Goal: Task Accomplishment & Management: Manage account settings

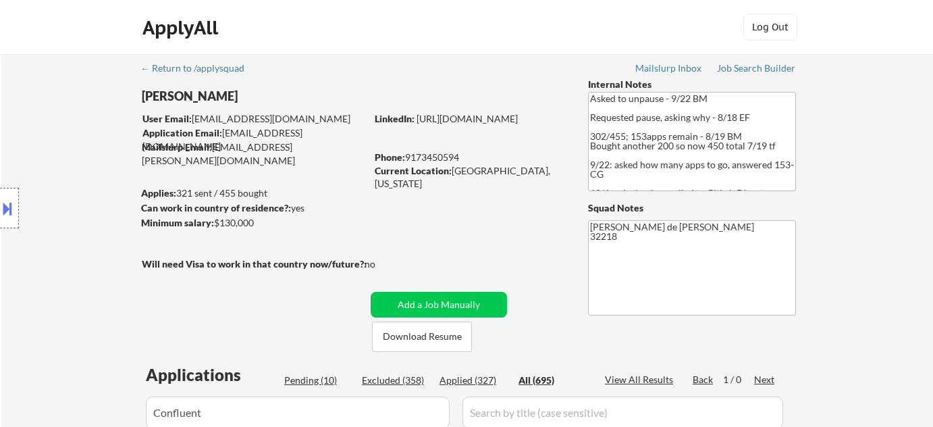
select select ""applied""
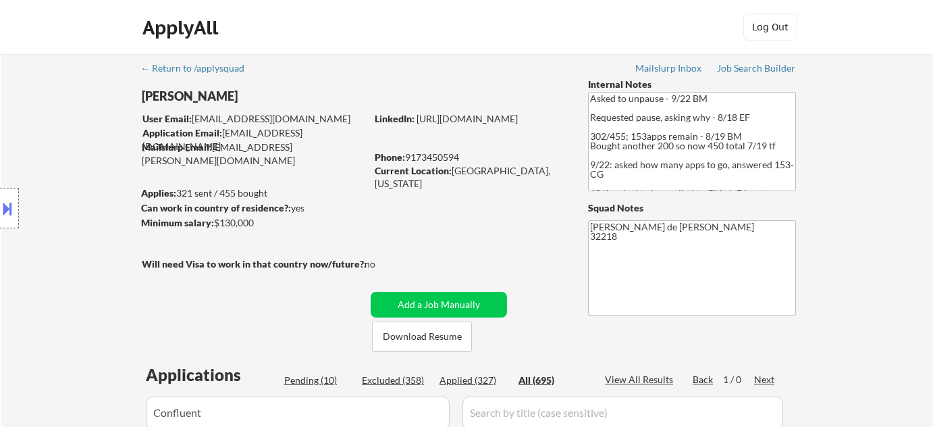
select select ""applied""
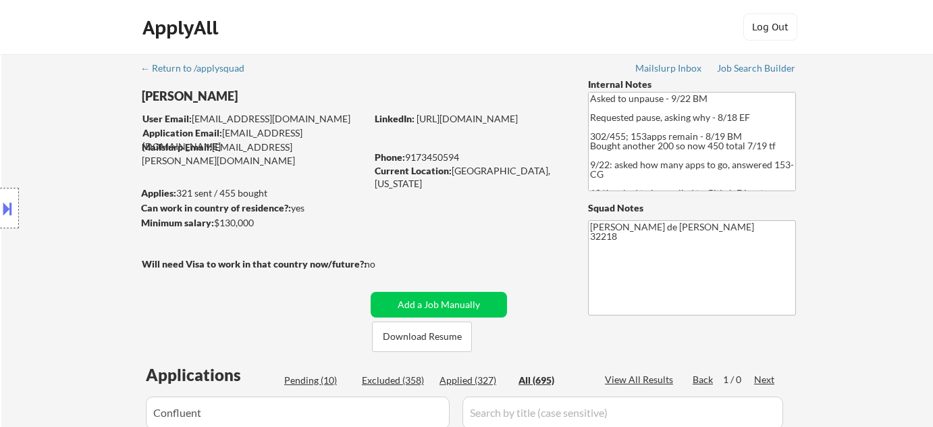
select select ""applied""
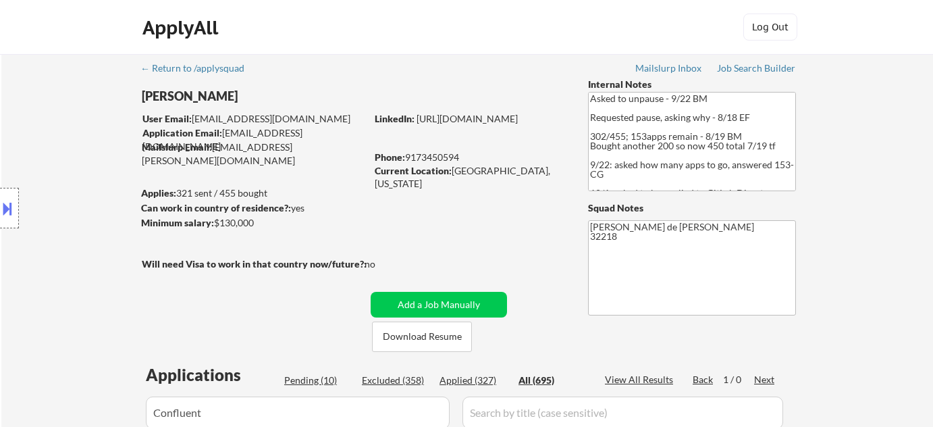
select select ""applied""
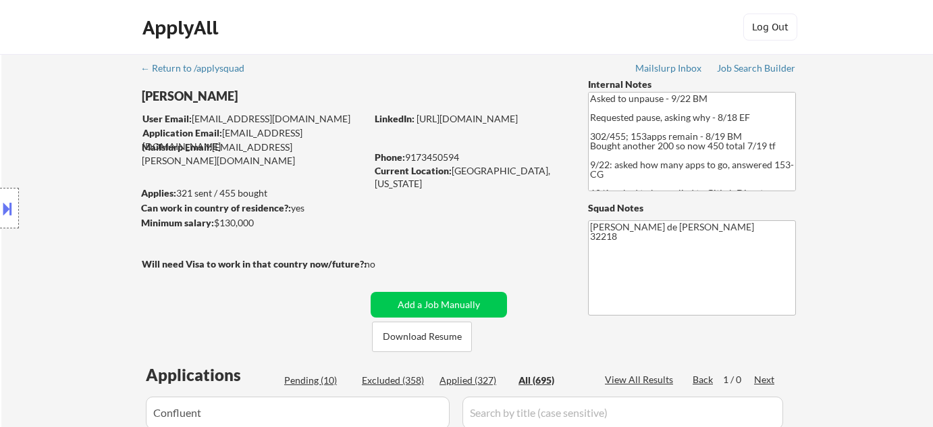
select select ""applied""
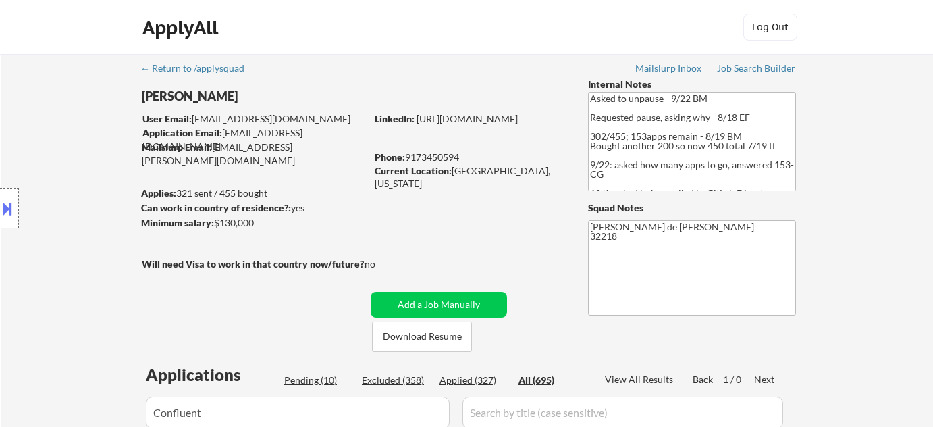
select select ""applied""
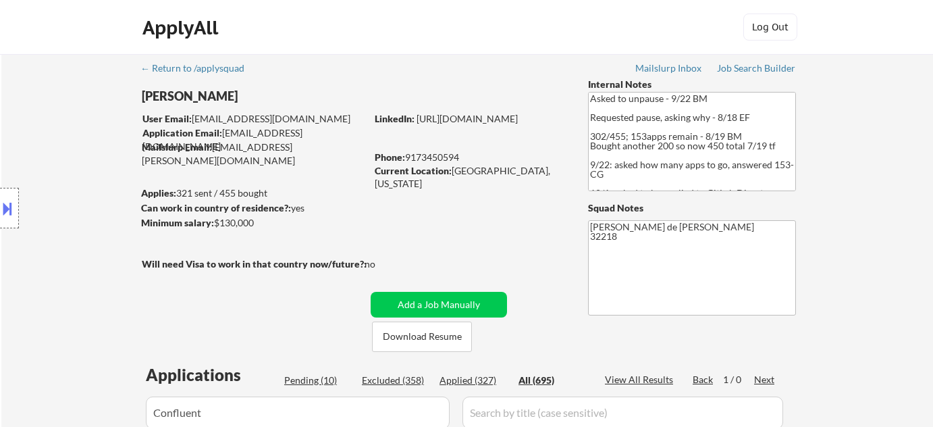
select select ""applied""
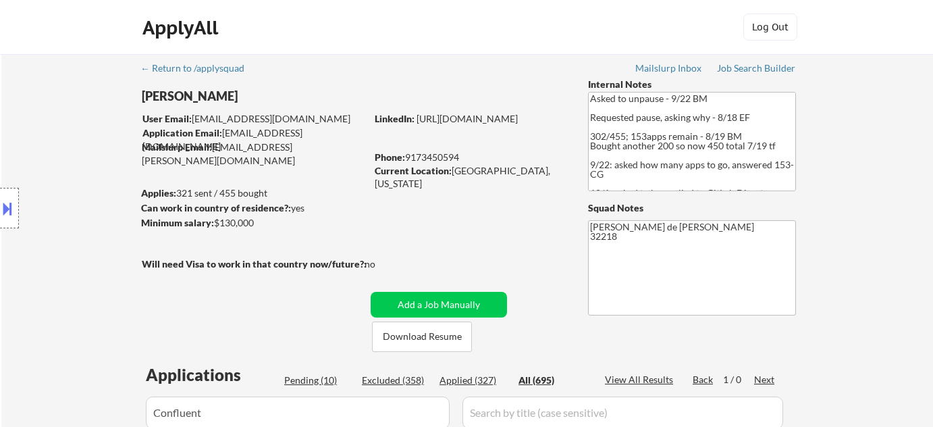
select select ""applied""
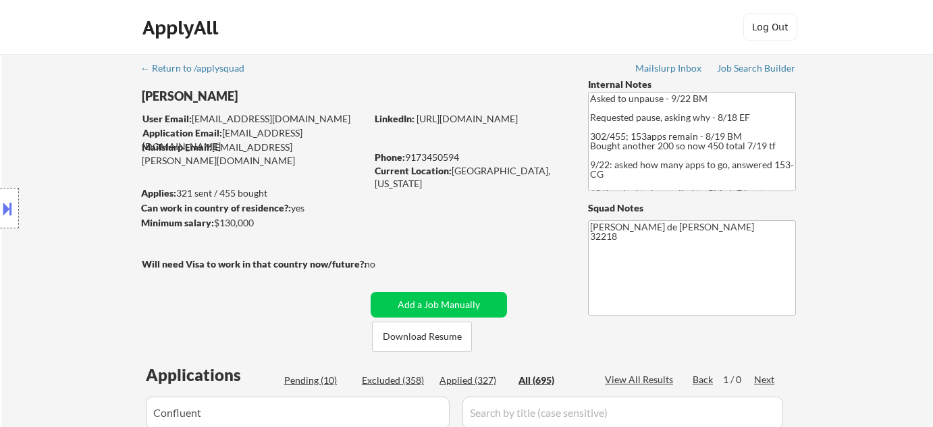
select select ""applied""
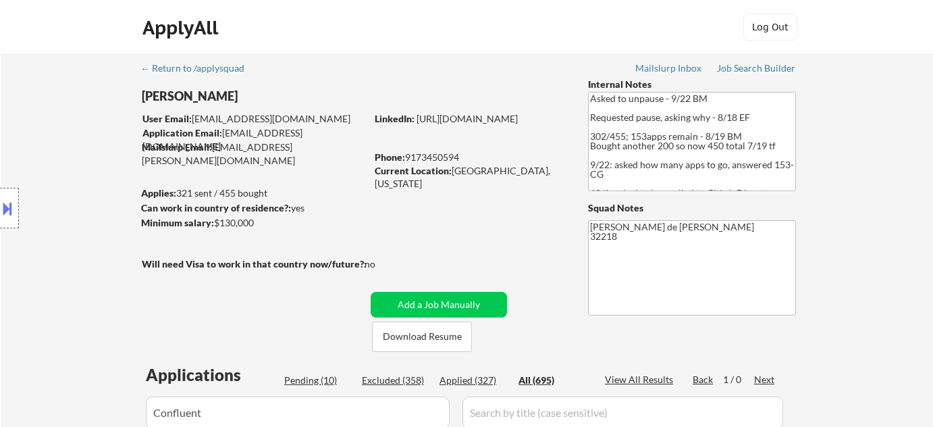
select select ""applied""
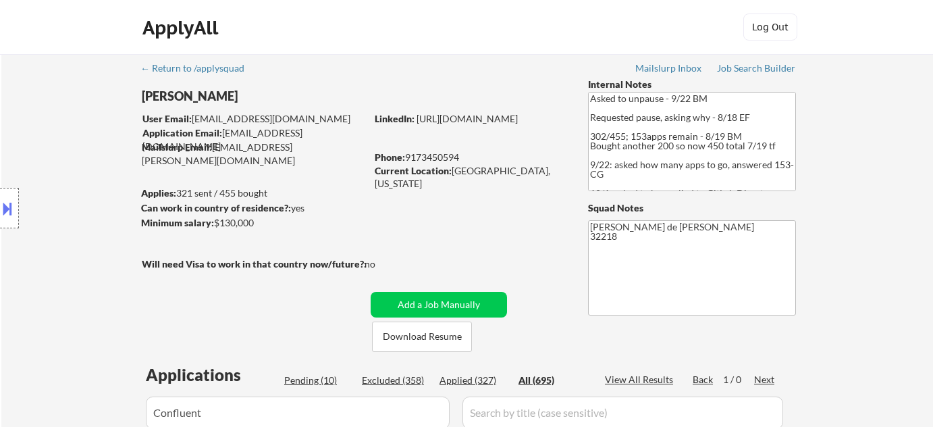
select select ""applied""
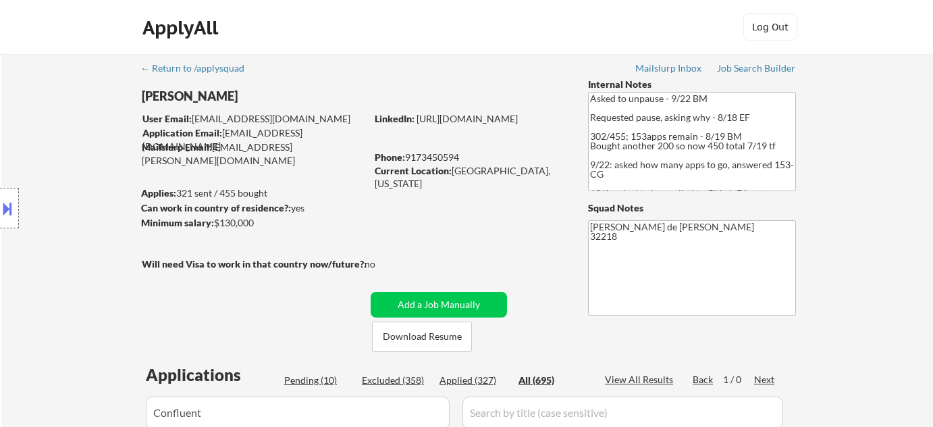
select select ""applied""
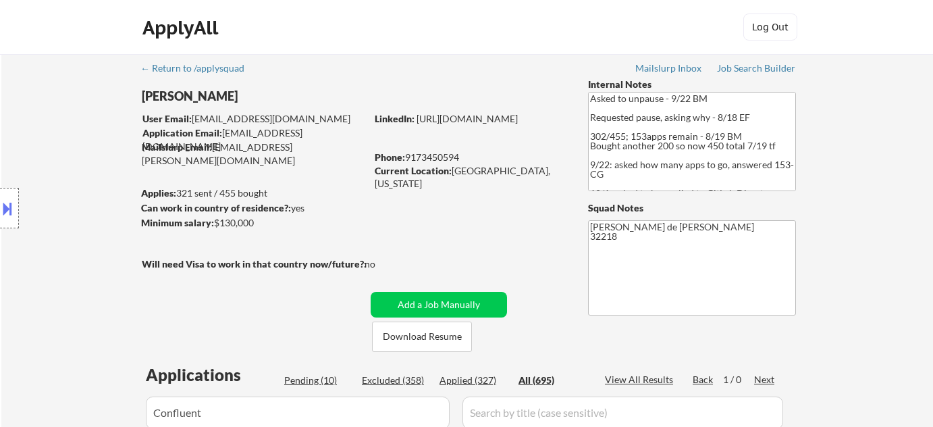
select select ""applied""
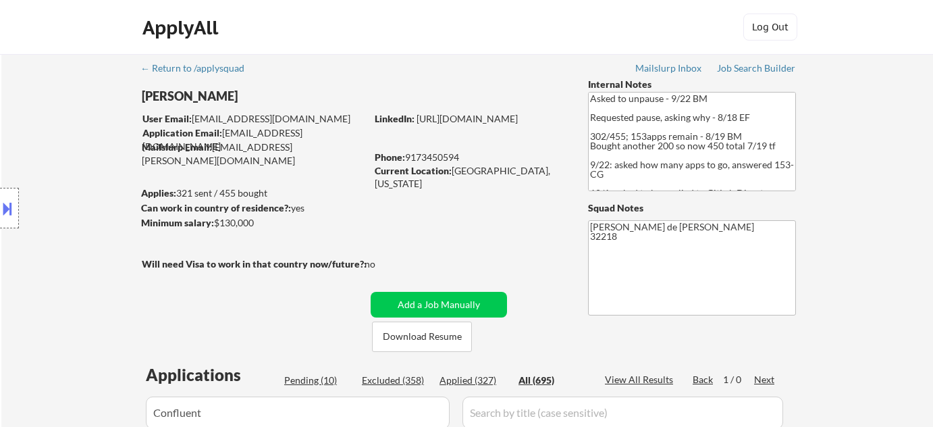
select select ""applied""
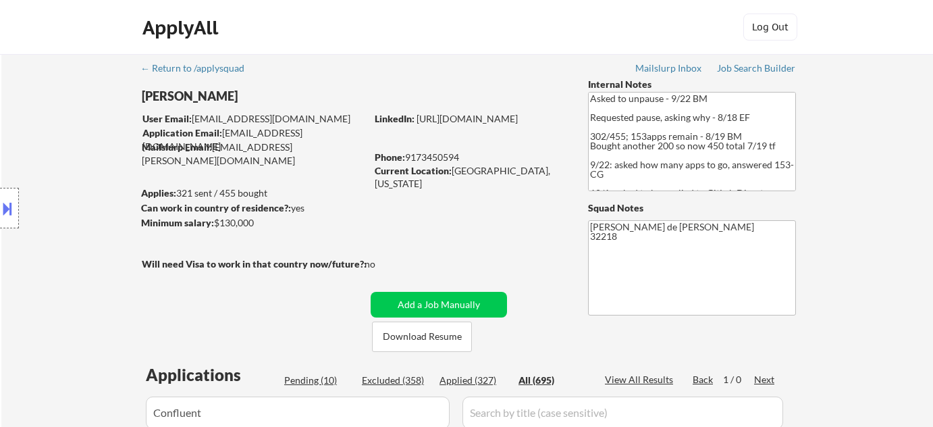
select select ""applied""
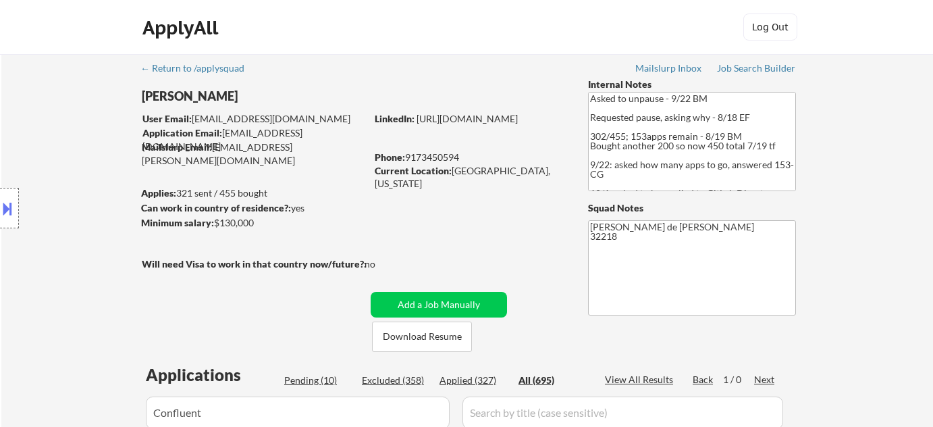
select select ""applied""
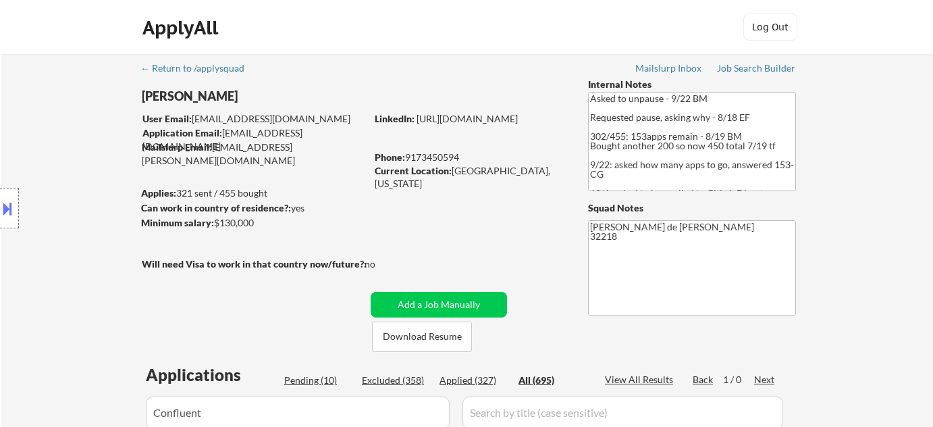
select select ""applied""
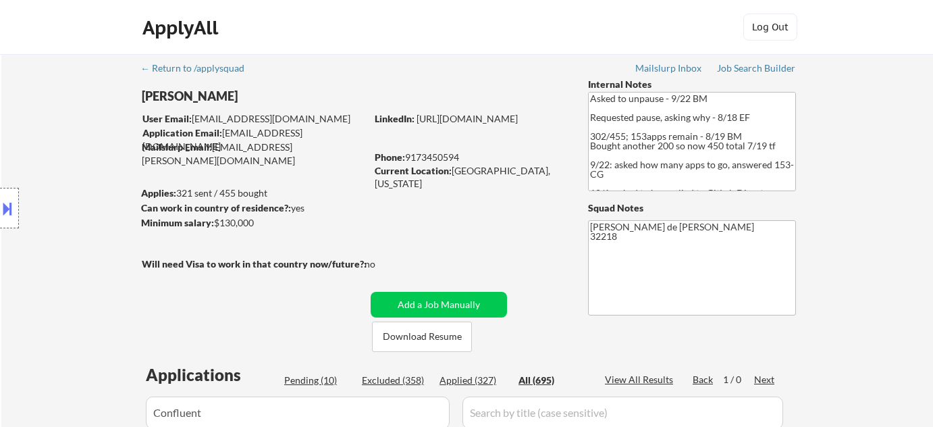
select select ""applied""
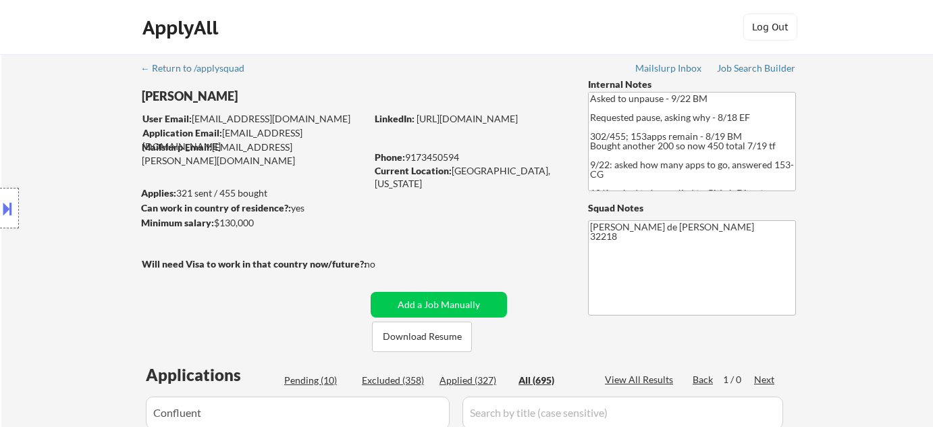
select select ""applied""
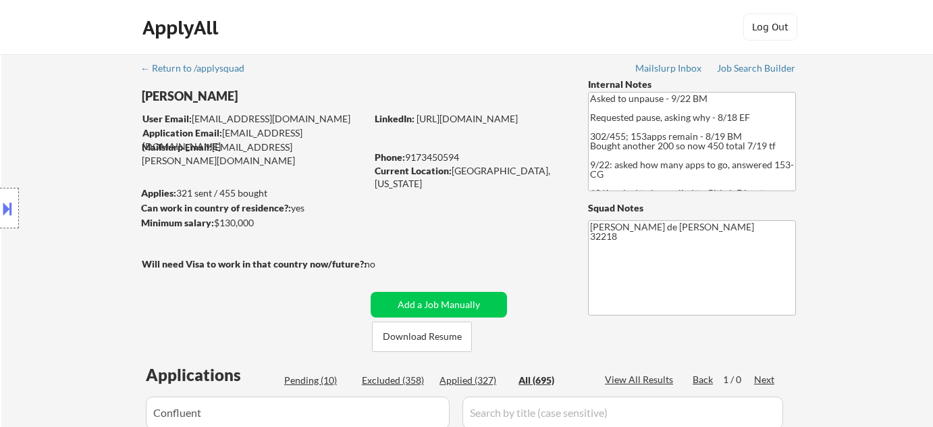
select select ""applied""
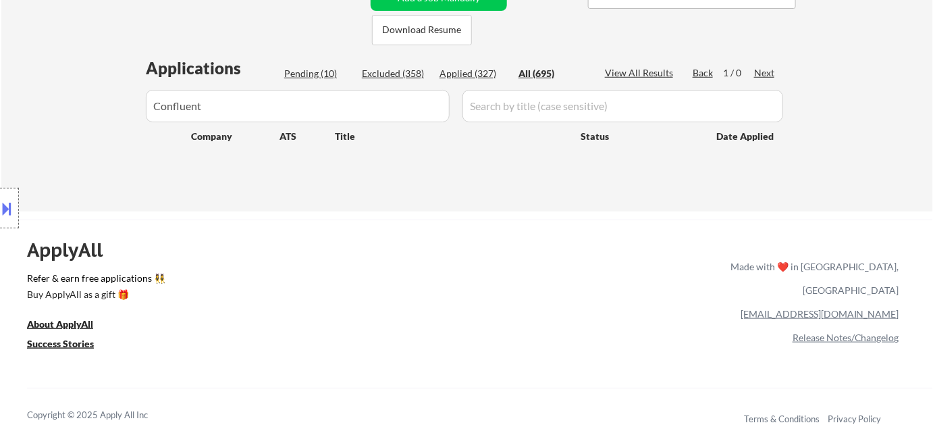
scroll to position [307, 0]
click at [221, 109] on div "Location Inclusions: remote" at bounding box center [121, 208] width 242 height 250
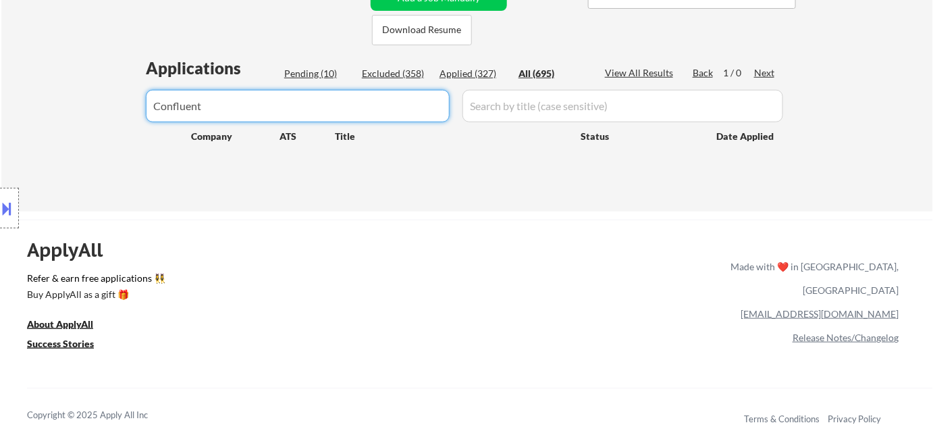
drag, startPoint x: 436, startPoint y: 110, endPoint x: 0, endPoint y: 115, distance: 436.2
type input "confluent"
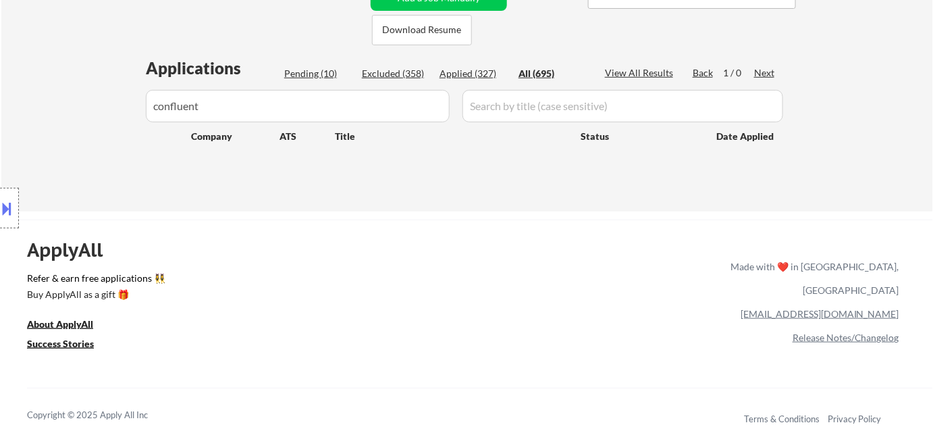
drag, startPoint x: 212, startPoint y: 126, endPoint x: 115, endPoint y: 137, distance: 97.9
click at [116, 137] on div "Location Inclusions: remote" at bounding box center [121, 208] width 242 height 250
drag, startPoint x: 265, startPoint y: 108, endPoint x: 0, endPoint y: 115, distance: 264.7
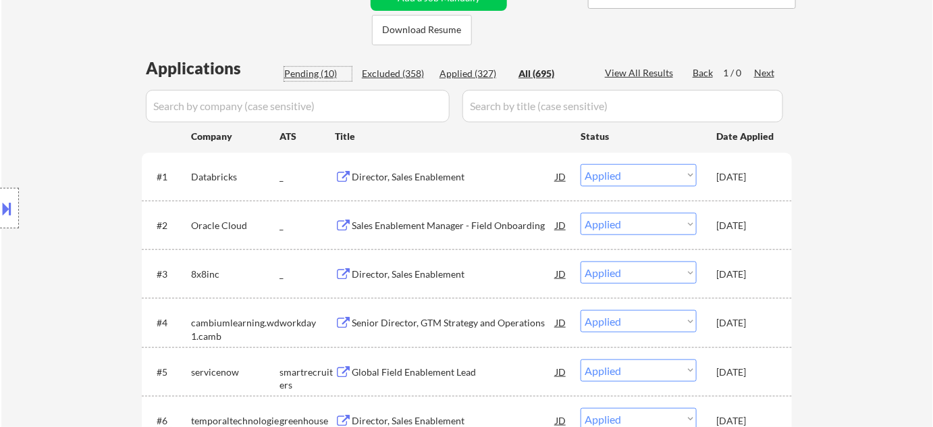
click at [326, 71] on div "Pending (10)" at bounding box center [318, 74] width 68 height 14
select select ""pending""
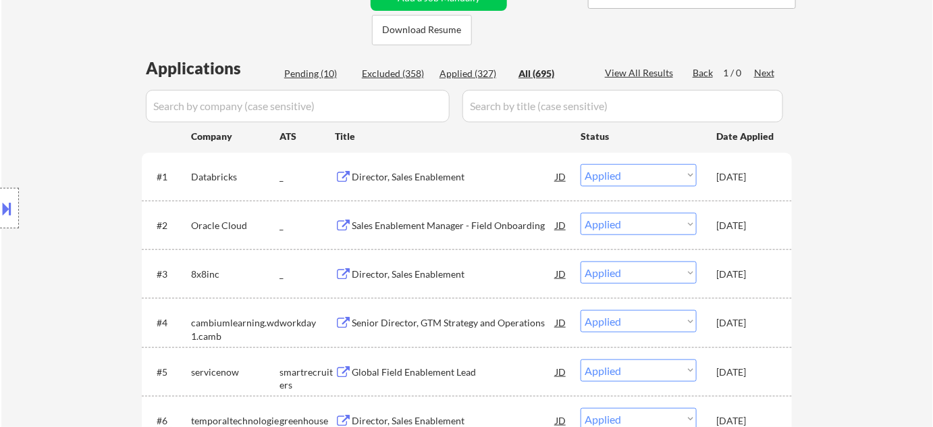
select select ""pending""
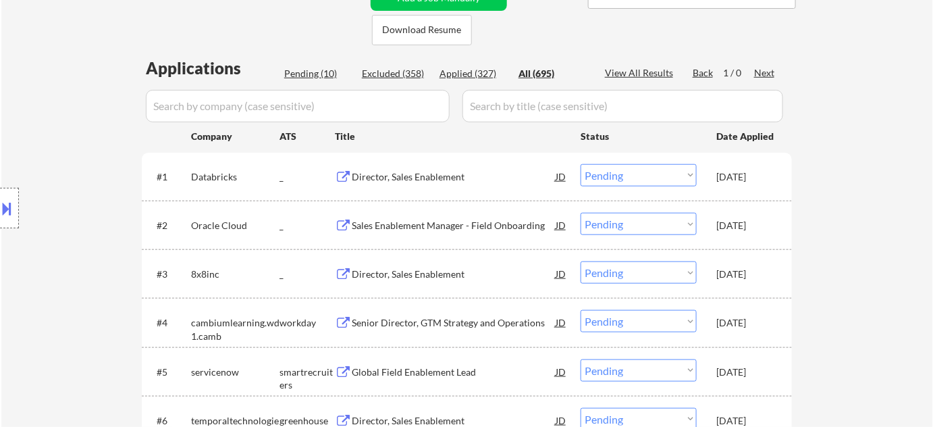
select select ""pending""
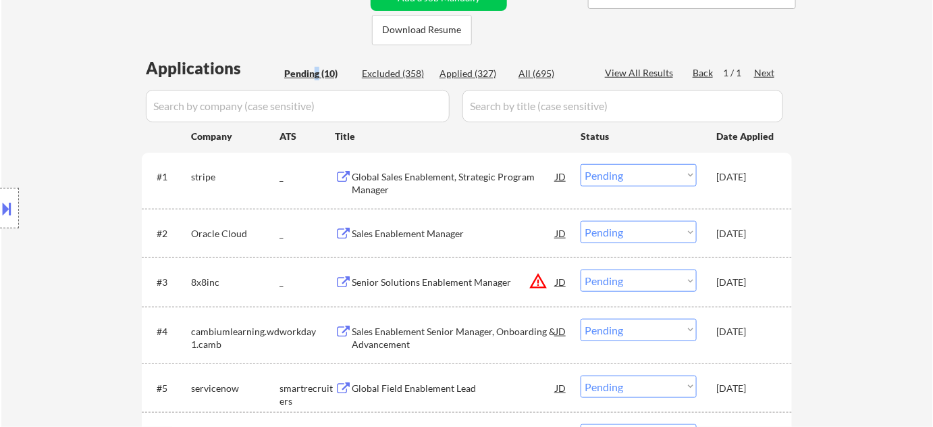
click at [317, 77] on div "Pending (10)" at bounding box center [318, 74] width 68 height 14
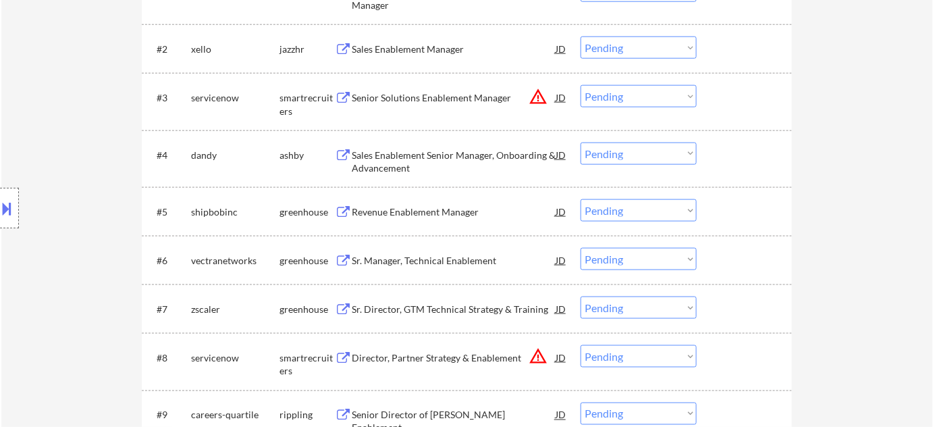
scroll to position [122, 0]
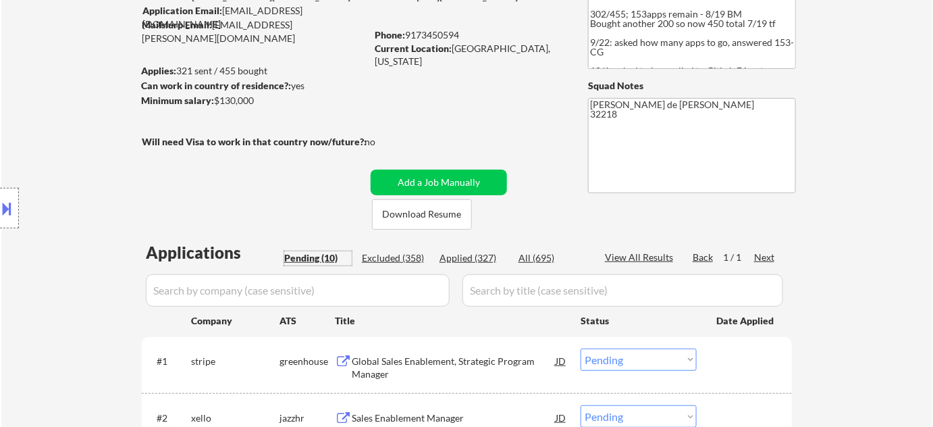
click at [333, 201] on div "← Return to /applysquad Mailslurp Inbox Job Search Builder Kevin Williams User …" at bounding box center [467, 423] width 674 height 982
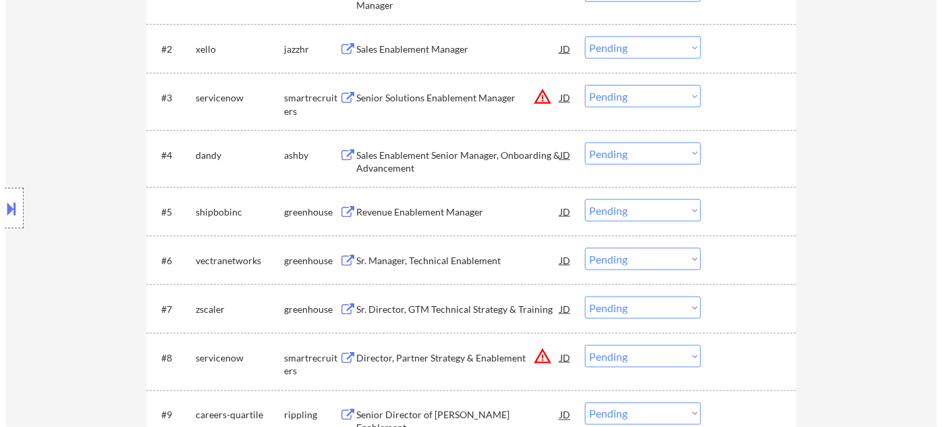
scroll to position [245, 0]
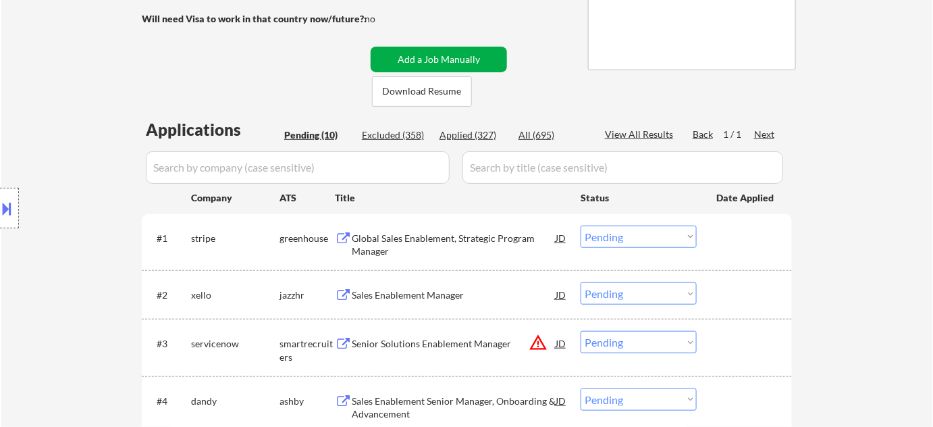
click at [424, 53] on button "Add a Job Manually" at bounding box center [439, 60] width 136 height 26
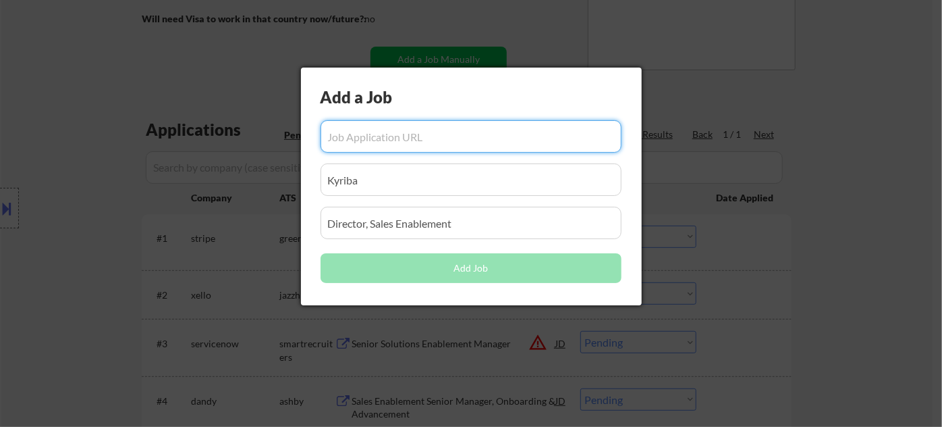
scroll to position [0, 0]
paste input "https://jobs.ashbyhq.com/confluent/c6ed8c70-3610-479a-9f72-c7b23c71a3ad?utm_sou…"
type input "https://jobs.ashbyhq.com/confluent/c6ed8c70-3610-479a-9f72-c7b23c71a3ad?utm_sou…"
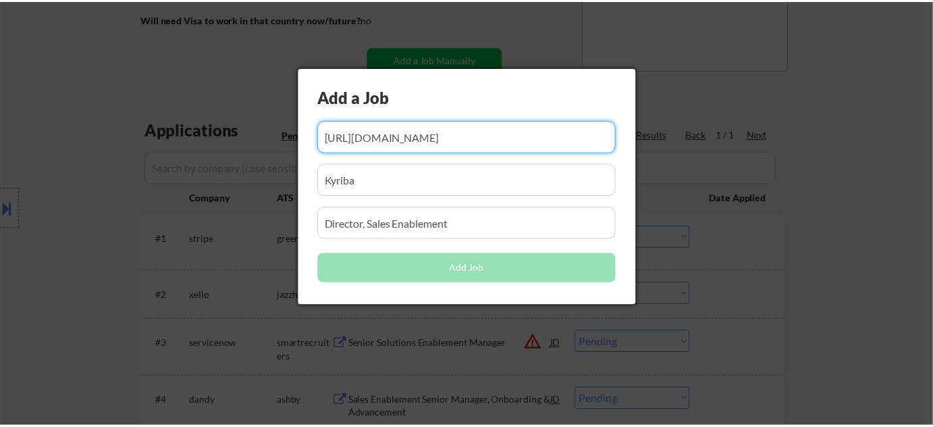
scroll to position [0, 0]
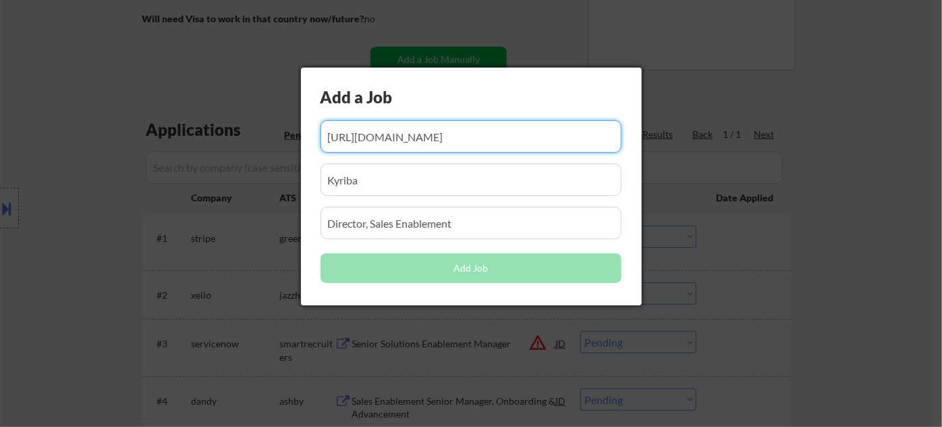
drag, startPoint x: 441, startPoint y: 175, endPoint x: 104, endPoint y: 197, distance: 337.6
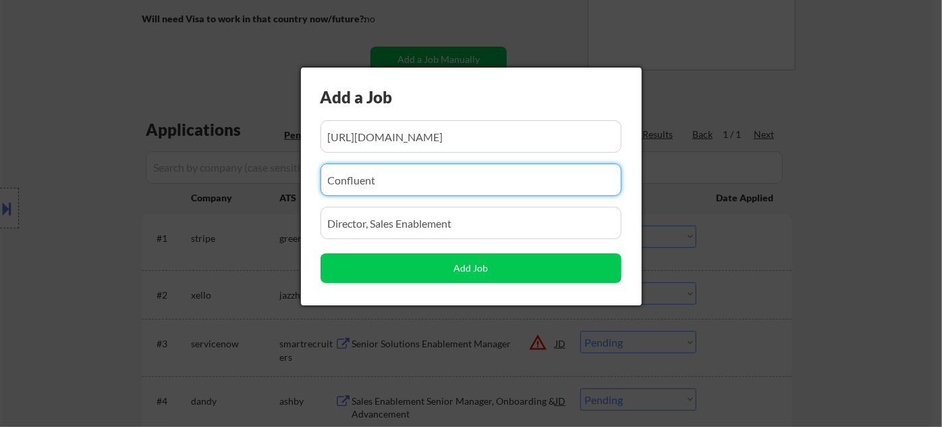
type input "Confluent"
drag, startPoint x: 521, startPoint y: 232, endPoint x: 114, endPoint y: 229, distance: 407.1
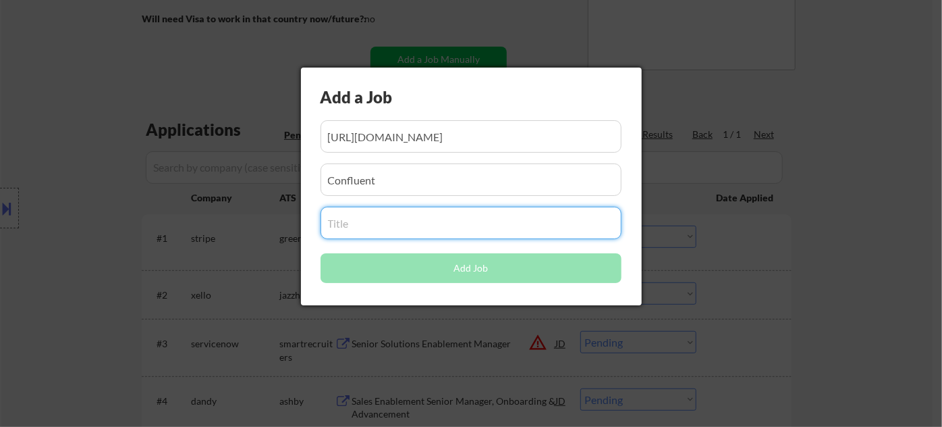
paste input "AMER Regional Sales Enablement Lead"
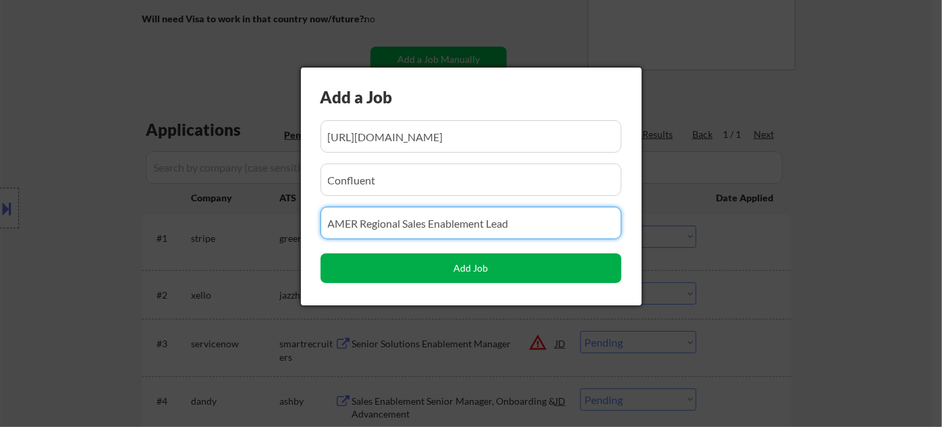
type input "AMER Regional Sales Enablement Lead"
click at [464, 277] on button "Add Job" at bounding box center [471, 268] width 301 height 30
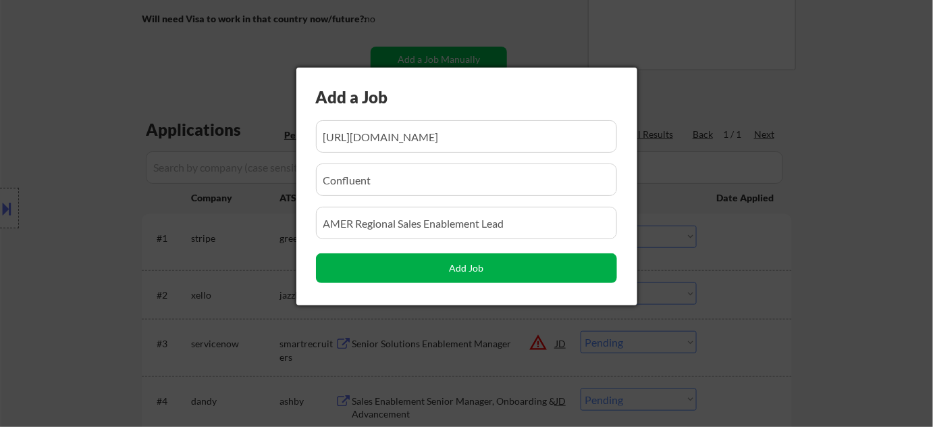
select select ""pending""
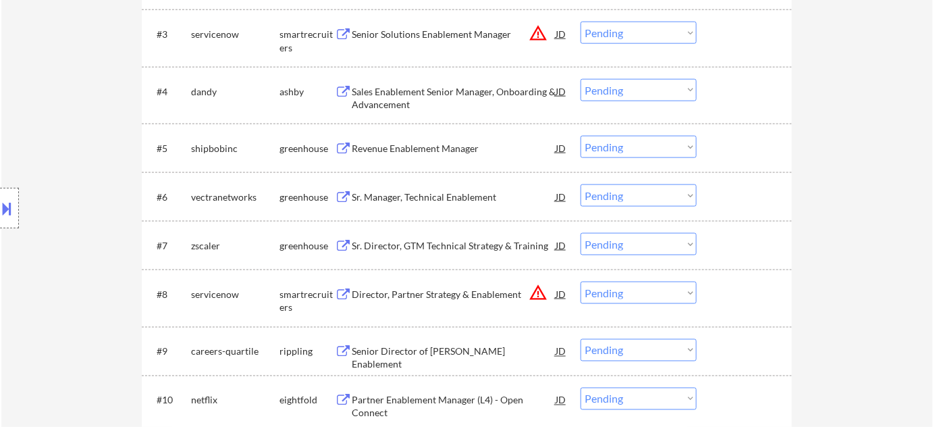
scroll to position [552, 0]
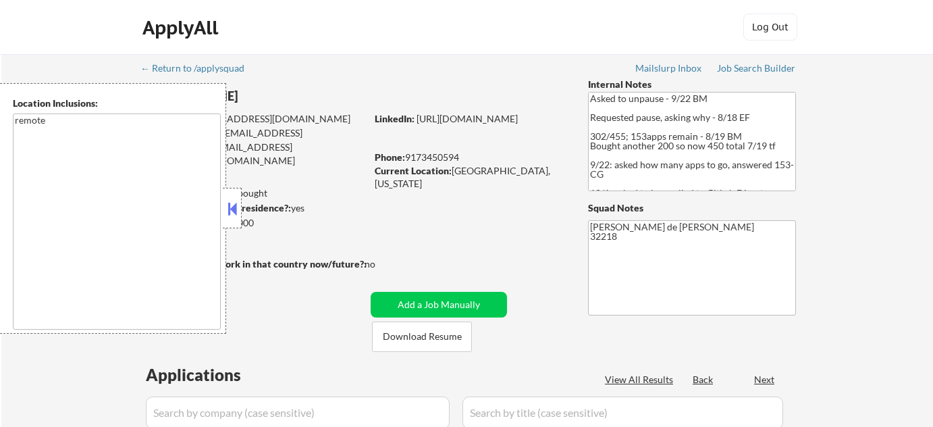
select select ""pending""
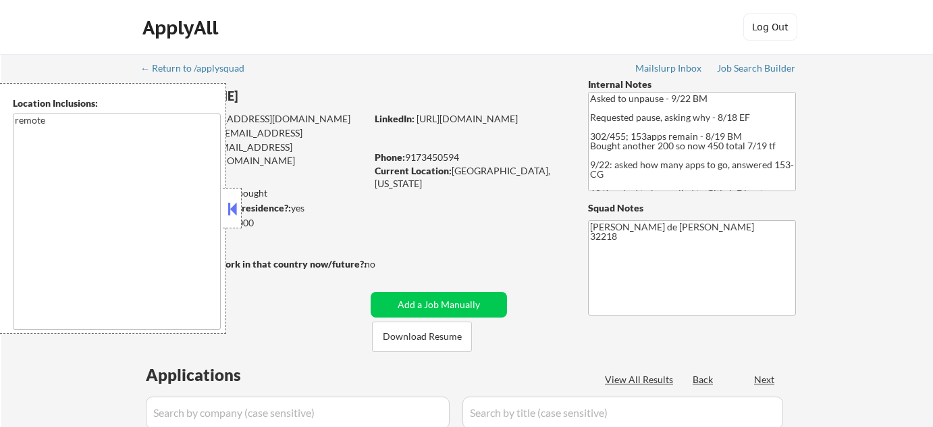
select select ""pending""
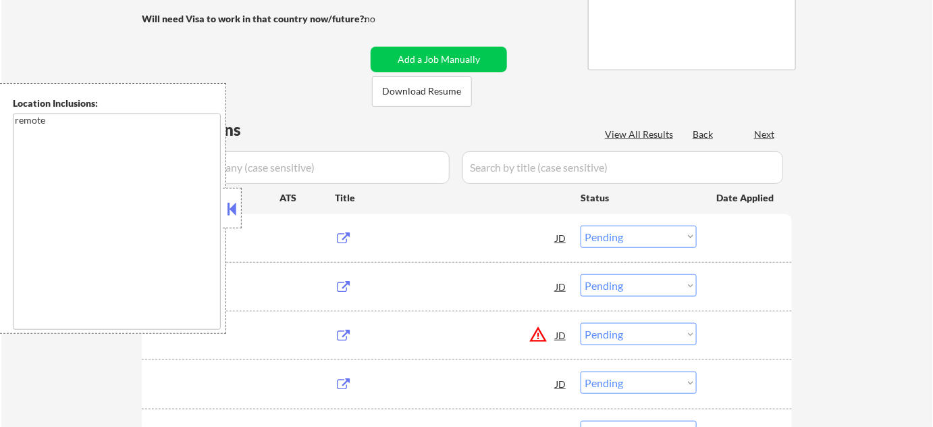
scroll to position [245, 0]
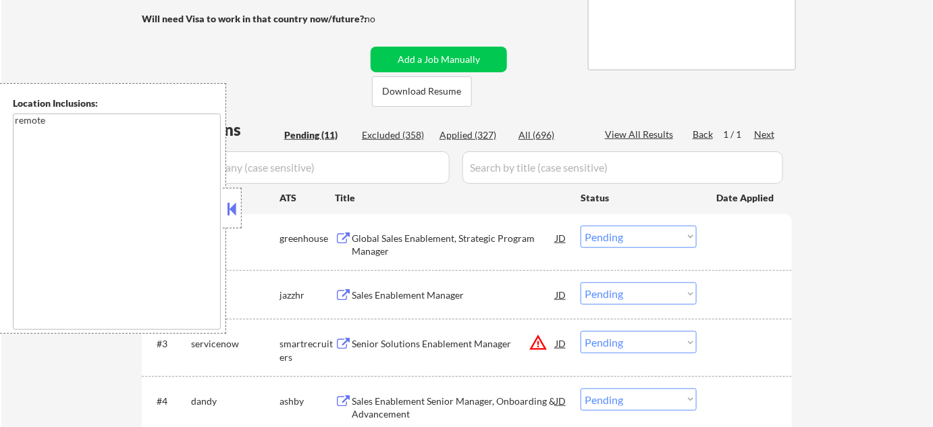
click at [230, 217] on button at bounding box center [232, 208] width 15 height 20
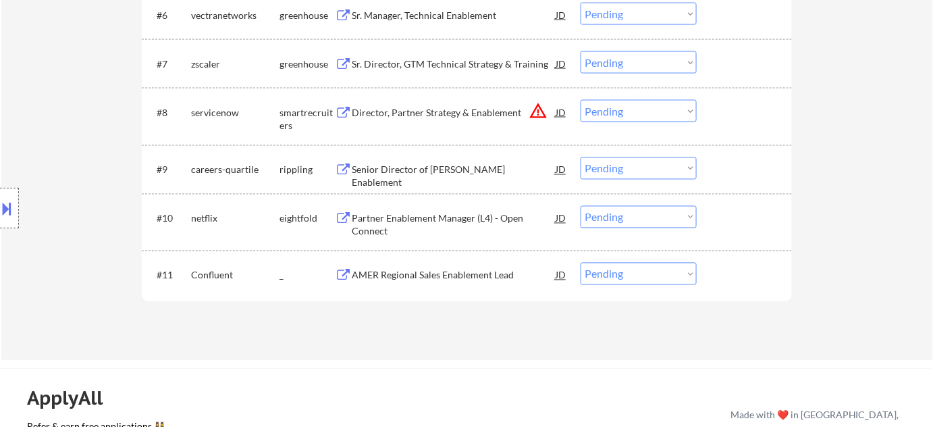
scroll to position [859, 0]
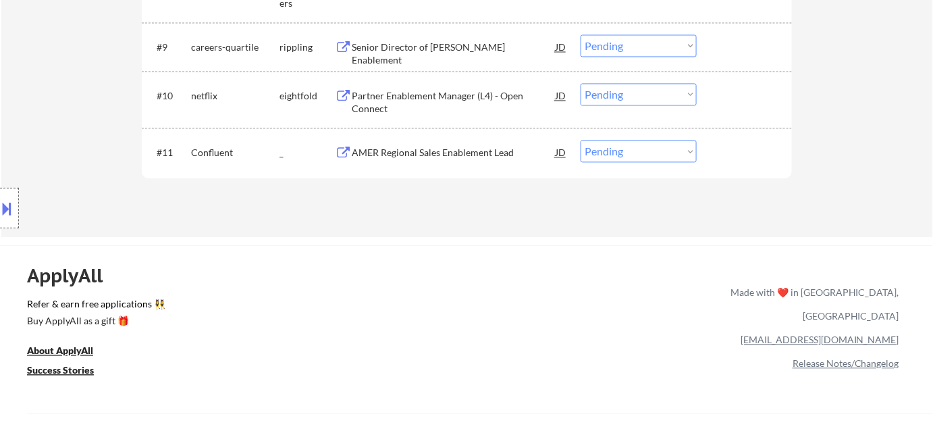
click at [628, 152] on select "Choose an option... Pending Applied Excluded (Questions) Excluded (Expired) Exc…" at bounding box center [639, 151] width 116 height 22
select select ""applied""
click at [581, 140] on select "Choose an option... Pending Applied Excluded (Questions) Excluded (Expired) Exc…" at bounding box center [639, 151] width 116 height 22
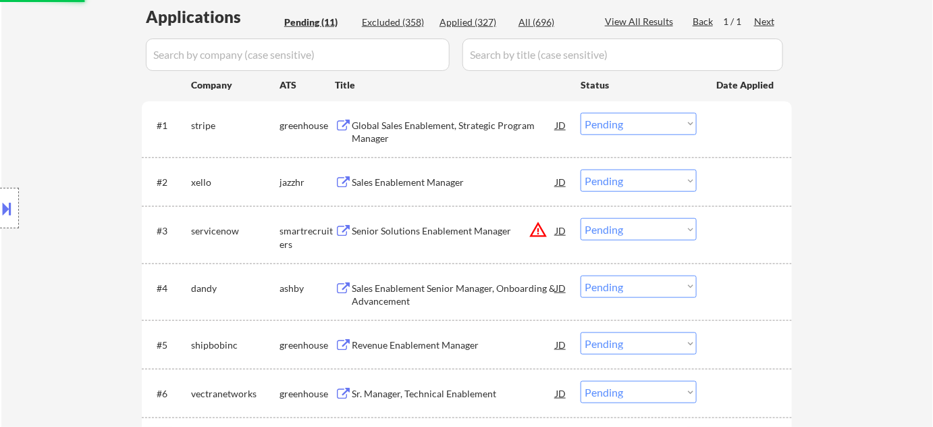
scroll to position [184, 0]
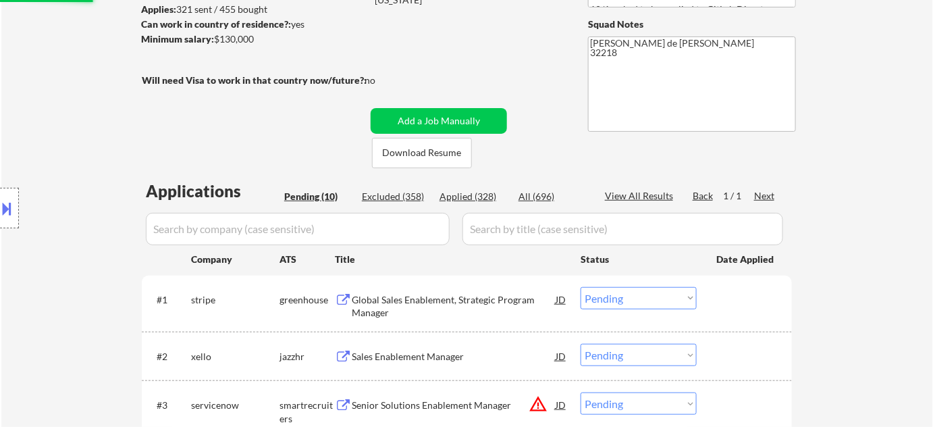
click at [483, 194] on div "Applied (328)" at bounding box center [474, 197] width 68 height 14
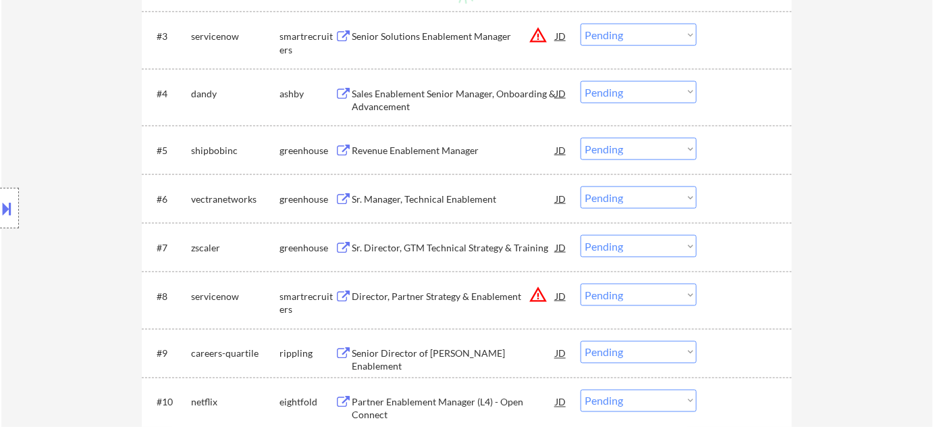
select select ""applied""
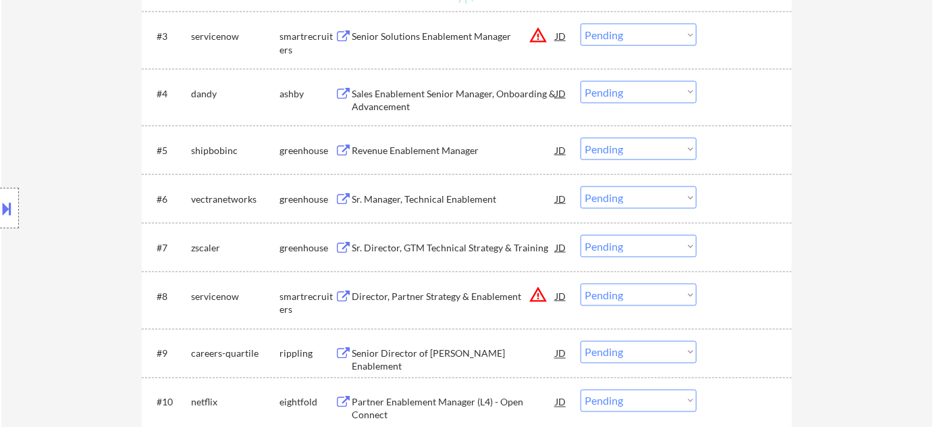
select select ""applied""
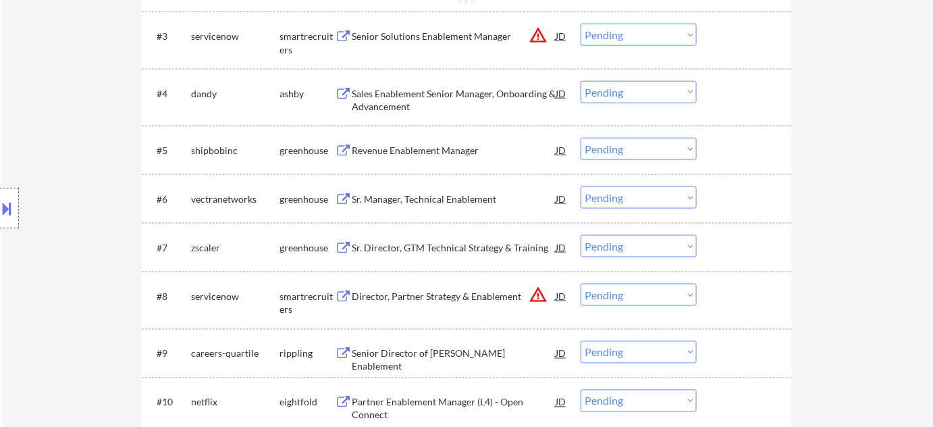
select select ""applied""
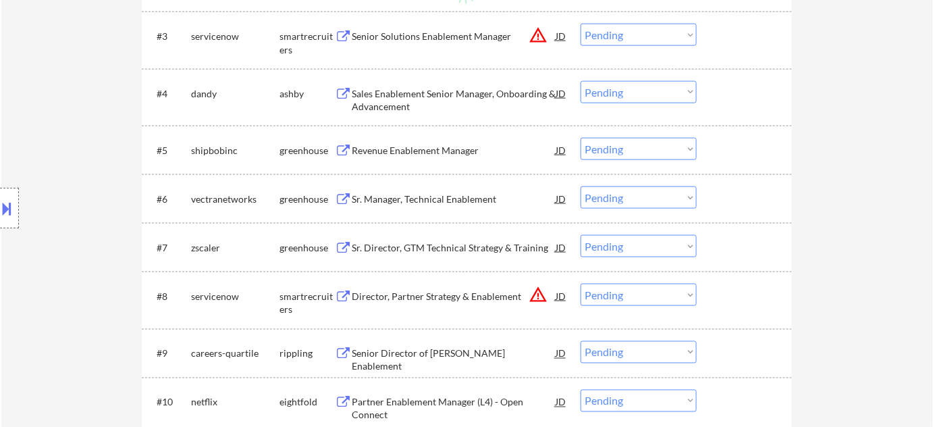
select select ""applied""
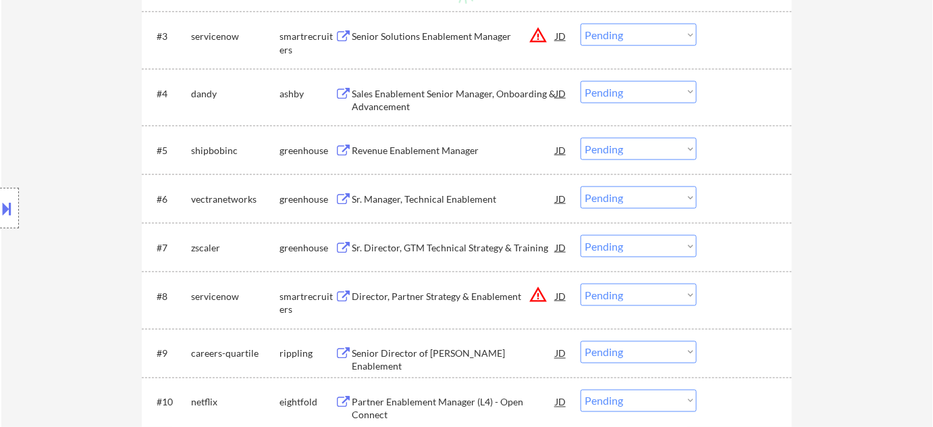
select select ""applied""
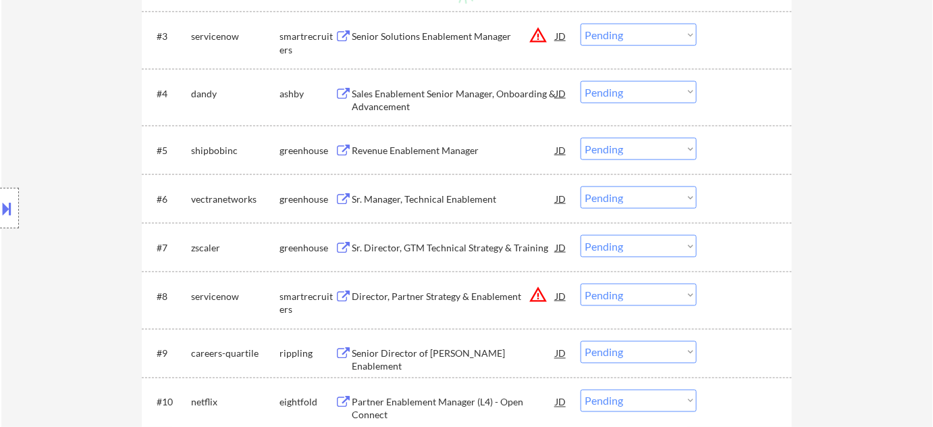
select select ""applied""
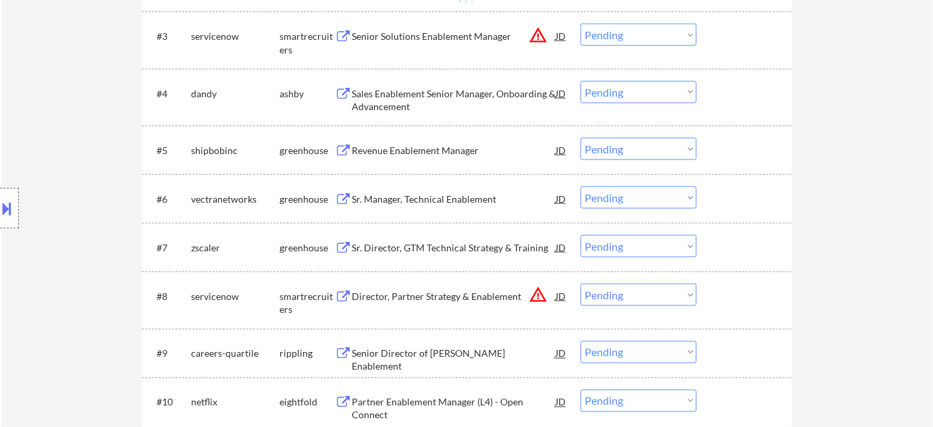
select select ""applied""
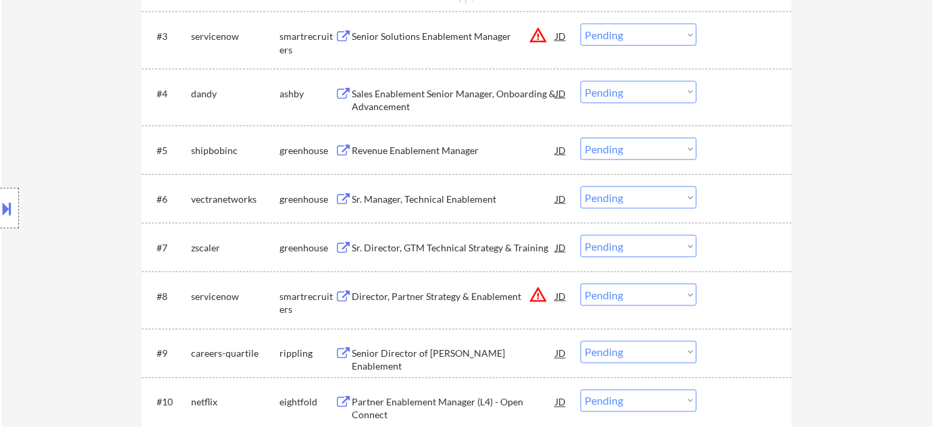
select select ""applied""
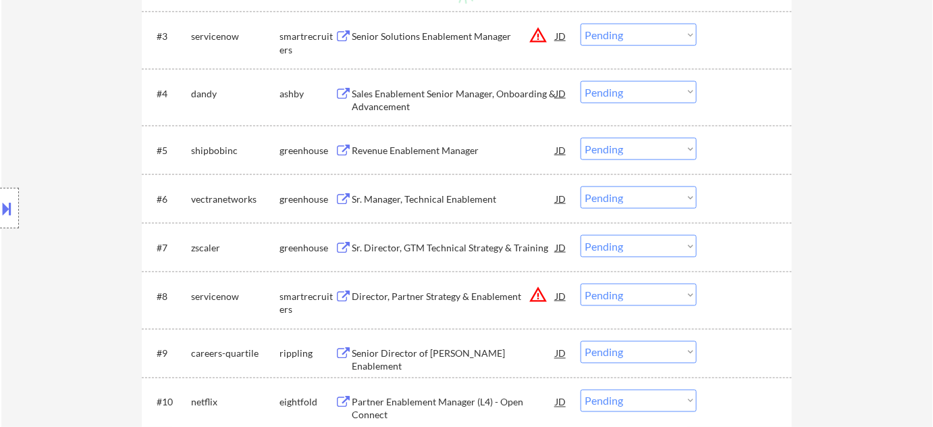
select select ""applied""
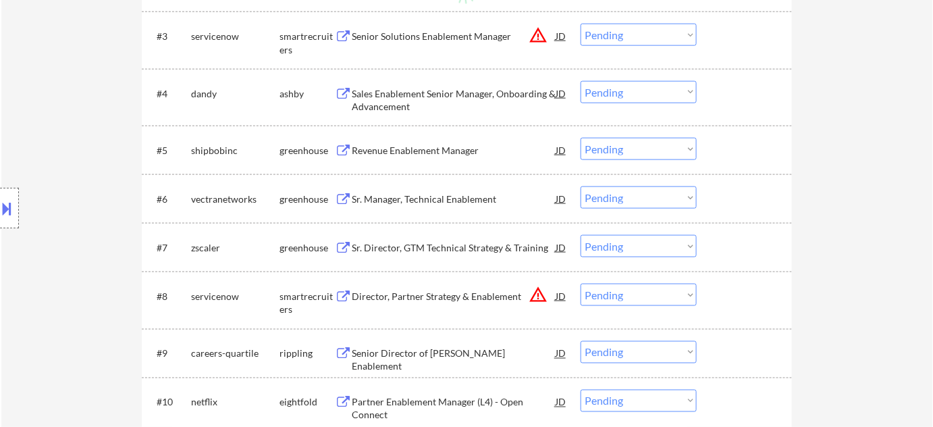
select select ""applied""
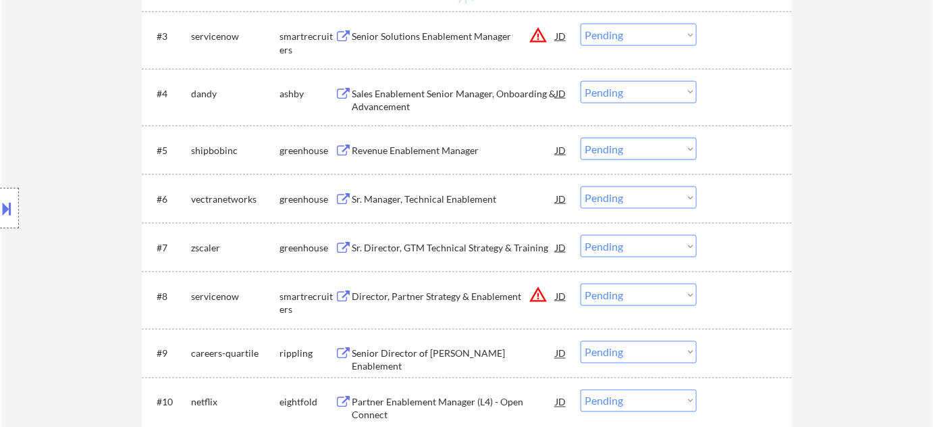
select select ""applied""
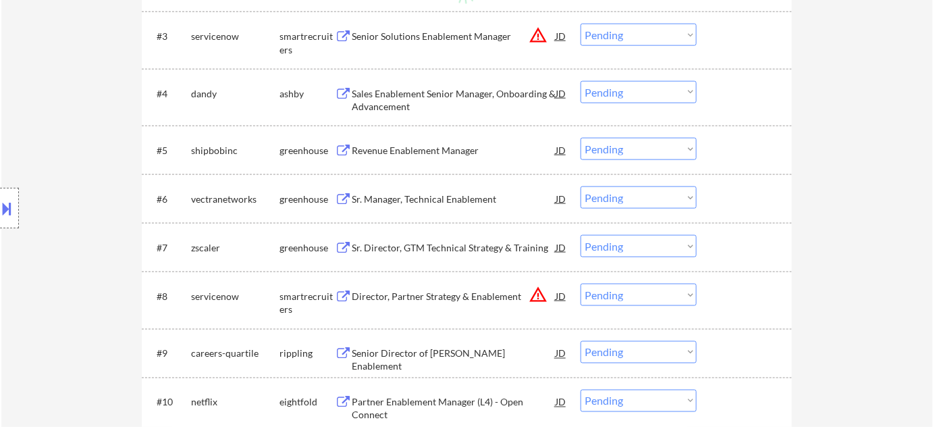
select select ""applied""
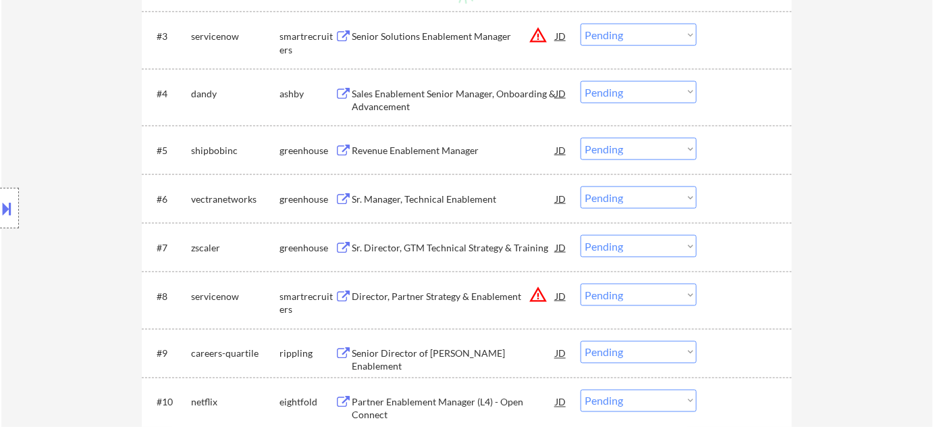
select select ""applied""
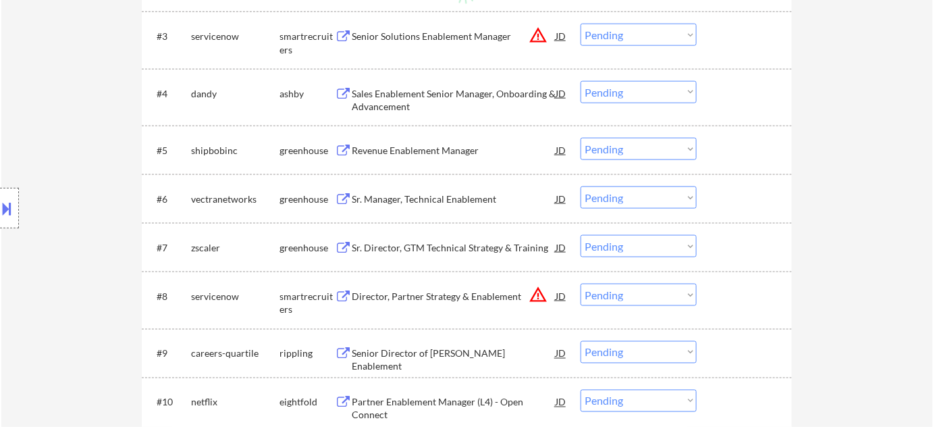
select select ""applied""
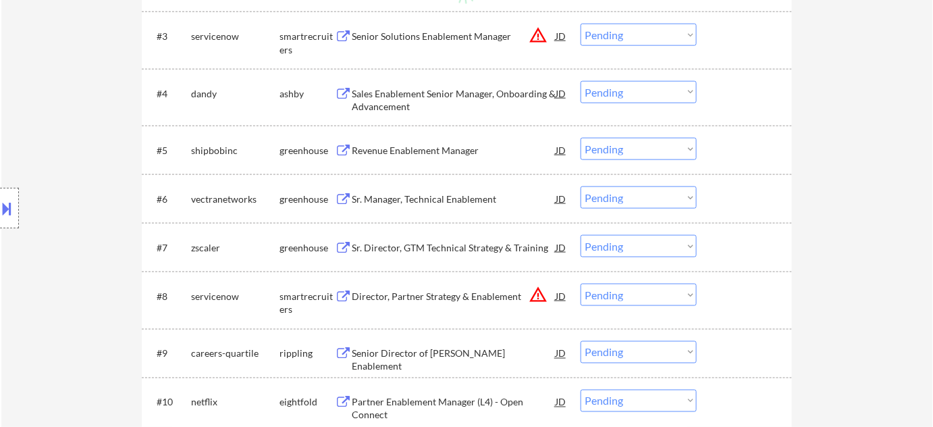
select select ""applied""
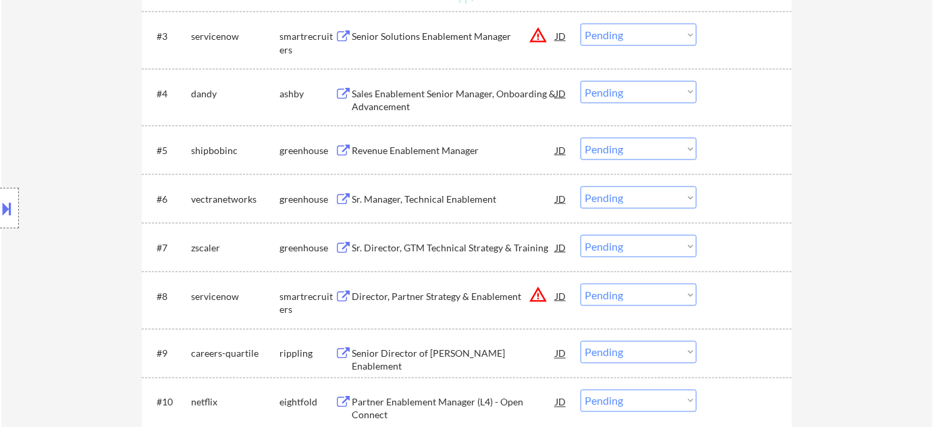
select select ""applied""
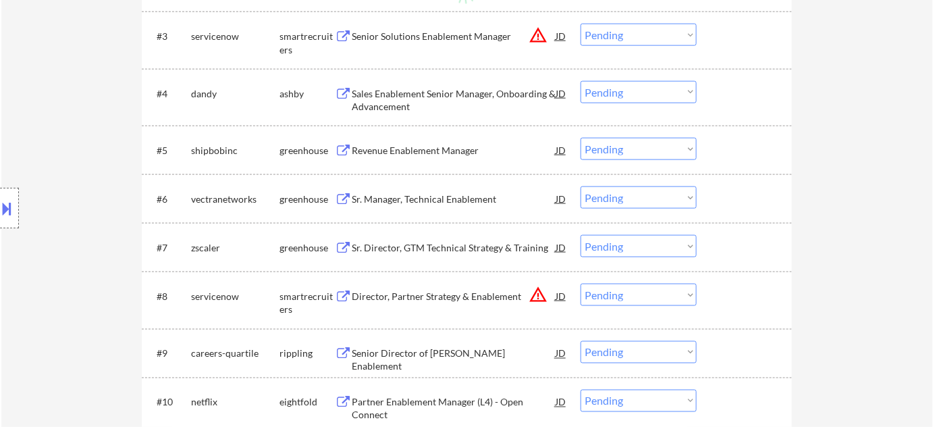
select select ""applied""
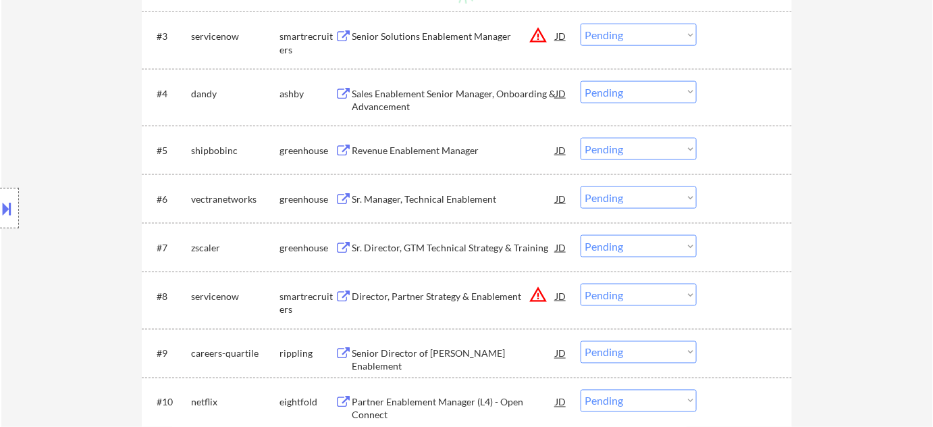
select select ""applied""
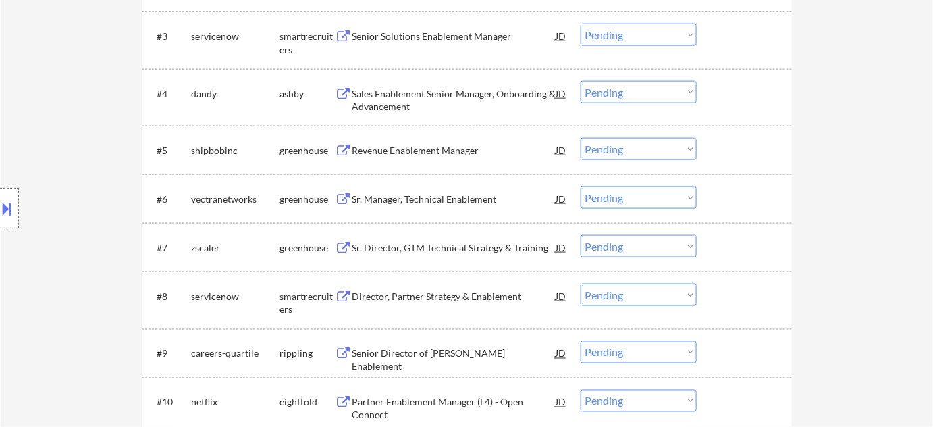
select select ""applied""
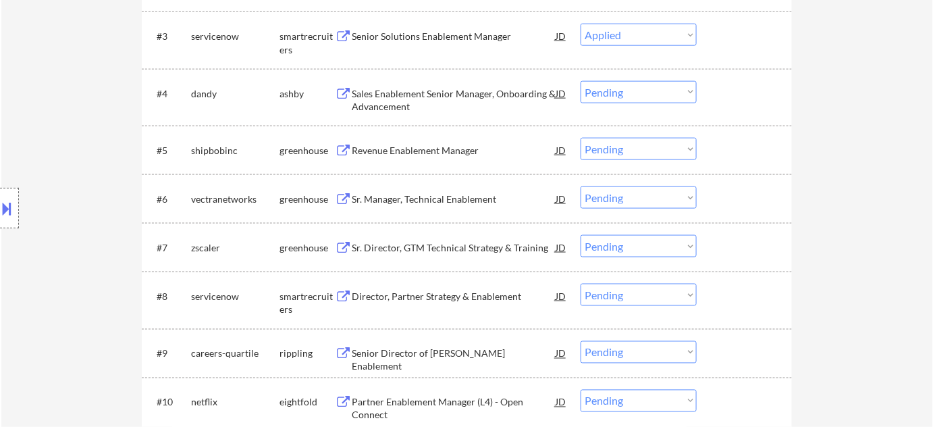
select select ""applied""
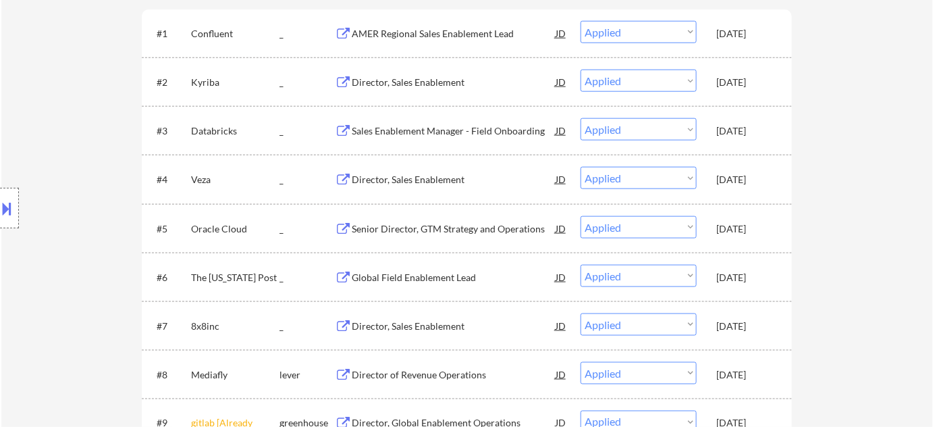
scroll to position [307, 0]
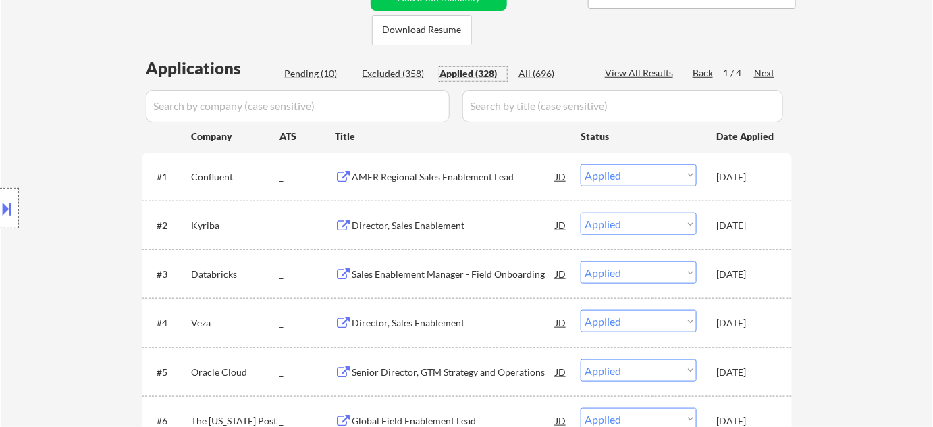
drag, startPoint x: 541, startPoint y: 70, endPoint x: 510, endPoint y: 95, distance: 39.4
click at [540, 70] on div "All (696)" at bounding box center [552, 74] width 68 height 14
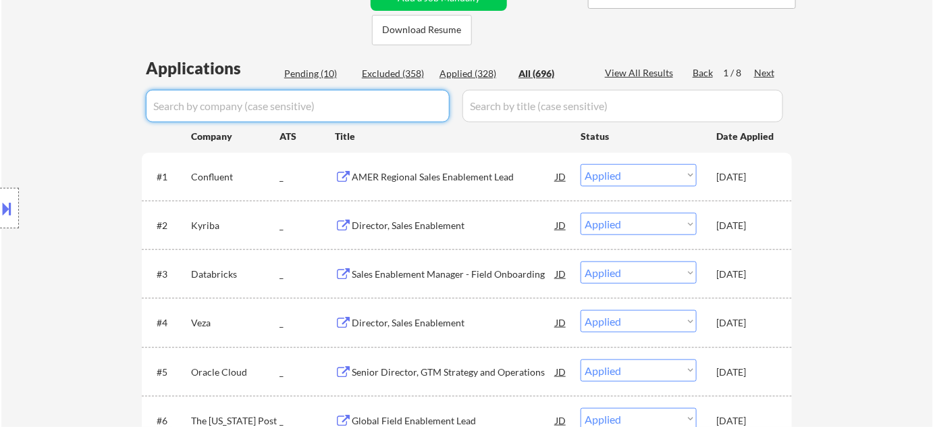
click at [398, 106] on input "input" at bounding box center [298, 106] width 304 height 32
type input "kinaxis"
select select ""excluded__other_""
select select ""excluded__bad_match_""
select select ""excluded__location_""
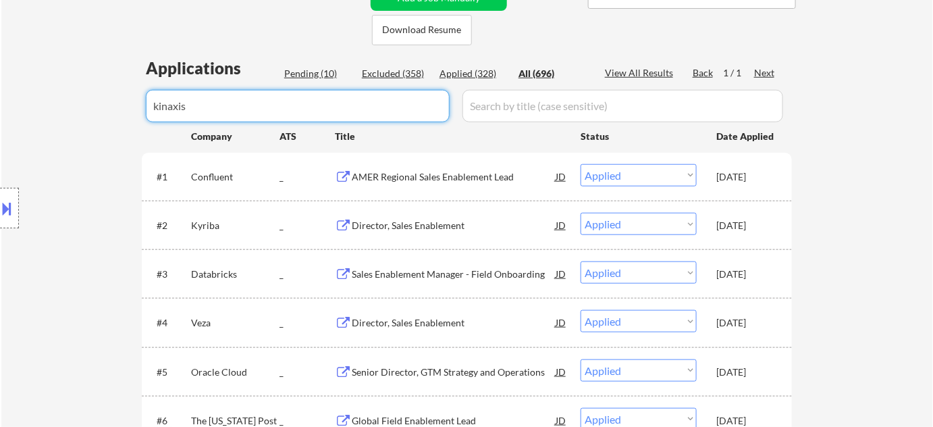
select select ""excluded__location_""
select select ""excluded__expired_""
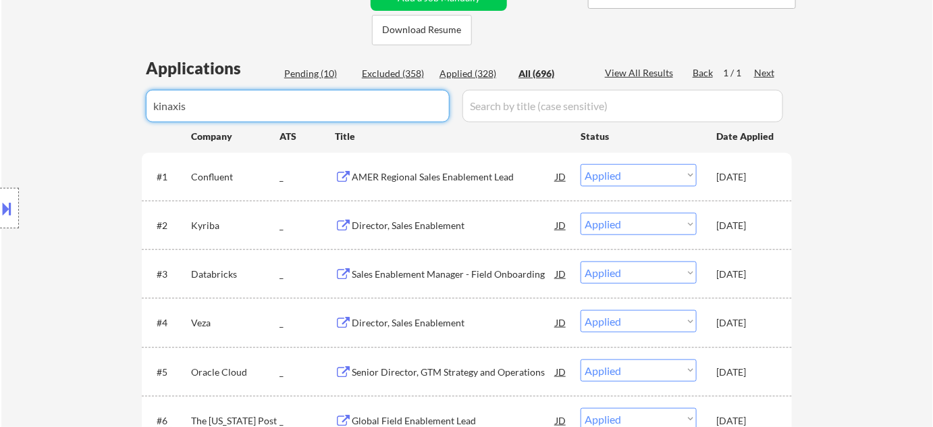
select select ""pending""
select select ""excluded__bad_match_""
select select ""excluded__salary_""
select select ""excluded__location_""
select select ""excluded__bad_match_""
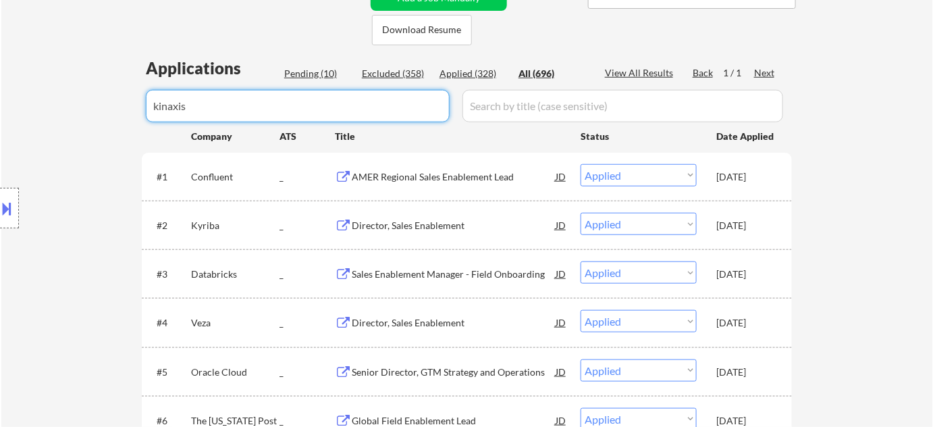
select select ""excluded__location_""
select select ""excluded__expired_""
select select ""excluded__bad_match_""
select select ""excluded""
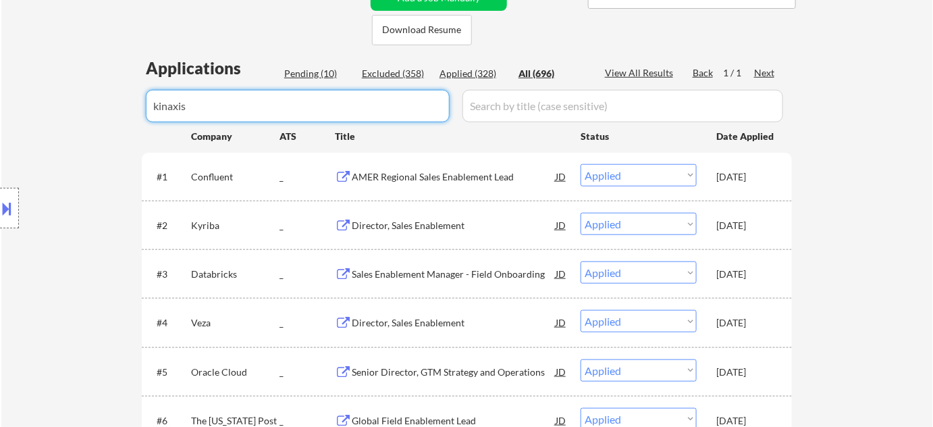
select select ""excluded__expired_""
select select ""excluded__location_""
select select ""excluded__salary_""
select select ""excluded__location_""
select select ""excluded__expired_""
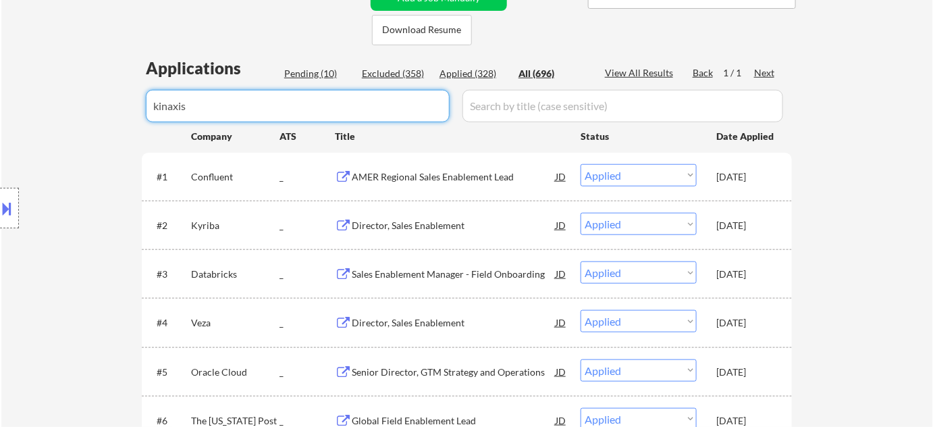
select select ""excluded__bad_match_""
select select ""excluded__location_""
select select ""excluded__salary_""
select select ""excluded""
select select ""excluded__other_""
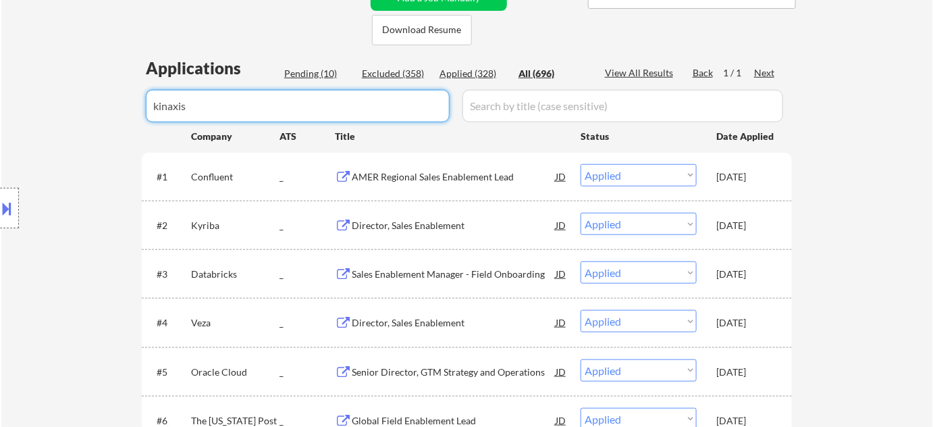
select select ""excluded""
select select ""excluded__location_""
select select ""excluded__salary_""
select select ""excluded__other_""
select select ""excluded__salary_""
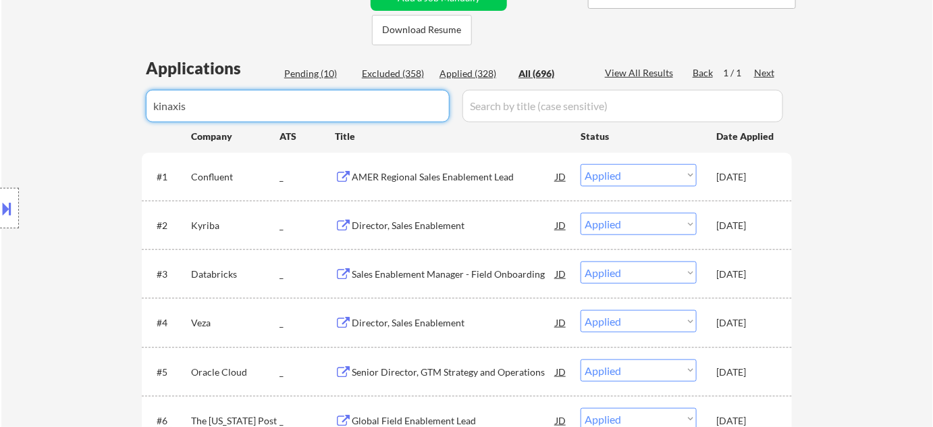
select select ""excluded__location_""
select select ""excluded__other_""
select select ""excluded""
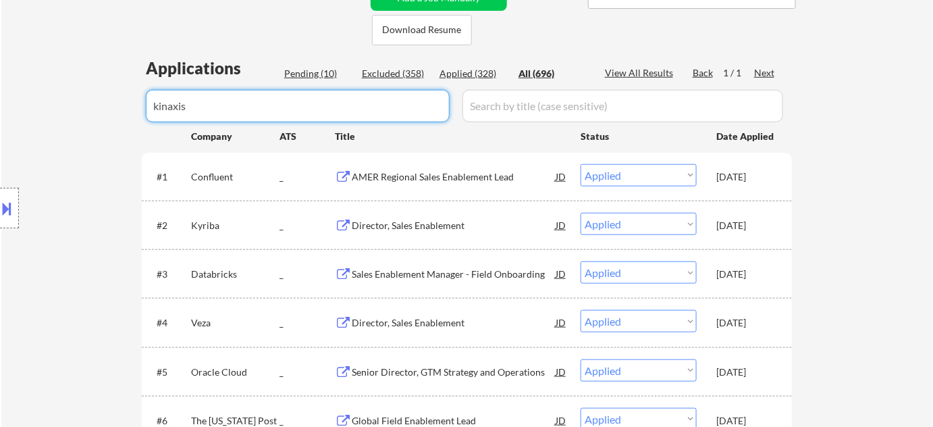
select select ""excluded""
select select ""excluded__salary_""
select select ""excluded""
select select ""excluded__salary_""
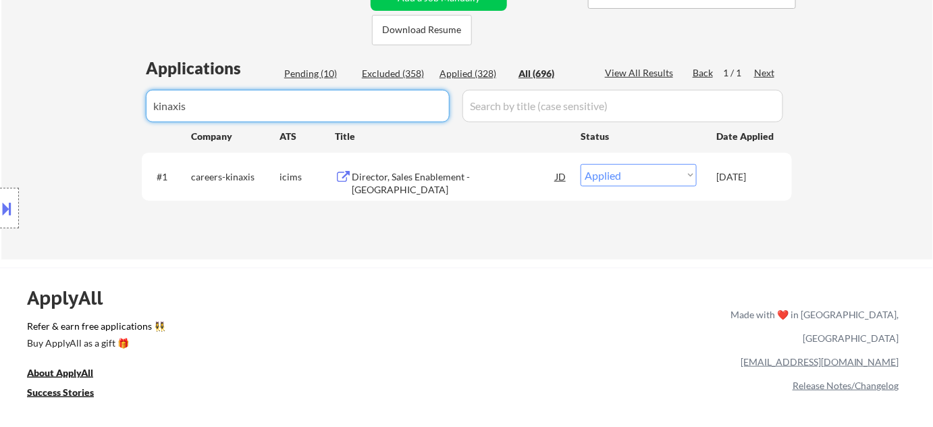
type input "kinaxis"
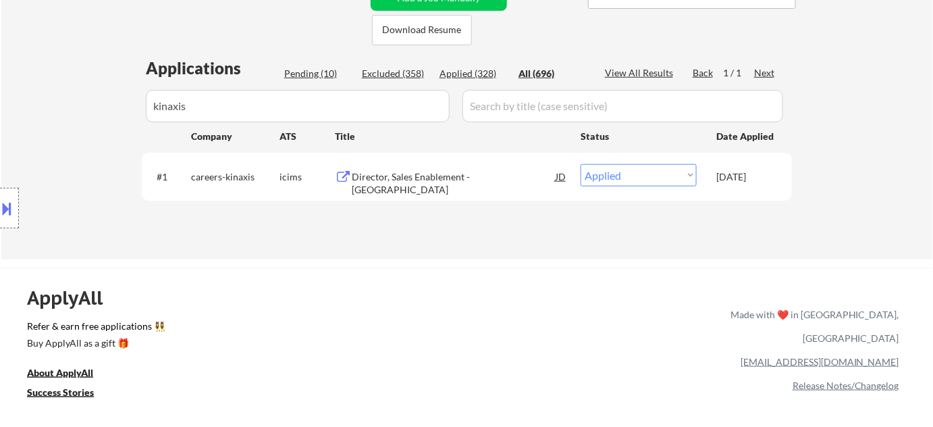
drag, startPoint x: 295, startPoint y: 107, endPoint x: 155, endPoint y: 107, distance: 140.4
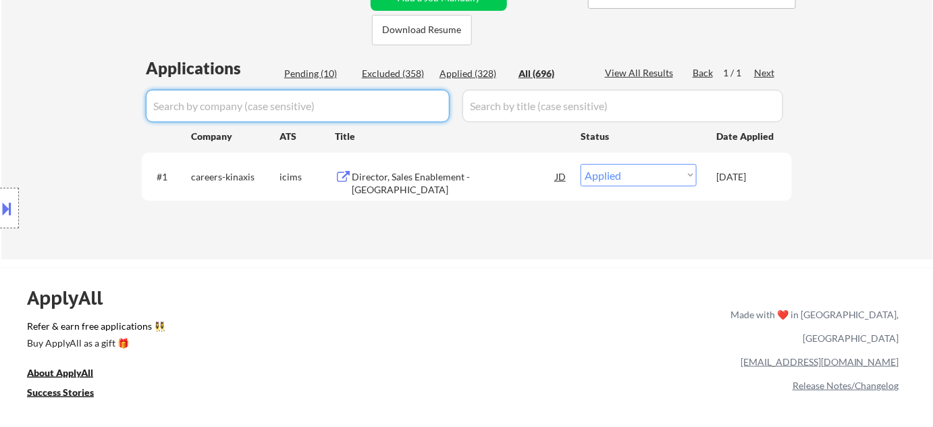
click at [478, 76] on div "Applied (328)" at bounding box center [474, 74] width 68 height 14
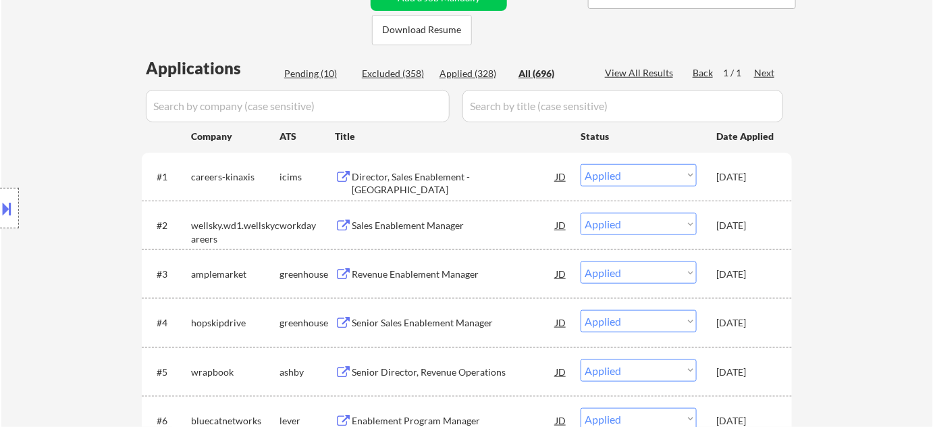
select select ""applied""
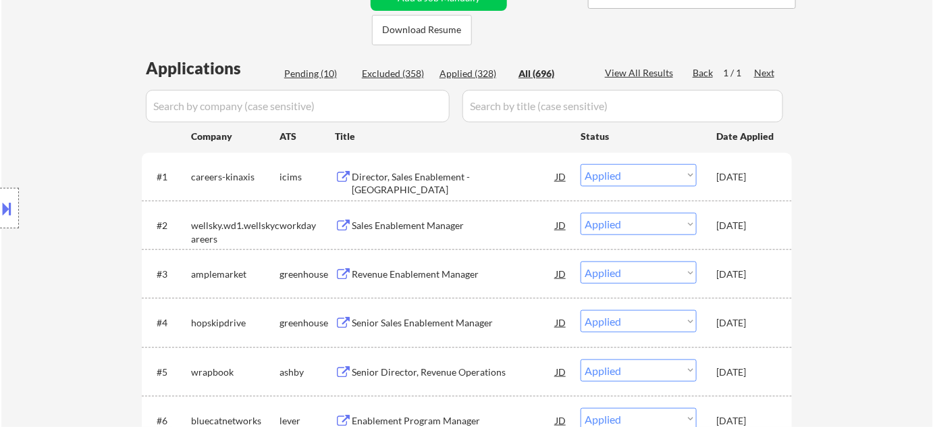
select select ""applied""
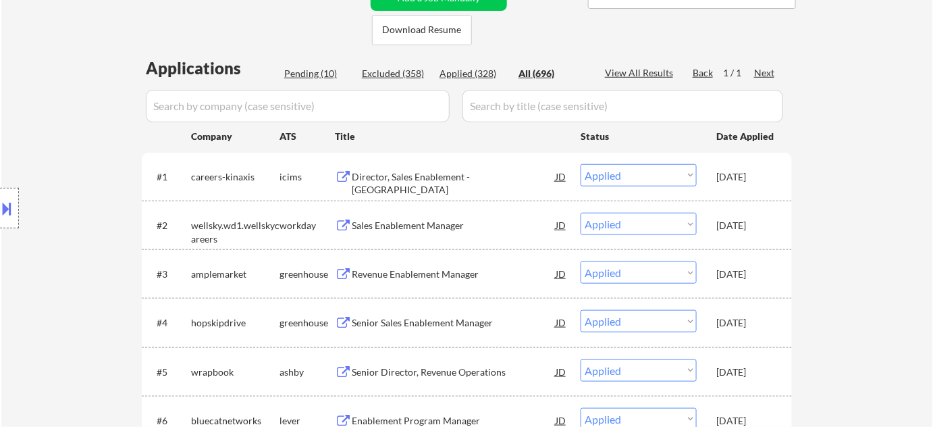
select select ""applied""
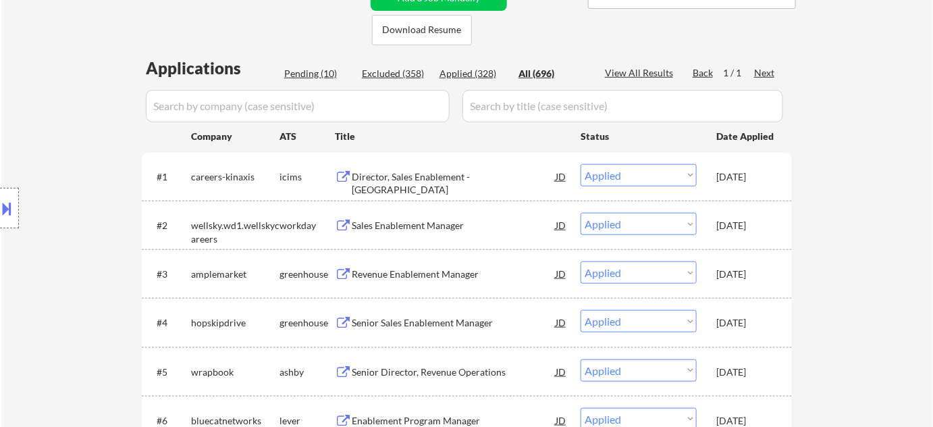
select select ""applied""
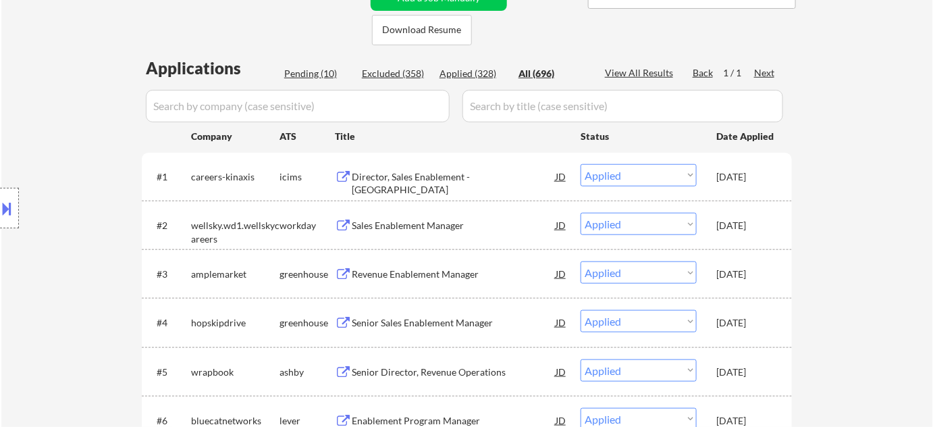
select select ""applied""
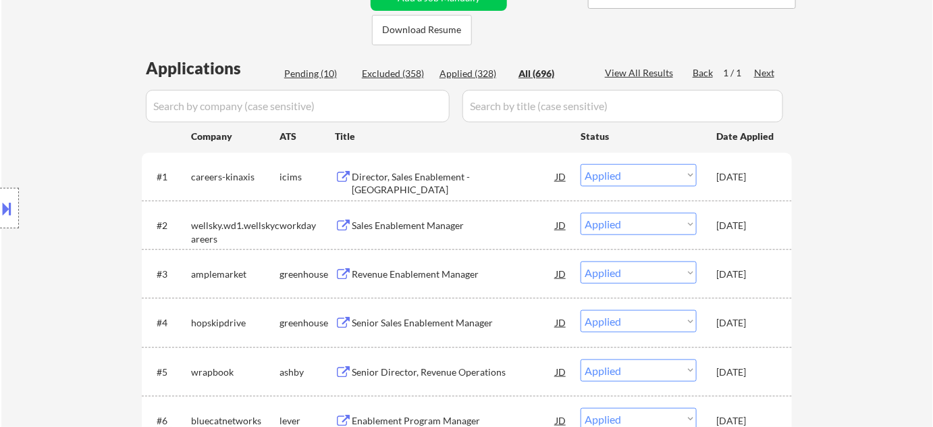
select select ""applied""
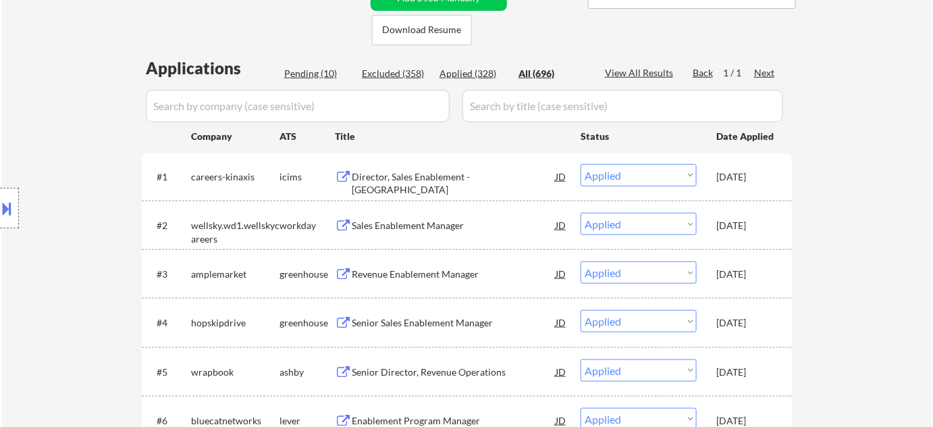
select select ""applied""
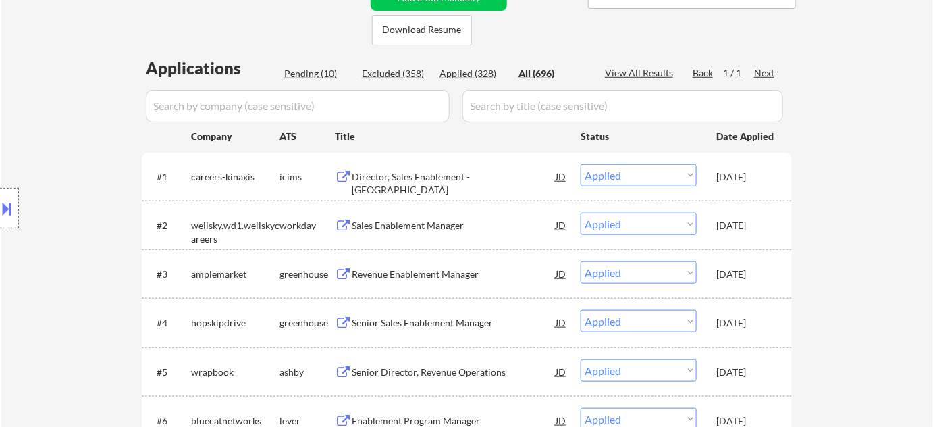
select select ""applied""
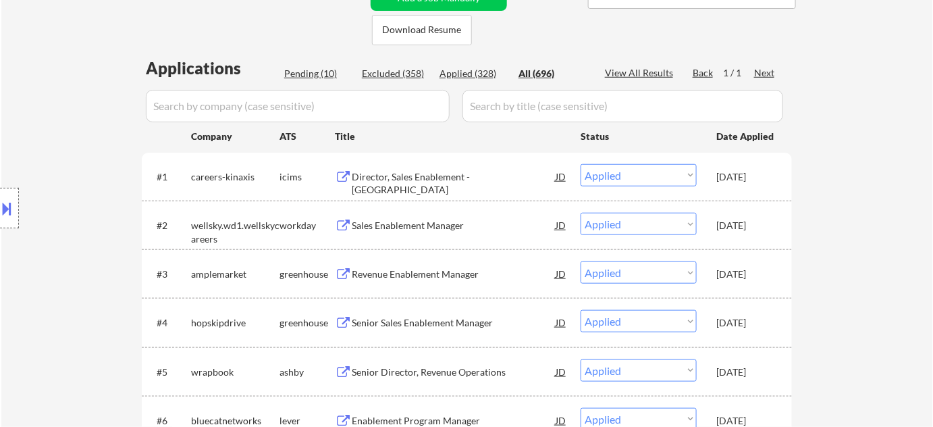
select select ""applied""
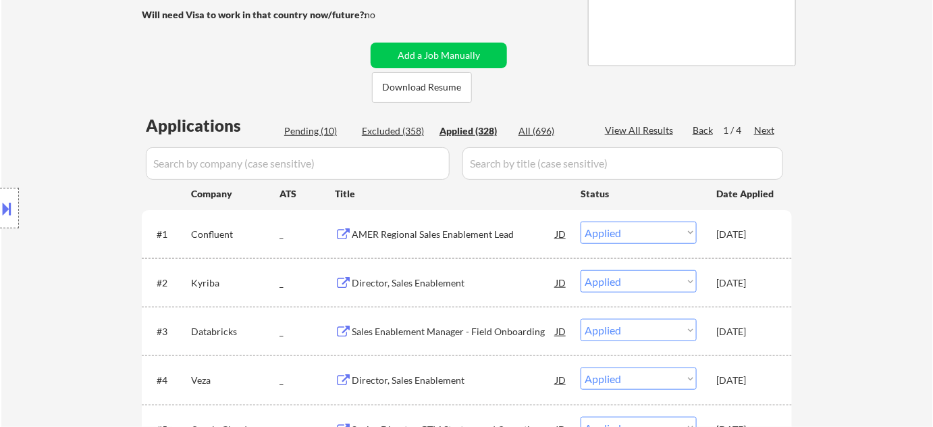
scroll to position [245, 0]
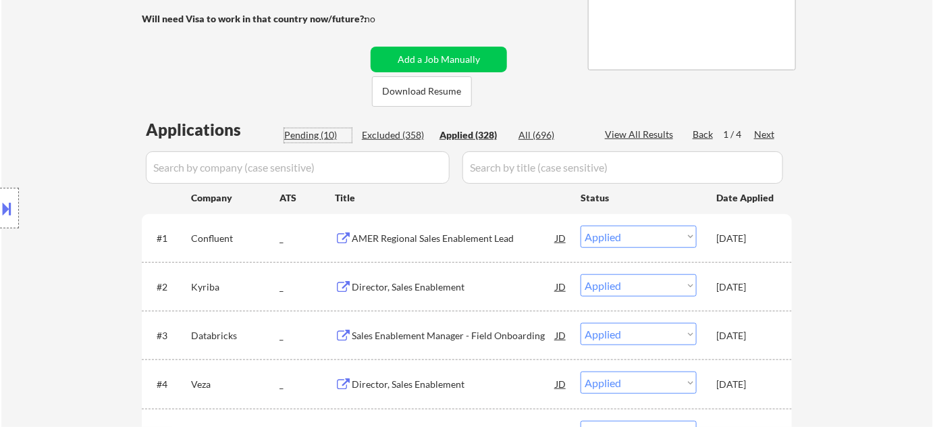
click at [324, 134] on div "Pending (10)" at bounding box center [318, 135] width 68 height 14
select select ""pending""
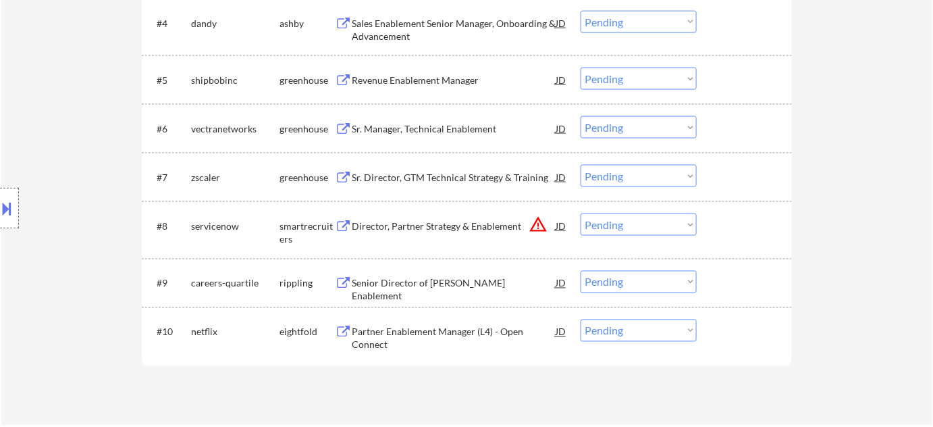
scroll to position [736, 0]
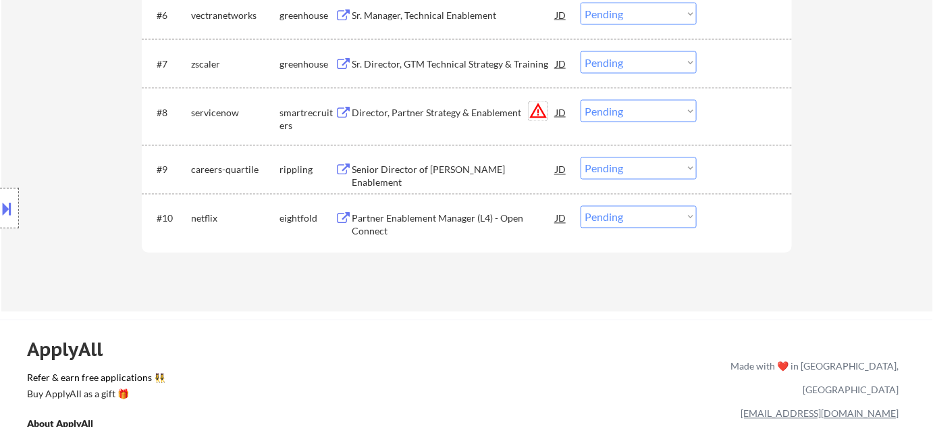
click at [531, 110] on button "warning_amber" at bounding box center [538, 111] width 19 height 19
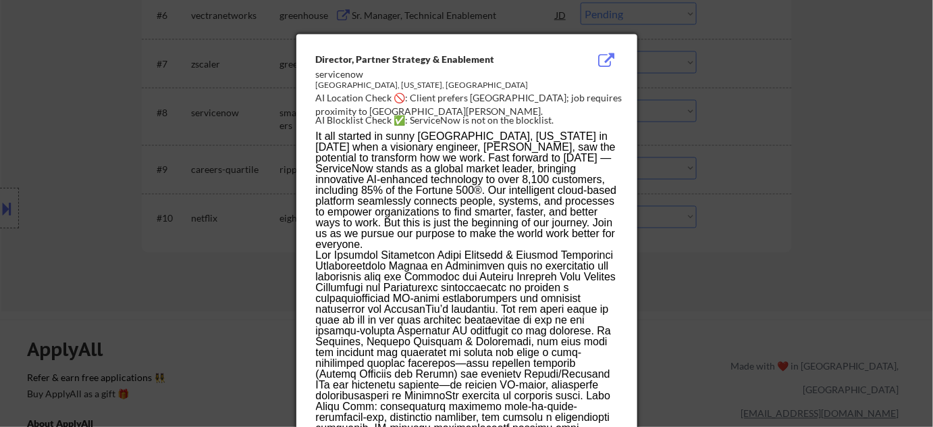
click at [794, 176] on div at bounding box center [466, 213] width 933 height 427
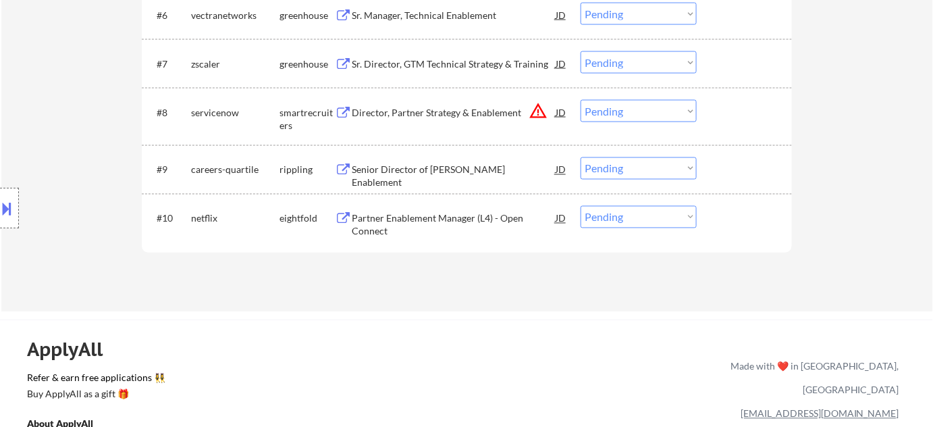
click at [616, 107] on select "Choose an option... Pending Applied Excluded (Questions) Excluded (Expired) Exc…" at bounding box center [639, 111] width 116 height 22
click at [581, 100] on select "Choose an option... Pending Applied Excluded (Questions) Excluded (Expired) Exc…" at bounding box center [639, 111] width 116 height 22
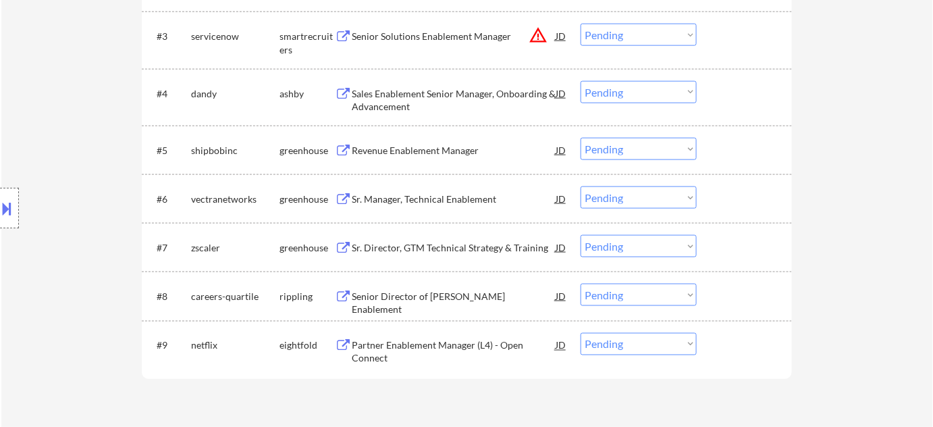
scroll to position [429, 0]
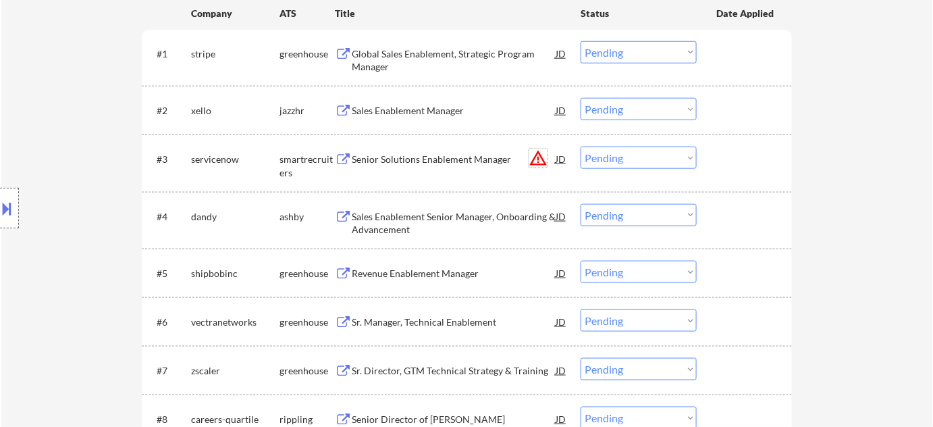
click at [539, 155] on button "warning_amber" at bounding box center [538, 158] width 19 height 19
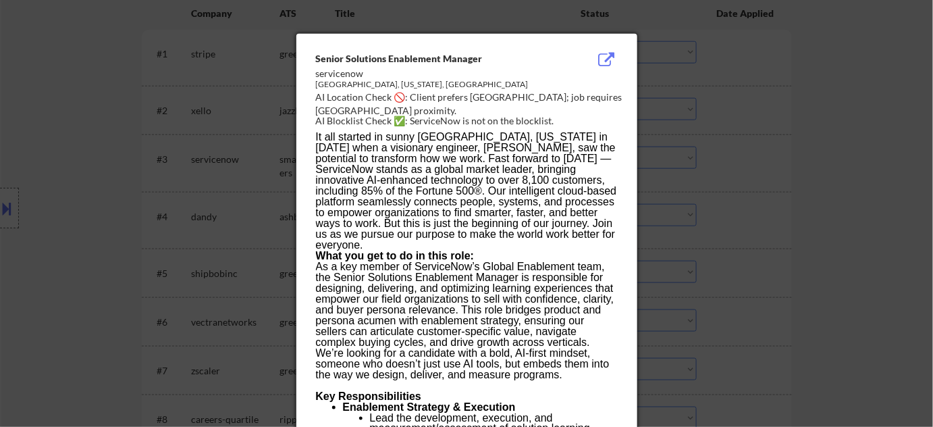
click at [902, 215] on div at bounding box center [466, 213] width 933 height 427
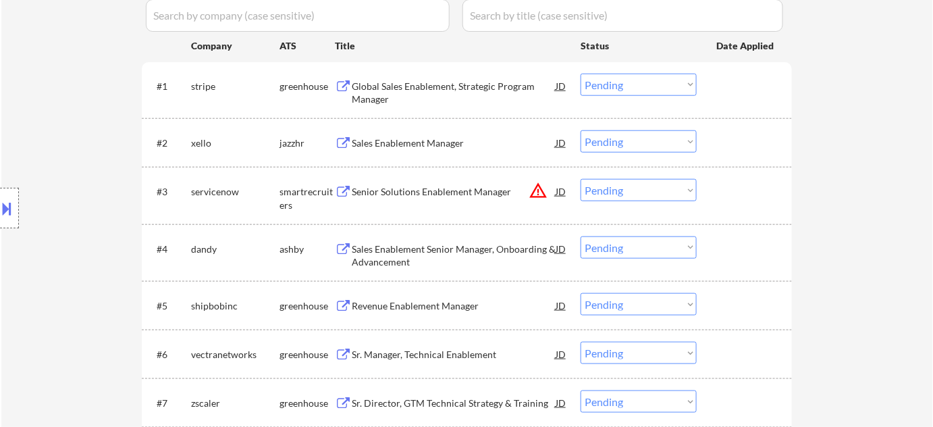
scroll to position [368, 0]
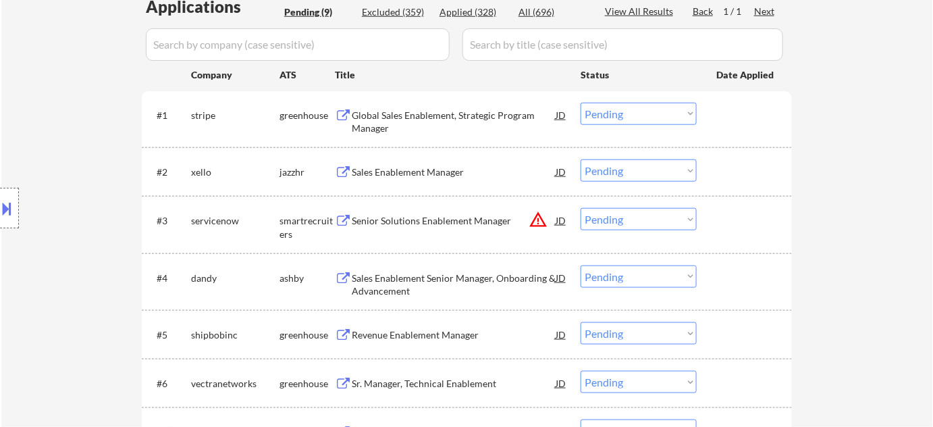
click at [487, 11] on div "Applied (328)" at bounding box center [474, 12] width 68 height 14
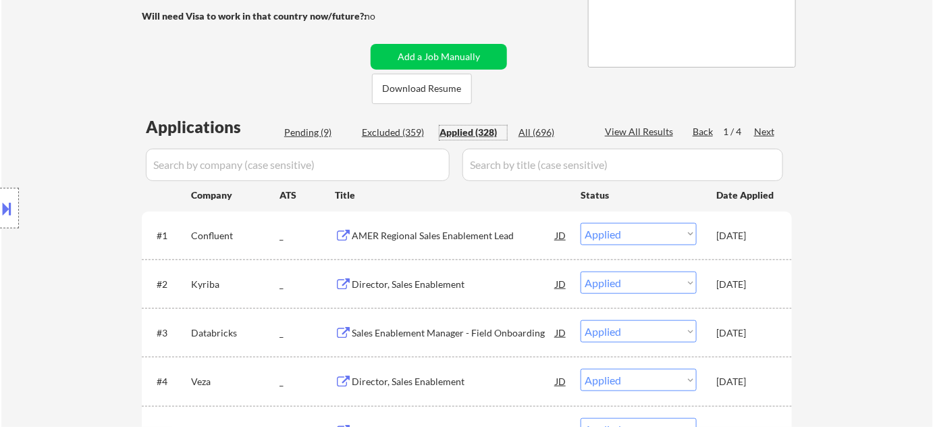
scroll to position [245, 0]
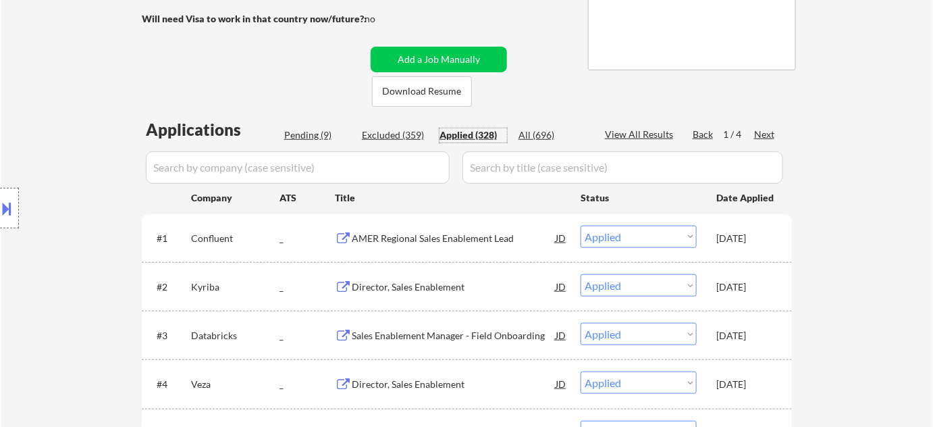
click at [313, 132] on div "Pending (9)" at bounding box center [318, 135] width 68 height 14
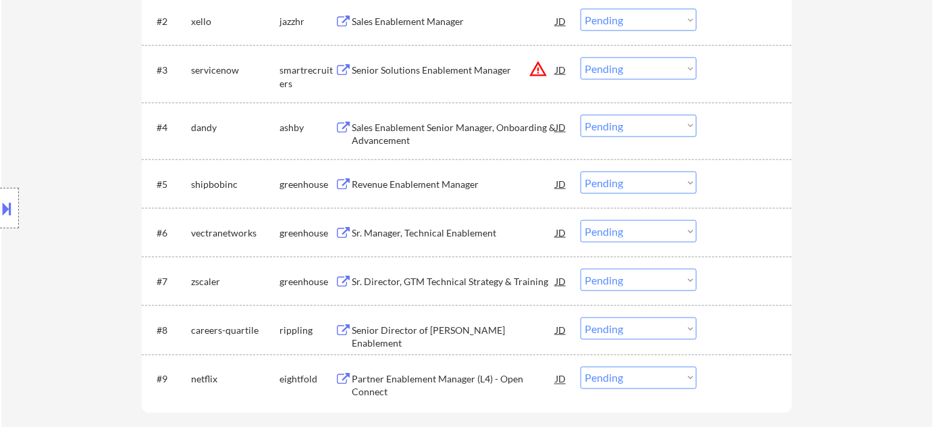
scroll to position [491, 0]
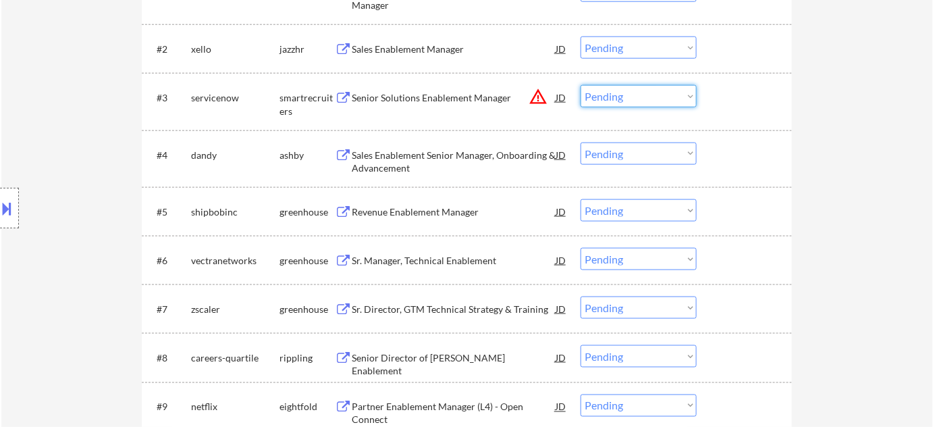
click at [621, 95] on select "Choose an option... Pending Applied Excluded (Questions) Excluded (Expired) Exc…" at bounding box center [639, 96] width 116 height 22
click at [581, 85] on select "Choose an option... Pending Applied Excluded (Questions) Excluded (Expired) Exc…" at bounding box center [639, 96] width 116 height 22
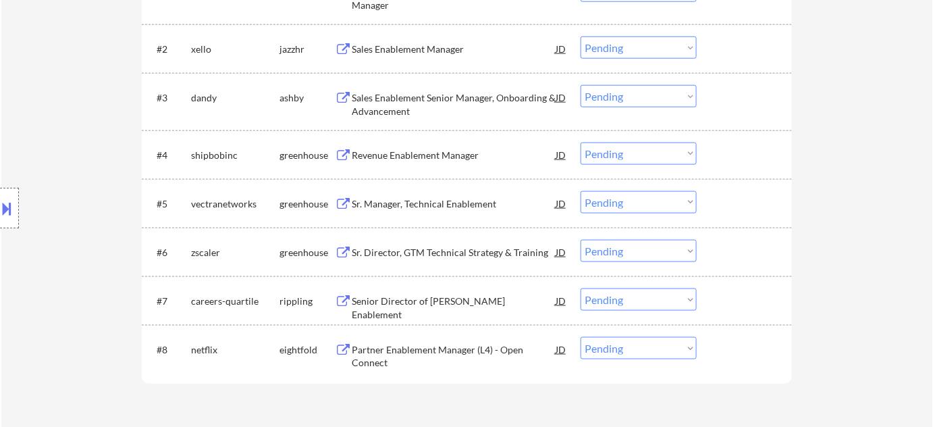
click at [408, 210] on div "Sr. Manager, Technical Enablement" at bounding box center [454, 203] width 204 height 24
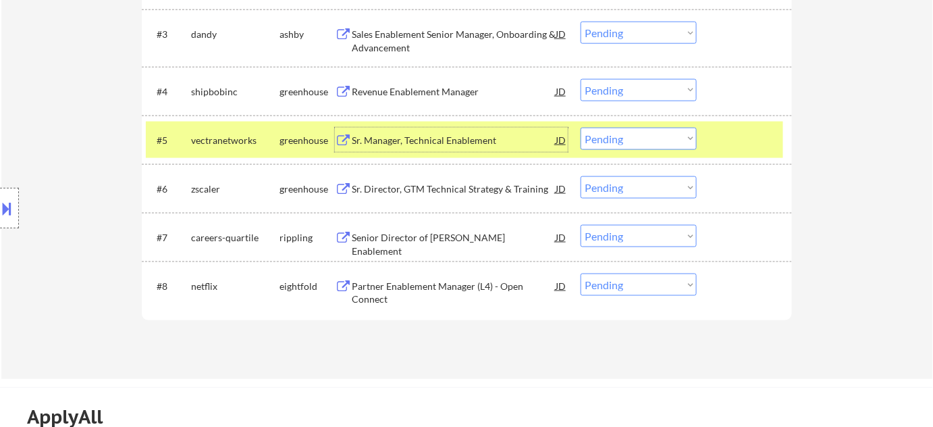
scroll to position [614, 0]
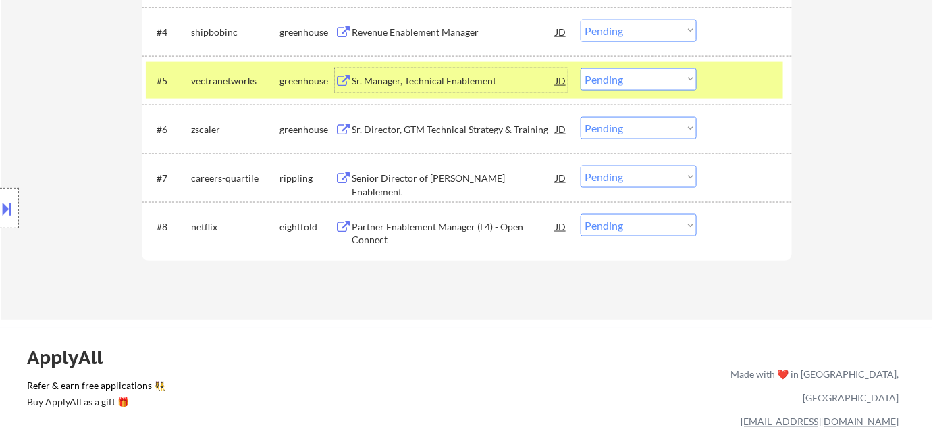
click at [444, 178] on div "Senior Director of COE Enablement" at bounding box center [454, 184] width 204 height 26
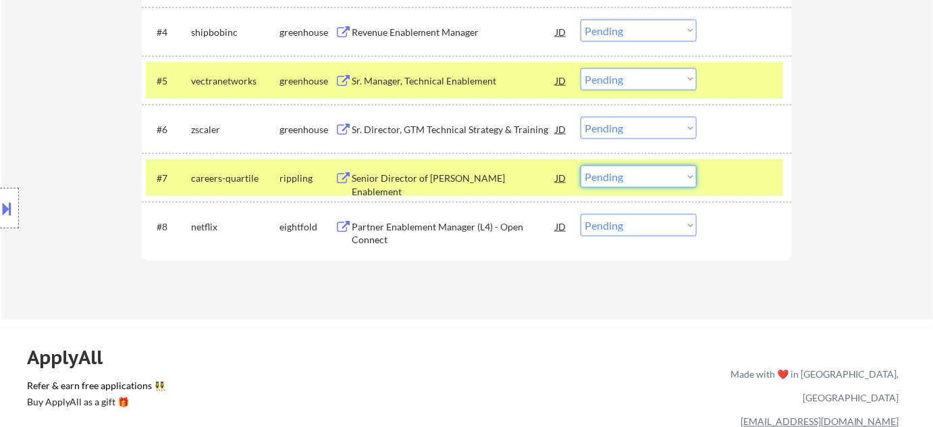
drag, startPoint x: 614, startPoint y: 178, endPoint x: 614, endPoint y: 185, distance: 7.5
click at [614, 178] on select "Choose an option... Pending Applied Excluded (Questions) Excluded (Expired) Exc…" at bounding box center [639, 176] width 116 height 22
click at [581, 165] on select "Choose an option... Pending Applied Excluded (Questions) Excluded (Expired) Exc…" at bounding box center [639, 176] width 116 height 22
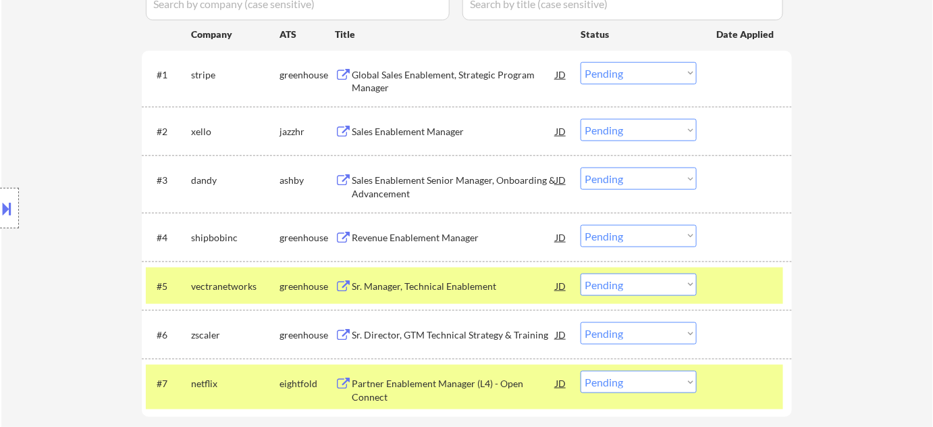
scroll to position [429, 0]
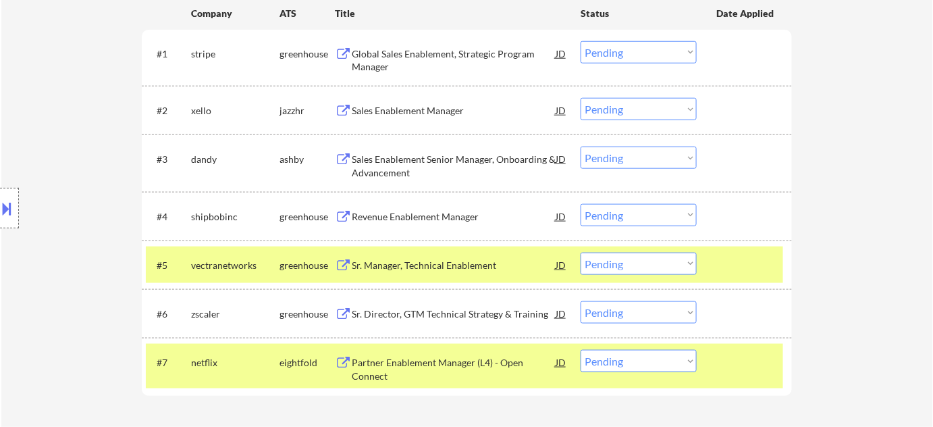
click at [633, 261] on select "Choose an option... Pending Applied Excluded (Questions) Excluded (Expired) Exc…" at bounding box center [639, 263] width 116 height 22
click at [581, 252] on select "Choose an option... Pending Applied Excluded (Questions) Excluded (Expired) Exc…" at bounding box center [639, 263] width 116 height 22
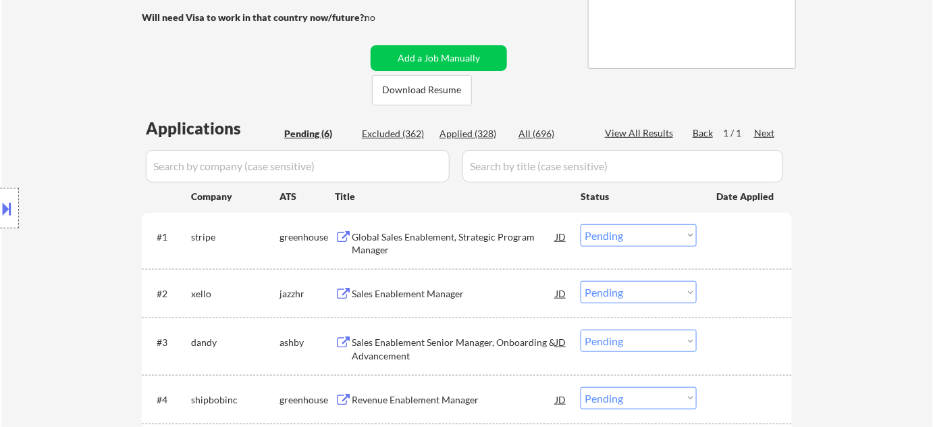
scroll to position [245, 0]
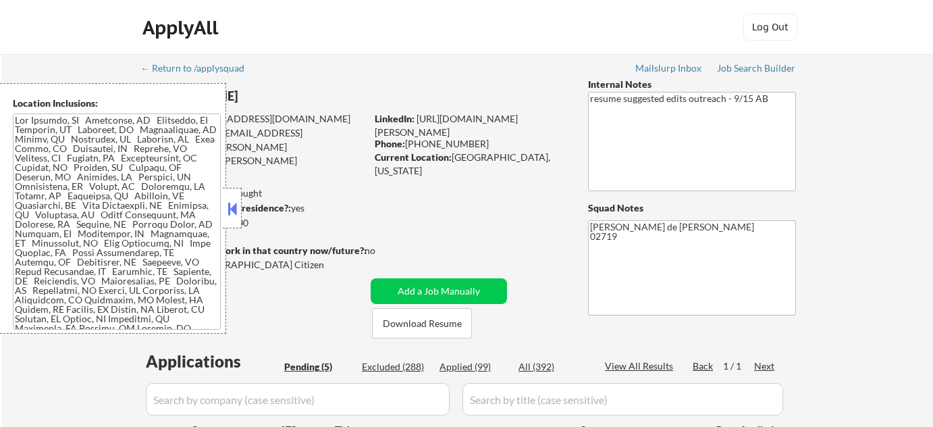
select select ""pending""
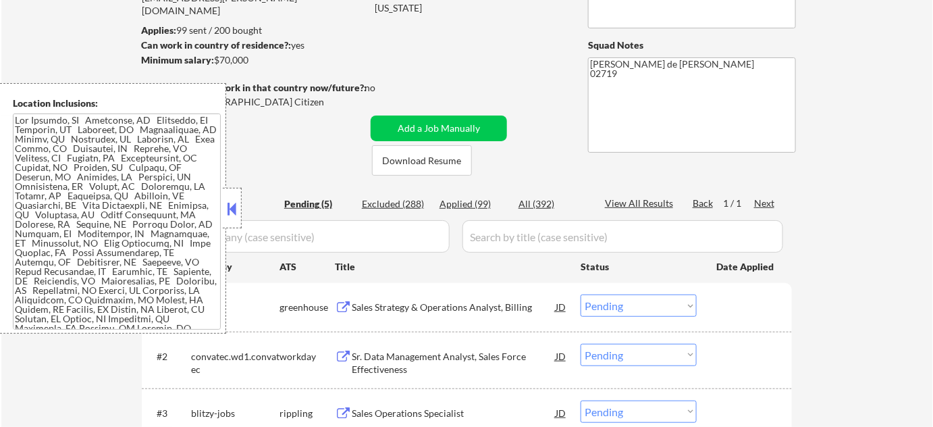
scroll to position [184, 0]
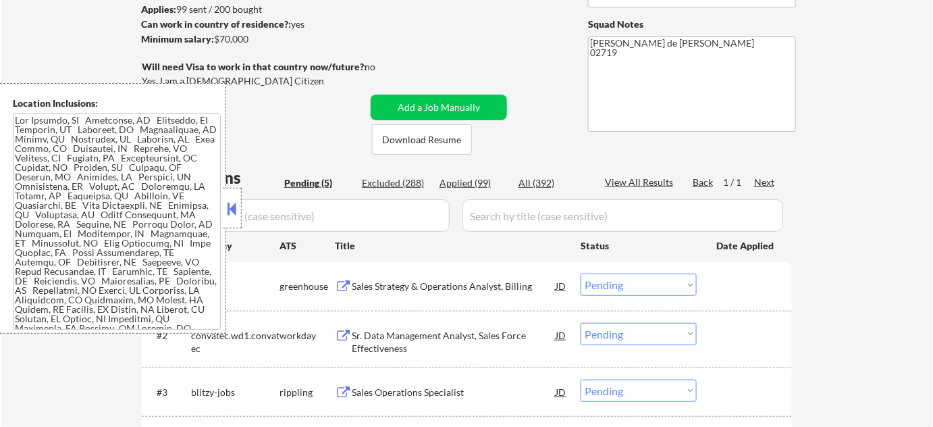
click at [231, 212] on button at bounding box center [232, 208] width 15 height 20
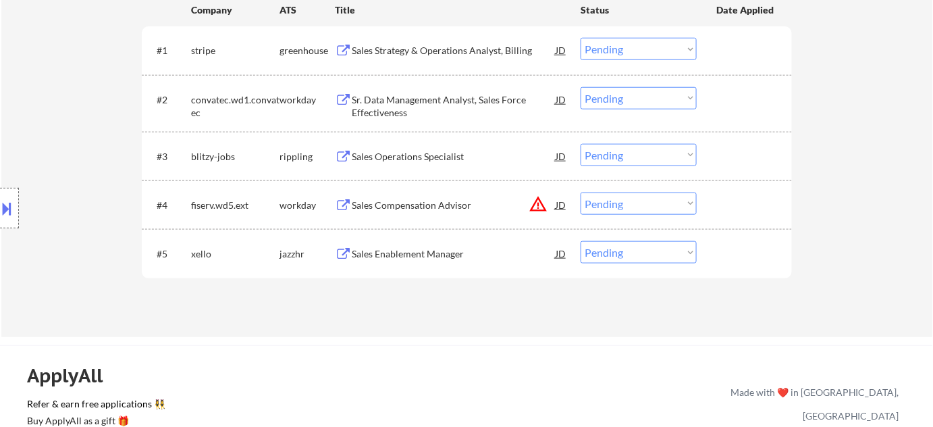
scroll to position [429, 0]
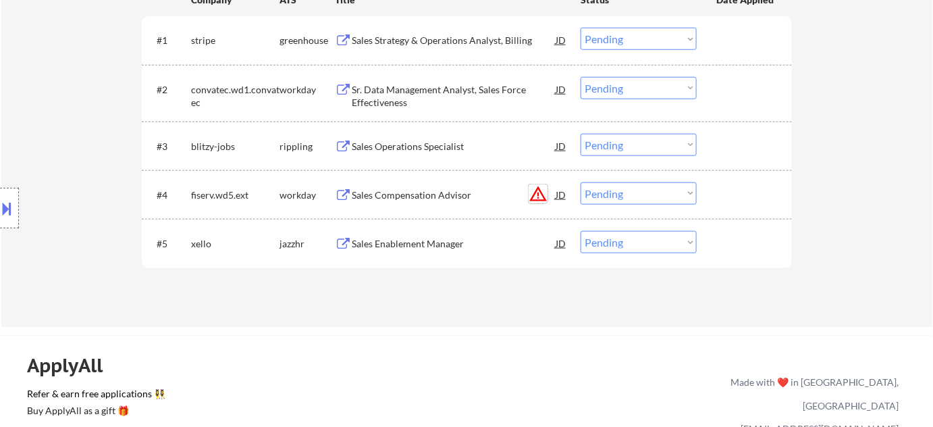
click at [534, 197] on button "warning_amber" at bounding box center [538, 193] width 19 height 19
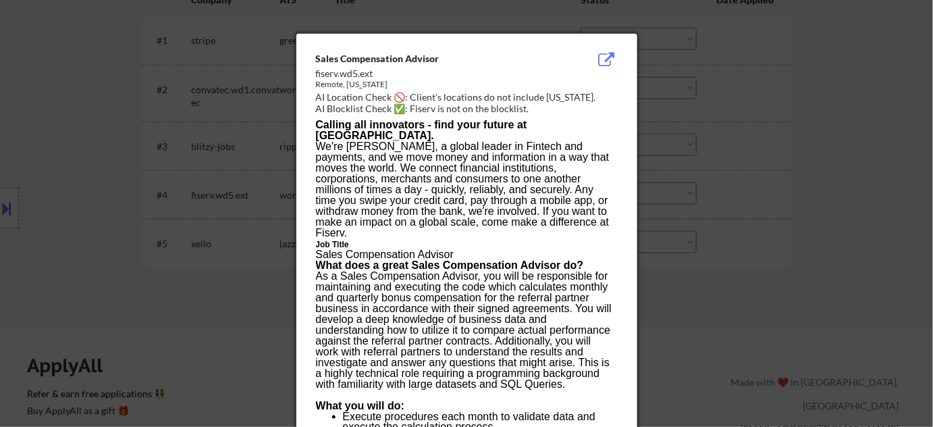
click at [787, 275] on div at bounding box center [466, 213] width 933 height 427
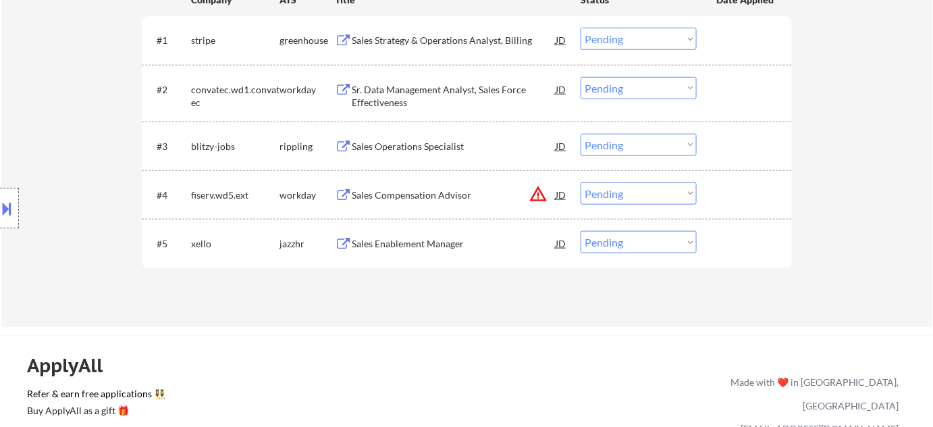
click at [666, 188] on select "Choose an option... Pending Applied Excluded (Questions) Excluded (Expired) Exc…" at bounding box center [639, 193] width 116 height 22
click at [581, 182] on select "Choose an option... Pending Applied Excluded (Questions) Excluded (Expired) Exc…" at bounding box center [639, 193] width 116 height 22
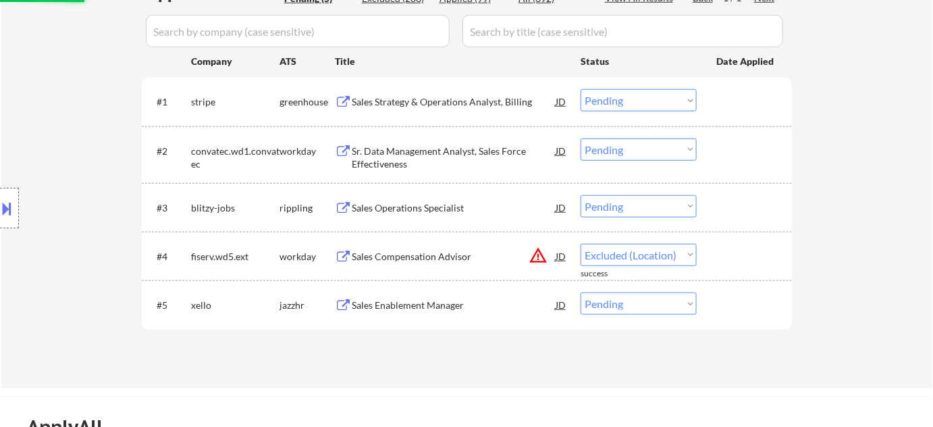
select select ""pending""
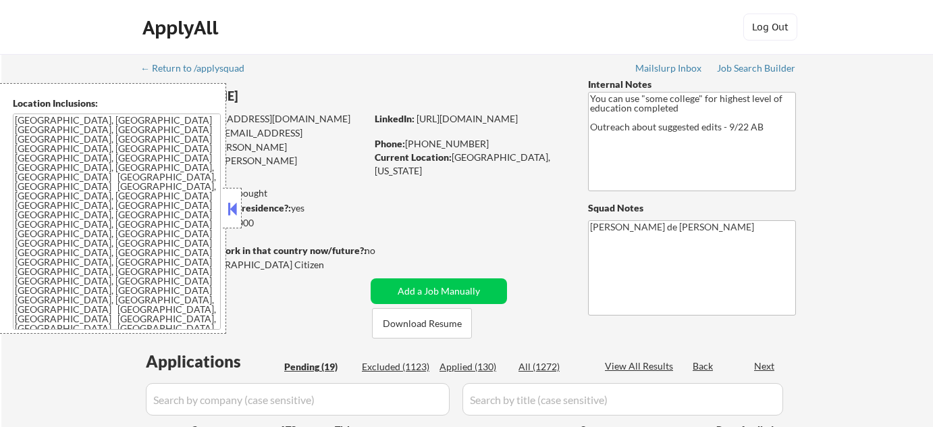
select select ""pending""
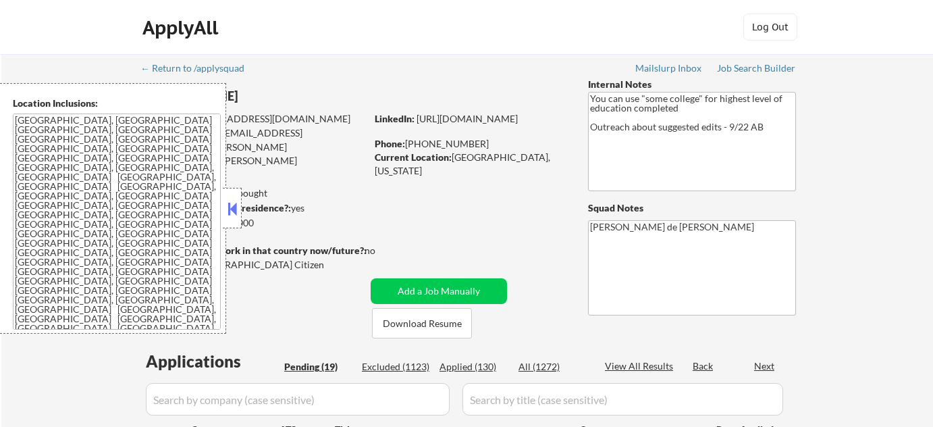
select select ""pending""
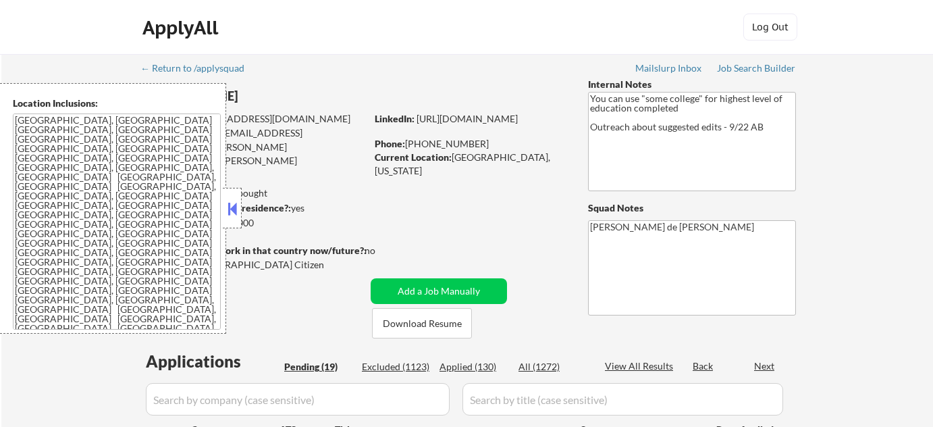
select select ""pending""
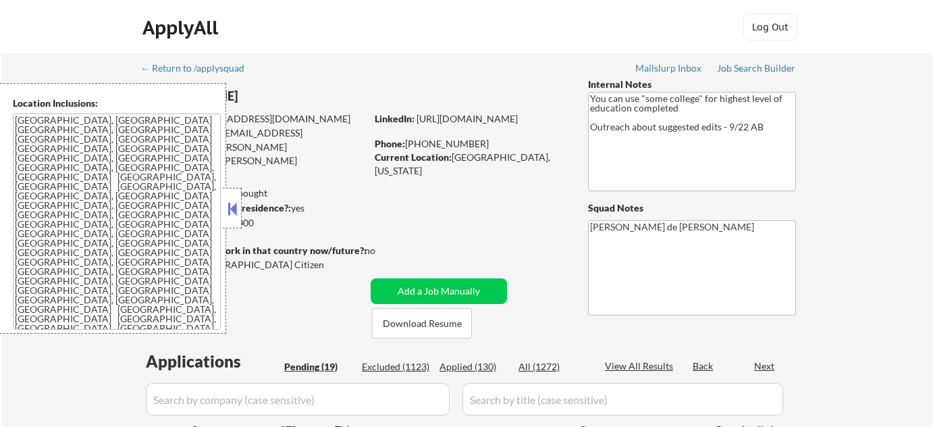
select select ""pending""
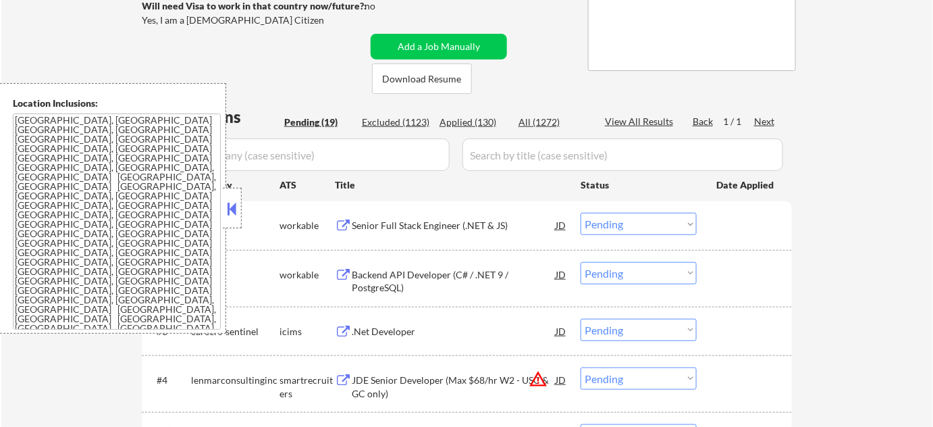
scroll to position [245, 0]
click at [231, 201] on button at bounding box center [232, 208] width 15 height 20
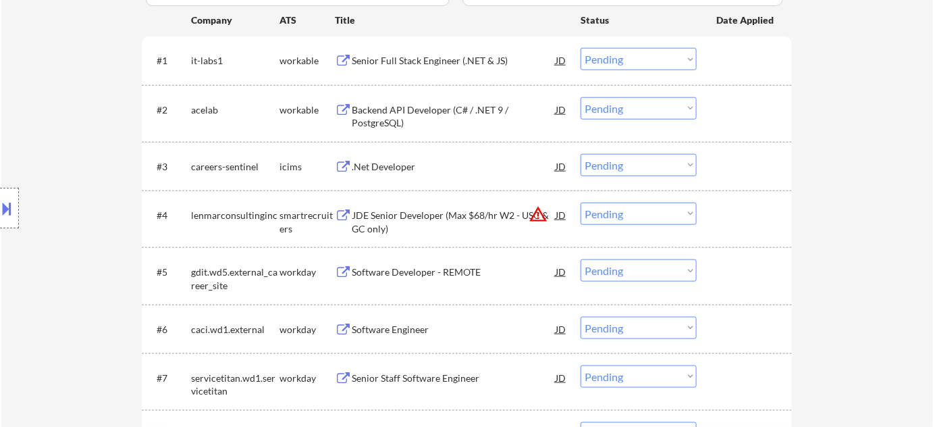
scroll to position [491, 0]
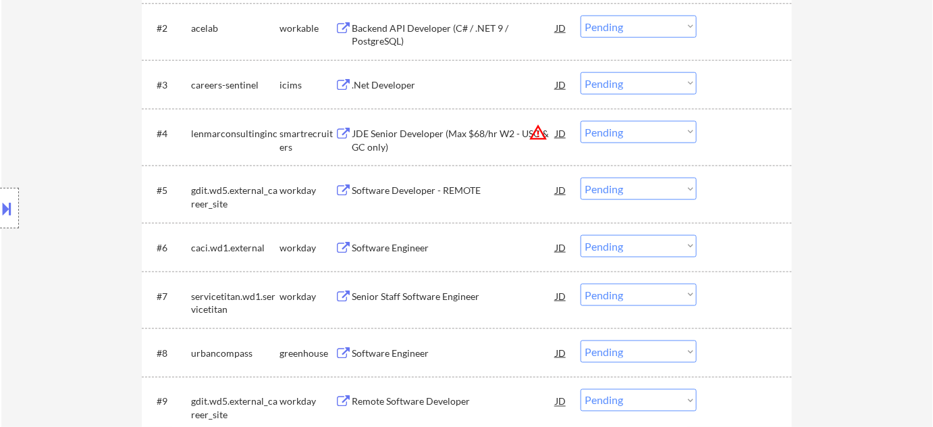
click at [641, 121] on select "Choose an option... Pending Applied Excluded (Questions) Excluded (Expired) Exc…" at bounding box center [639, 132] width 116 height 22
click at [581, 121] on select "Choose an option... Pending Applied Excluded (Questions) Excluded (Expired) Exc…" at bounding box center [639, 132] width 116 height 22
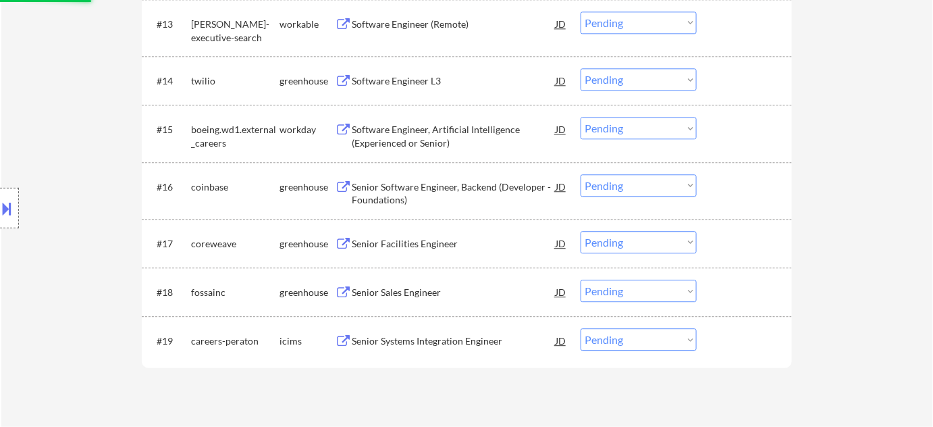
scroll to position [1227, 0]
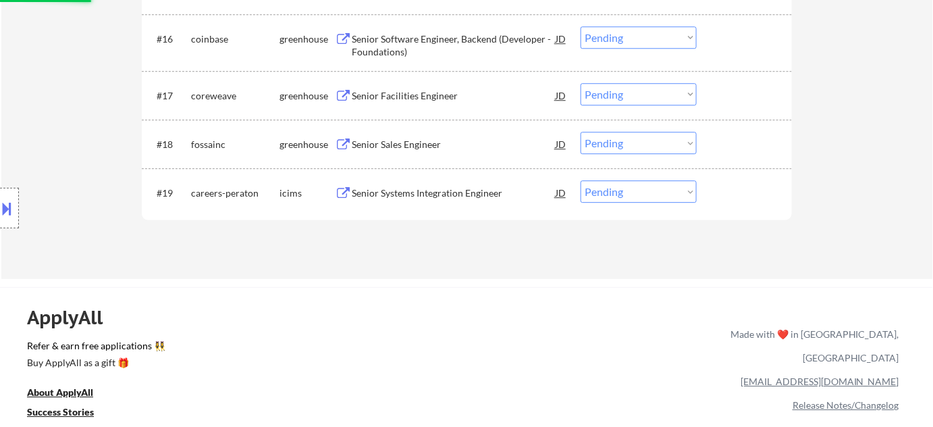
select select ""pending""
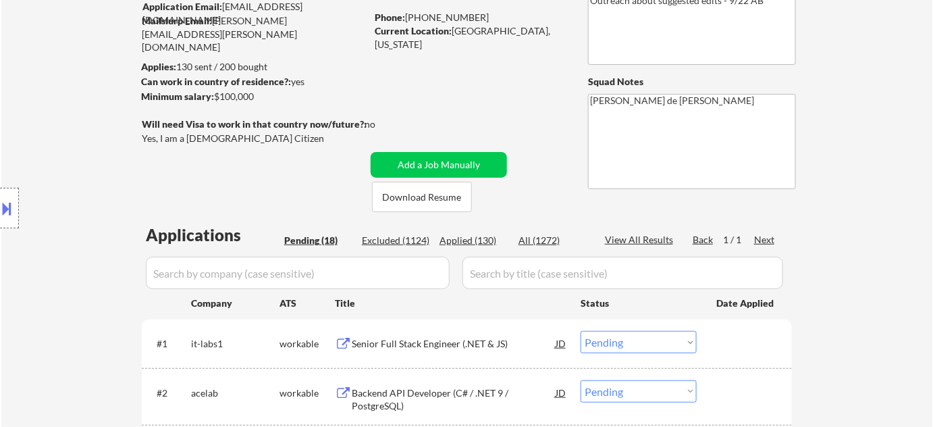
scroll to position [122, 0]
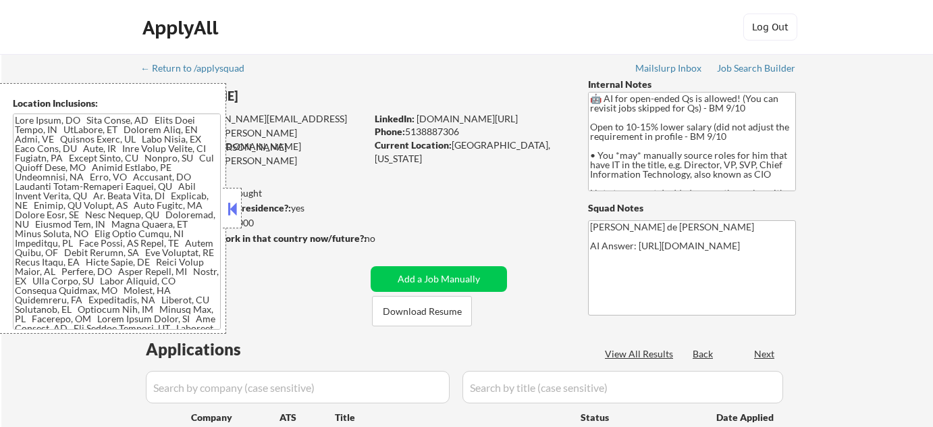
select select ""pending""
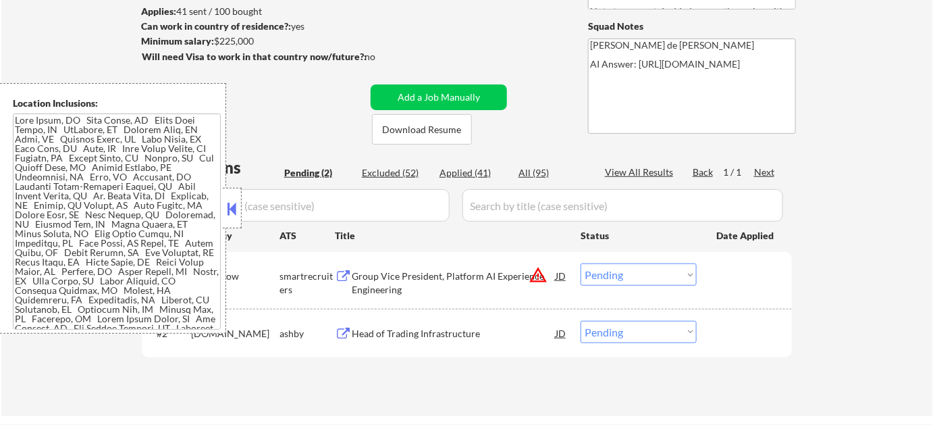
scroll to position [184, 0]
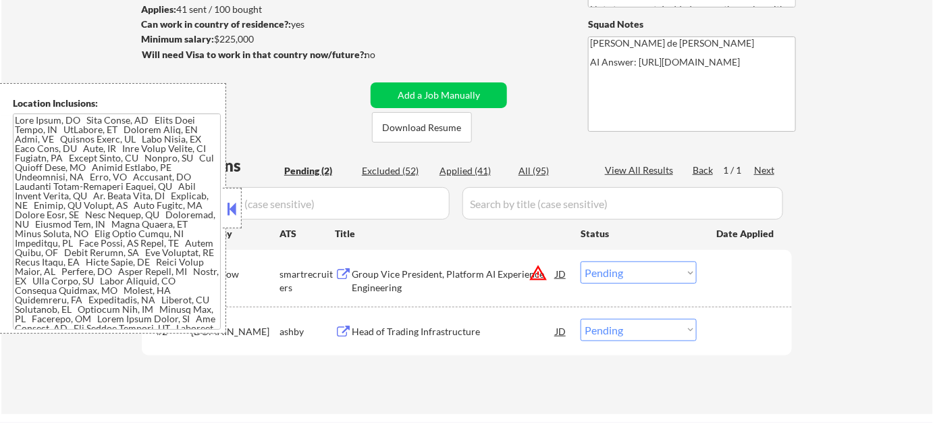
click at [238, 204] on button at bounding box center [232, 208] width 15 height 20
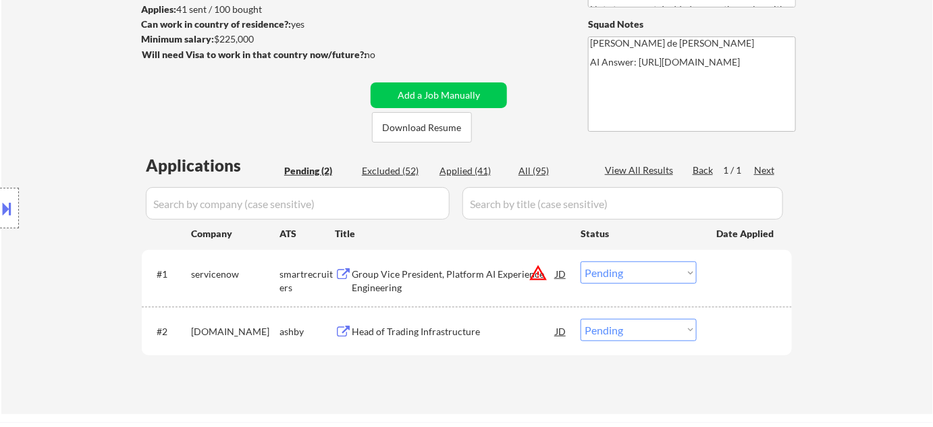
click at [365, 207] on input "input" at bounding box center [298, 203] width 304 height 32
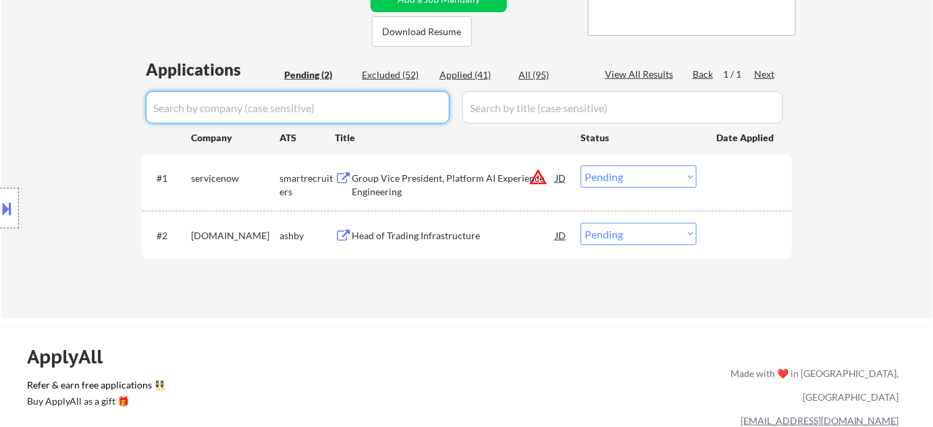
scroll to position [307, 0]
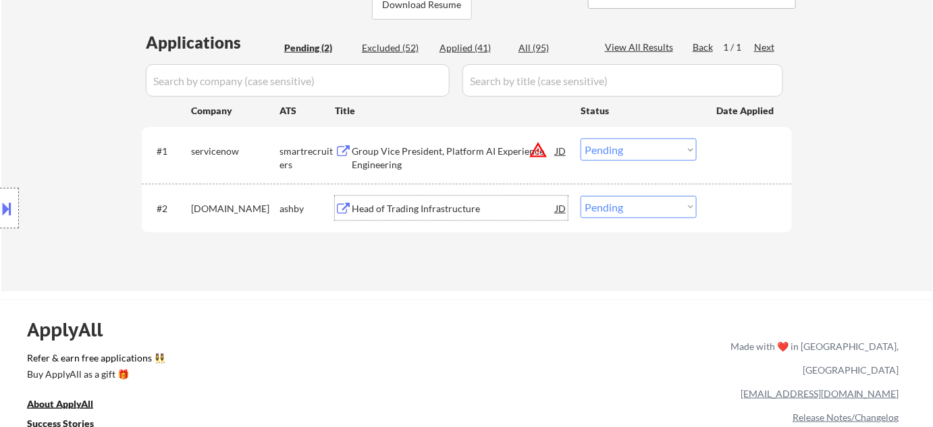
click at [394, 205] on div "Head of Trading Infrastructure" at bounding box center [454, 209] width 204 height 14
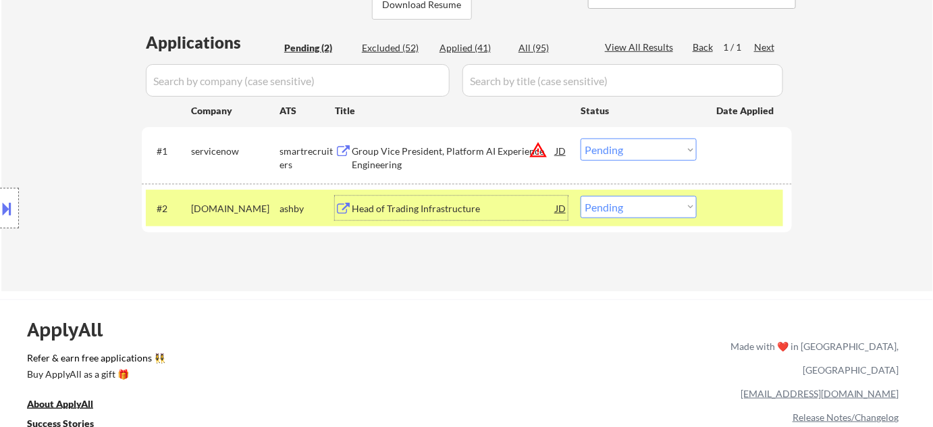
click at [425, 163] on div "Group Vice President, Platform AI Experience Engineering" at bounding box center [454, 157] width 204 height 26
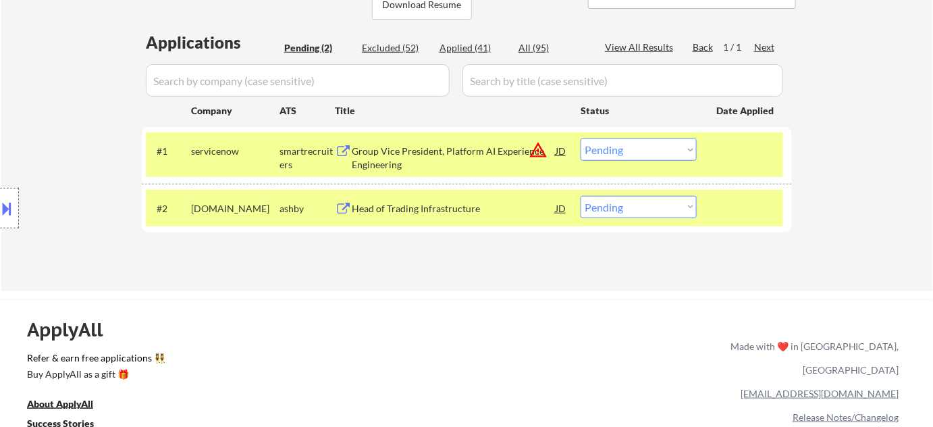
click at [9, 213] on button at bounding box center [7, 208] width 15 height 22
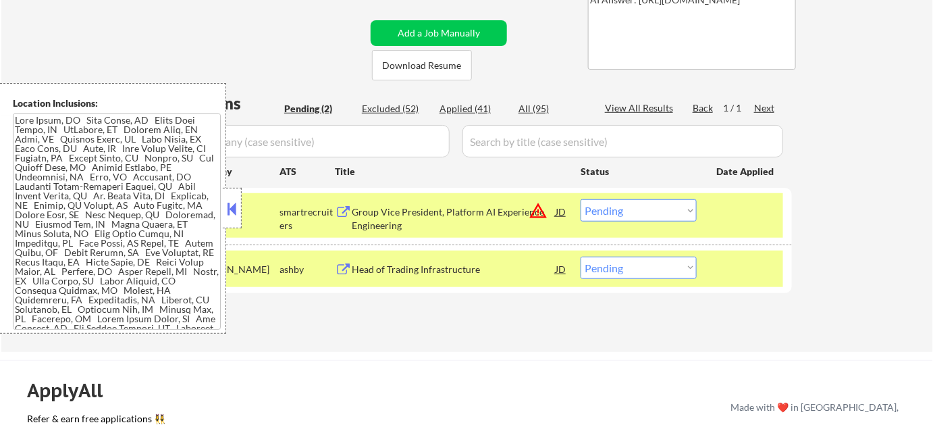
scroll to position [245, 0]
click at [230, 212] on button at bounding box center [232, 208] width 15 height 20
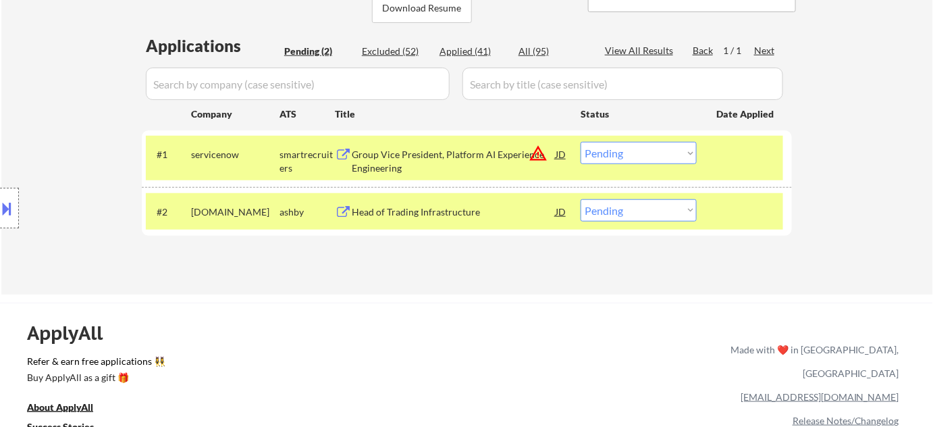
scroll to position [368, 0]
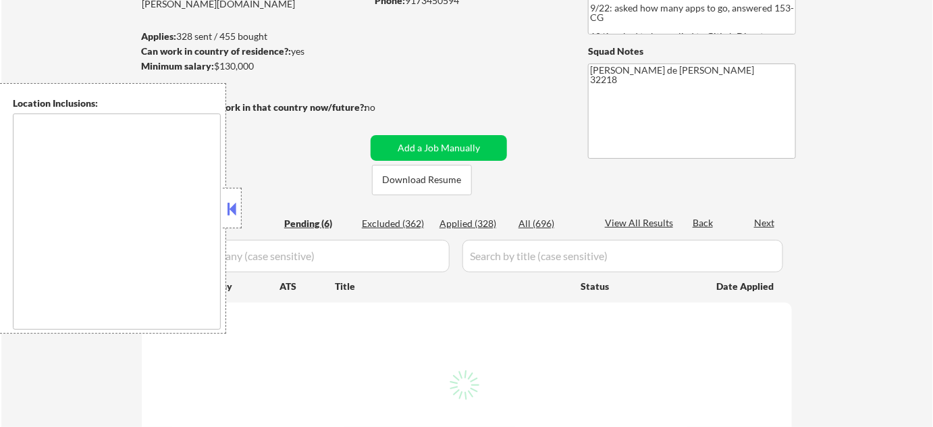
select select ""pending""
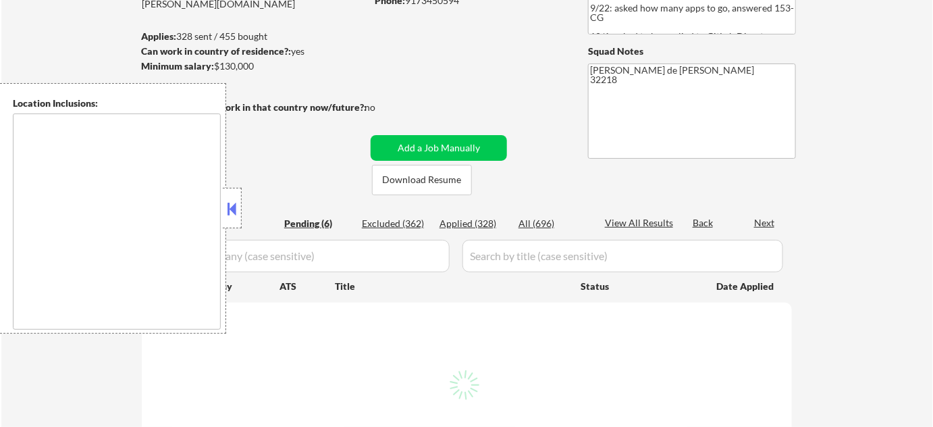
select select ""pending""
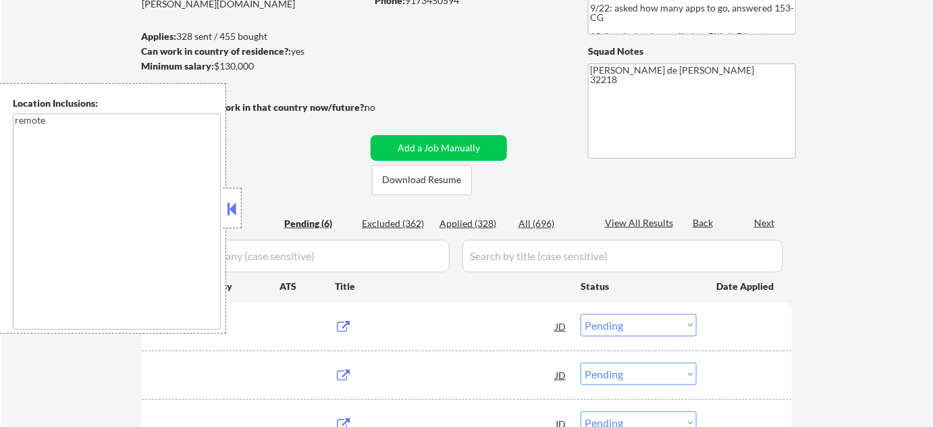
type textarea "remote"
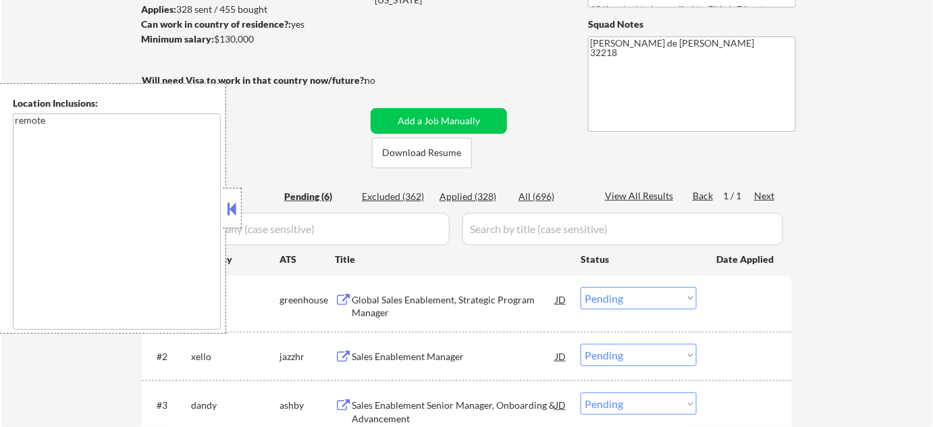
click at [234, 215] on button at bounding box center [232, 208] width 15 height 20
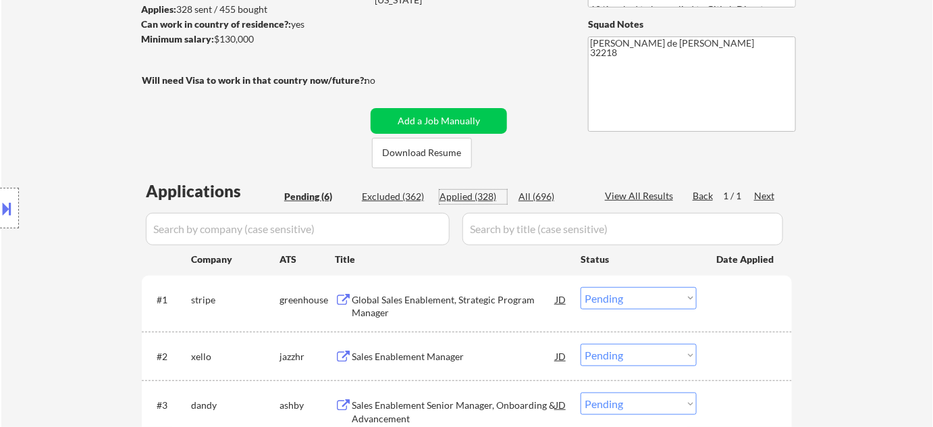
click at [489, 199] on div "Applied (328)" at bounding box center [474, 197] width 68 height 14
select select ""applied""
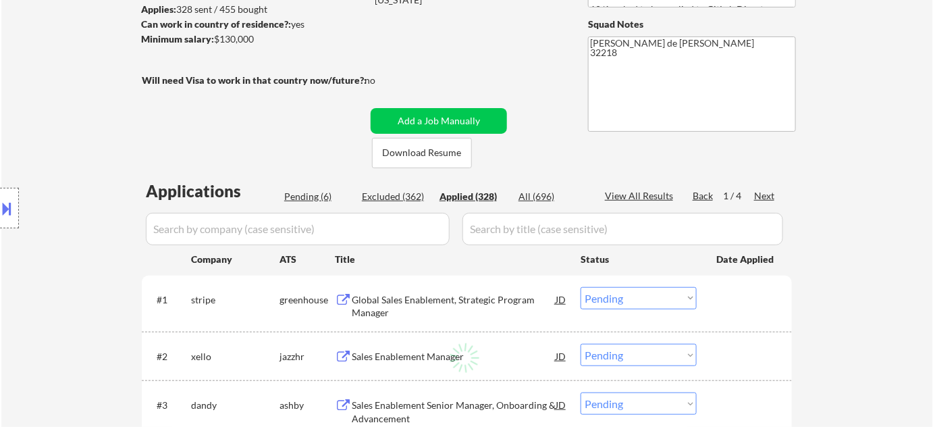
select select ""applied""
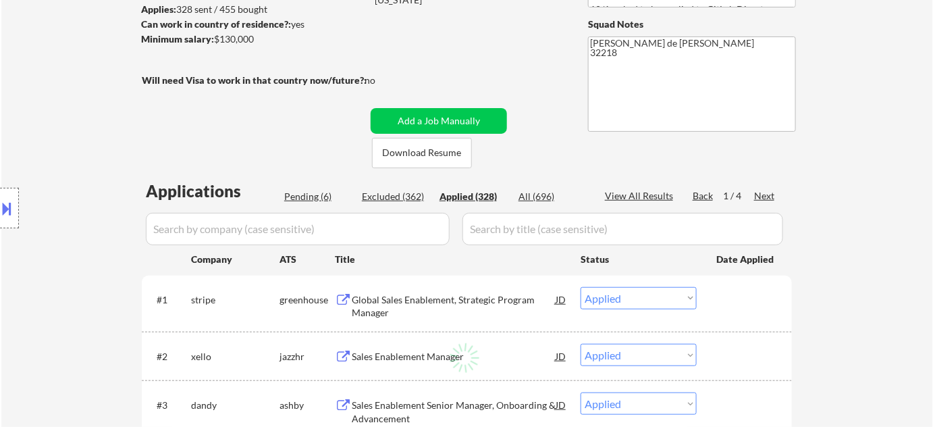
select select ""applied""
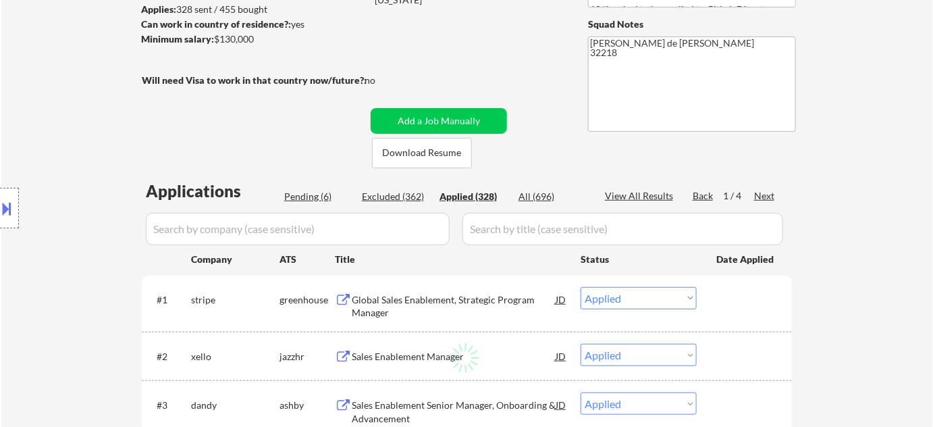
select select ""applied""
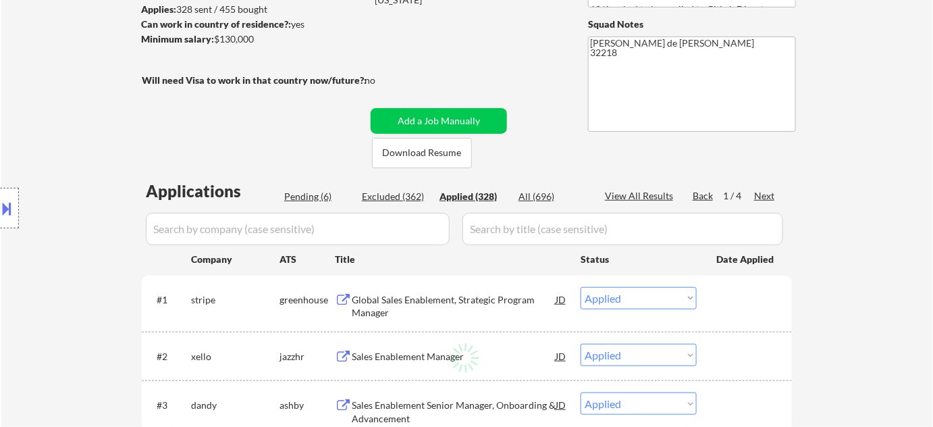
select select ""applied""
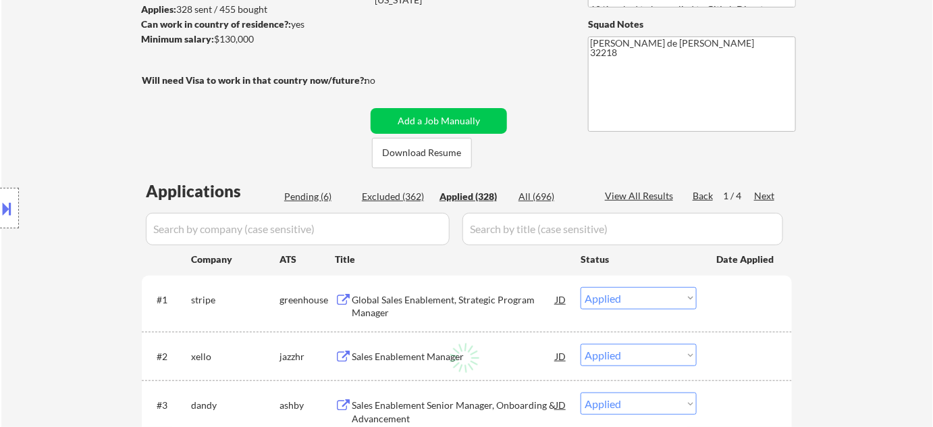
select select ""applied""
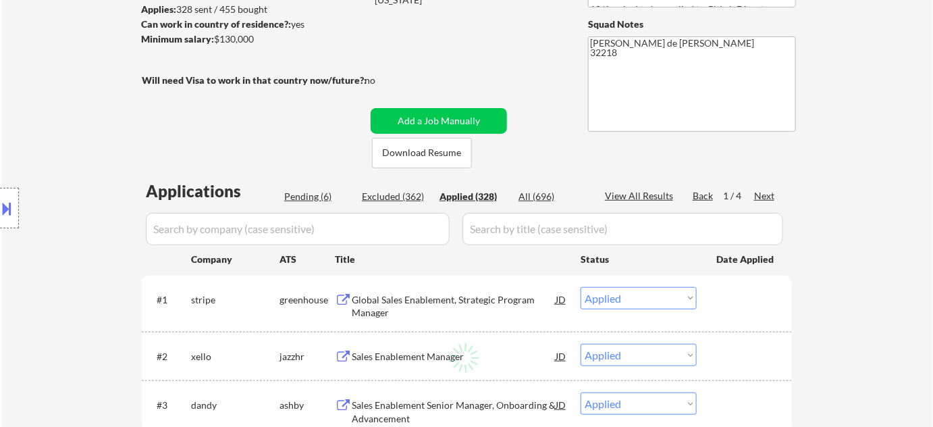
select select ""applied""
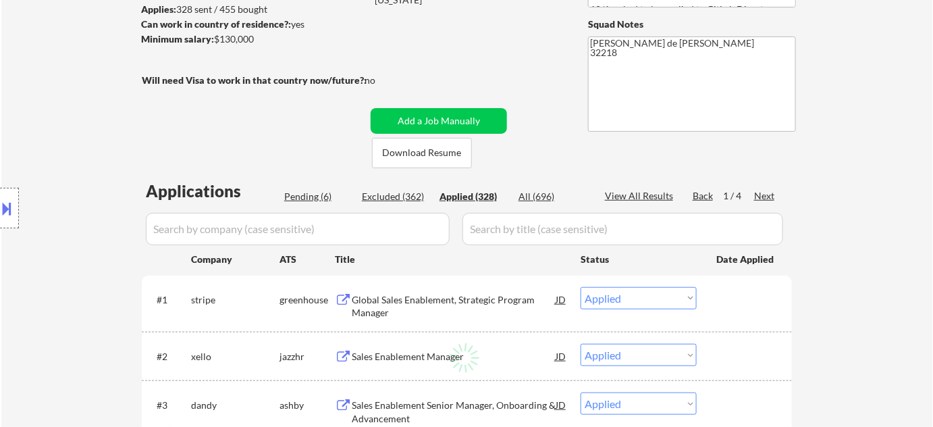
select select ""applied""
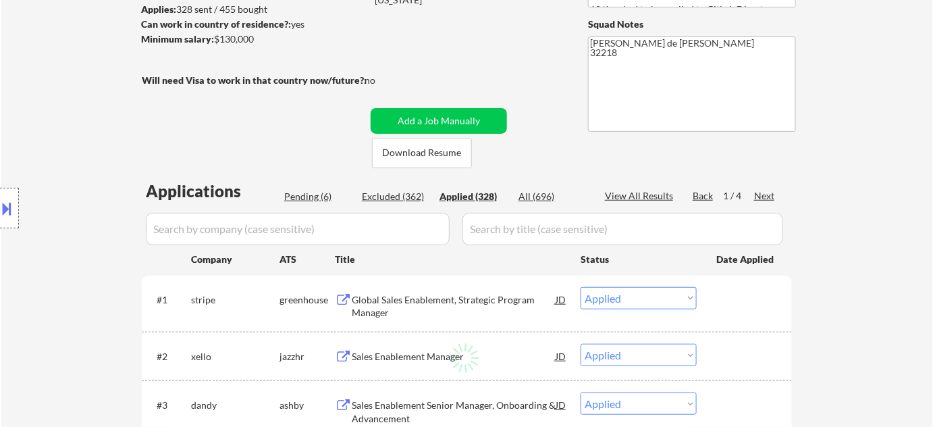
select select ""applied""
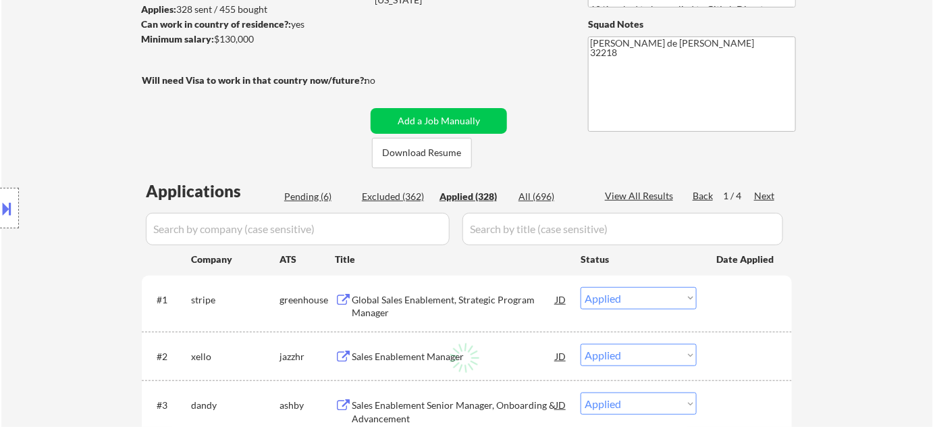
select select ""applied""
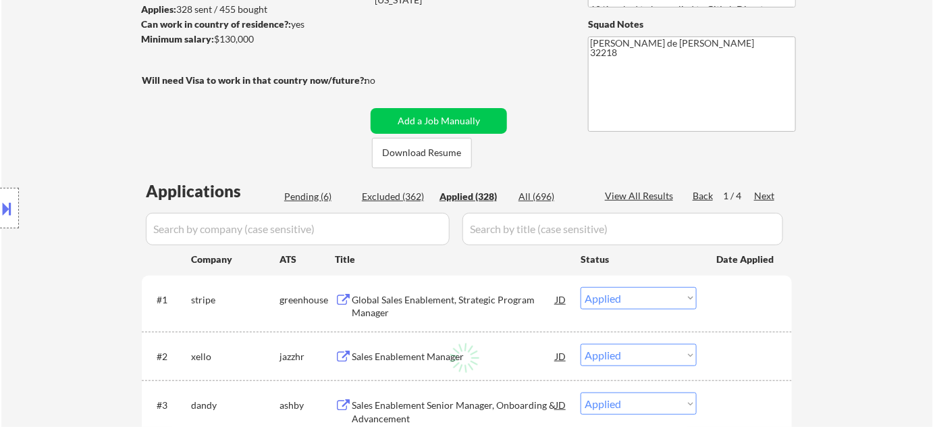
select select ""applied""
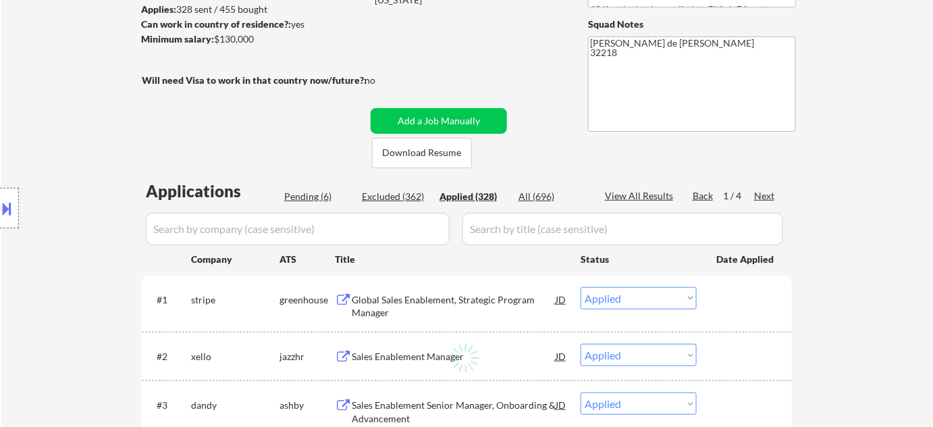
select select ""applied""
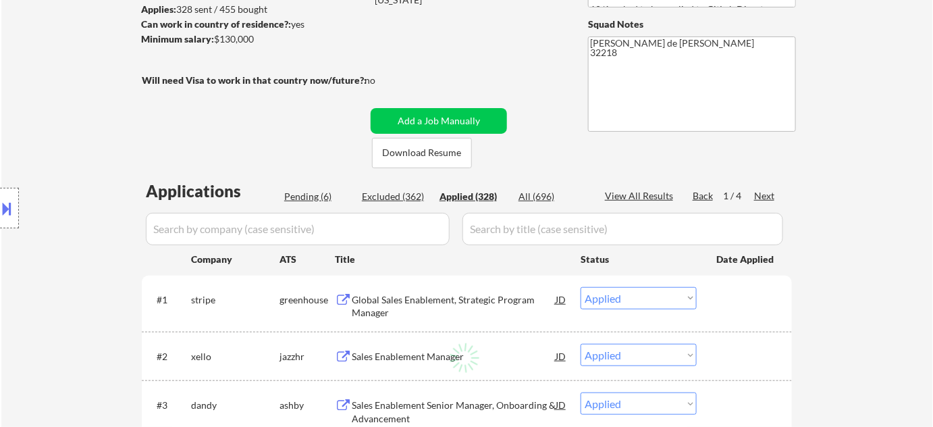
select select ""applied""
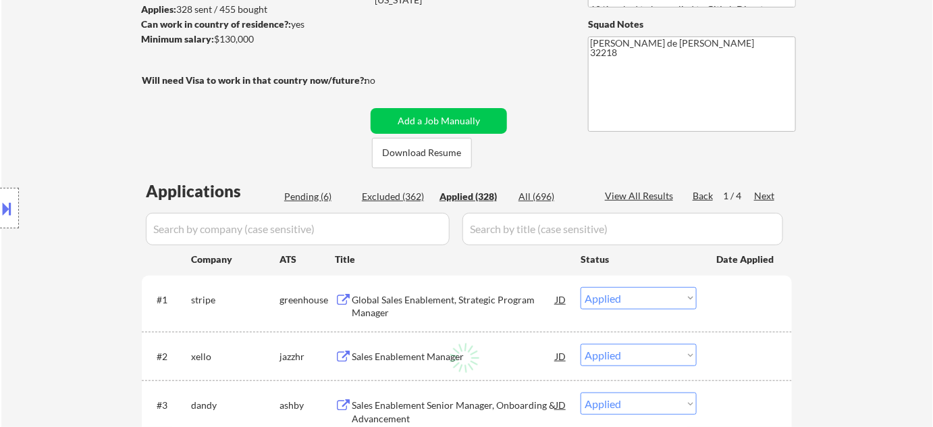
select select ""applied""
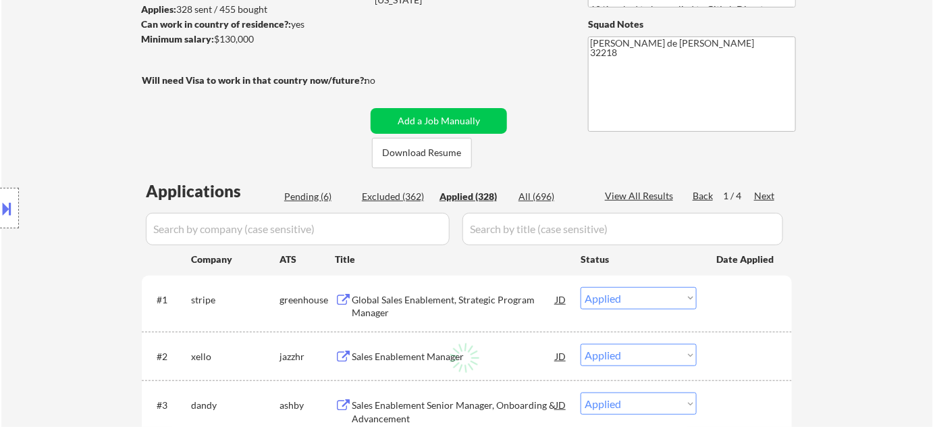
select select ""applied""
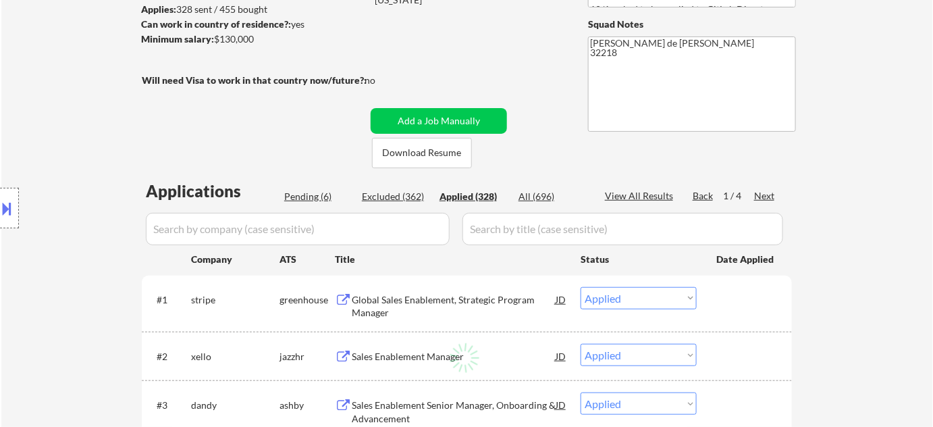
select select ""applied""
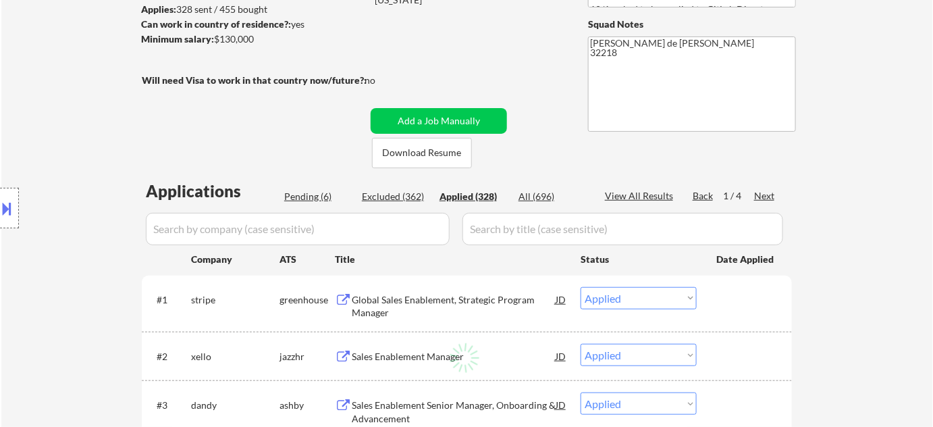
select select ""applied""
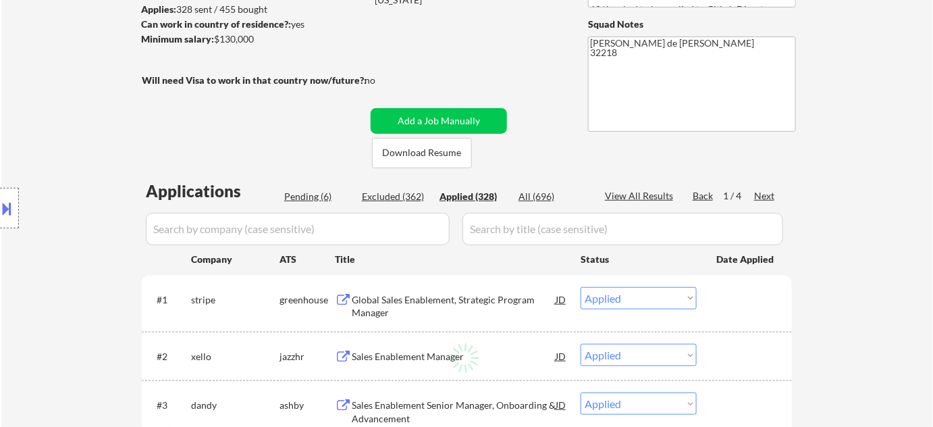
select select ""applied""
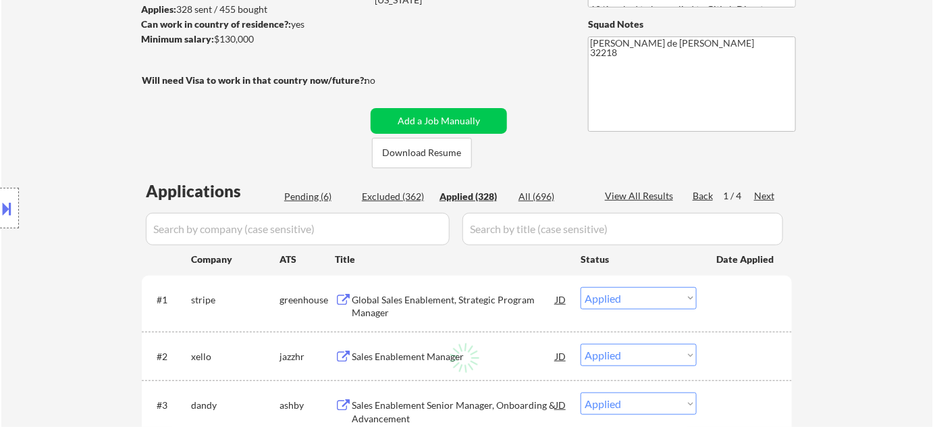
select select ""applied""
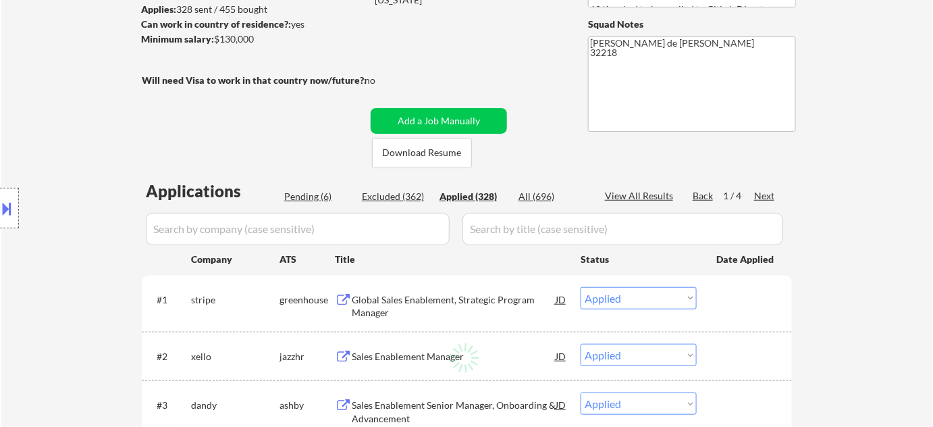
select select ""applied""
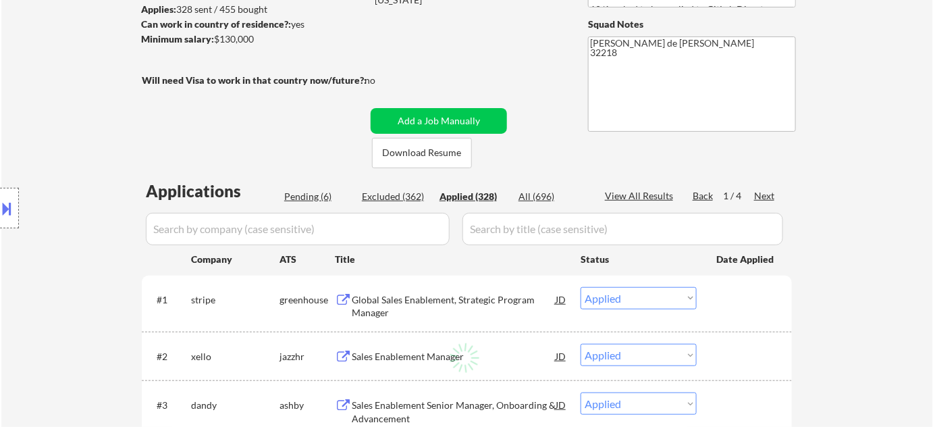
select select ""applied""
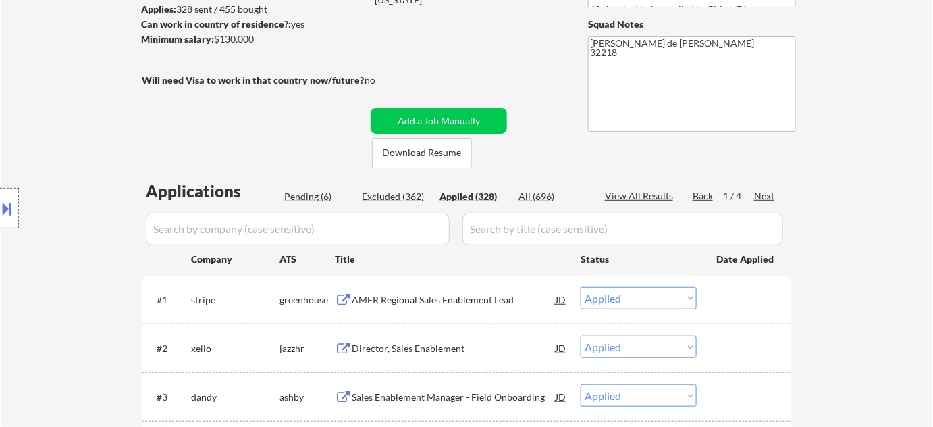
scroll to position [307, 0]
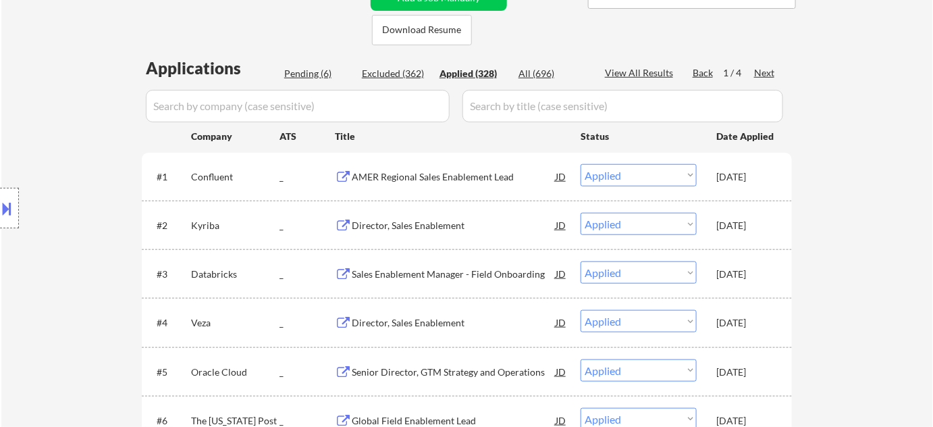
click at [434, 113] on input "input" at bounding box center [298, 106] width 304 height 32
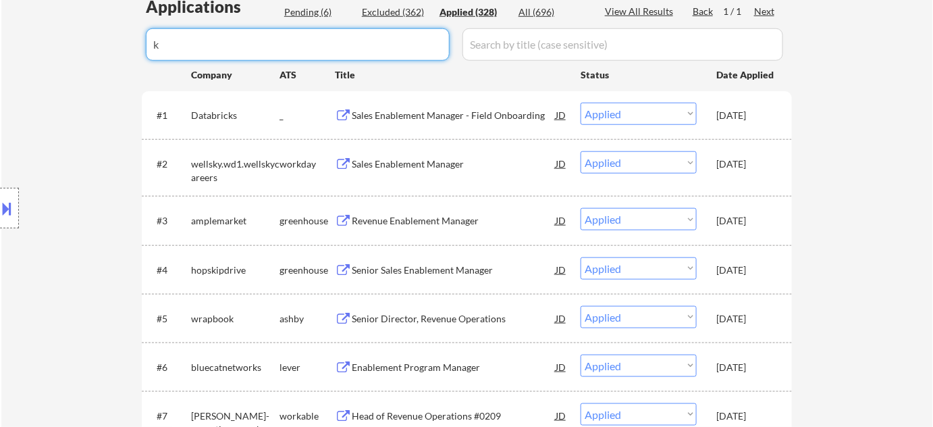
scroll to position [122, 0]
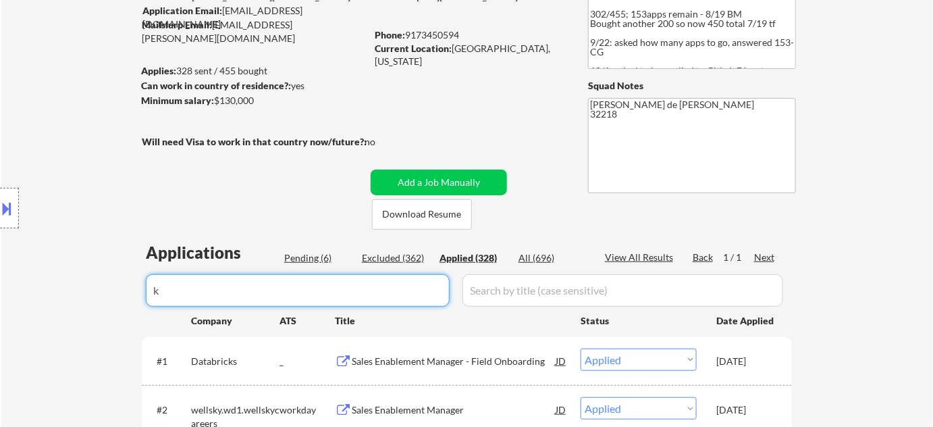
type input "k"
click at [767, 255] on div "Next" at bounding box center [765, 257] width 22 height 14
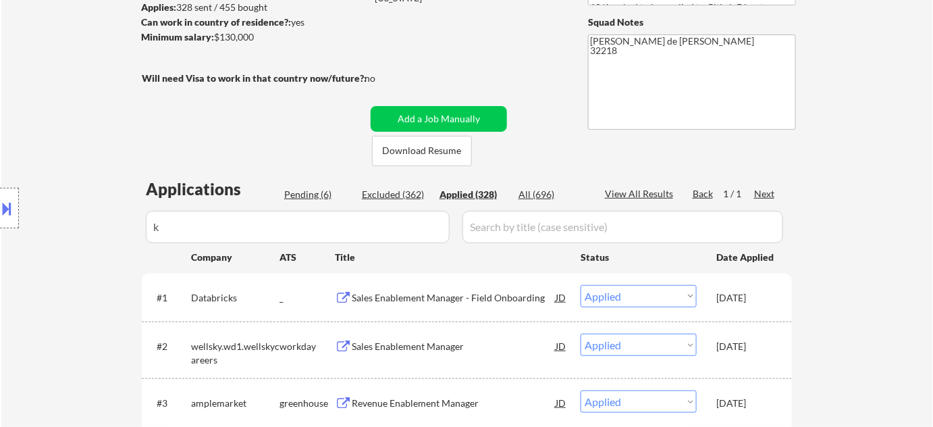
scroll to position [184, 0]
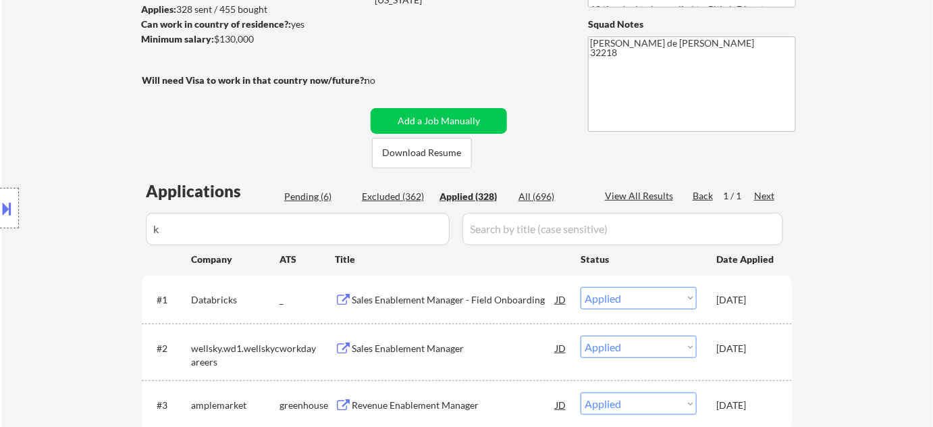
drag, startPoint x: 232, startPoint y: 239, endPoint x: 180, endPoint y: 240, distance: 52.0
click at [180, 240] on div "Location Inclusions: remote" at bounding box center [121, 208] width 242 height 250
drag, startPoint x: 203, startPoint y: 225, endPoint x: 149, endPoint y: 232, distance: 54.4
click at [149, 232] on div "Location Inclusions: remote" at bounding box center [121, 208] width 242 height 250
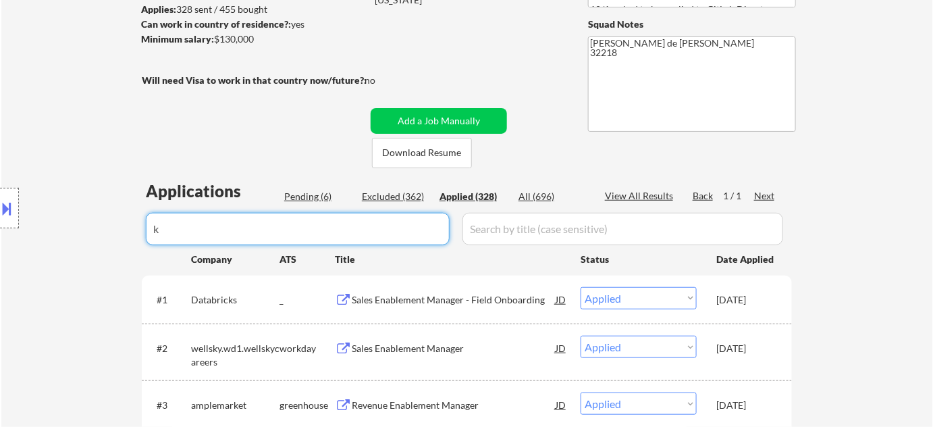
drag, startPoint x: 290, startPoint y: 226, endPoint x: 115, endPoint y: 234, distance: 175.0
click at [115, 234] on body "← Return to /applysquad Mailslurp Inbox Job Search Builder Kevin Williams User …" at bounding box center [466, 29] width 933 height 427
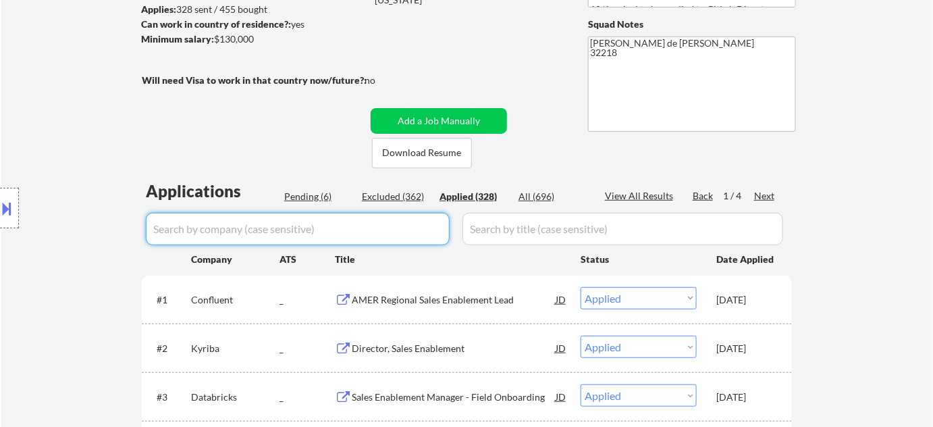
click at [765, 194] on div "Next" at bounding box center [765, 196] width 22 height 14
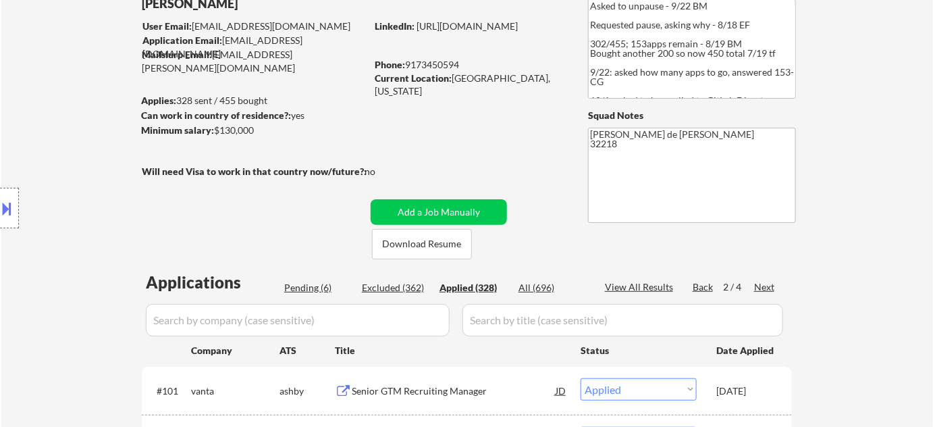
scroll to position [122, 0]
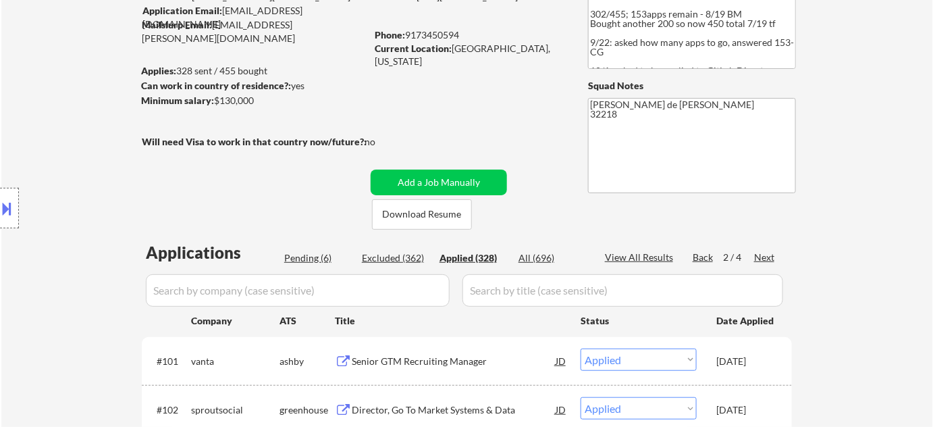
click at [768, 250] on div "Next" at bounding box center [765, 257] width 22 height 14
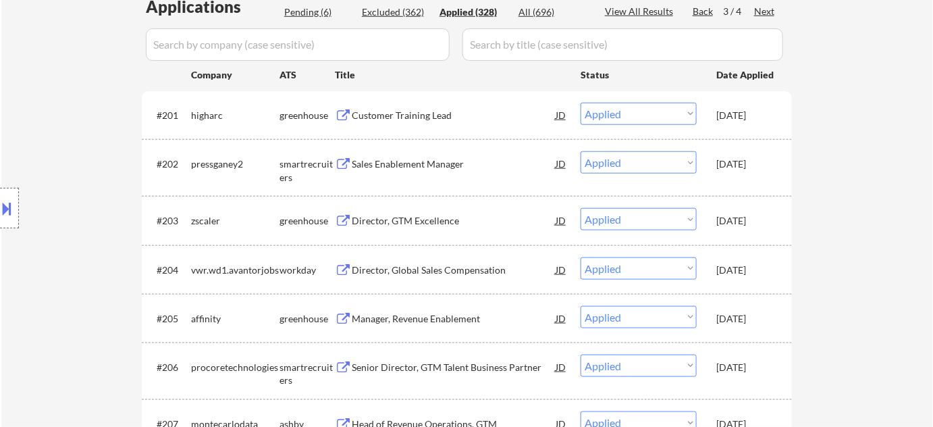
scroll to position [184, 0]
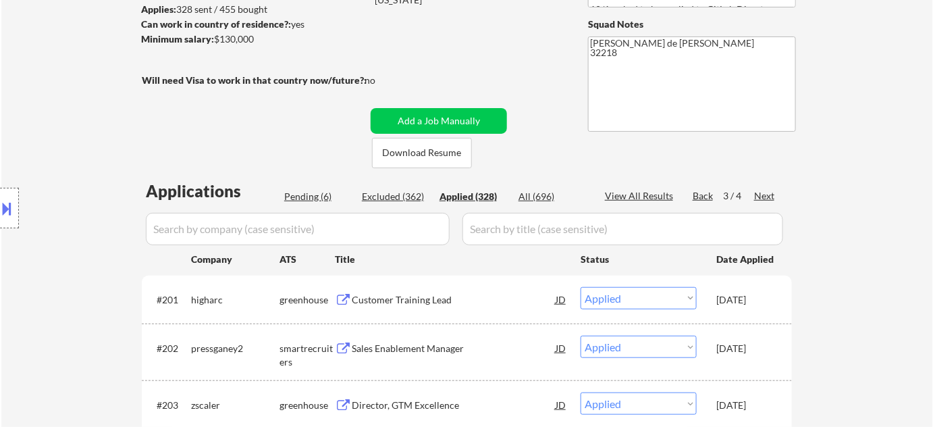
click at [536, 193] on div "All (696)" at bounding box center [552, 197] width 68 height 14
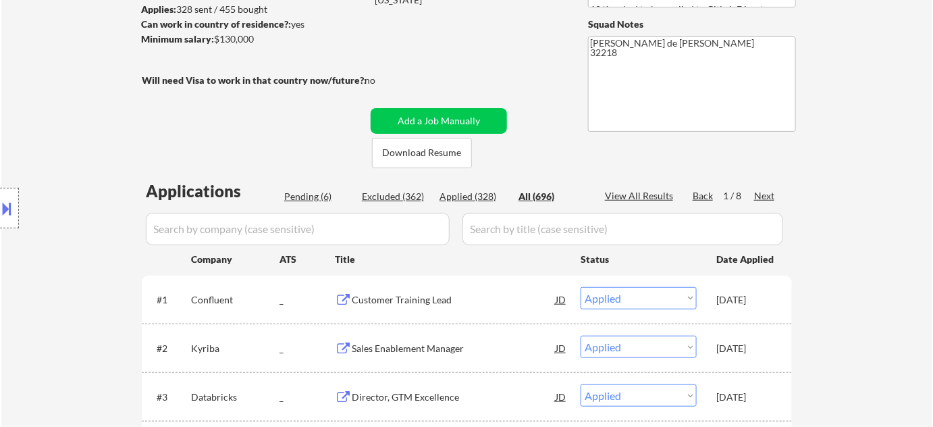
click at [355, 228] on input "input" at bounding box center [298, 229] width 304 height 32
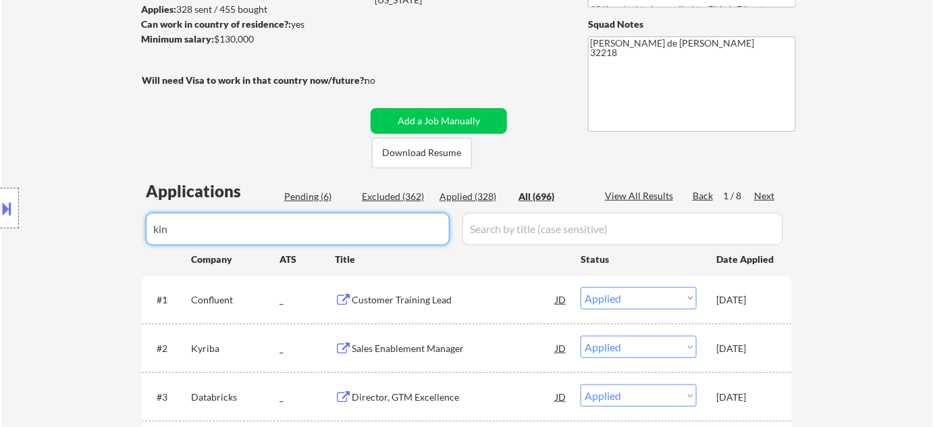
type input "kini"
select select ""excluded__other_""
select select ""excluded__bad_match_""
select select ""excluded__location_""
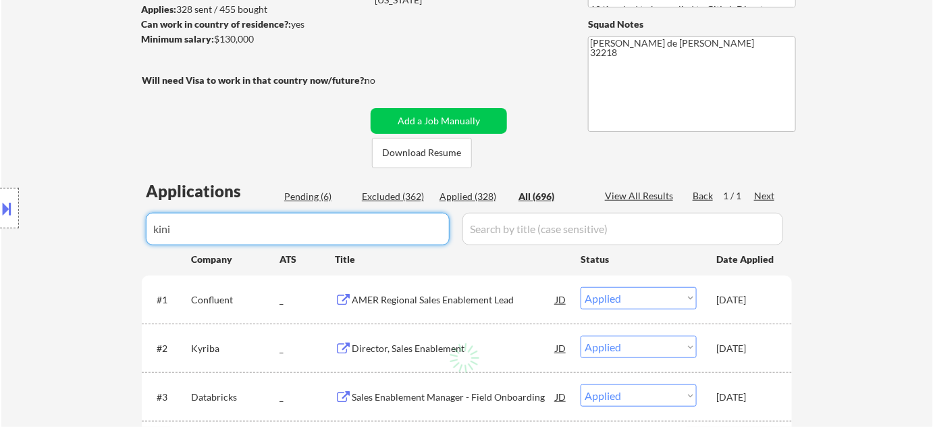
select select ""excluded__location_""
select select ""excluded__expired_""
select select ""excluded__bad_match_""
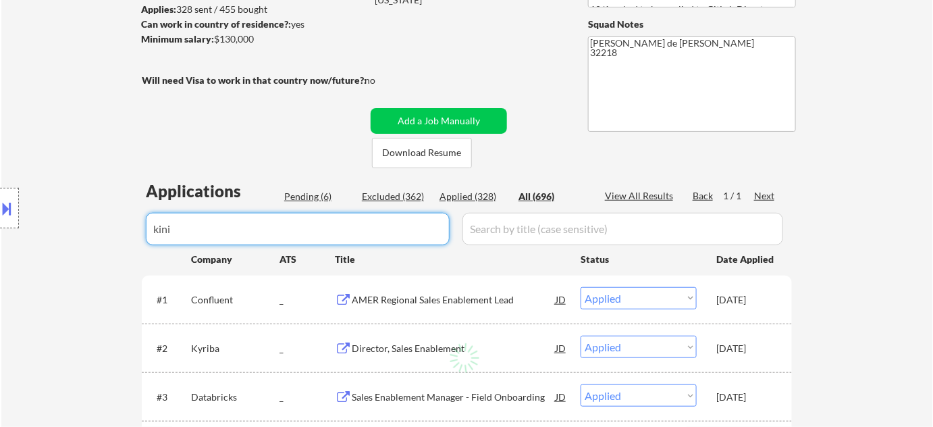
select select ""excluded__bad_match_""
select select ""excluded__salary_""
select select ""excluded__location_""
select select ""excluded__bad_match_""
select select ""excluded__location_""
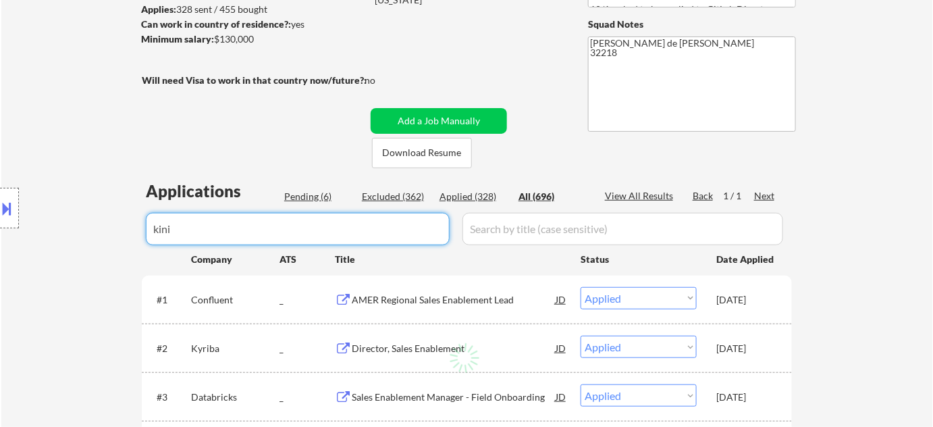
select select ""excluded__expired_""
select select ""excluded__bad_match_""
select select ""excluded""
select select ""excluded__expired_""
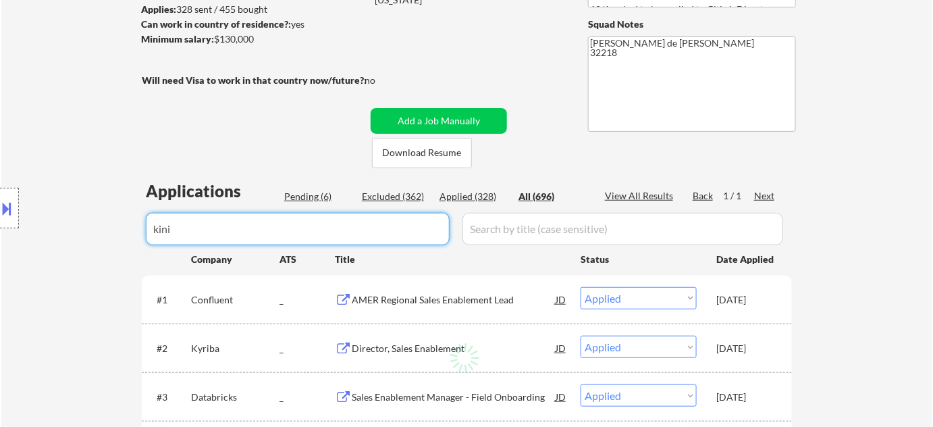
select select ""excluded__location_""
select select ""excluded__salary_""
select select ""excluded__location_""
select select ""excluded__expired_""
select select ""excluded__bad_match_""
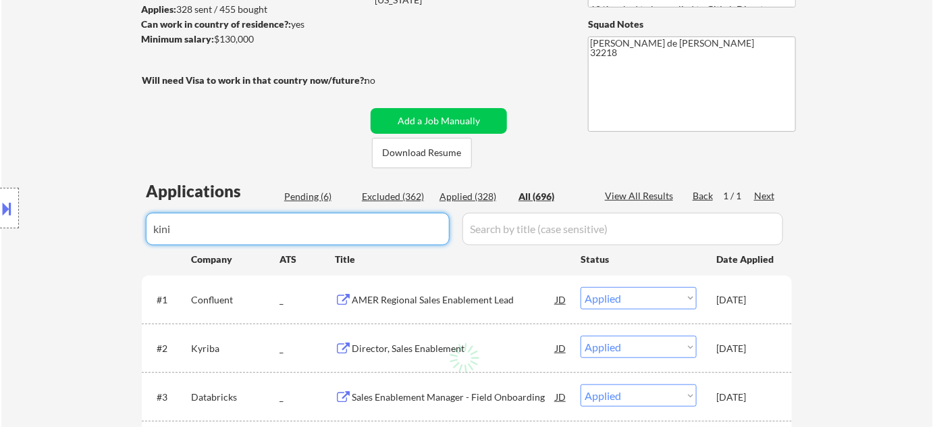
select select ""excluded__location_""
select select ""excluded__salary_""
select select ""excluded""
select select ""excluded__other_""
select select ""excluded""
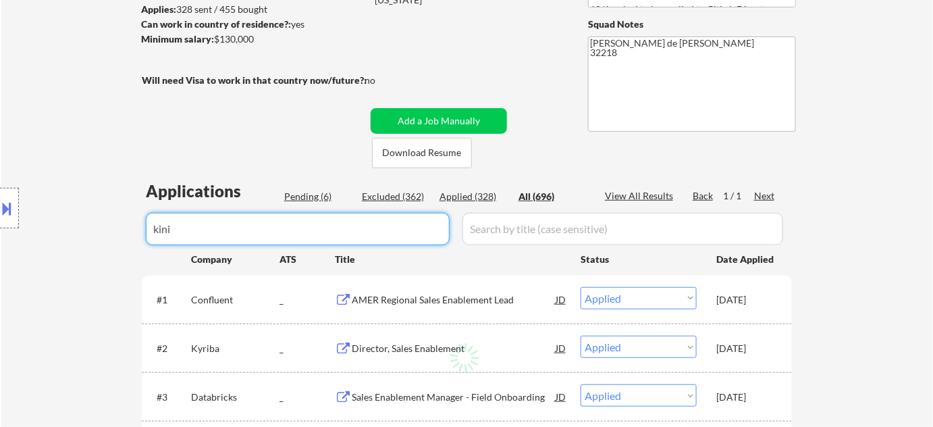
select select ""excluded__location_""
select select ""excluded__salary_""
select select ""excluded__other_""
select select ""excluded__salary_""
select select ""excluded__location_""
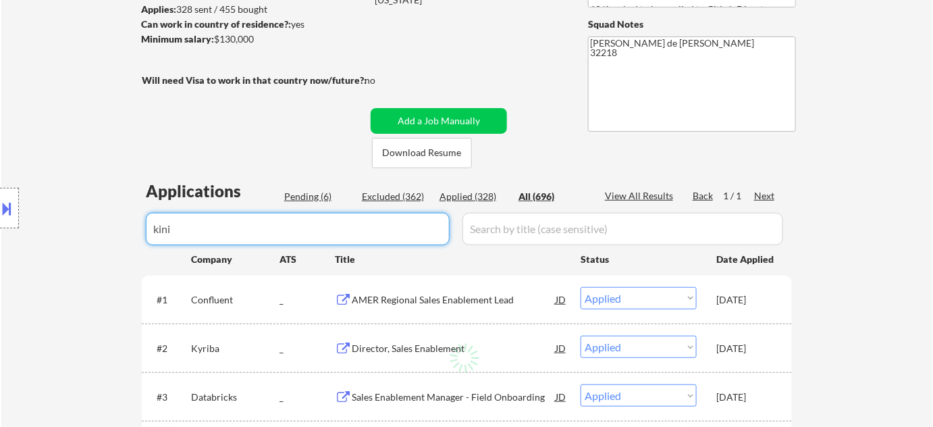
select select ""excluded__other_""
select select ""excluded""
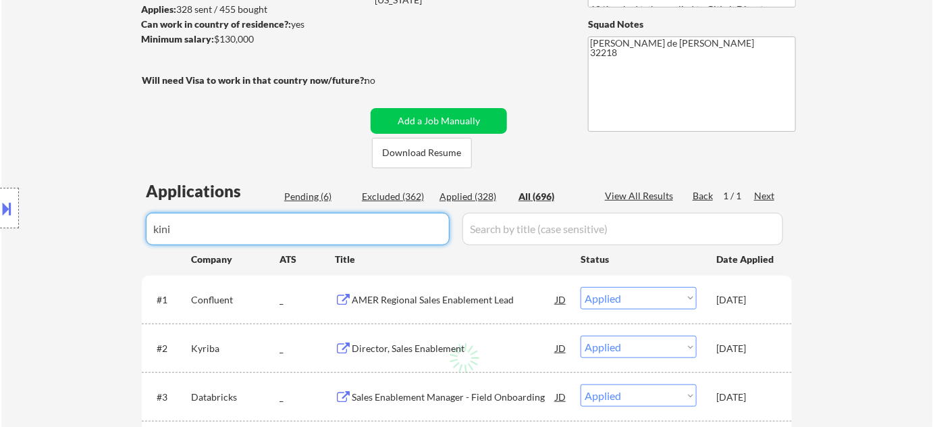
select select ""excluded__salary_""
select select ""excluded""
select select ""excluded__salary_""
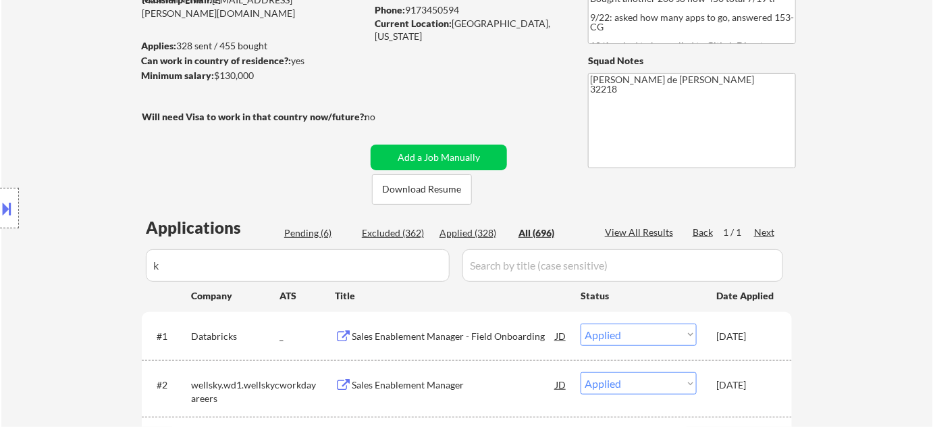
scroll to position [245, 0]
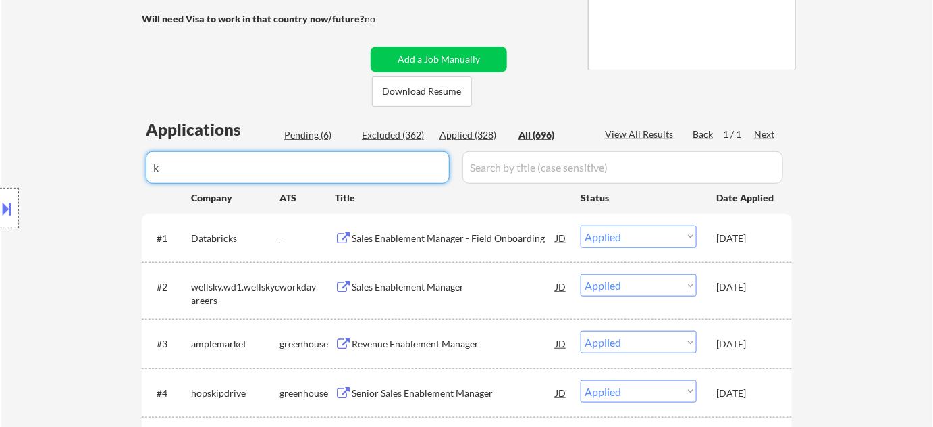
click at [330, 163] on input "input" at bounding box center [298, 167] width 304 height 32
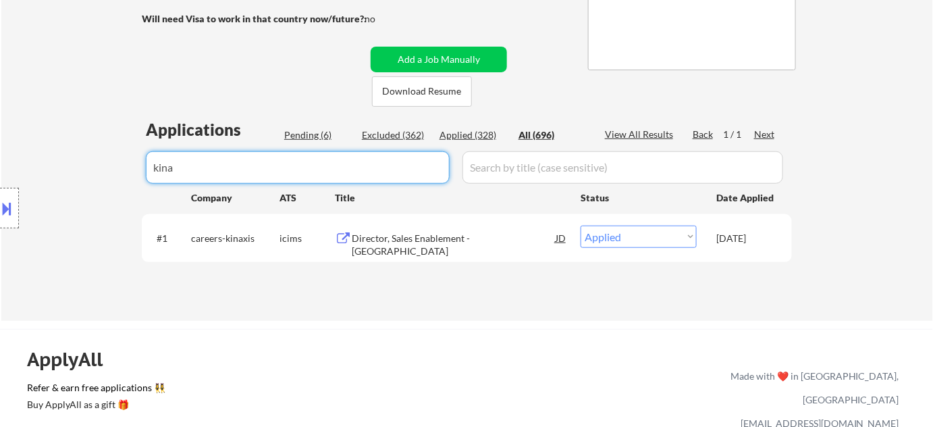
type input "kina"
click at [446, 132] on div "Applied (328)" at bounding box center [474, 135] width 68 height 14
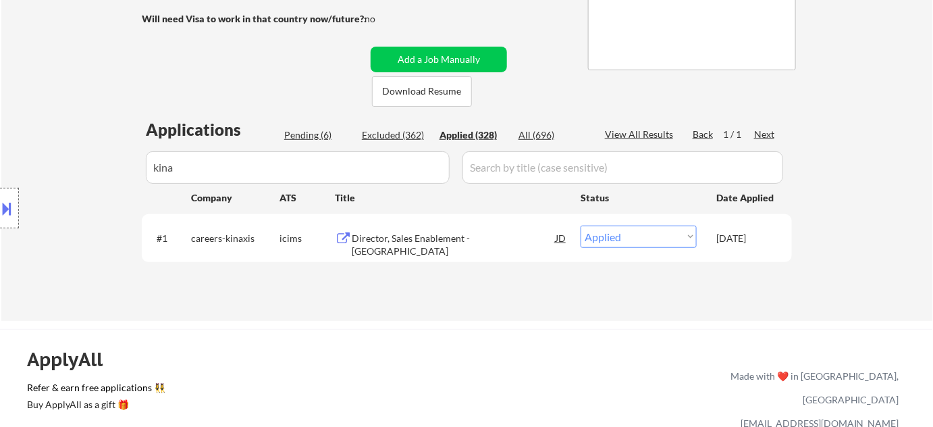
click at [406, 127] on div "Applications Pending (6) Excluded (362) Applied (328) All (696) View All Result…" at bounding box center [467, 206] width 650 height 177
click at [405, 130] on div "Excluded (362)" at bounding box center [396, 135] width 68 height 14
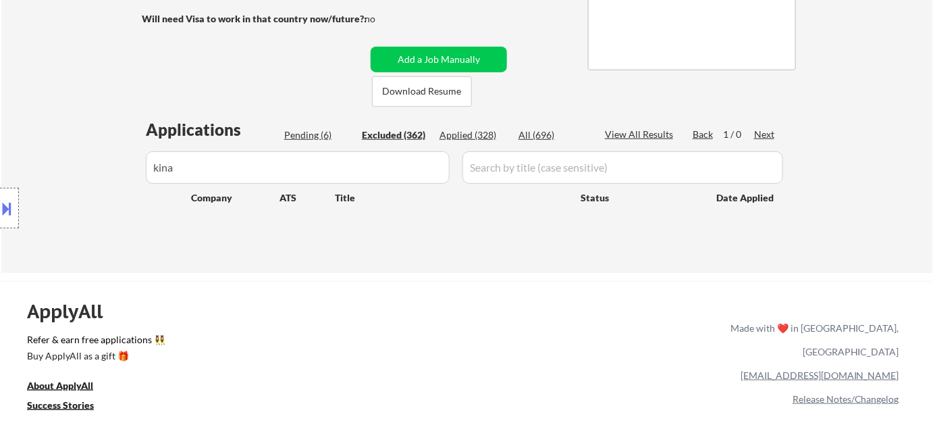
click at [458, 136] on div "Applied (328)" at bounding box center [474, 135] width 68 height 14
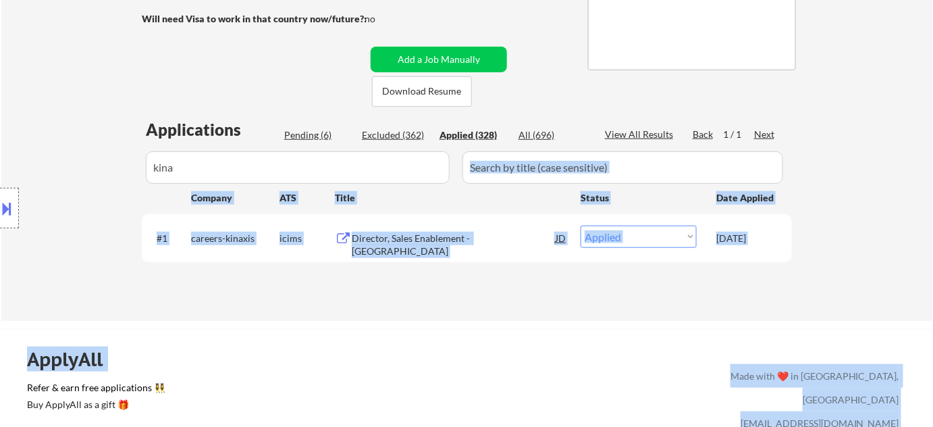
drag, startPoint x: 457, startPoint y: 167, endPoint x: 115, endPoint y: 163, distance: 342.3
click at [167, 153] on div "Location Inclusions: remote" at bounding box center [121, 208] width 242 height 250
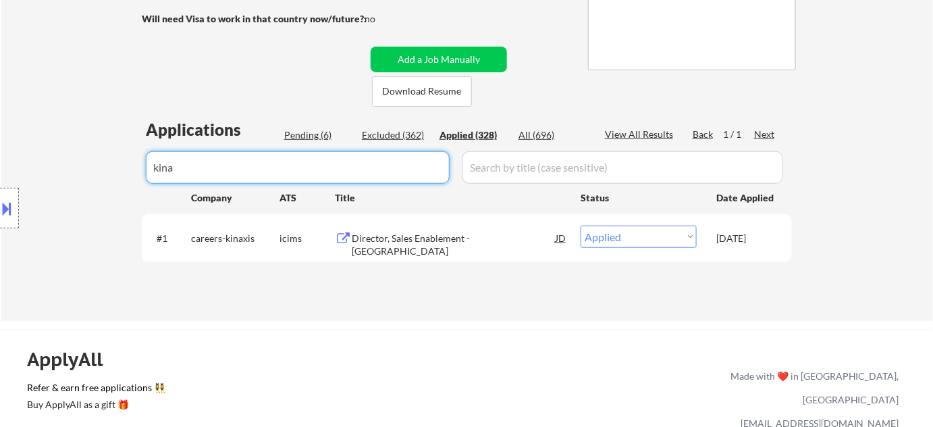
drag, startPoint x: 268, startPoint y: 167, endPoint x: 105, endPoint y: 170, distance: 163.4
select select ""applied""
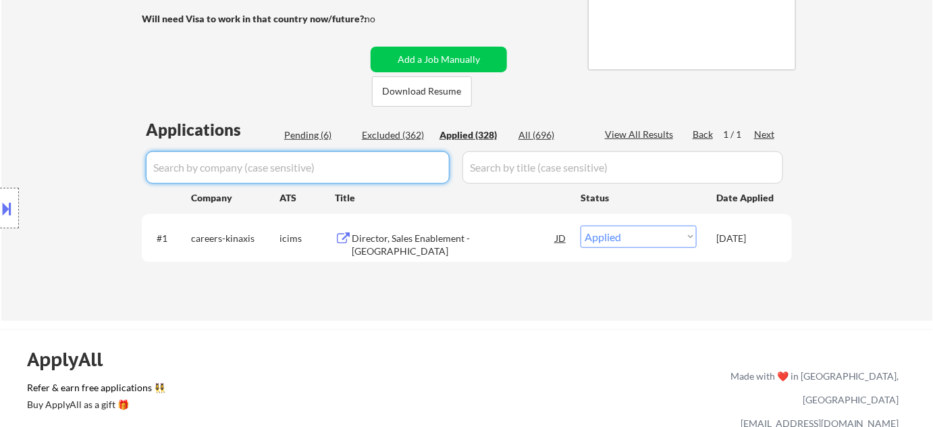
select select ""applied""
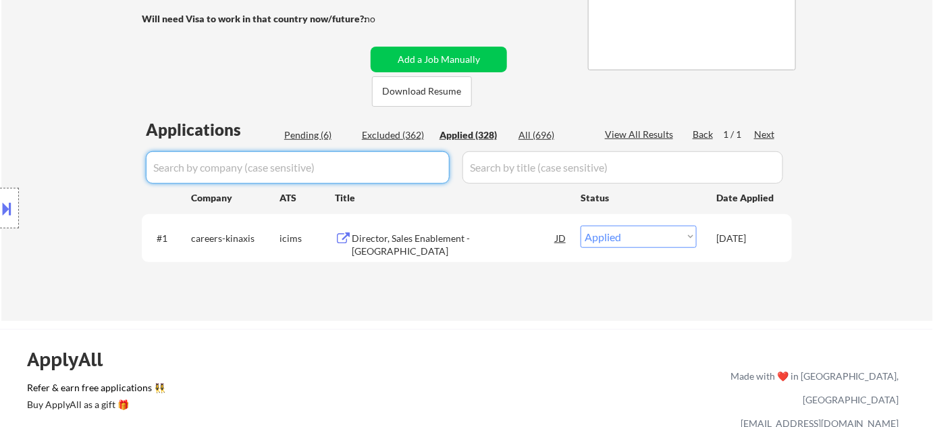
select select ""applied""
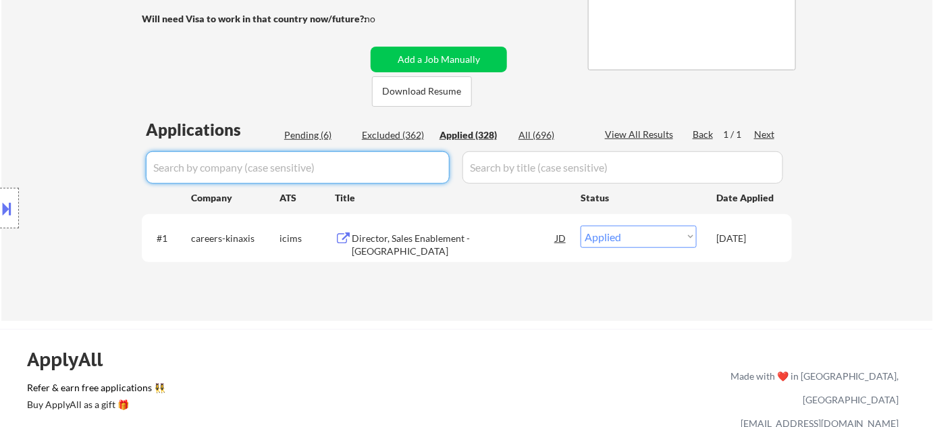
select select ""applied""
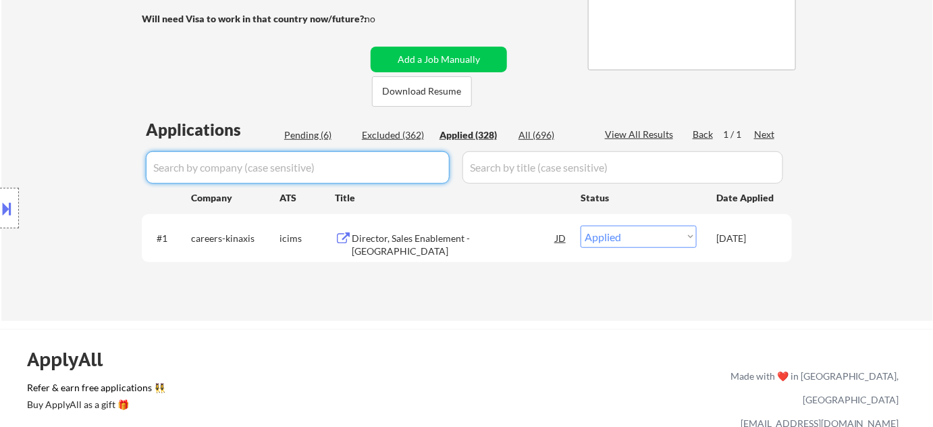
select select ""applied""
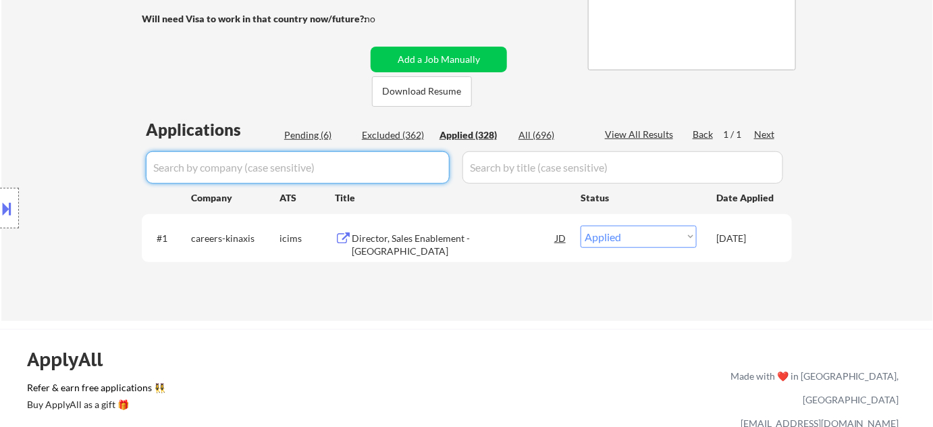
select select ""applied""
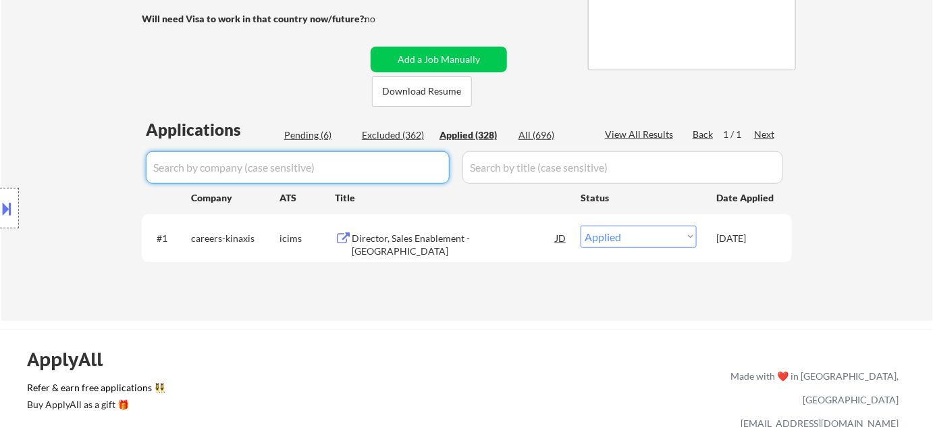
select select ""applied""
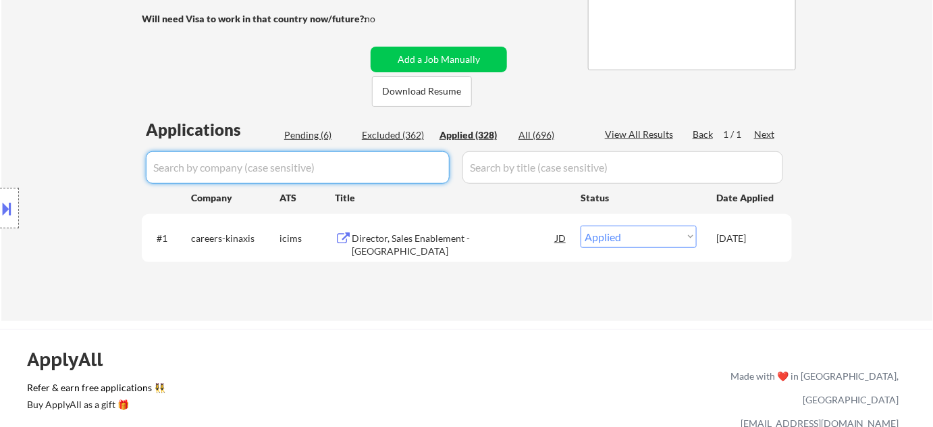
select select ""applied""
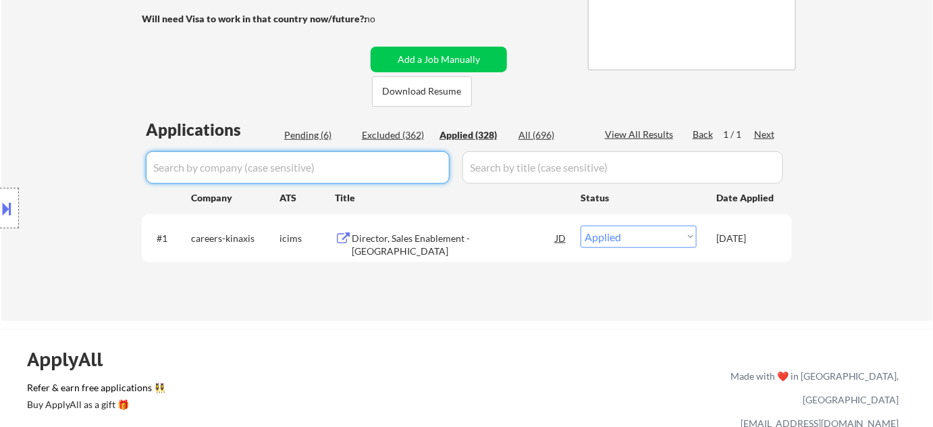
select select ""applied""
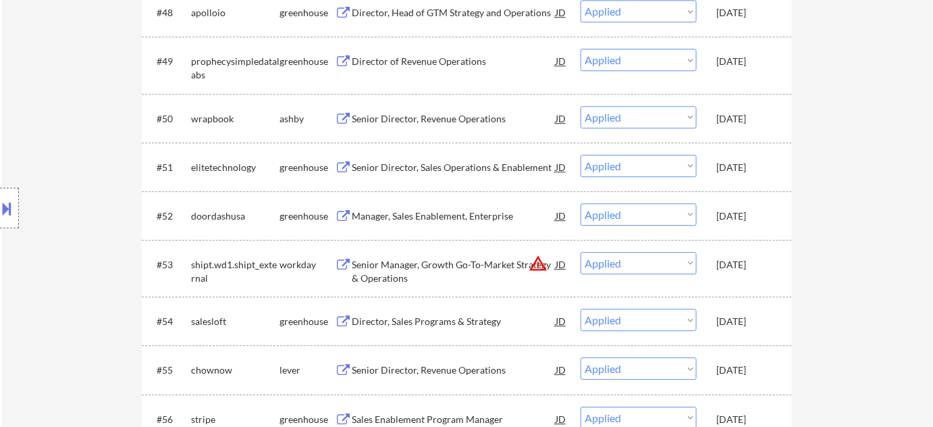
scroll to position [3544, 0]
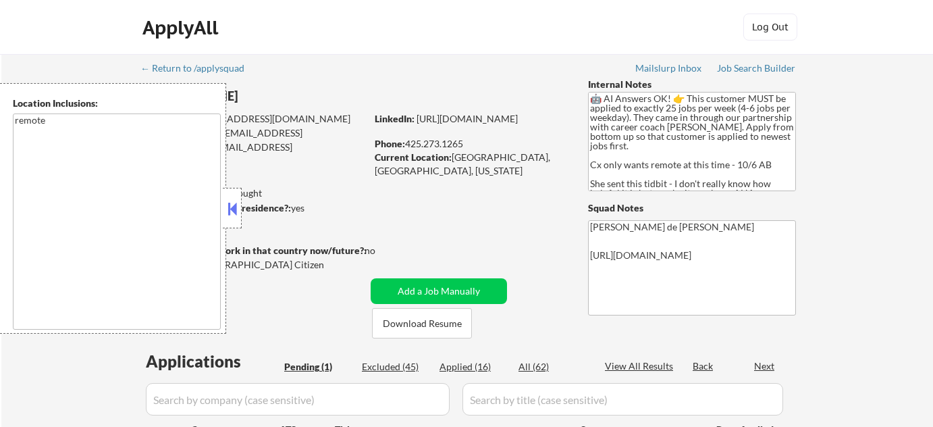
select select ""pending""
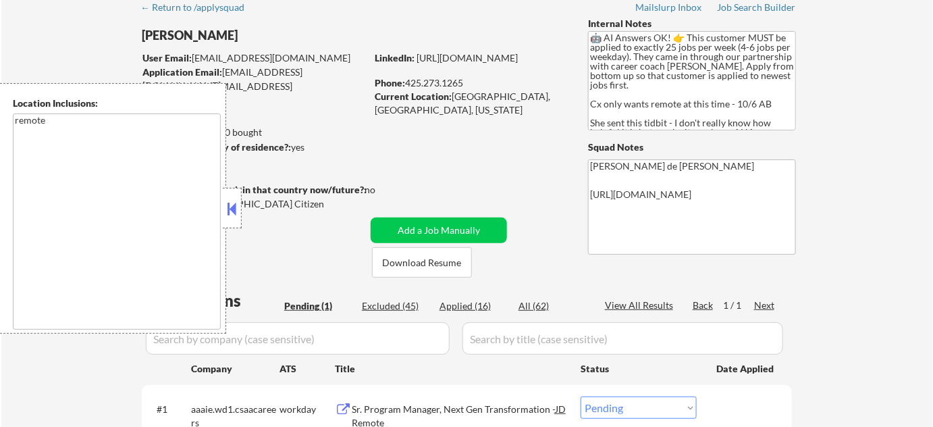
scroll to position [61, 0]
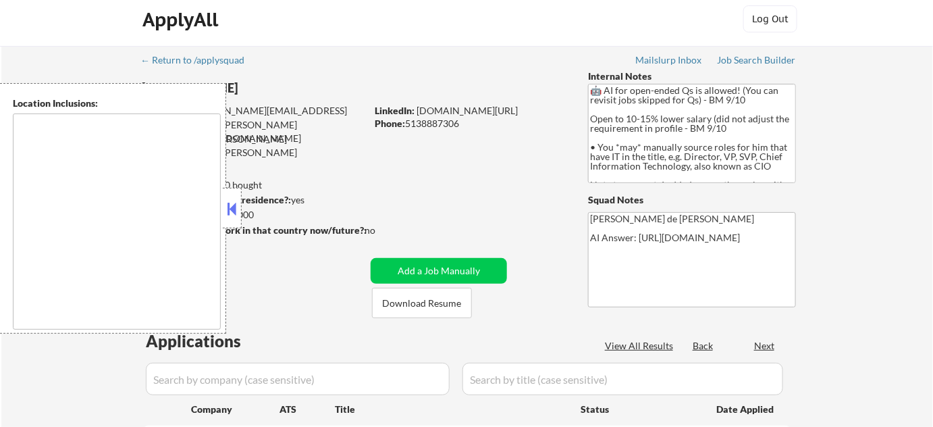
select select ""pending""
type textarea "[GEOGRAPHIC_DATA][PERSON_NAME], [GEOGRAPHIC_DATA] [GEOGRAPHIC_DATA], [GEOGRAPHI…"
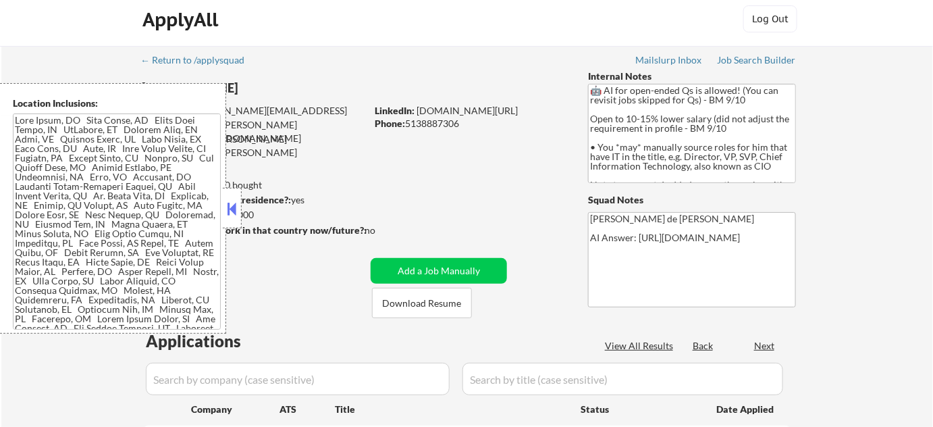
scroll to position [184, 0]
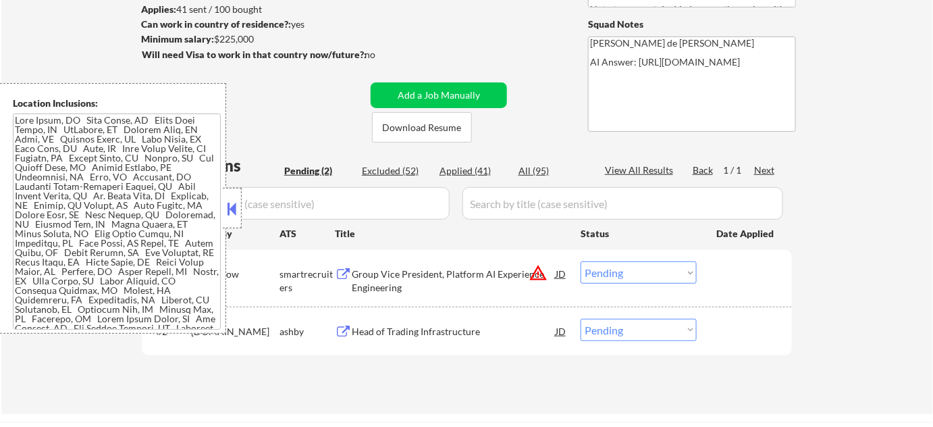
click at [232, 212] on button at bounding box center [232, 208] width 15 height 20
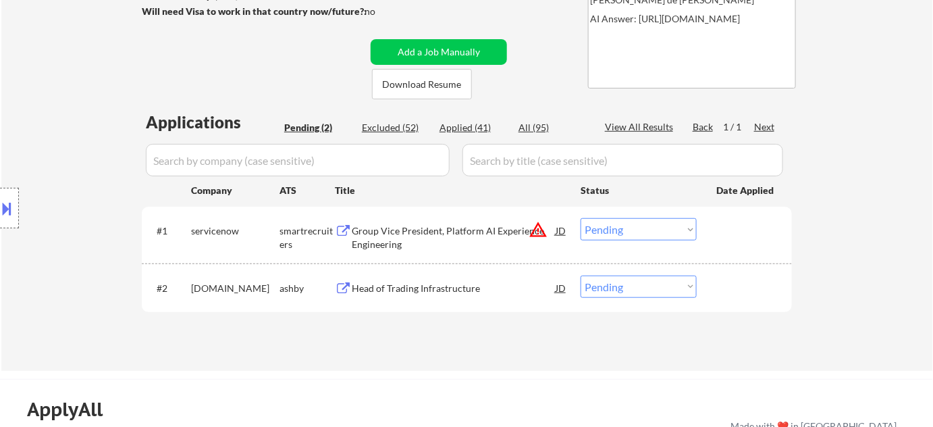
scroll to position [245, 0]
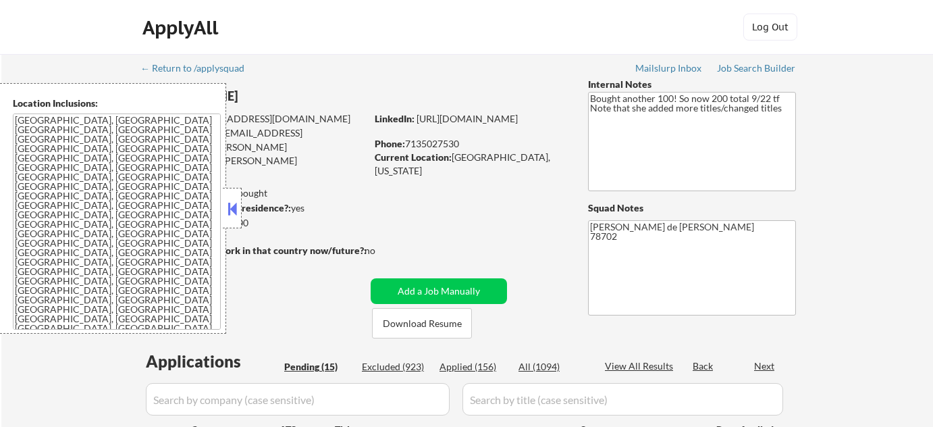
select select ""pending""
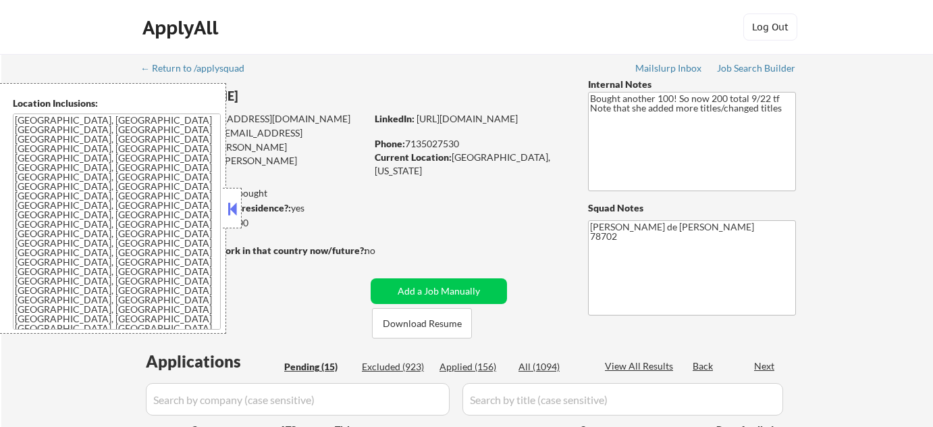
select select ""pending""
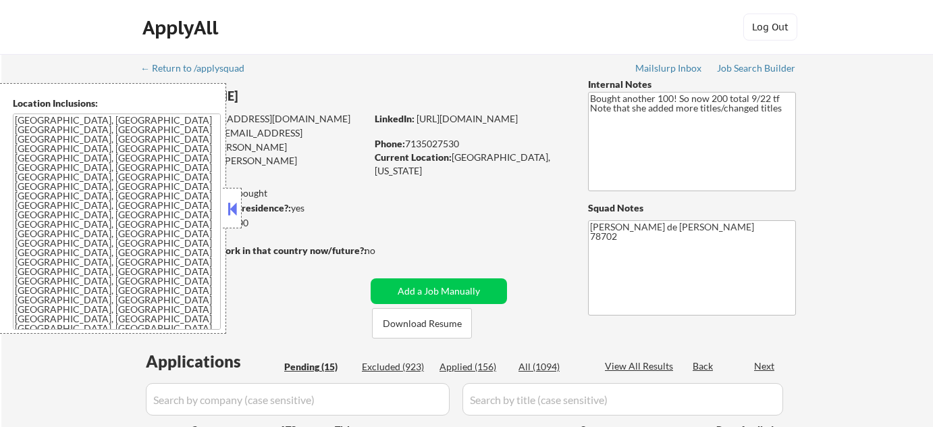
select select ""pending""
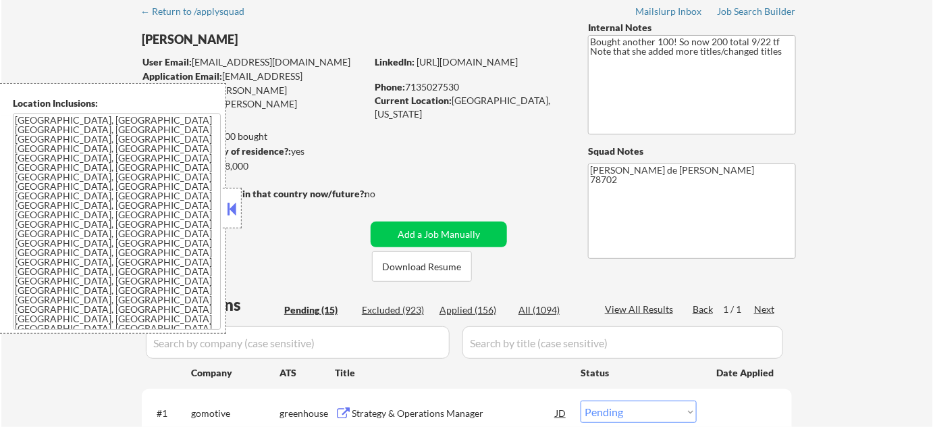
scroll to position [122, 0]
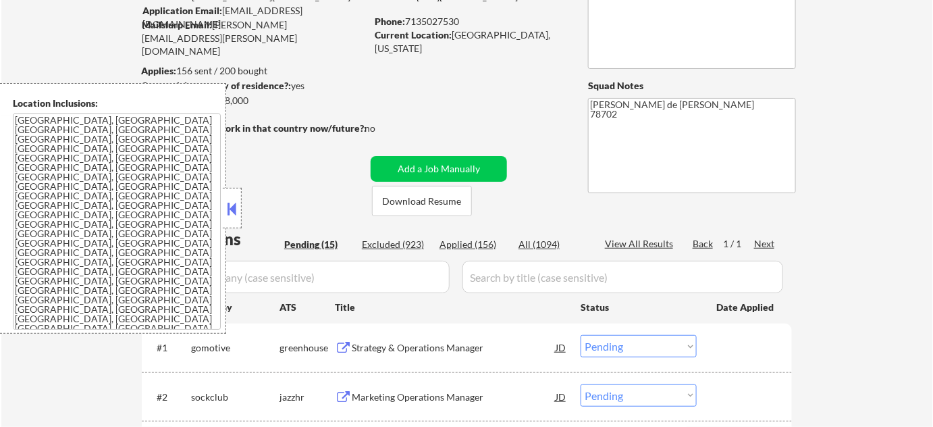
click at [234, 211] on button at bounding box center [232, 208] width 15 height 20
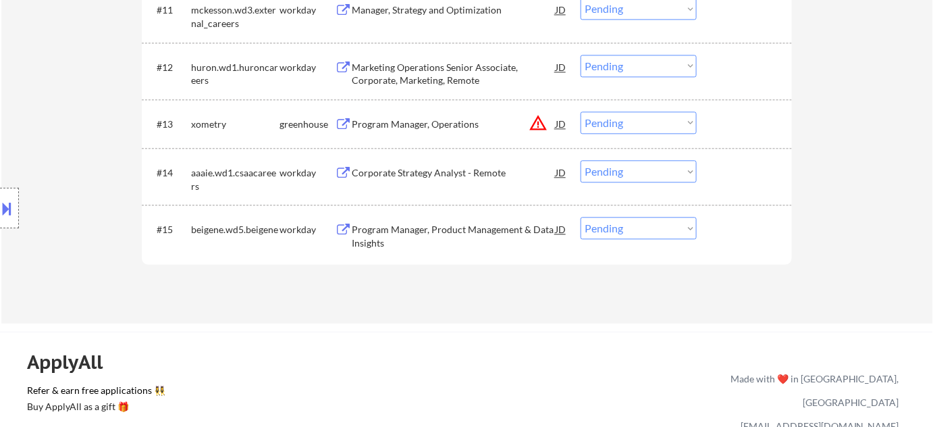
scroll to position [982, 0]
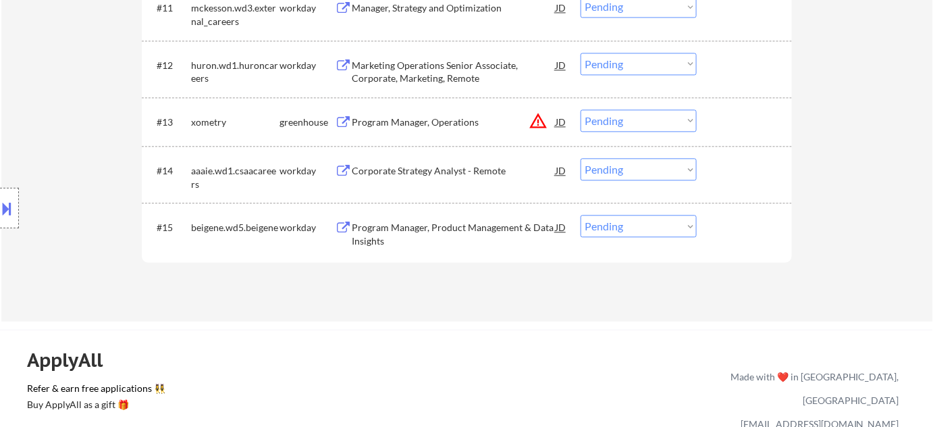
click at [619, 124] on select "Choose an option... Pending Applied Excluded (Questions) Excluded (Expired) Exc…" at bounding box center [639, 120] width 116 height 22
click at [581, 109] on select "Choose an option... Pending Applied Excluded (Questions) Excluded (Expired) Exc…" at bounding box center [639, 120] width 116 height 22
select select ""pending""
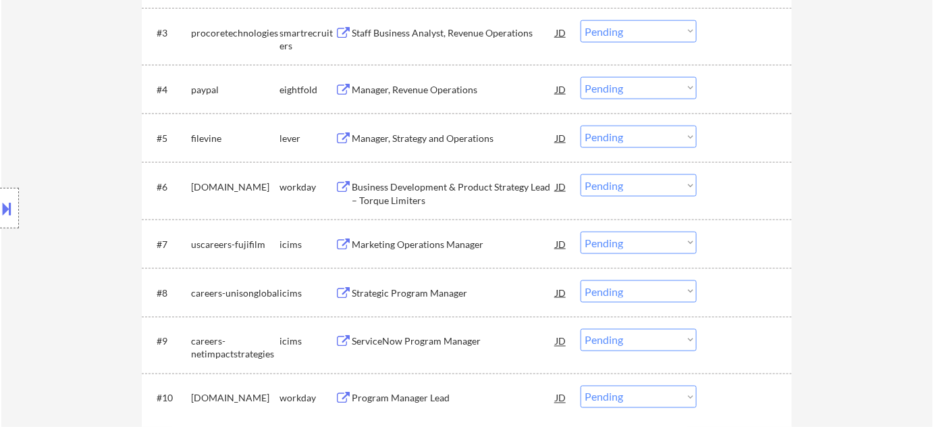
scroll to position [368, 0]
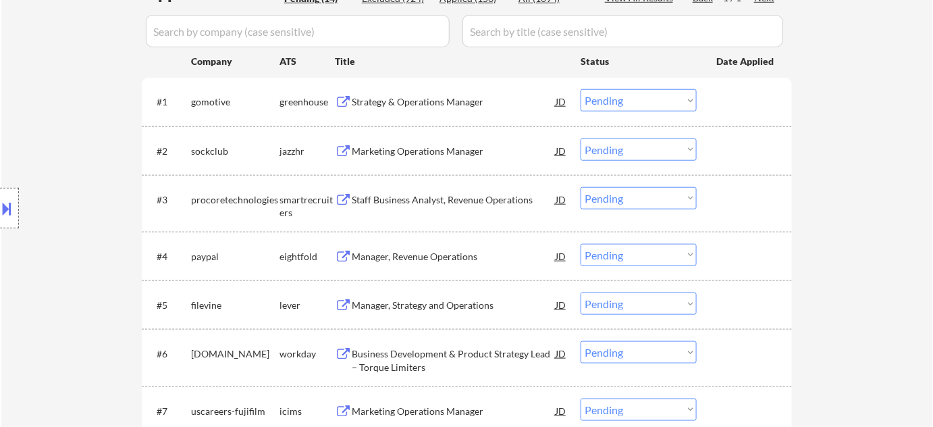
click at [460, 111] on div "Strategy & Operations Manager" at bounding box center [454, 101] width 204 height 24
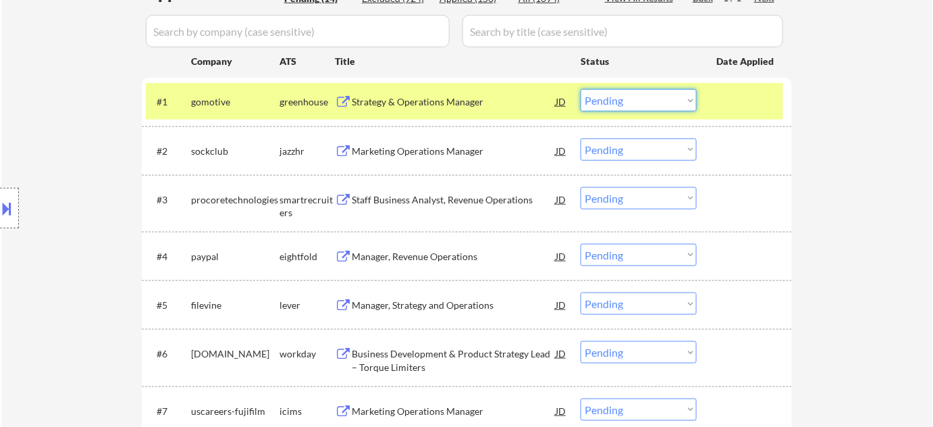
drag, startPoint x: 594, startPoint y: 102, endPoint x: 601, endPoint y: 109, distance: 10.0
click at [594, 102] on select "Choose an option... Pending Applied Excluded (Questions) Excluded (Expired) Exc…" at bounding box center [639, 100] width 116 height 22
click at [581, 89] on select "Choose an option... Pending Applied Excluded (Questions) Excluded (Expired) Exc…" at bounding box center [639, 100] width 116 height 22
select select ""pending""
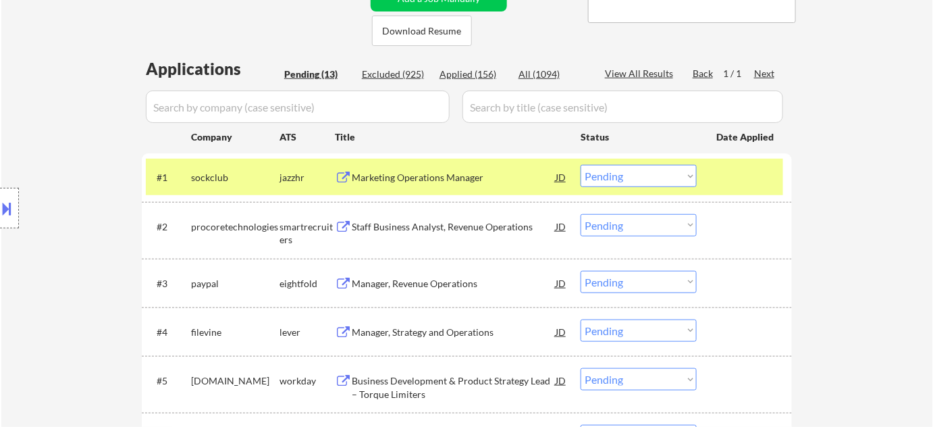
scroll to position [307, 0]
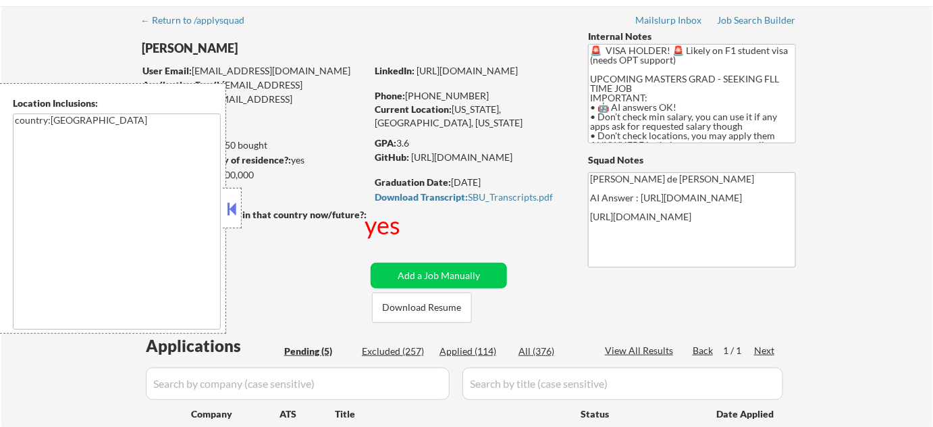
scroll to position [122, 0]
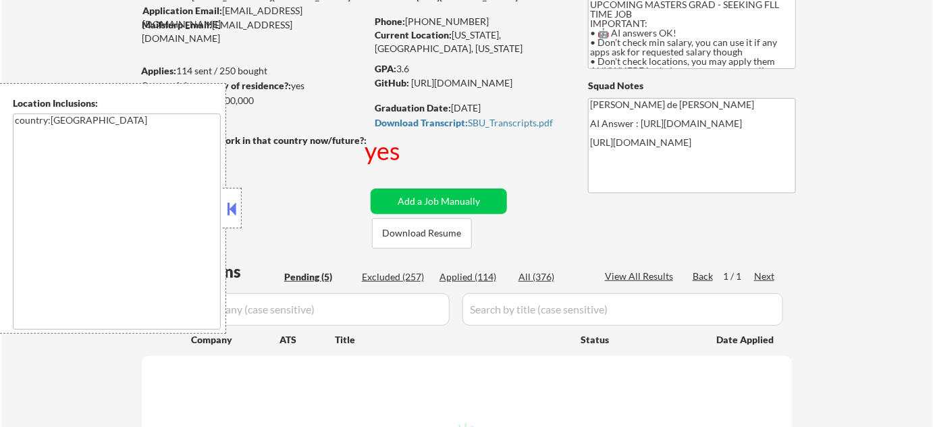
click at [236, 211] on button at bounding box center [232, 208] width 15 height 20
select select ""pending""
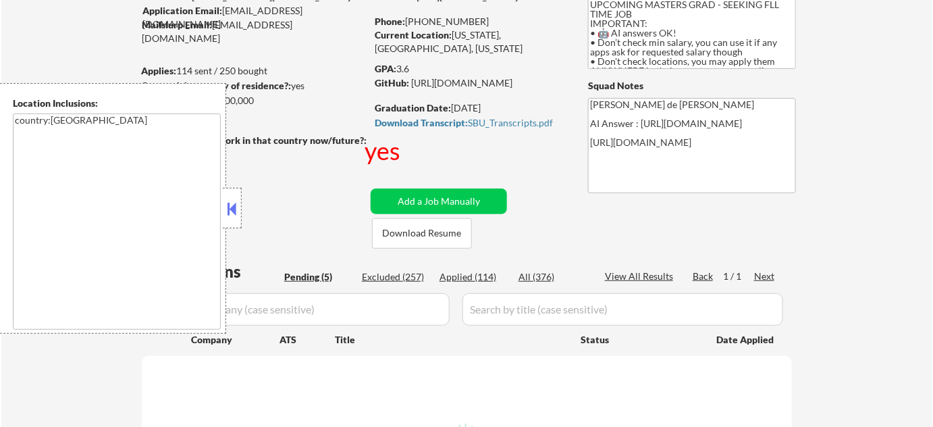
select select ""pending""
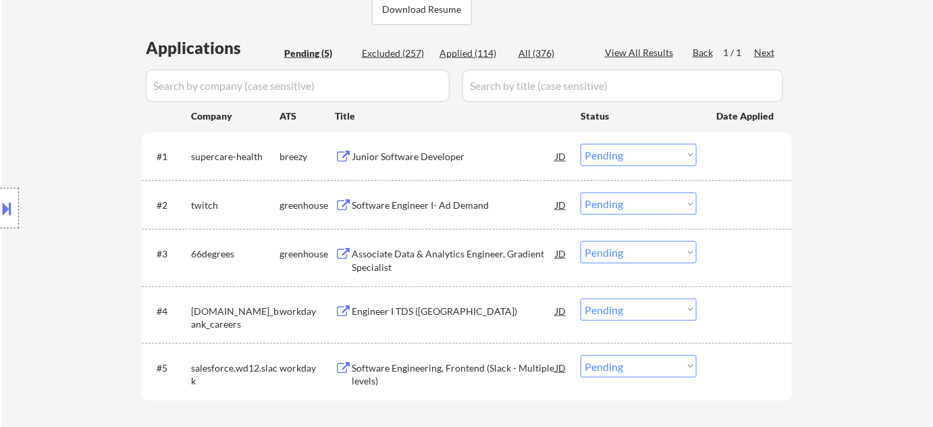
scroll to position [307, 0]
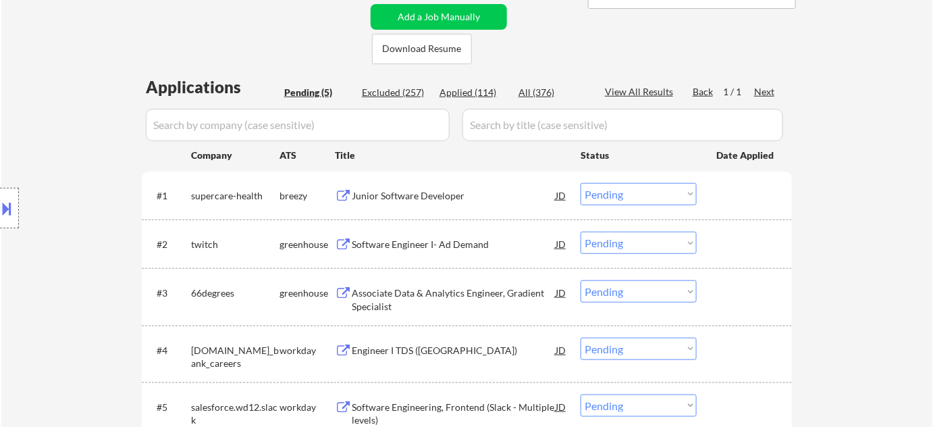
click at [469, 95] on div "Applied (114)" at bounding box center [474, 93] width 68 height 14
select select ""applied""
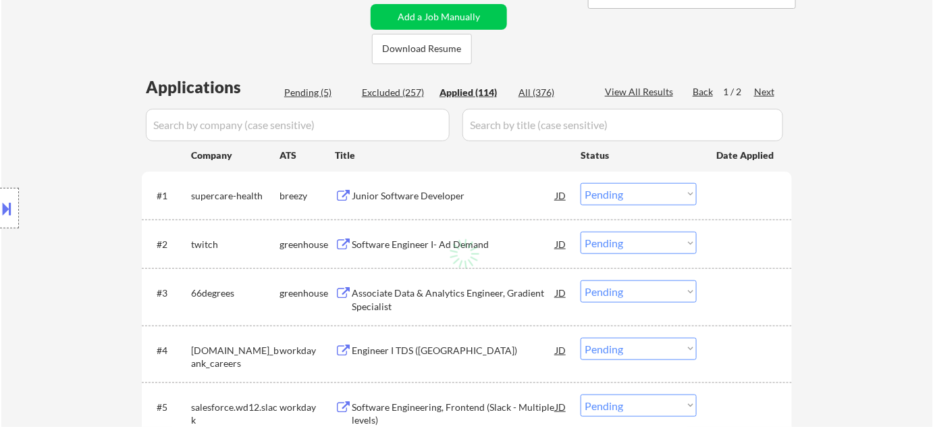
select select ""applied""
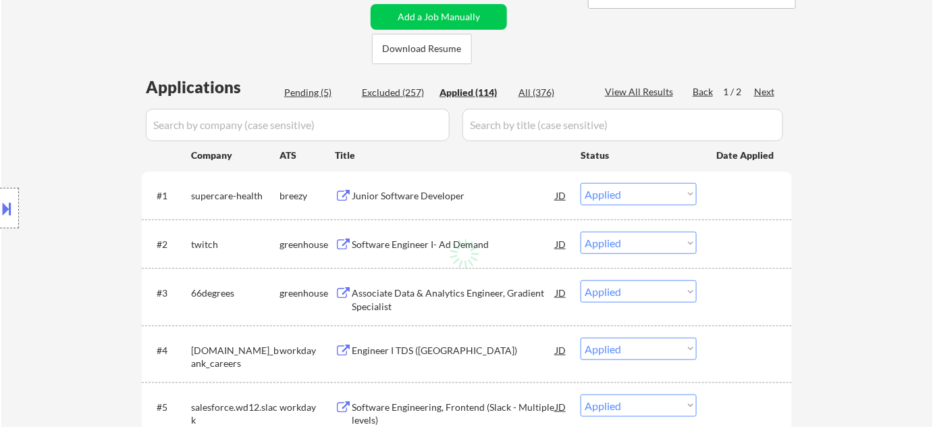
select select ""applied""
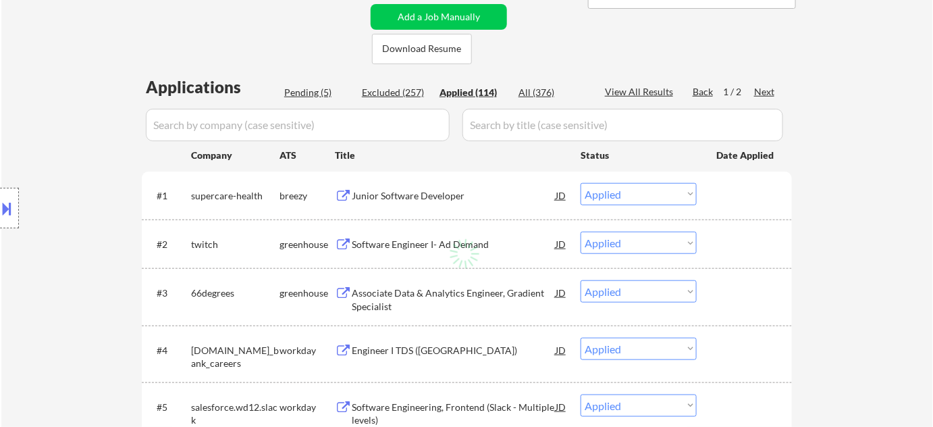
select select ""applied""
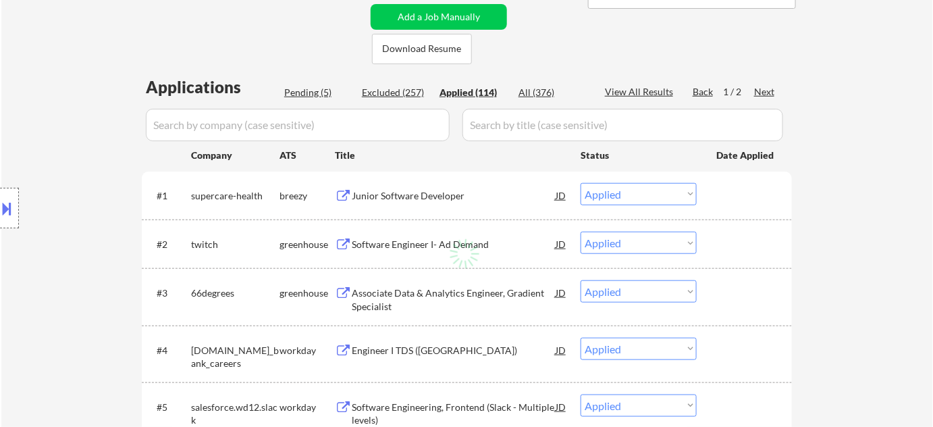
select select ""applied""
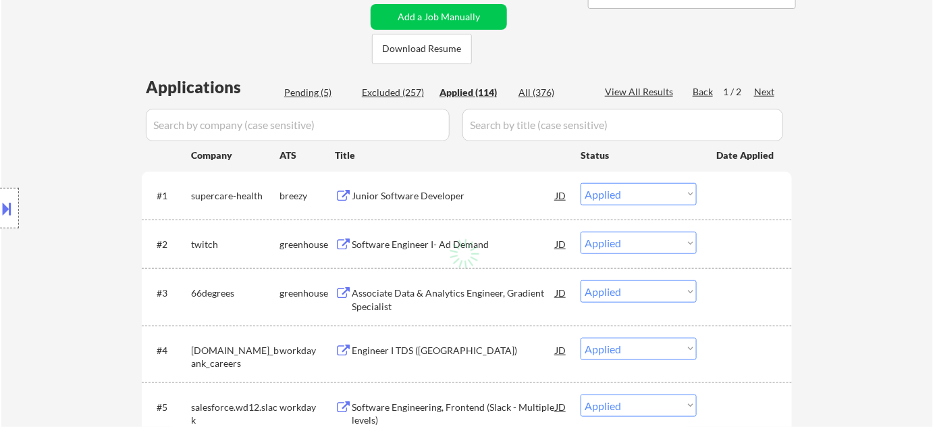
select select ""applied""
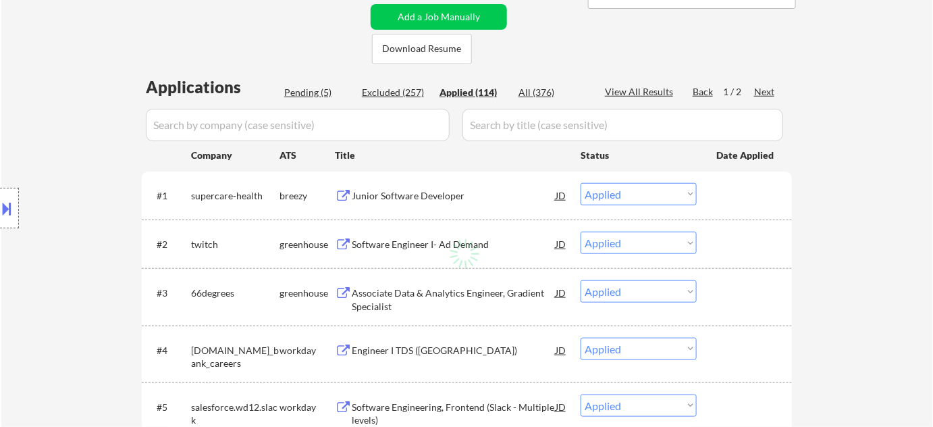
select select ""applied""
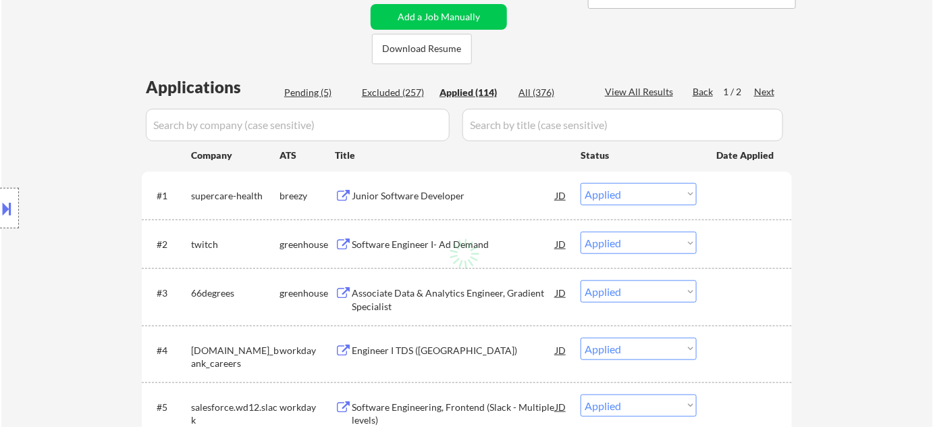
select select ""applied""
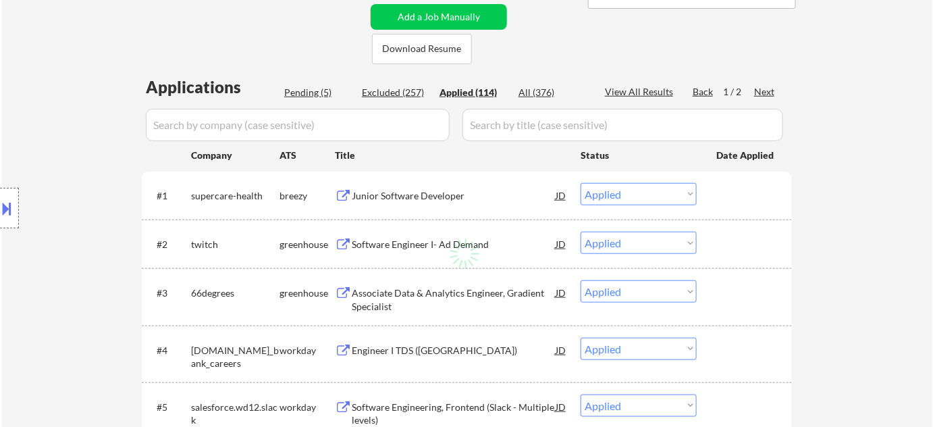
select select ""applied""
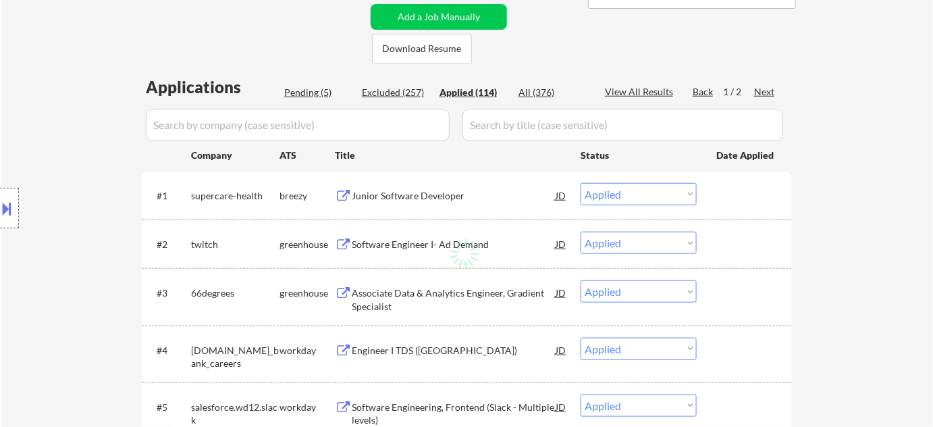
select select ""applied""
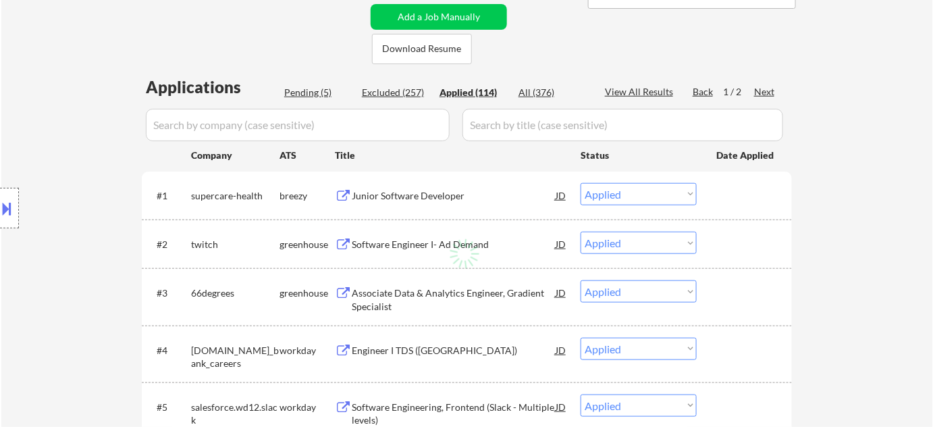
select select ""applied""
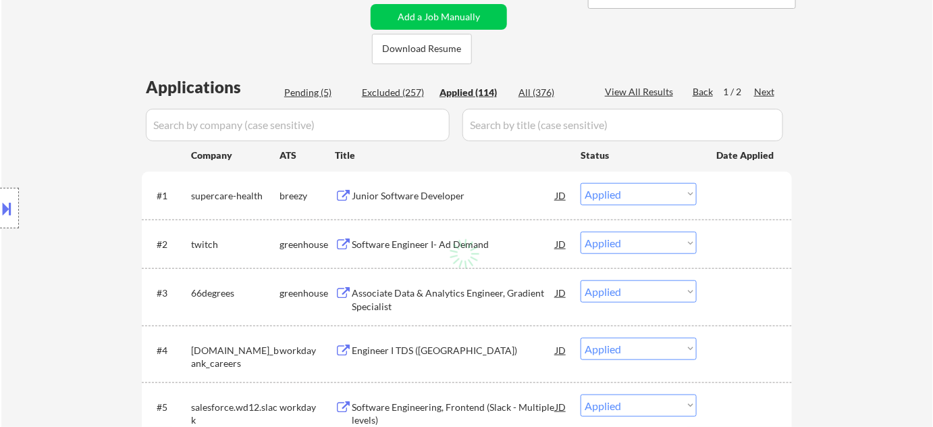
select select ""applied""
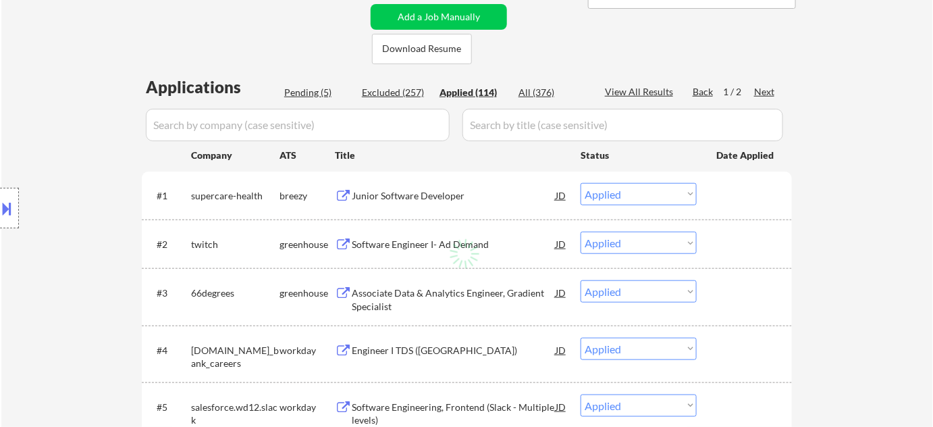
select select ""applied""
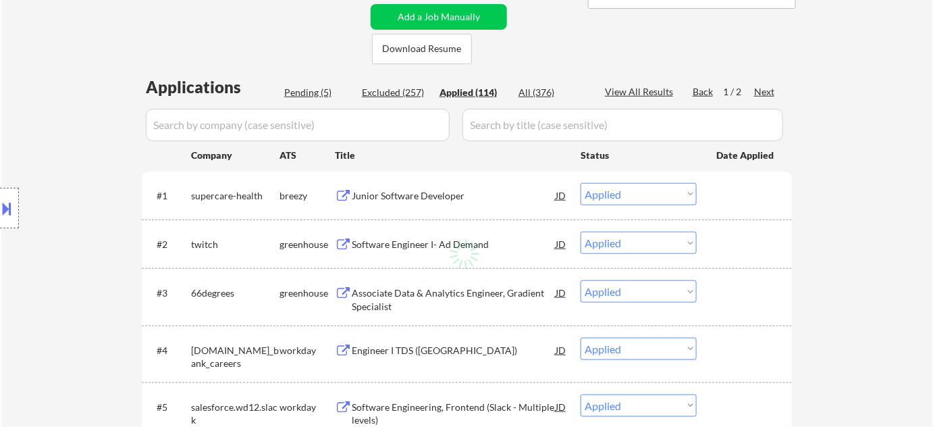
select select ""applied""
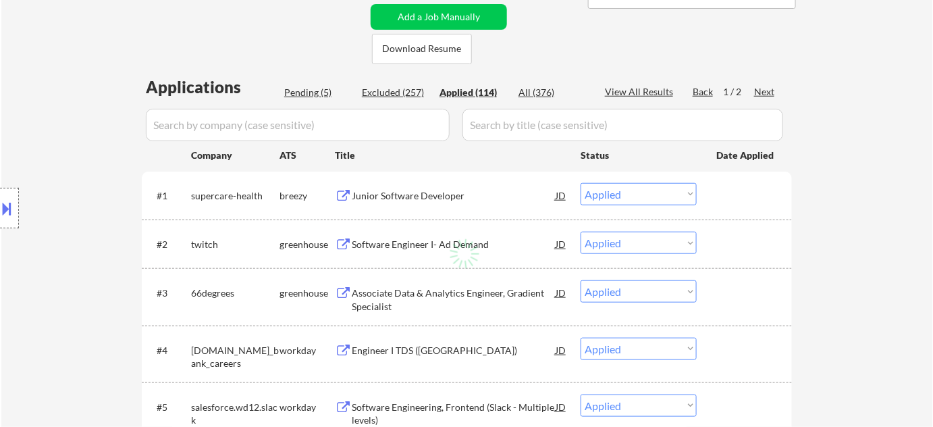
select select ""applied""
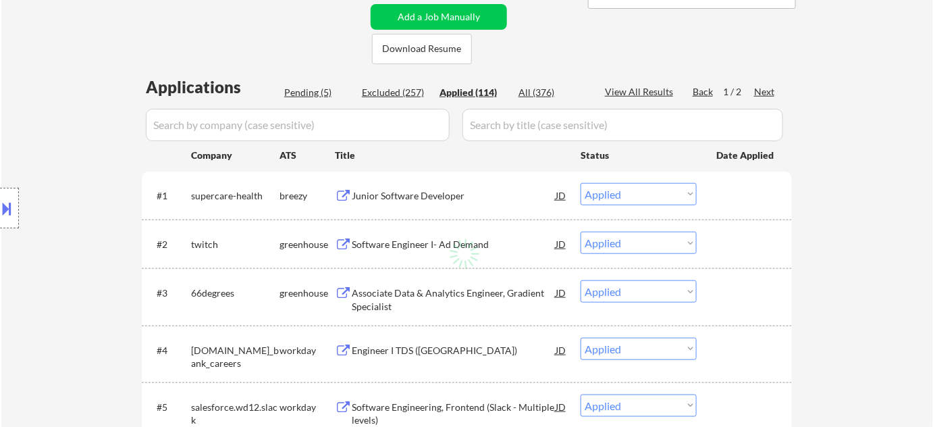
select select ""applied""
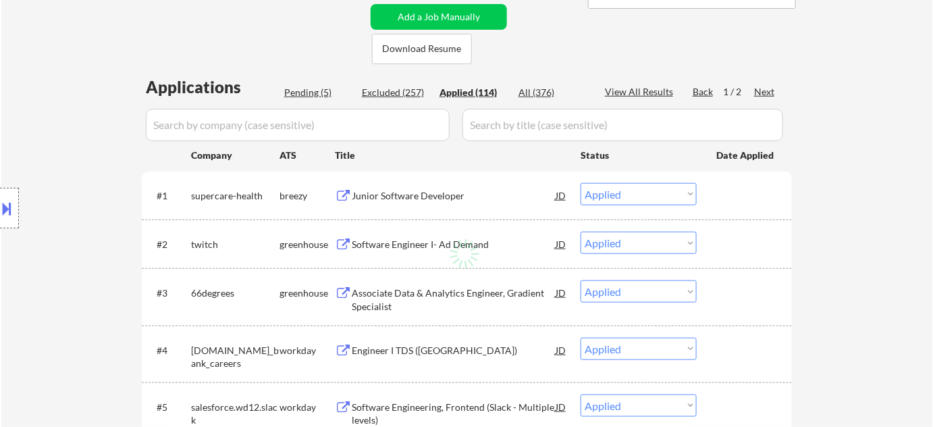
select select ""applied""
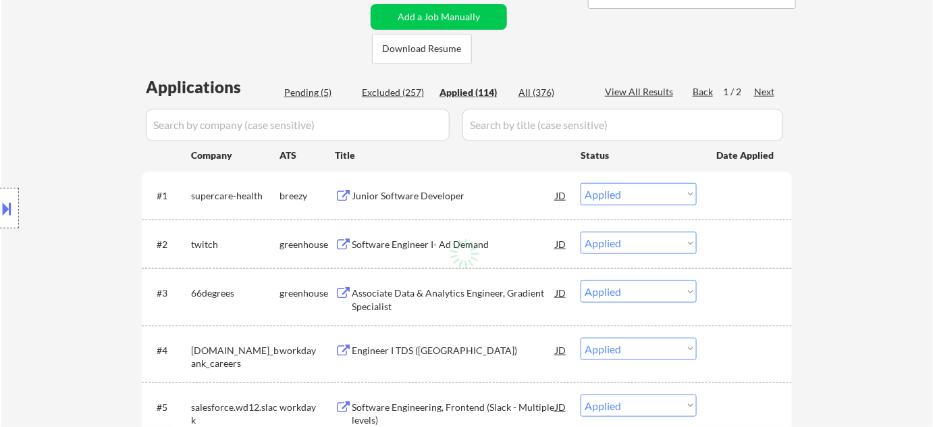
select select ""applied""
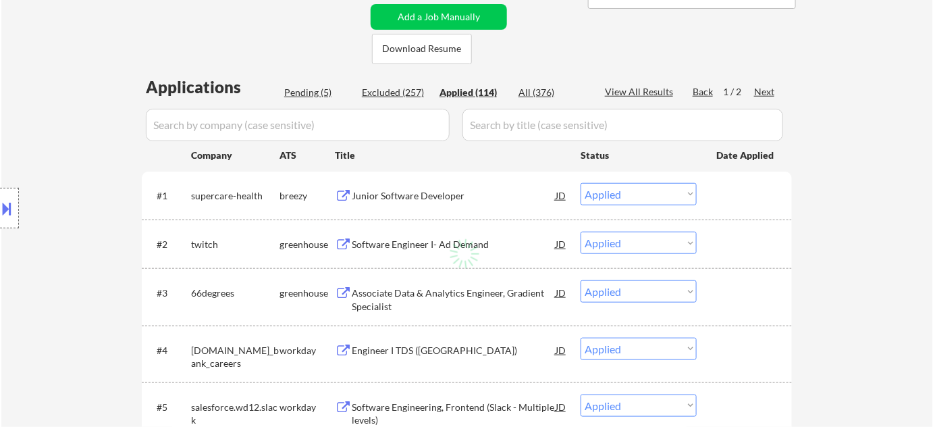
select select ""applied""
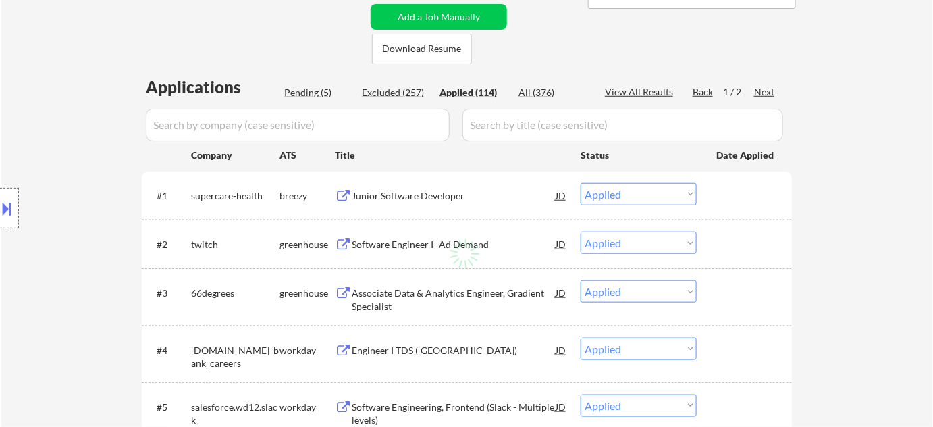
select select ""applied""
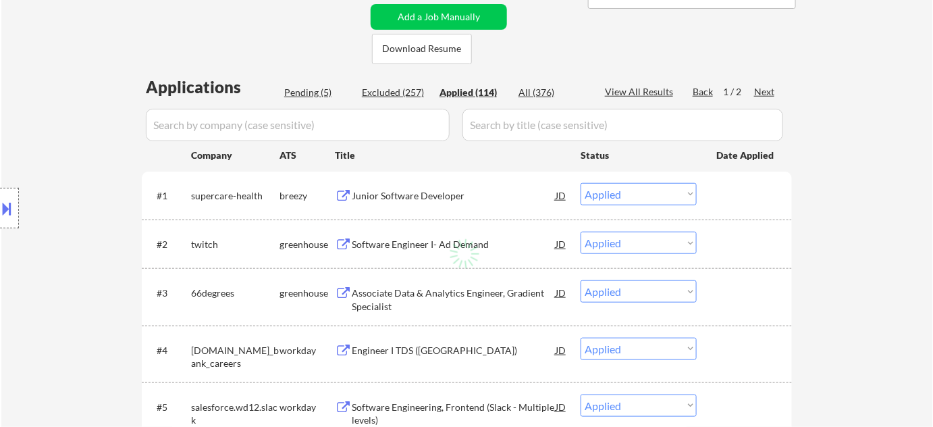
select select ""applied""
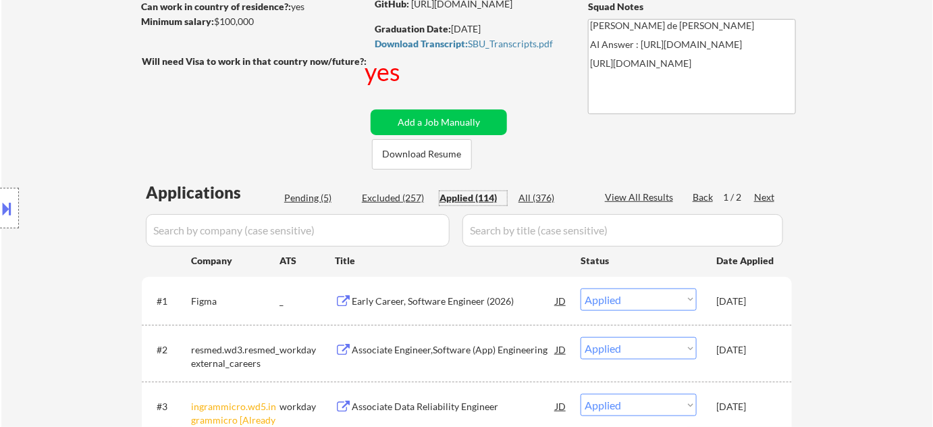
scroll to position [368, 0]
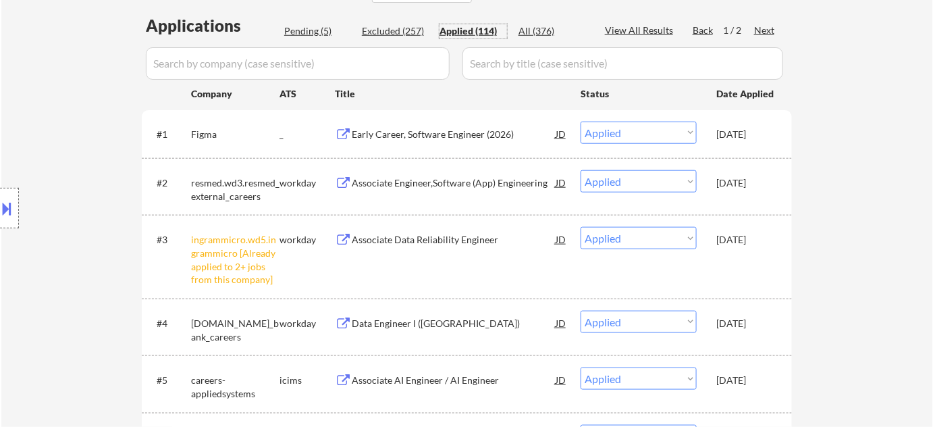
click at [525, 28] on div "All (376)" at bounding box center [552, 31] width 68 height 14
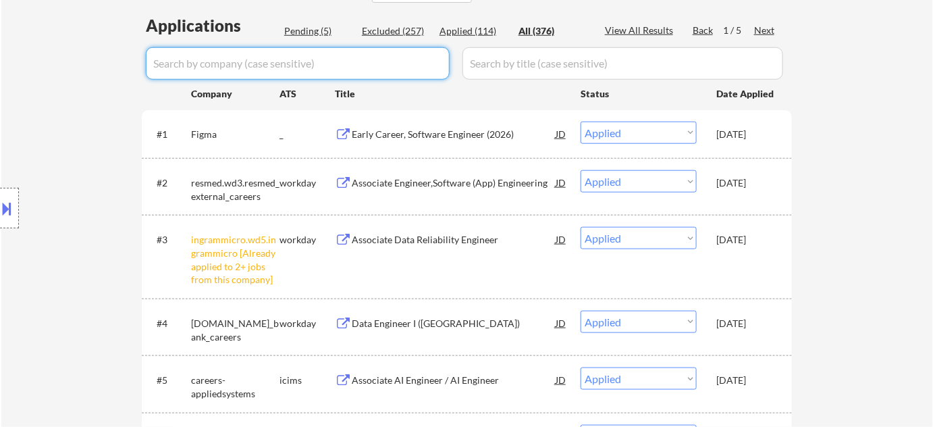
click at [356, 57] on input "input" at bounding box center [298, 63] width 304 height 32
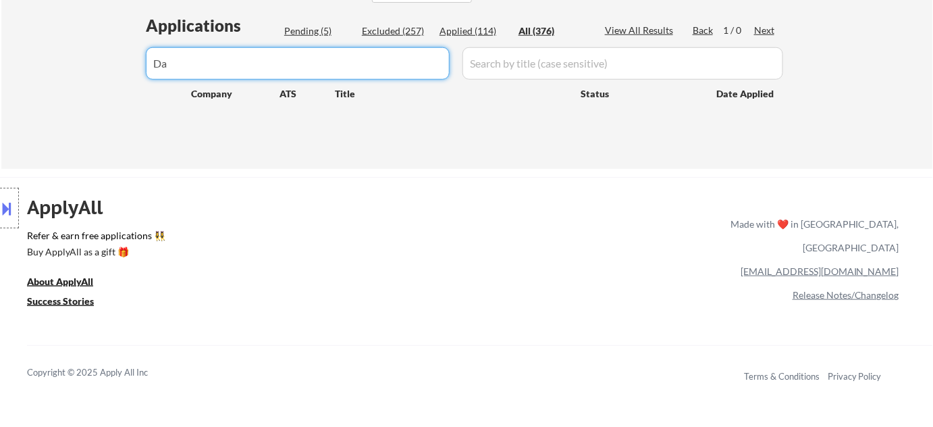
type input "D"
type input "data"
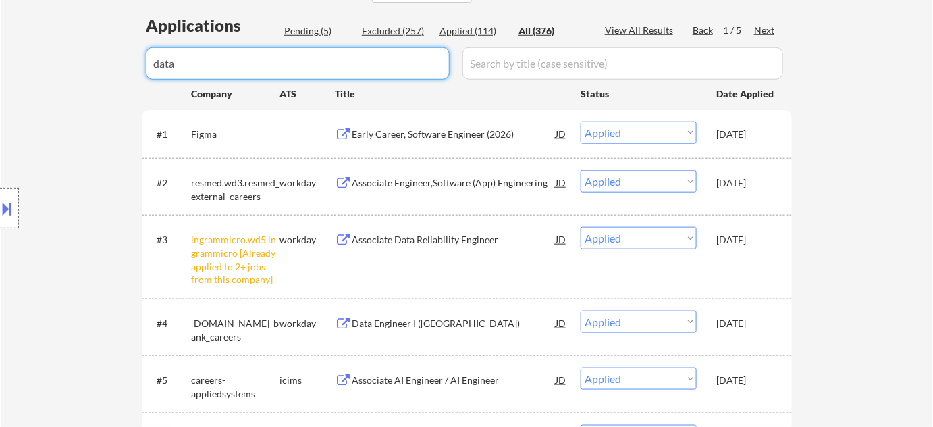
select select ""excluded__expired_""
select select ""excluded__bad_match_""
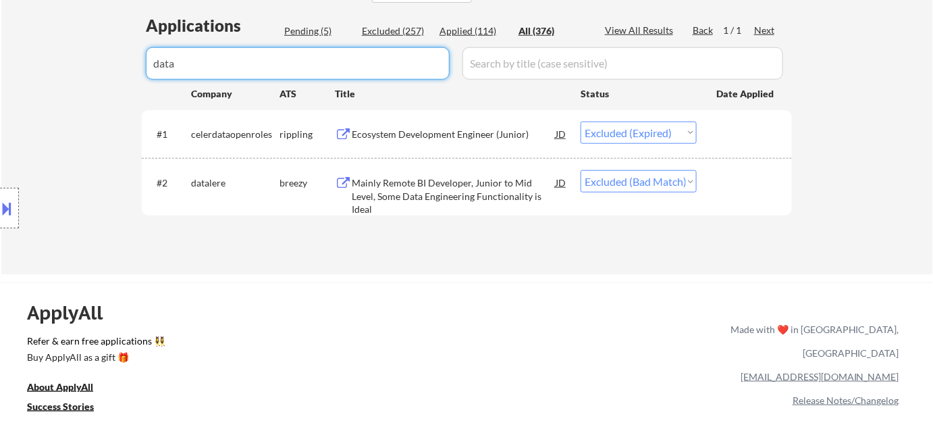
drag, startPoint x: 248, startPoint y: 97, endPoint x: 163, endPoint y: 97, distance: 85.7
type input "d"
select select ""applied""
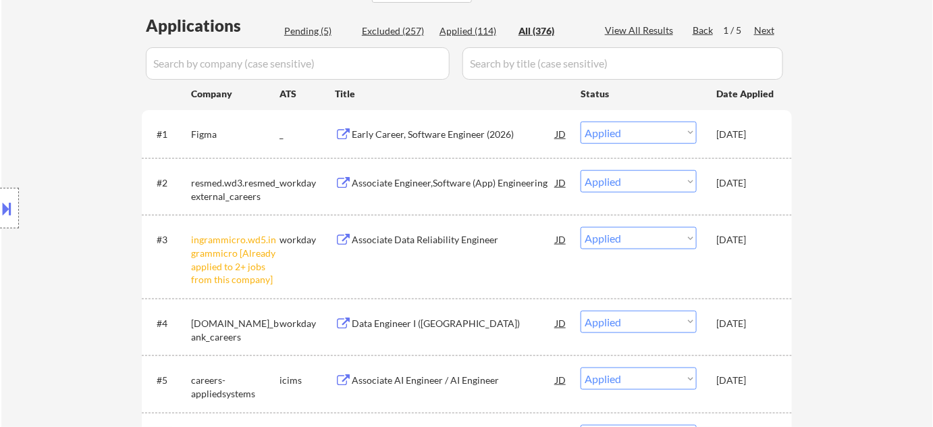
click at [320, 27] on div "Pending (5)" at bounding box center [318, 31] width 68 height 14
select select ""pending""
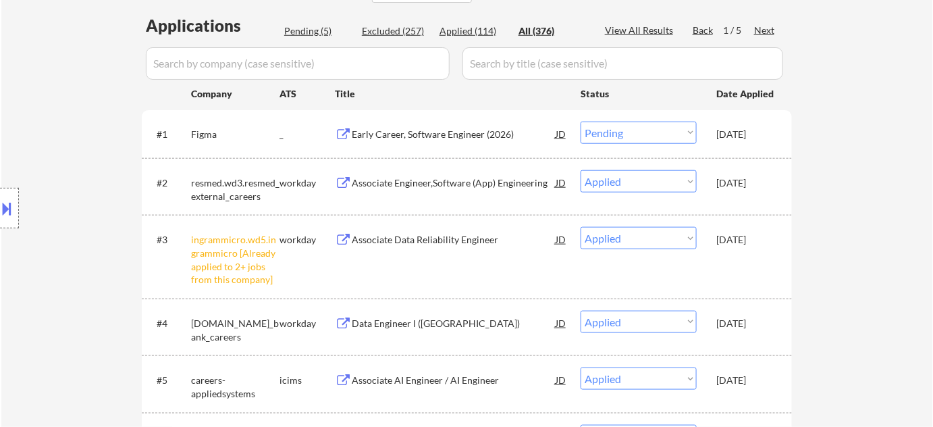
select select ""pending""
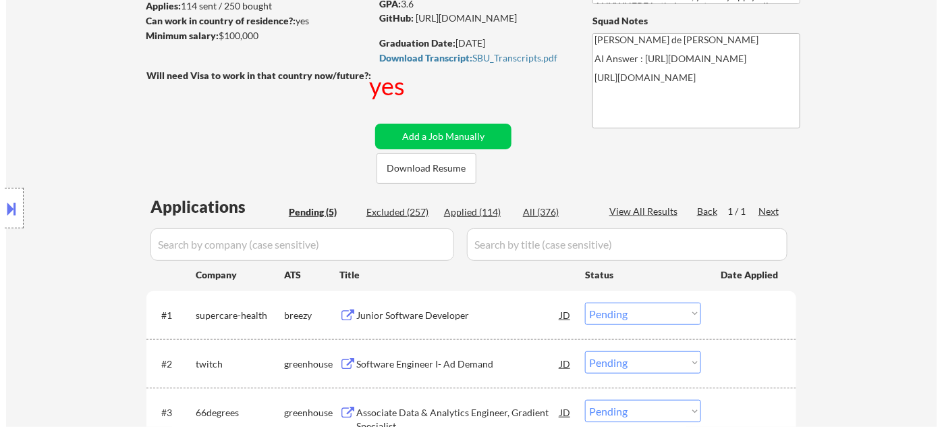
scroll to position [184, 0]
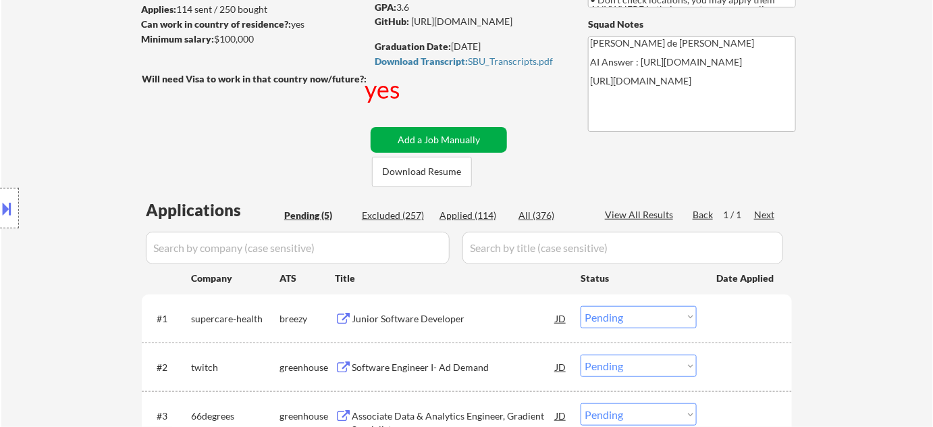
click at [427, 142] on button "Add a Job Manually" at bounding box center [439, 140] width 136 height 26
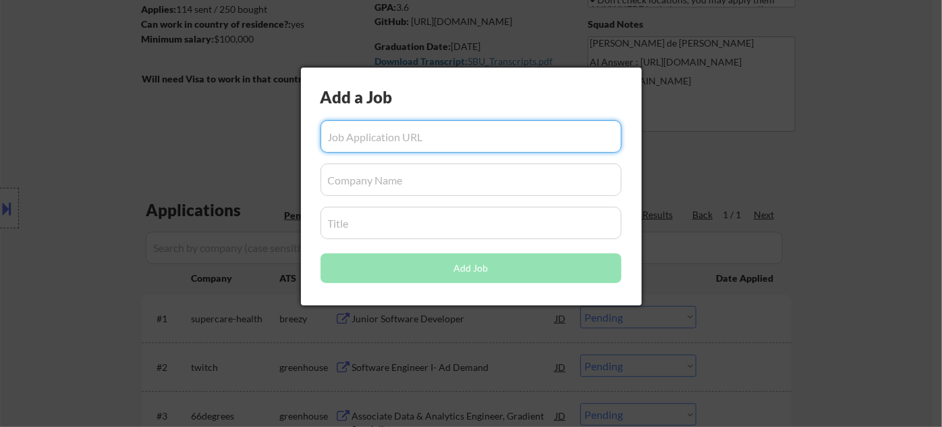
type input "v"
paste input "https://www.databricks.com/company/careers/university-recruiting/software-engin…"
type input "https://www.databricks.com/company/careers/university-recruiting/software-engin…"
click at [399, 180] on input "input" at bounding box center [471, 179] width 301 height 32
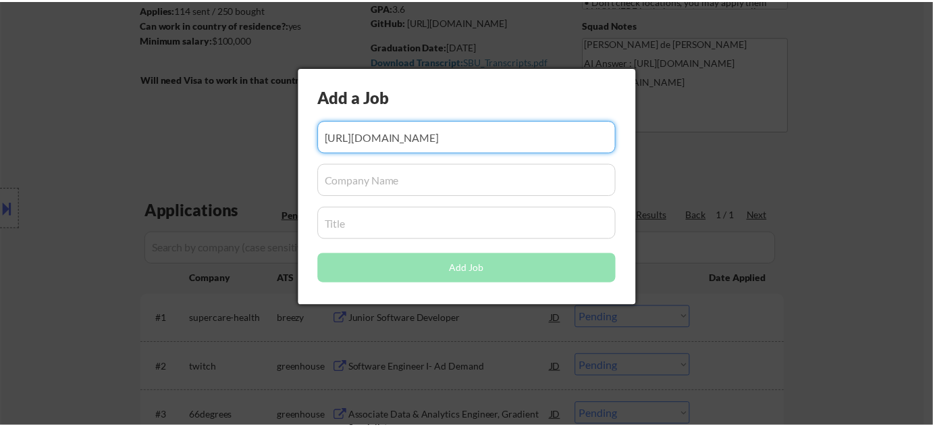
scroll to position [0, 0]
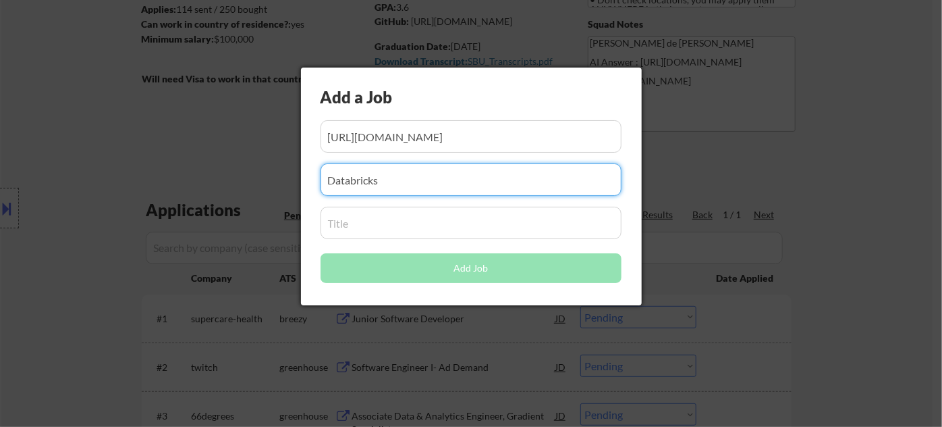
type input "Databricks"
click at [527, 221] on input "input" at bounding box center [471, 223] width 301 height 32
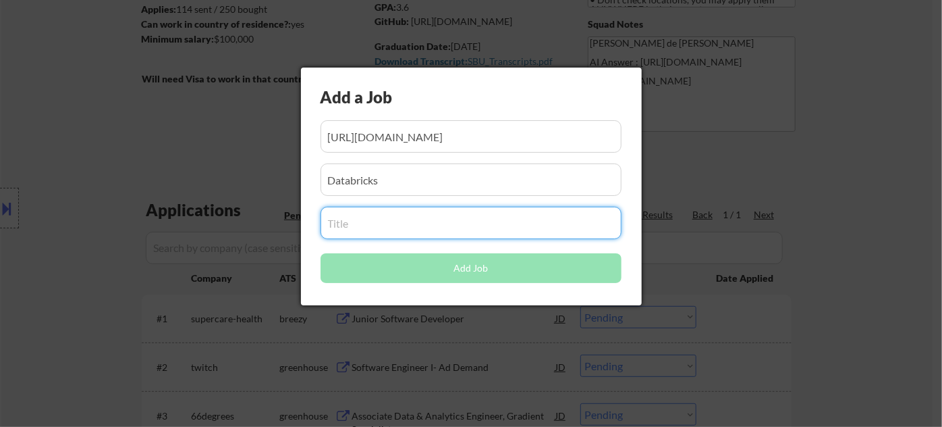
paste input "Software Engineer - New Grad (2026 Start)"
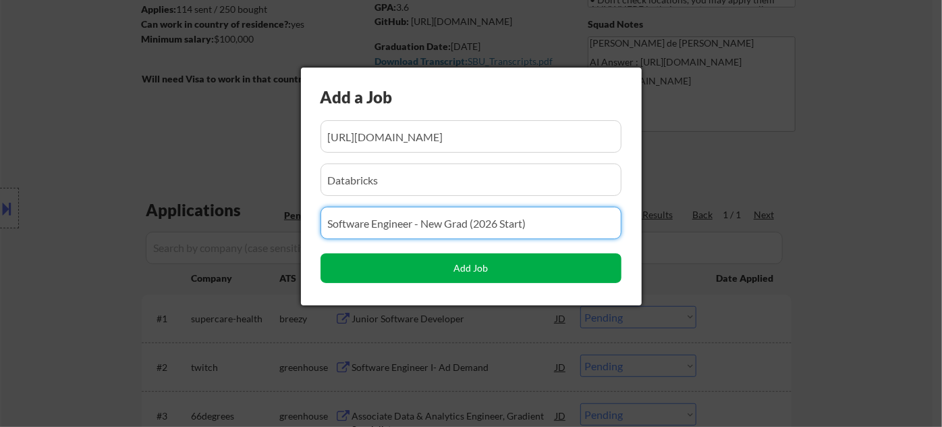
type input "Software Engineer - New Grad (2026 Start)"
click at [435, 271] on button "Add Job" at bounding box center [471, 268] width 301 height 30
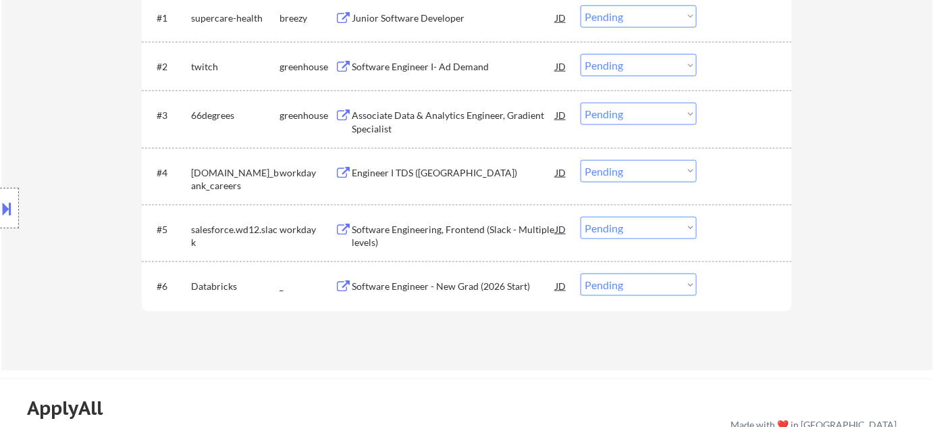
scroll to position [675, 0]
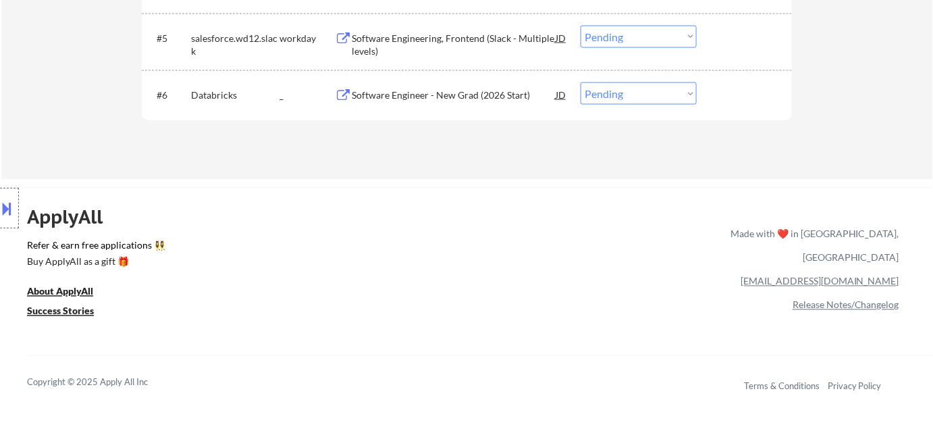
click at [653, 88] on select "Choose an option... Pending Applied Excluded (Questions) Excluded (Expired) Exc…" at bounding box center [639, 93] width 116 height 22
select select ""applied""
click at [581, 82] on select "Choose an option... Pending Applied Excluded (Questions) Excluded (Expired) Exc…" at bounding box center [639, 93] width 116 height 22
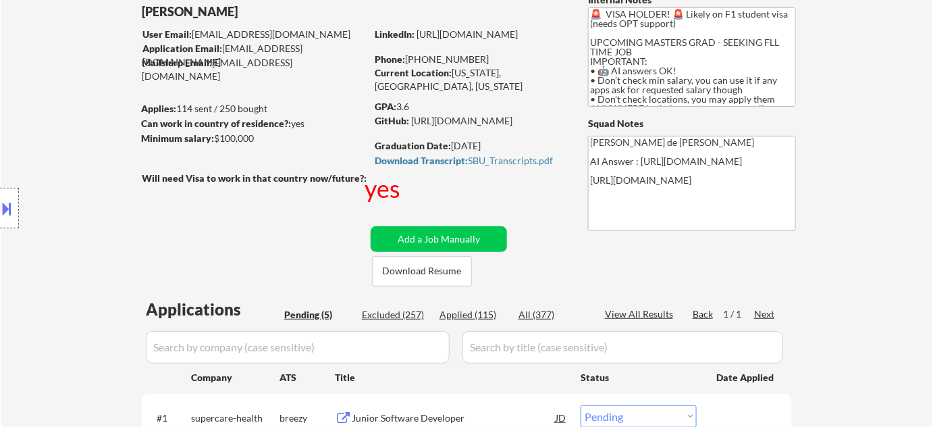
scroll to position [184, 0]
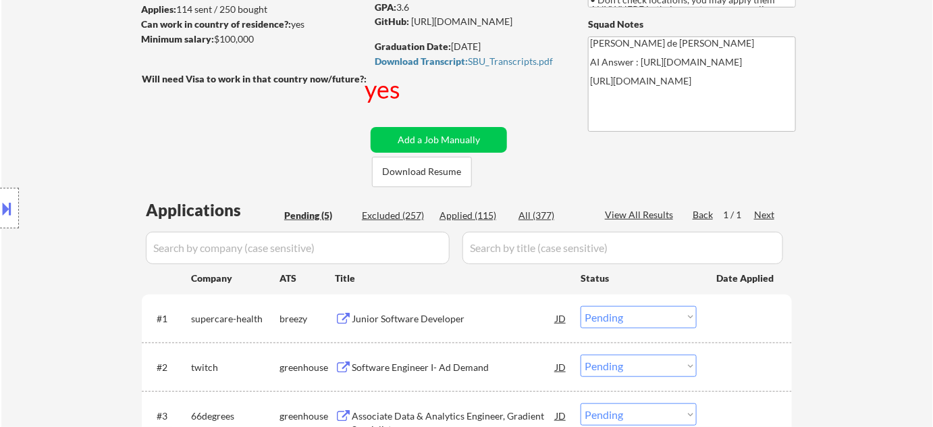
drag, startPoint x: 488, startPoint y: 213, endPoint x: 544, endPoint y: 176, distance: 67.2
click at [488, 213] on div "Applied (115)" at bounding box center [474, 216] width 68 height 14
select select ""applied""
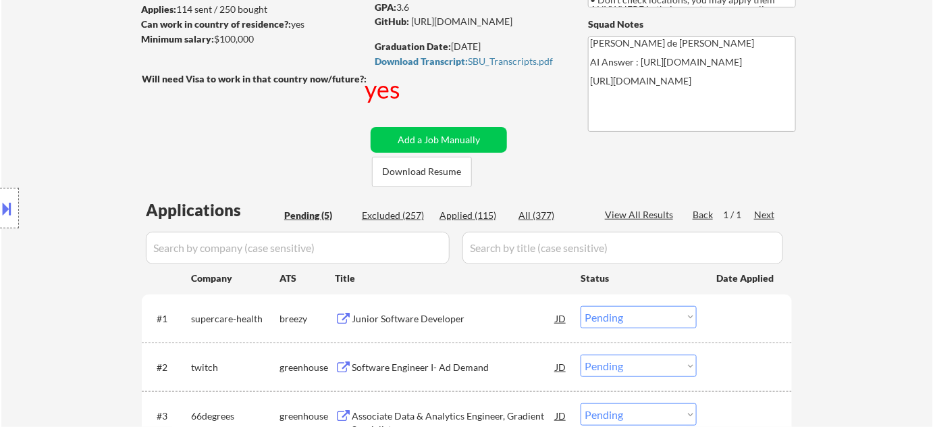
select select ""applied""
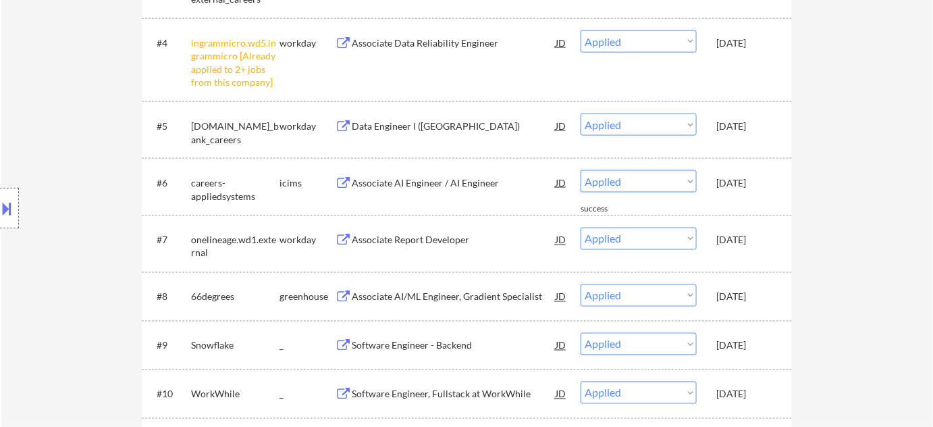
scroll to position [307, 0]
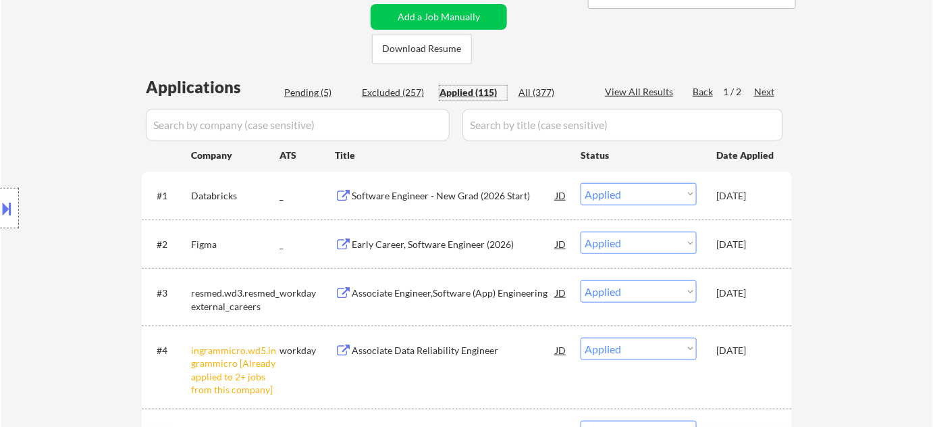
click at [542, 92] on div "All (377)" at bounding box center [552, 93] width 68 height 14
click at [408, 123] on input "input" at bounding box center [298, 125] width 304 height 32
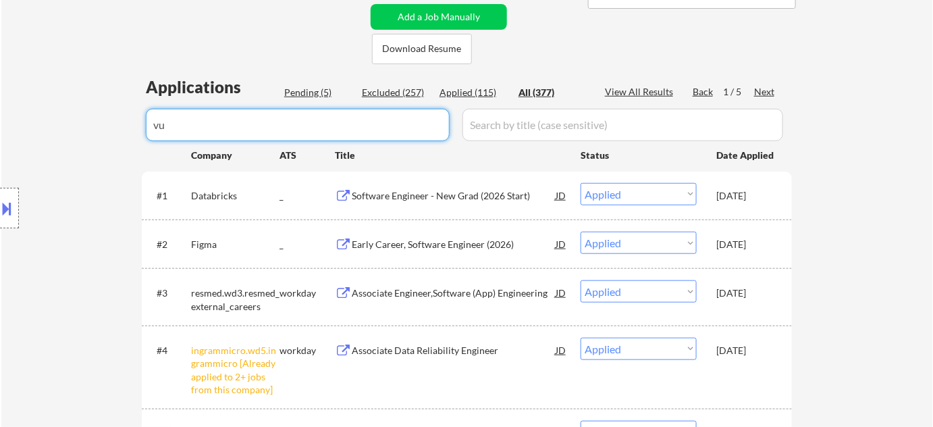
type input "vul"
select select ""excluded__bad_match_""
select select ""excluded__expired_""
select select ""excluded__bad_match_""
select select ""excluded__expired_""
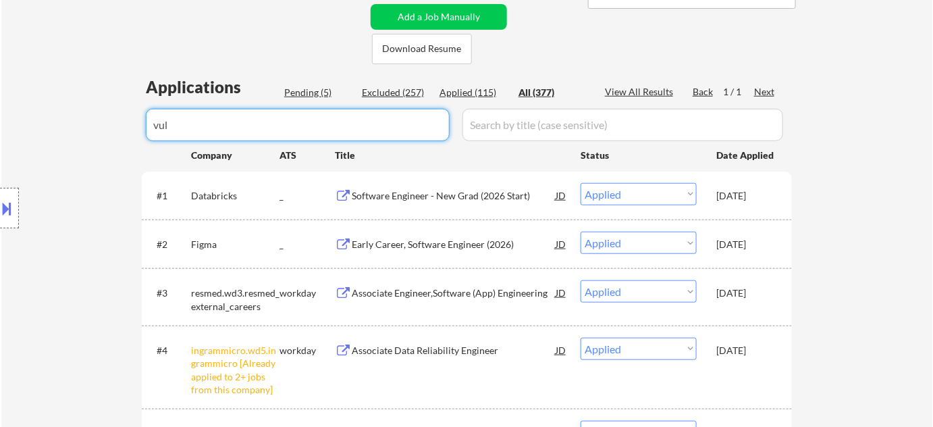
select select ""excluded__bad_match_""
select select ""excluded__expired_""
select select ""excluded__bad_match_""
select select ""excluded__expired_""
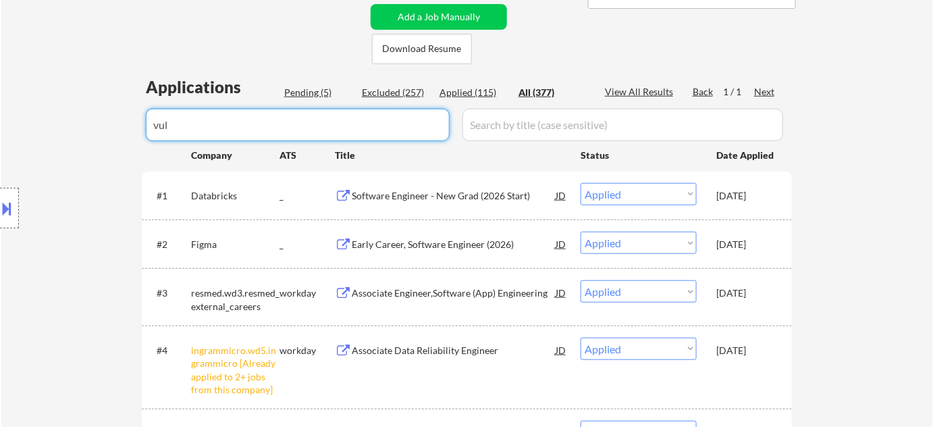
select select ""excluded__bad_match_""
select select ""excluded__expired_""
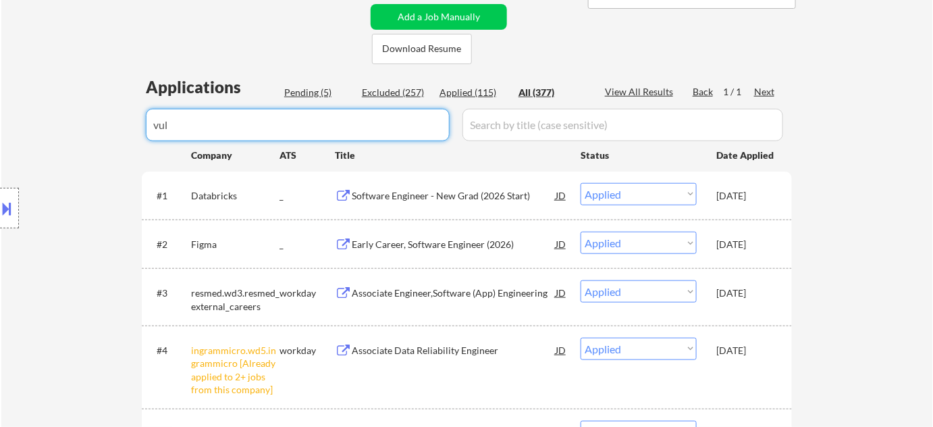
select select ""excluded""
select select ""excluded__bad_match_""
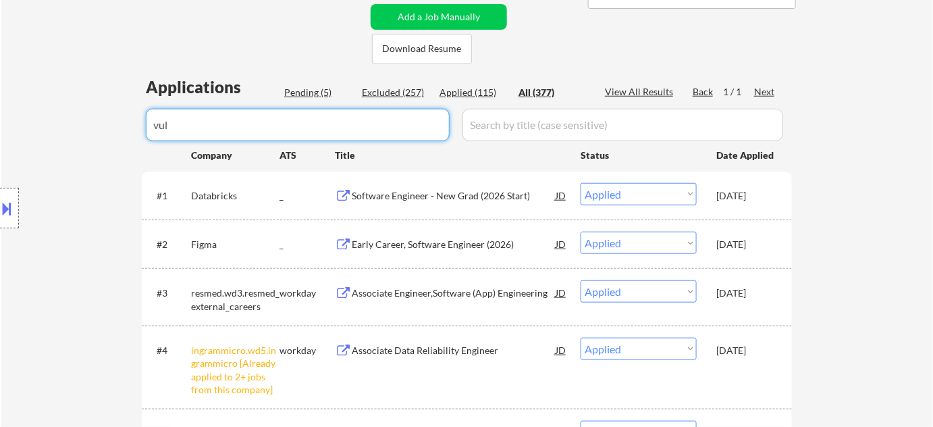
select select ""excluded__other_""
select select ""excluded__bad_match_""
select select ""excluded__expired_""
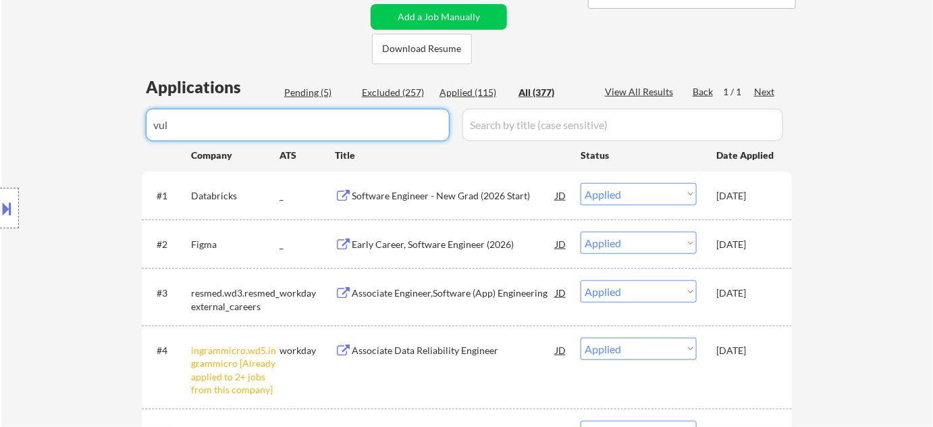
select select ""excluded__bad_match_""
select select ""excluded__other_""
select select ""excluded__expired_""
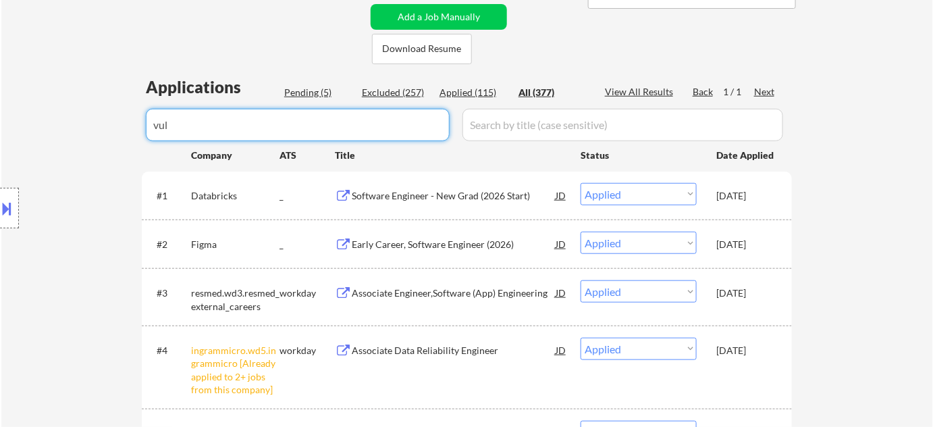
select select ""excluded__bad_match_""
select select ""excluded__expired_""
select select ""excluded__bad_match_""
select select ""excluded__expired_""
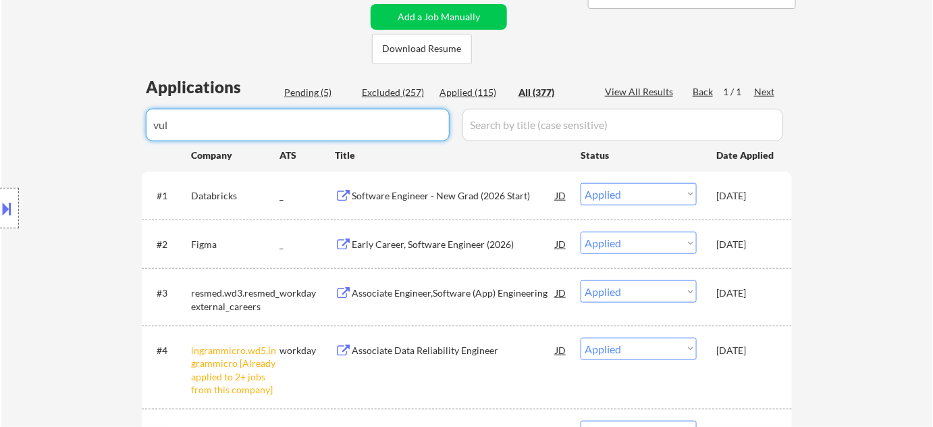
select select ""excluded__expired_""
select select ""excluded__other_""
select select ""excluded__bad_match_""
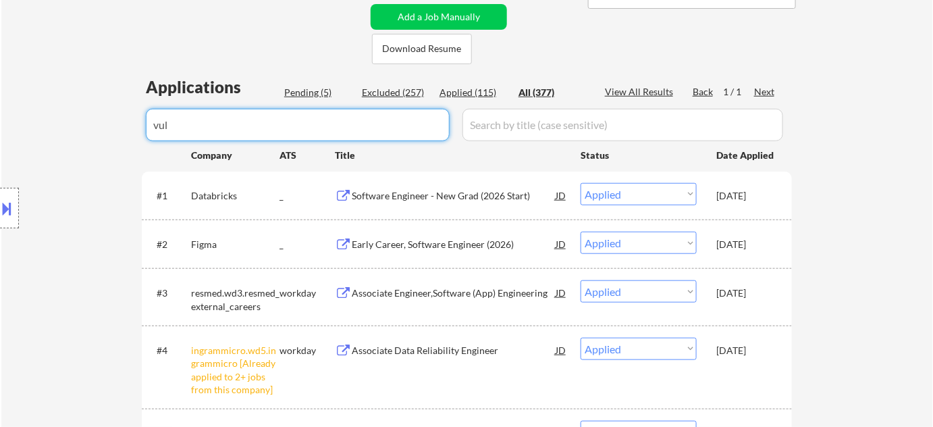
select select ""excluded__expired_""
select select ""excluded__bad_match_""
select select ""excluded""
select select ""excluded__bad_match_""
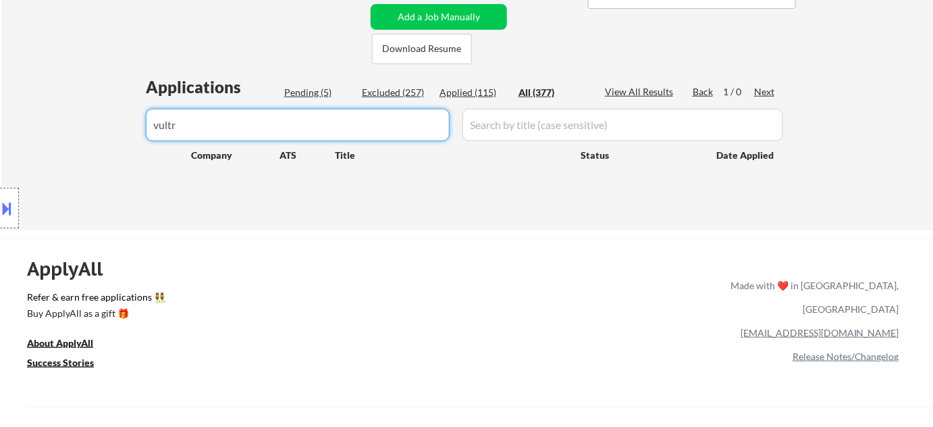
type input "vultr"
drag, startPoint x: 282, startPoint y: 132, endPoint x: 89, endPoint y: 132, distance: 193.1
select select ""applied""
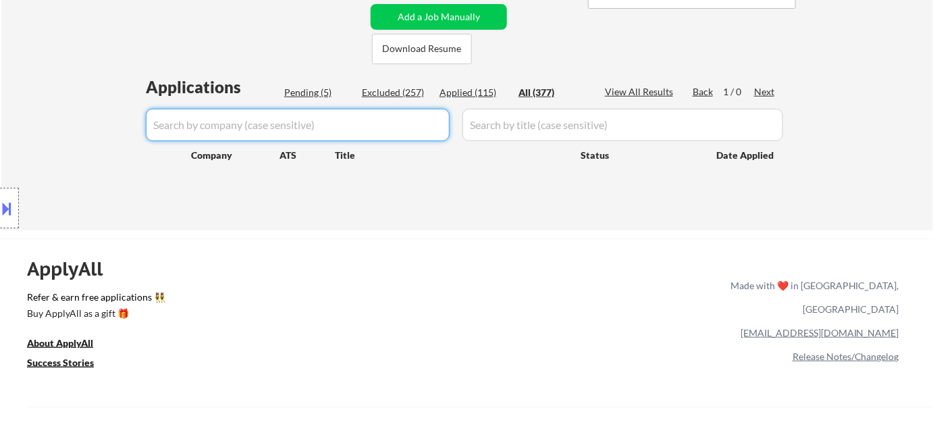
select select ""applied""
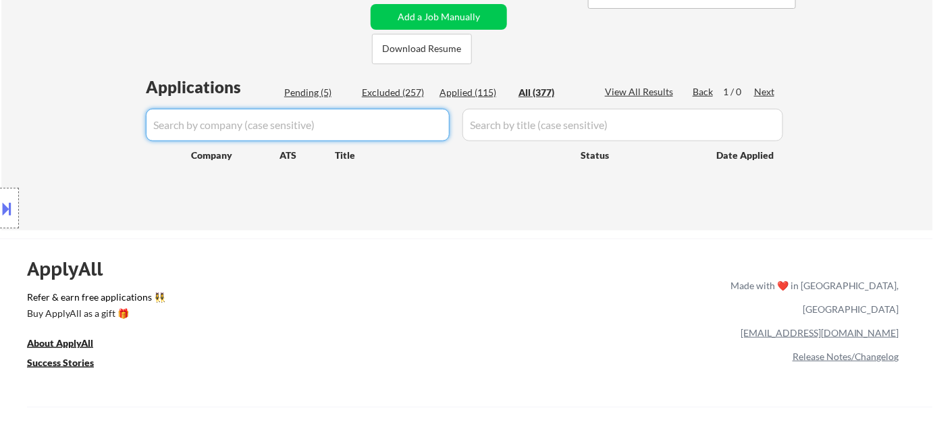
select select ""applied""
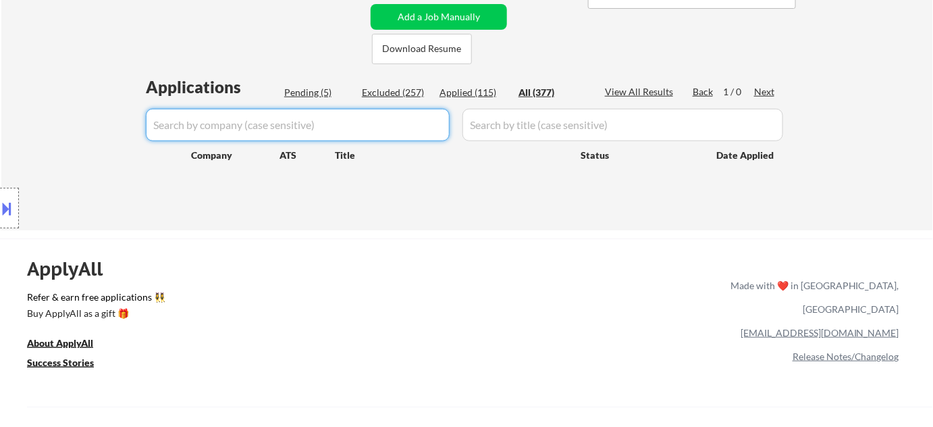
select select ""applied""
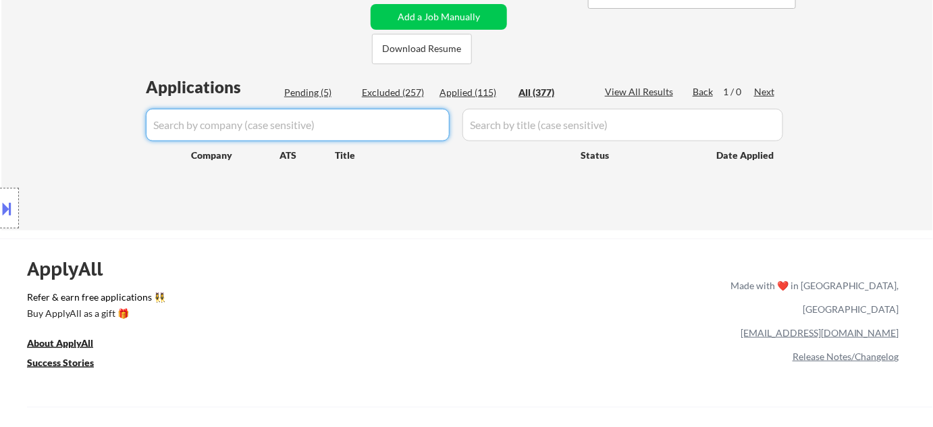
select select ""applied""
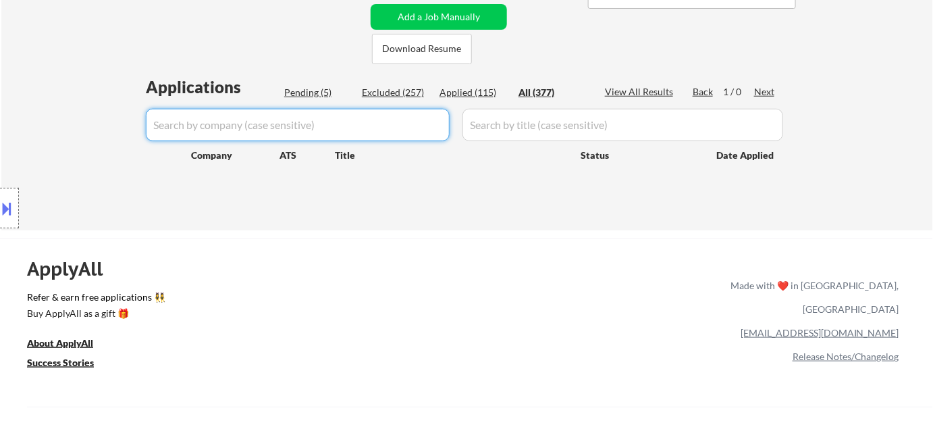
select select ""applied""
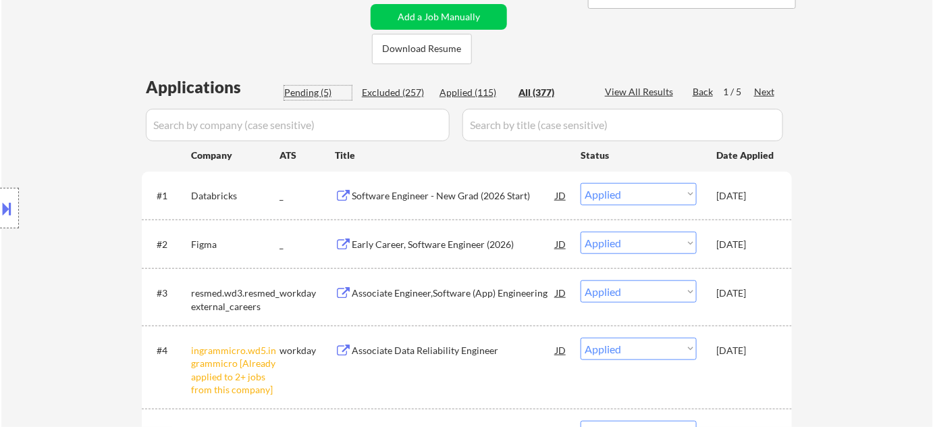
click at [319, 93] on div "Pending (5)" at bounding box center [318, 93] width 68 height 14
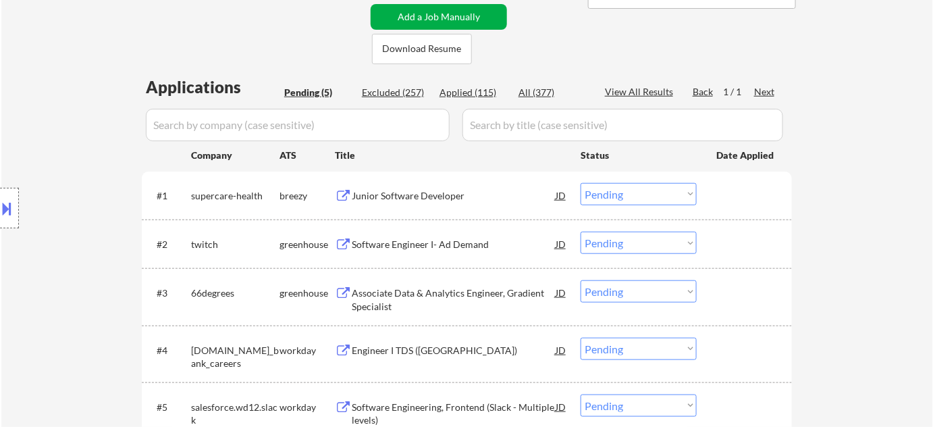
click at [446, 19] on button "Add a Job Manually" at bounding box center [439, 17] width 136 height 26
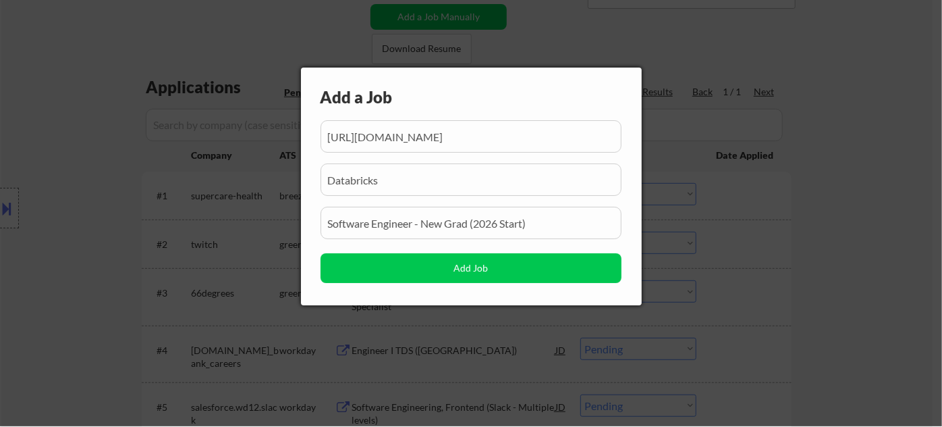
scroll to position [0, 300]
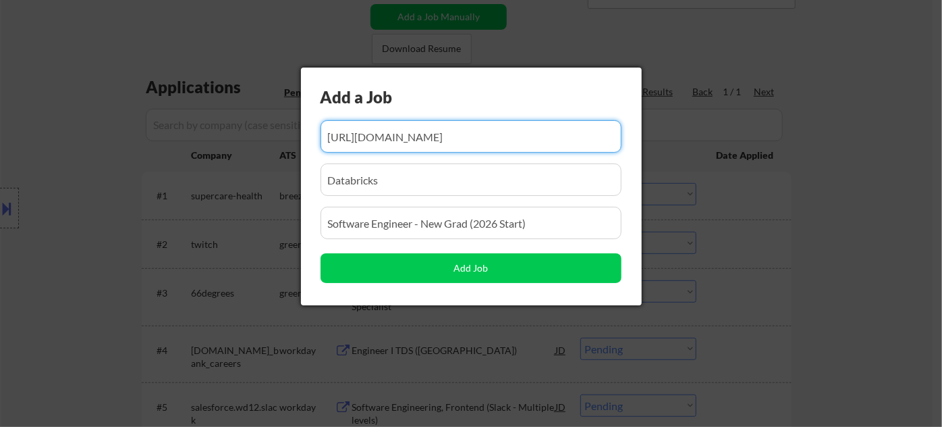
click at [487, 141] on input "input" at bounding box center [471, 136] width 301 height 32
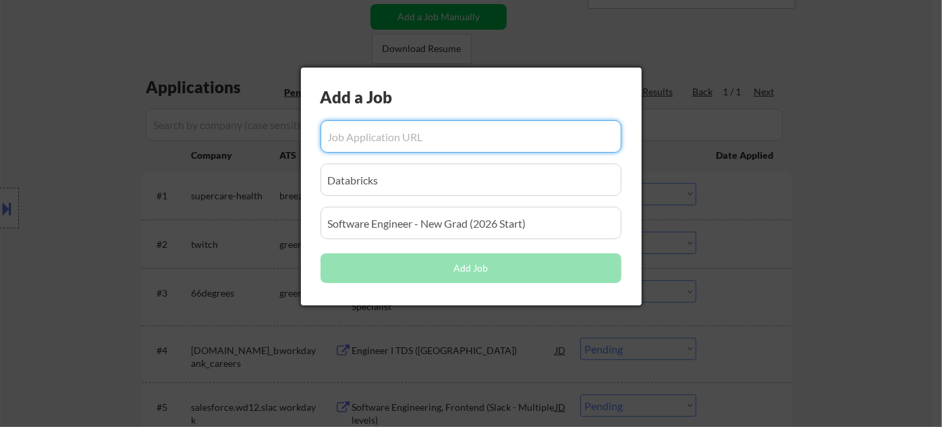
scroll to position [0, 0]
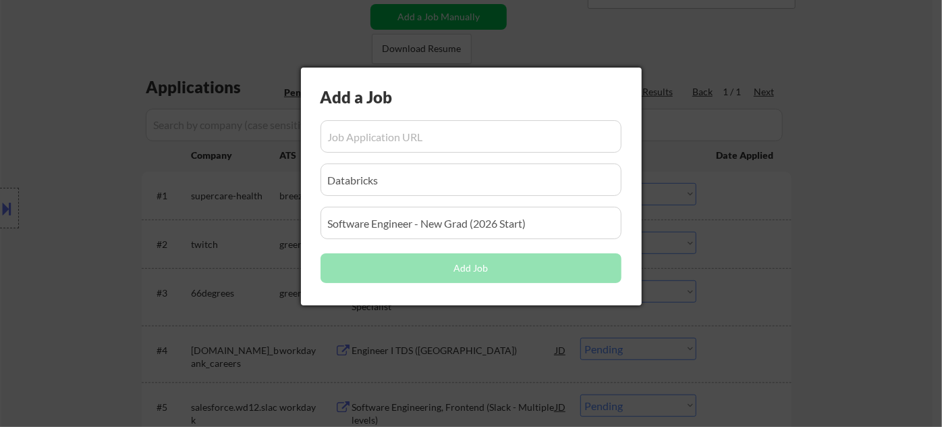
click at [516, 144] on input "input" at bounding box center [471, 136] width 301 height 32
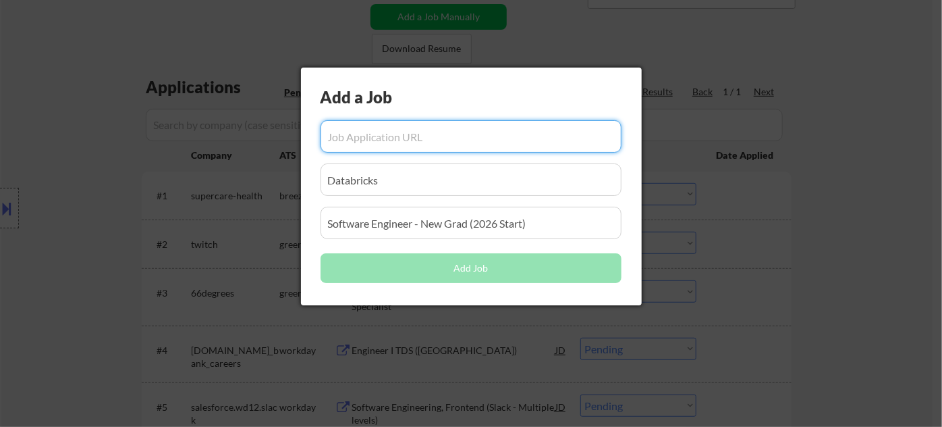
paste input "https://job-boards.greenhouse.io/vultr/jobs/4602862006"
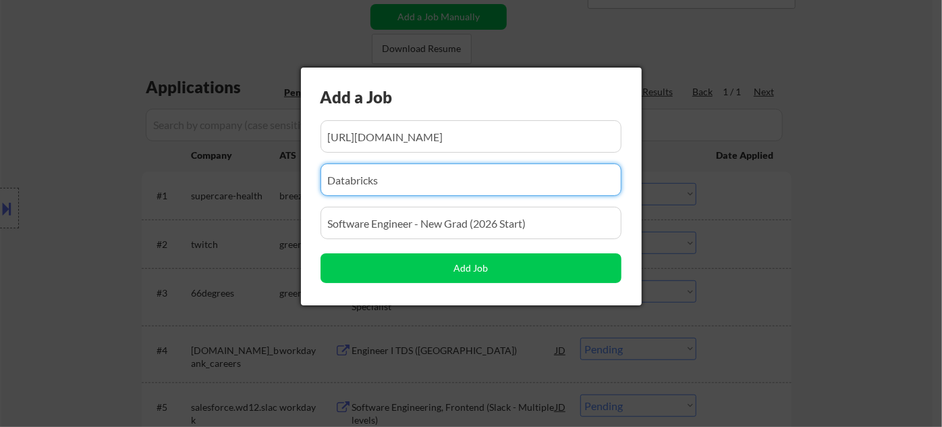
drag, startPoint x: 450, startPoint y: 189, endPoint x: 225, endPoint y: 190, distance: 224.8
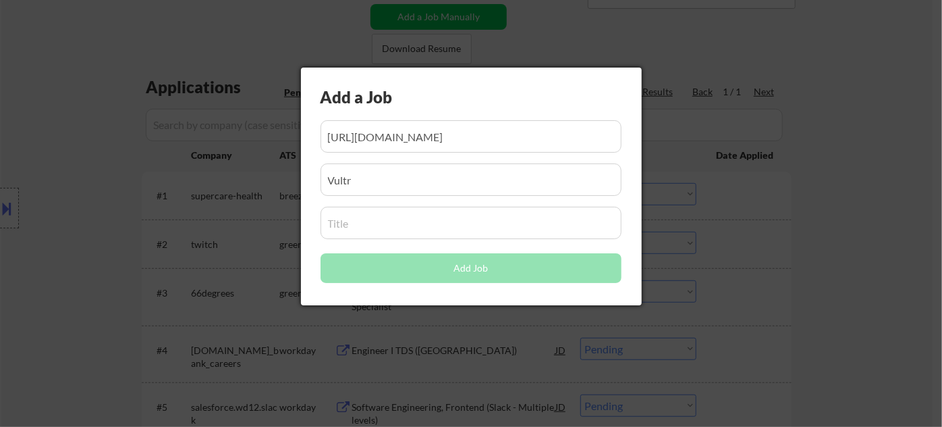
click at [336, 222] on input "input" at bounding box center [471, 223] width 301 height 32
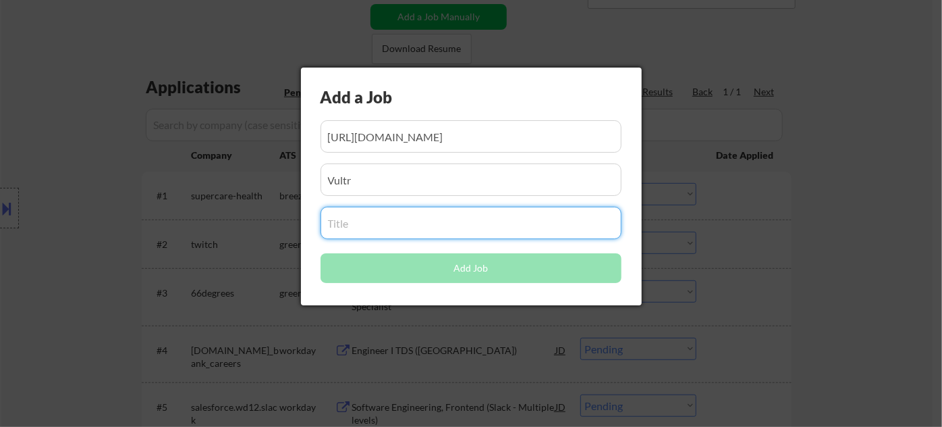
paste input "Junior Frontend Engineer Remote Who We Are Vultr is on a mission to make high-p…"
paste input "Junior Frontend Engineer"
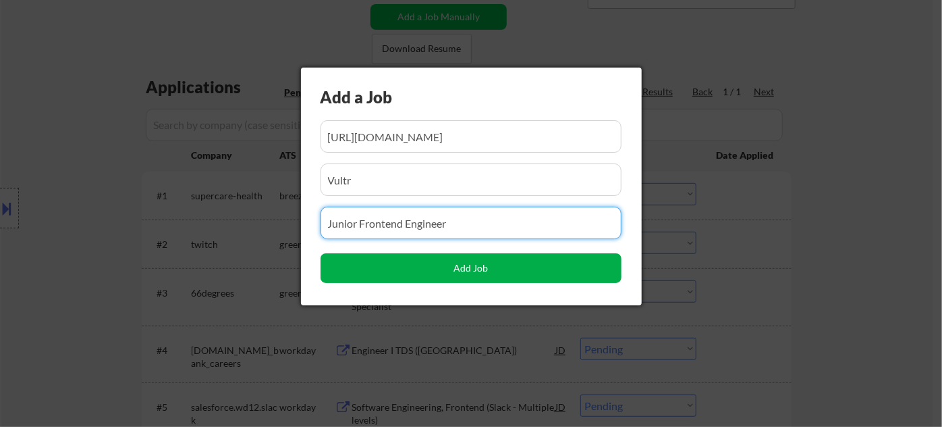
click at [502, 269] on button "Add Job" at bounding box center [471, 268] width 301 height 30
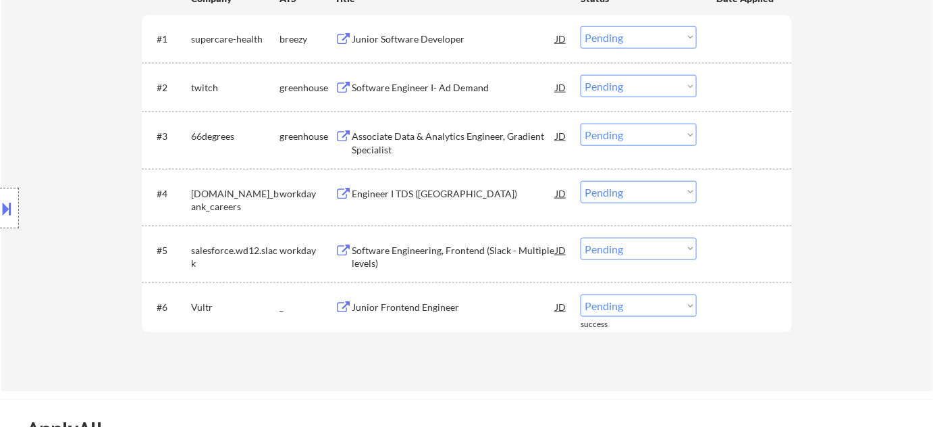
scroll to position [368, 0]
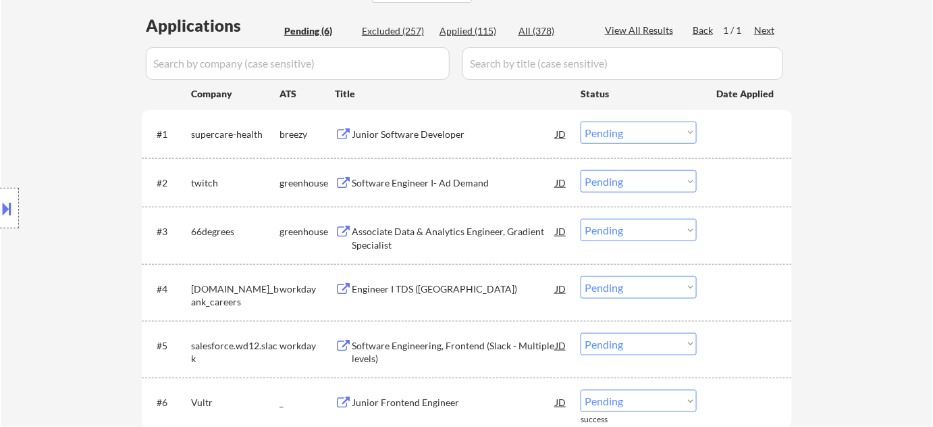
click at [470, 29] on div "Applied (115)" at bounding box center [474, 31] width 68 height 14
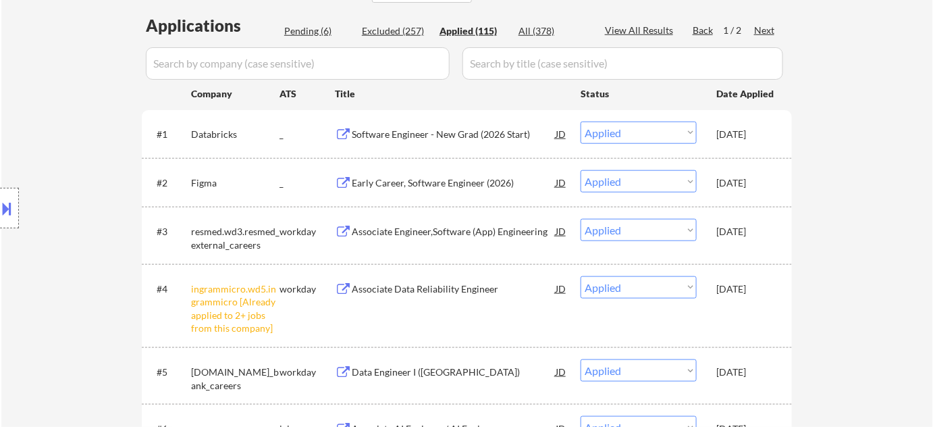
click at [317, 28] on div "Pending (6)" at bounding box center [318, 31] width 68 height 14
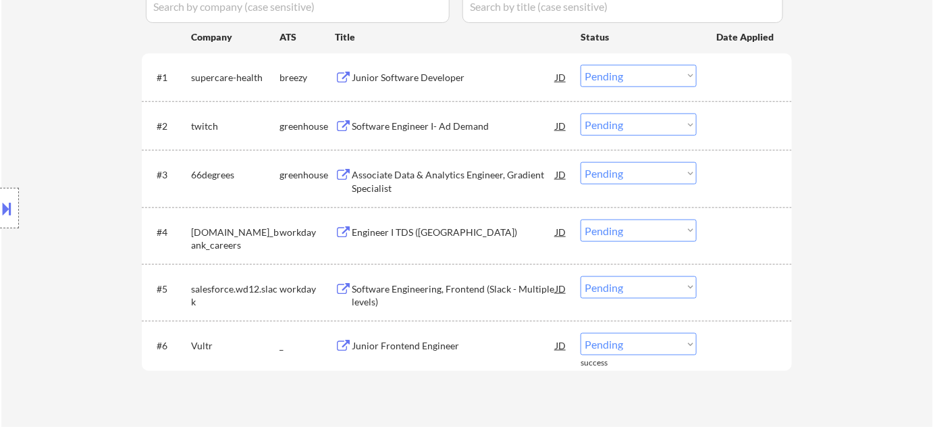
scroll to position [675, 0]
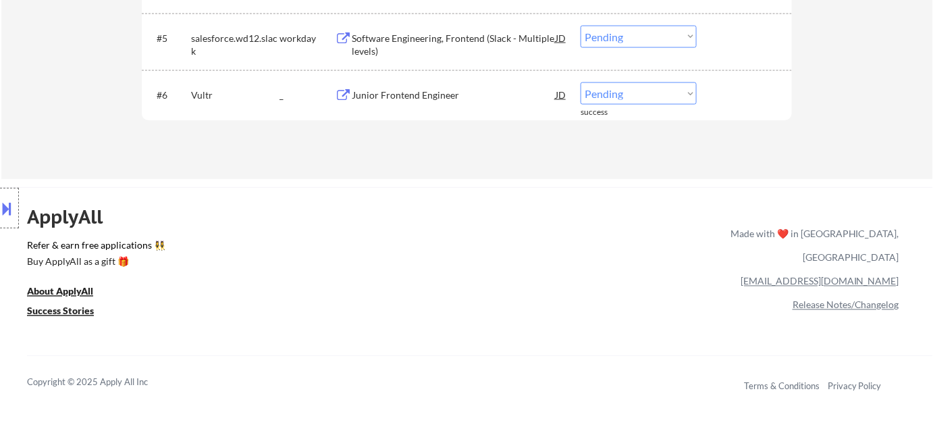
click at [631, 85] on select "Choose an option... Pending Applied Excluded (Questions) Excluded (Expired) Exc…" at bounding box center [639, 93] width 116 height 22
click at [581, 82] on select "Choose an option... Pending Applied Excluded (Questions) Excluded (Expired) Exc…" at bounding box center [639, 93] width 116 height 22
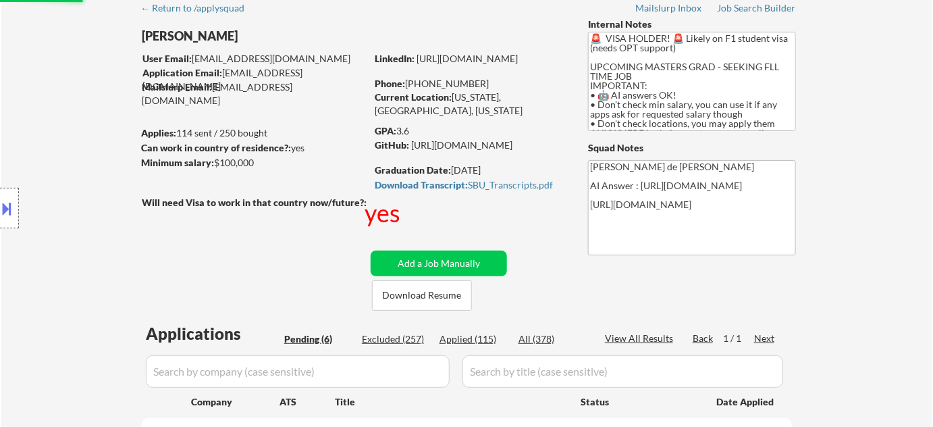
scroll to position [0, 0]
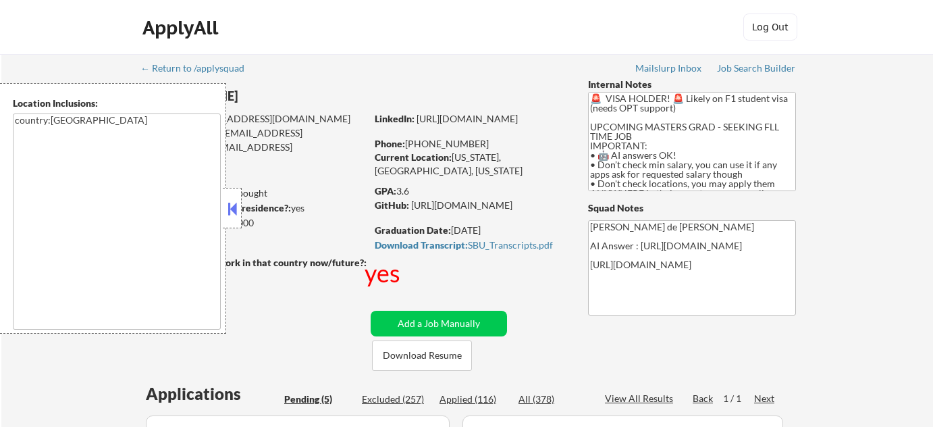
select select ""pending""
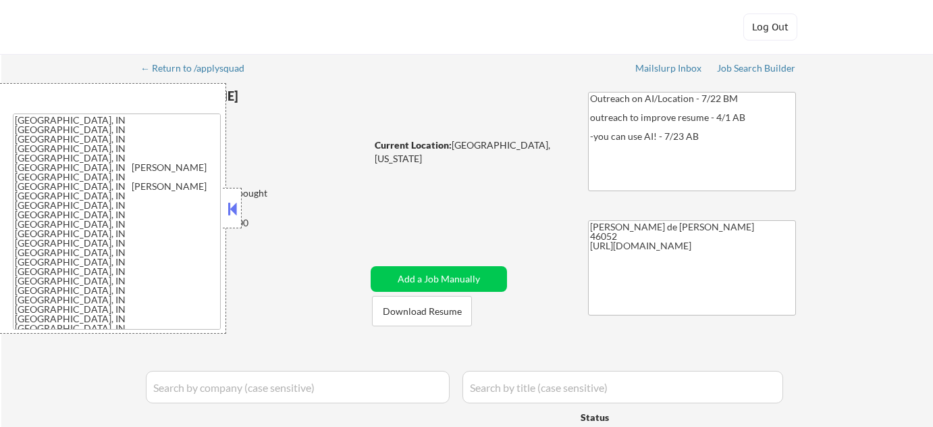
select select ""pending""
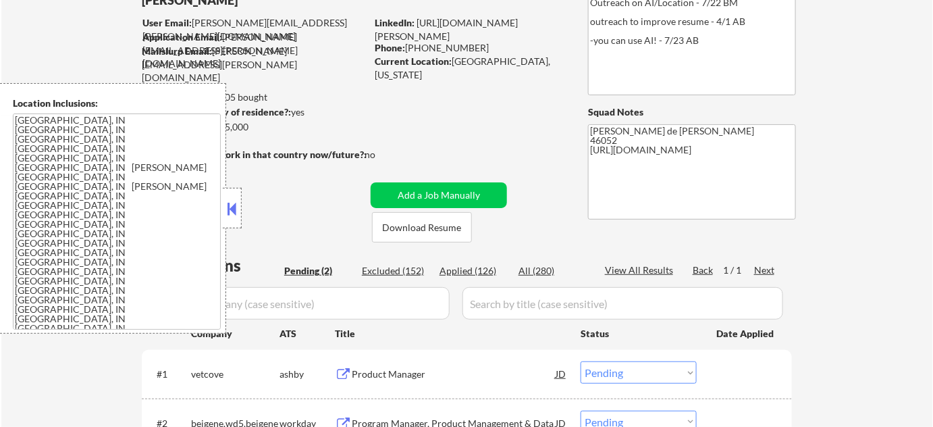
scroll to position [184, 0]
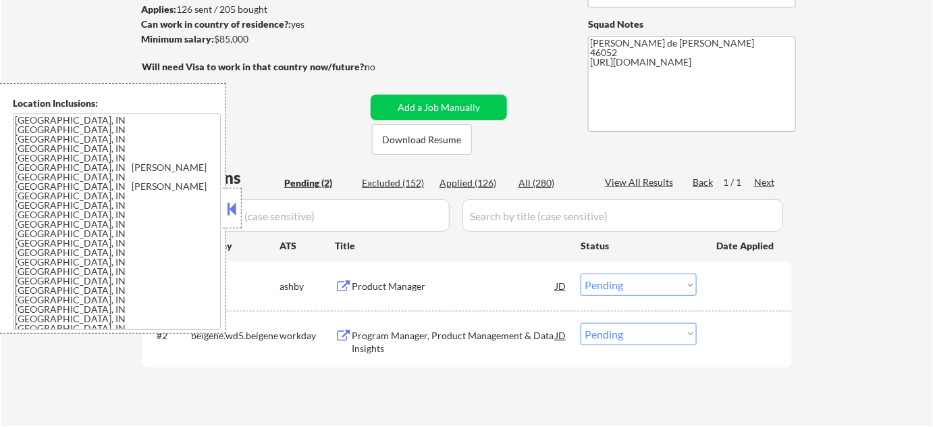
click at [230, 208] on button at bounding box center [232, 208] width 15 height 20
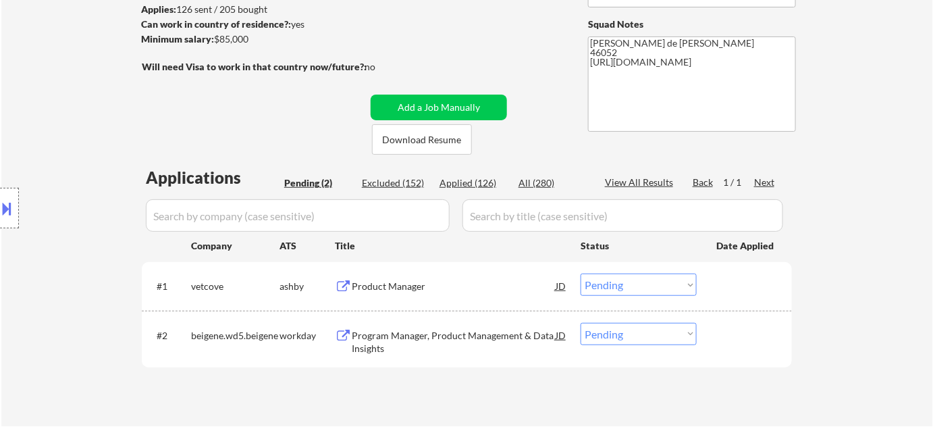
click at [417, 289] on div "Product Manager" at bounding box center [454, 287] width 204 height 14
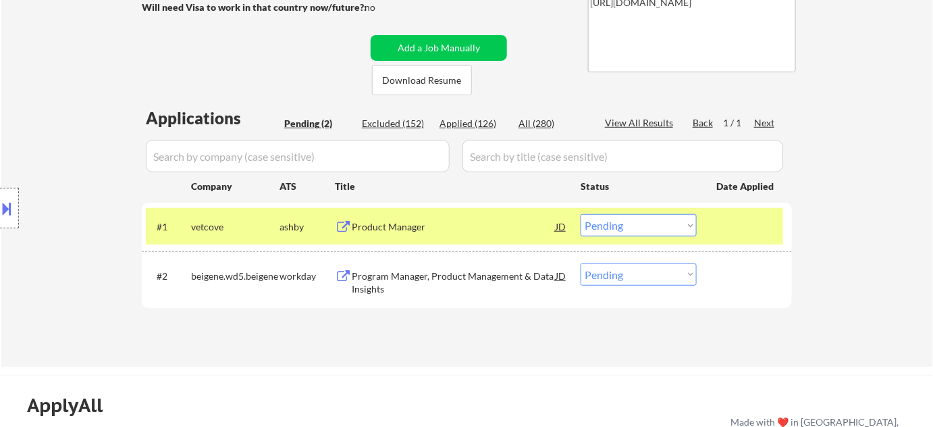
scroll to position [245, 0]
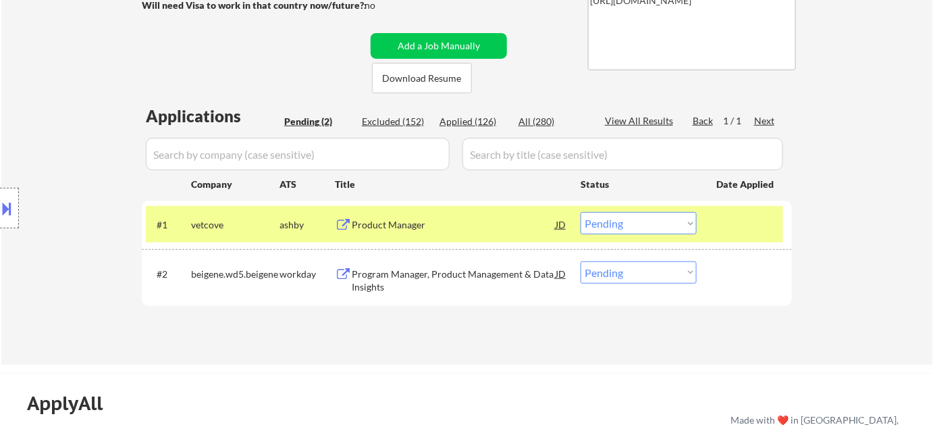
drag, startPoint x: 643, startPoint y: 218, endPoint x: 634, endPoint y: 231, distance: 15.9
click at [643, 218] on select "Choose an option... Pending Applied Excluded (Questions) Excluded (Expired) Exc…" at bounding box center [639, 223] width 116 height 22
click at [581, 212] on select "Choose an option... Pending Applied Excluded (Questions) Excluded (Expired) Exc…" at bounding box center [639, 223] width 116 height 22
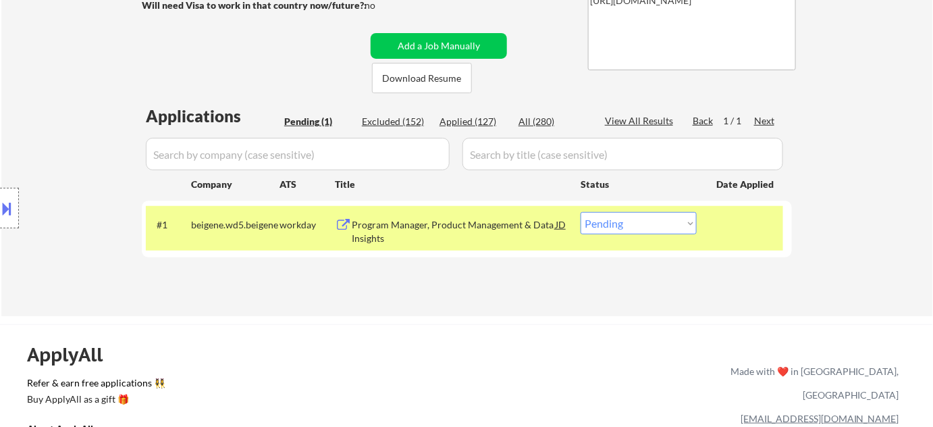
click at [390, 237] on div "Program Manager, Product Management & Data Insights" at bounding box center [454, 231] width 204 height 26
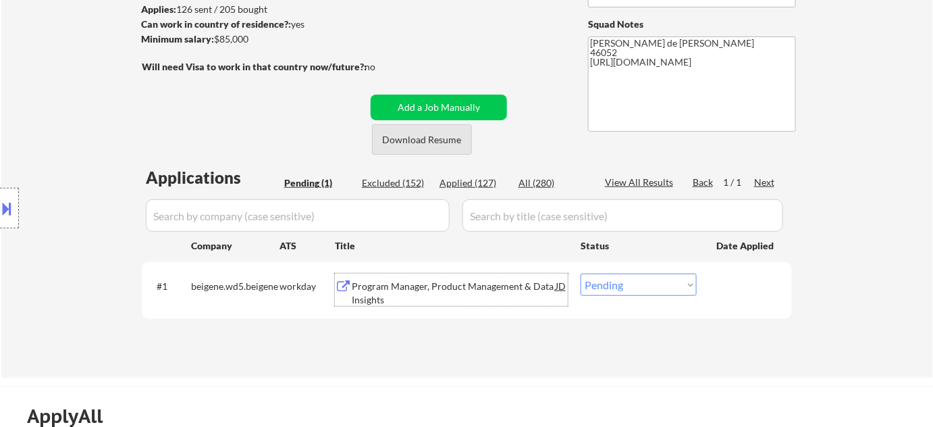
scroll to position [122, 0]
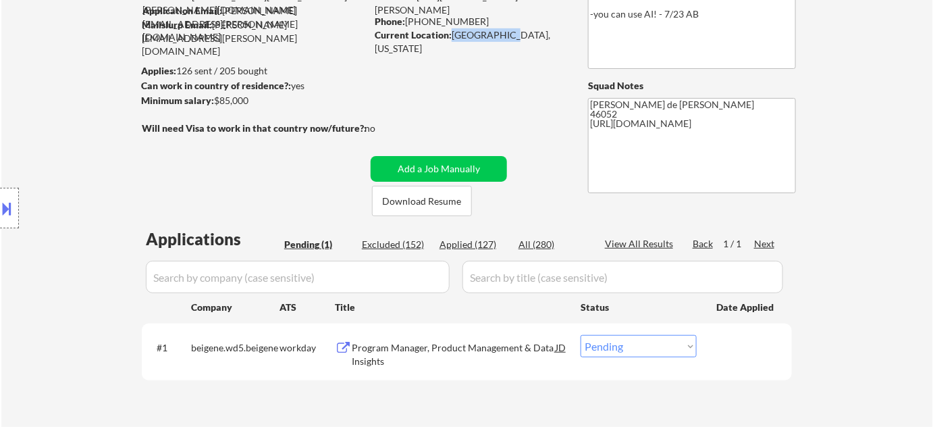
drag, startPoint x: 450, startPoint y: 31, endPoint x: 500, endPoint y: 34, distance: 50.7
click at [500, 34] on div "Current Location: Lebanon, Indiana" at bounding box center [470, 41] width 191 height 26
copy div "Lebanon, In"
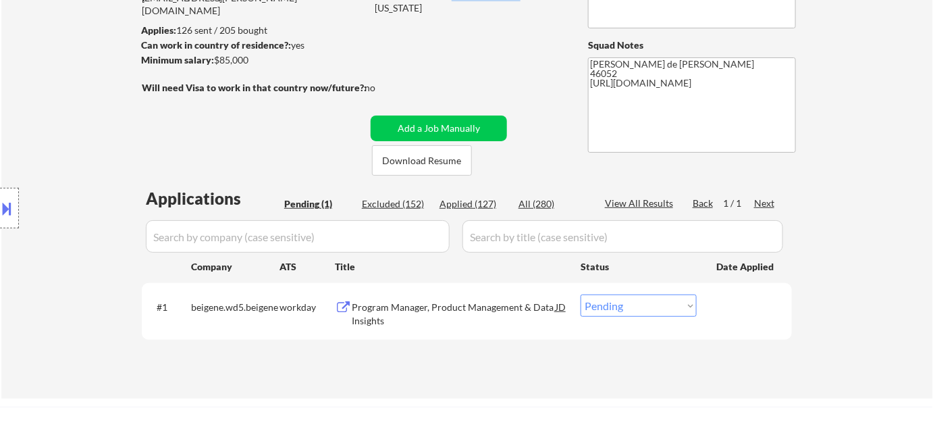
scroll to position [184, 0]
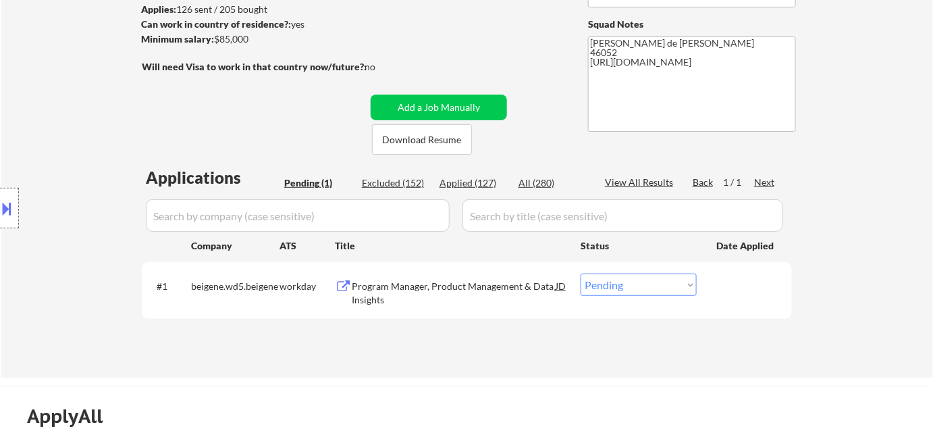
click at [636, 290] on select "Choose an option... Pending Applied Excluded (Questions) Excluded (Expired) Exc…" at bounding box center [639, 284] width 116 height 22
select select ""applied""
click at [581, 273] on select "Choose an option... Pending Applied Excluded (Questions) Excluded (Expired) Exc…" at bounding box center [639, 284] width 116 height 22
click at [618, 143] on div "← Return to /applysquad Mailslurp Inbox Job Search Builder Jamie Pierce User Em…" at bounding box center [467, 118] width 674 height 496
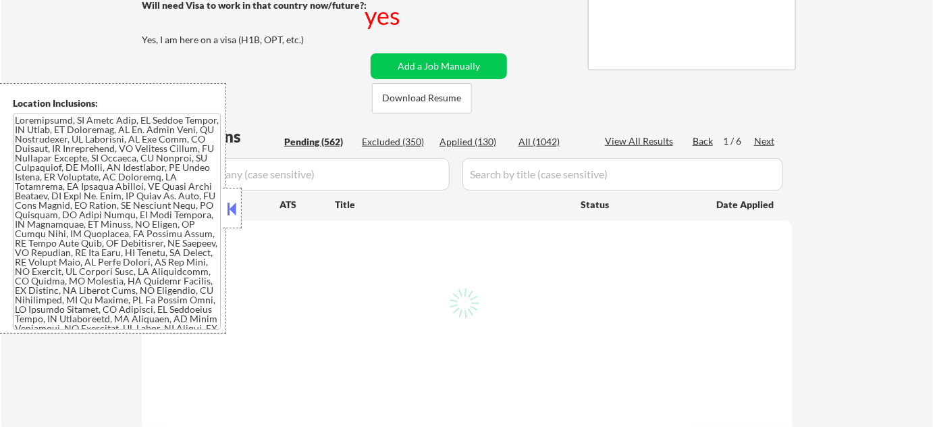
scroll to position [245, 0]
click at [238, 215] on button at bounding box center [232, 208] width 15 height 20
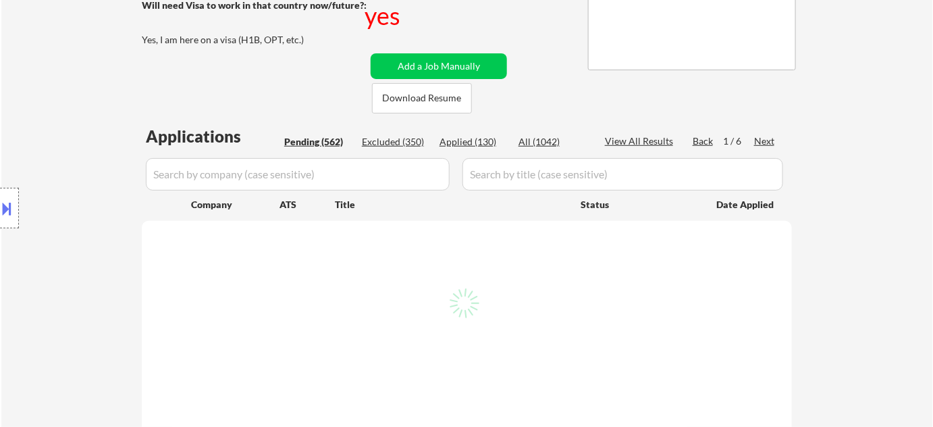
select select ""pending""
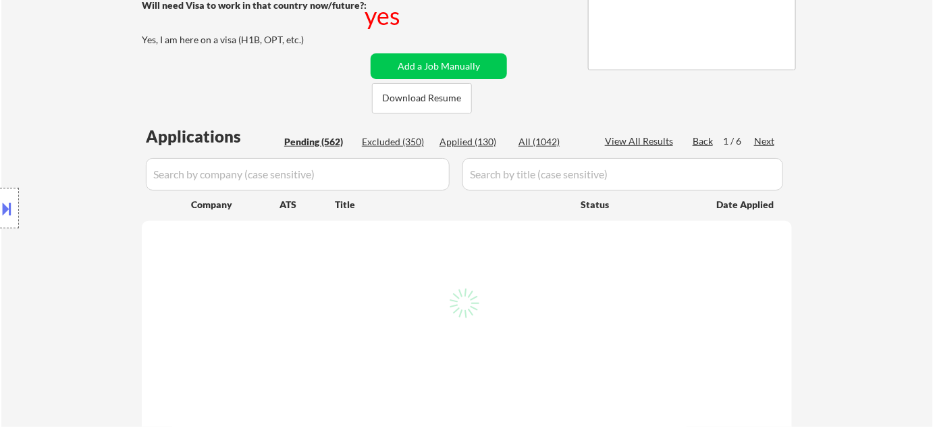
select select ""pending""
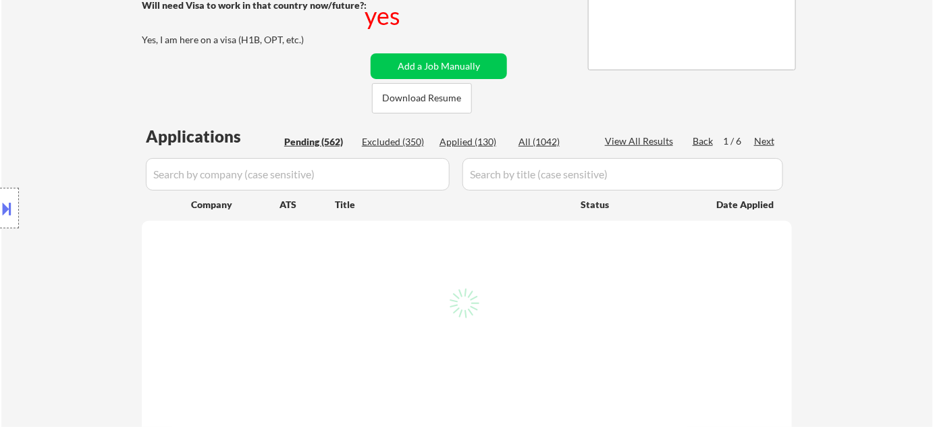
select select ""pending""
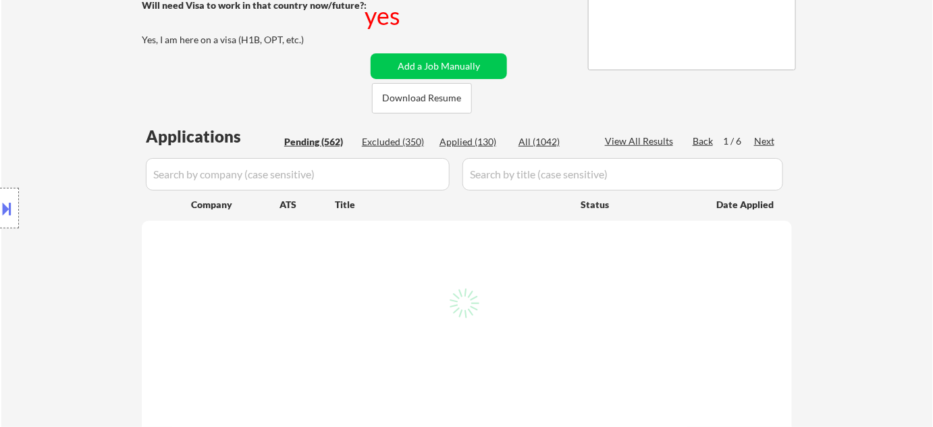
select select ""pending""
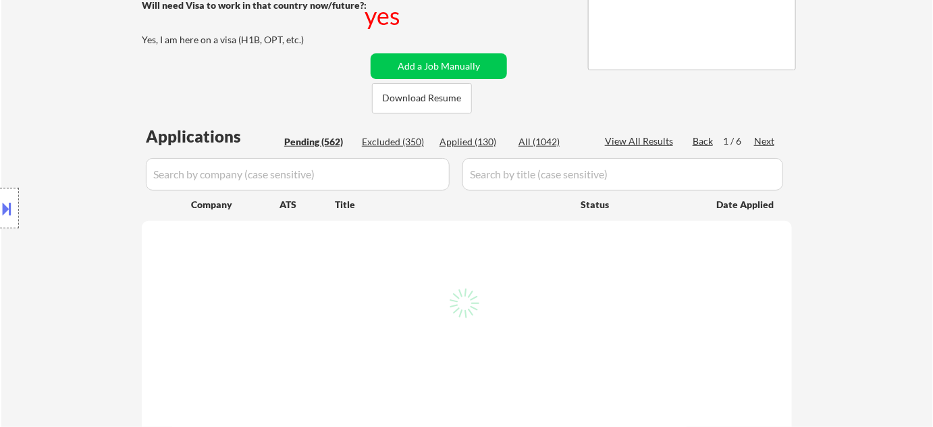
select select ""pending""
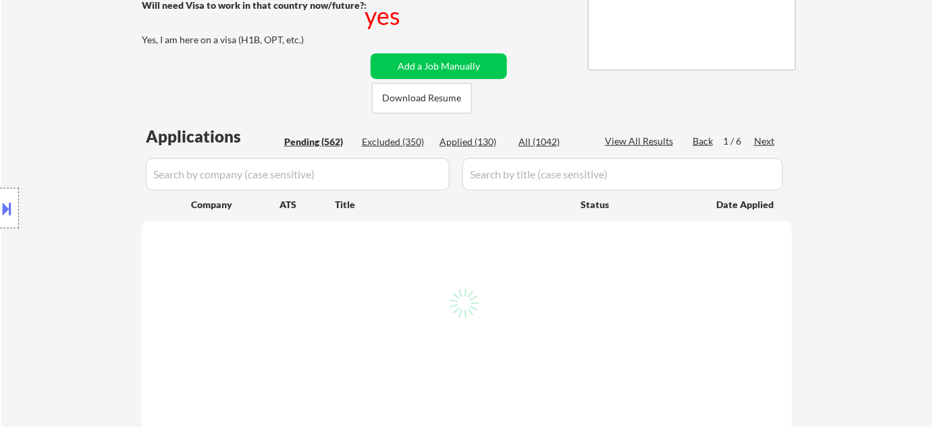
select select ""pending""
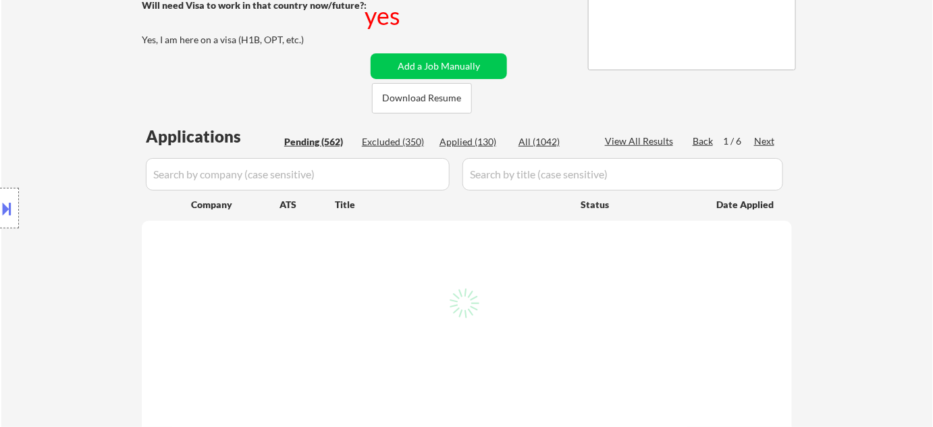
select select ""pending""
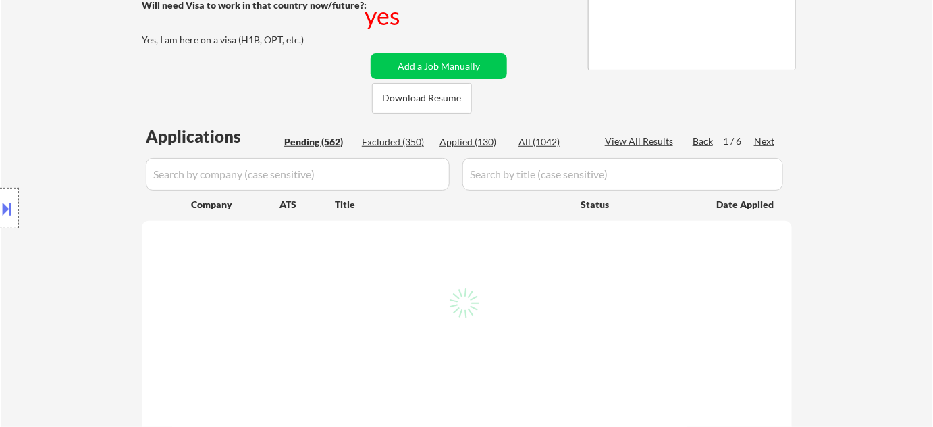
select select ""pending""
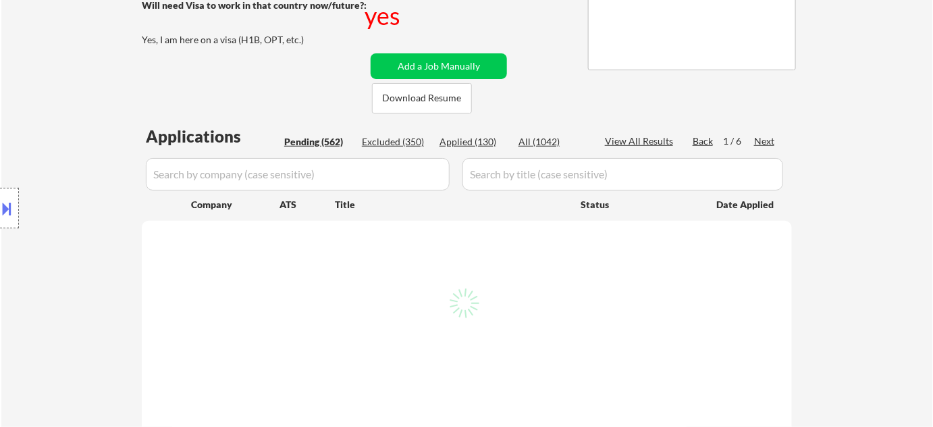
select select ""pending""
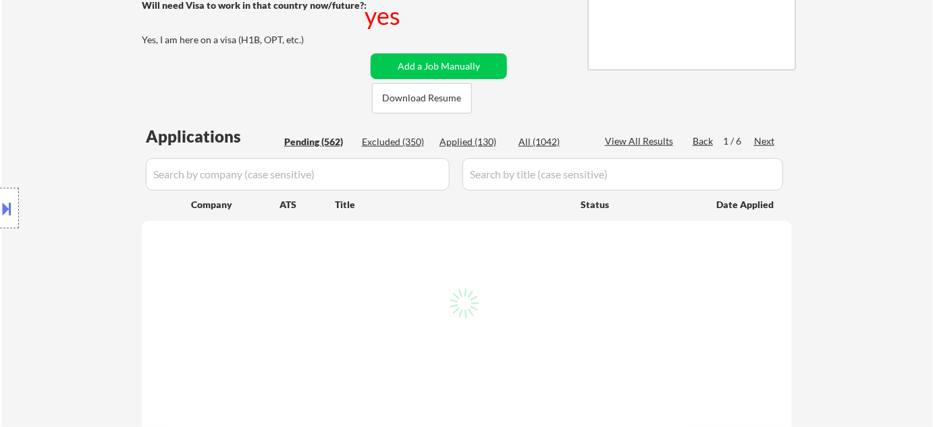
select select ""pending""
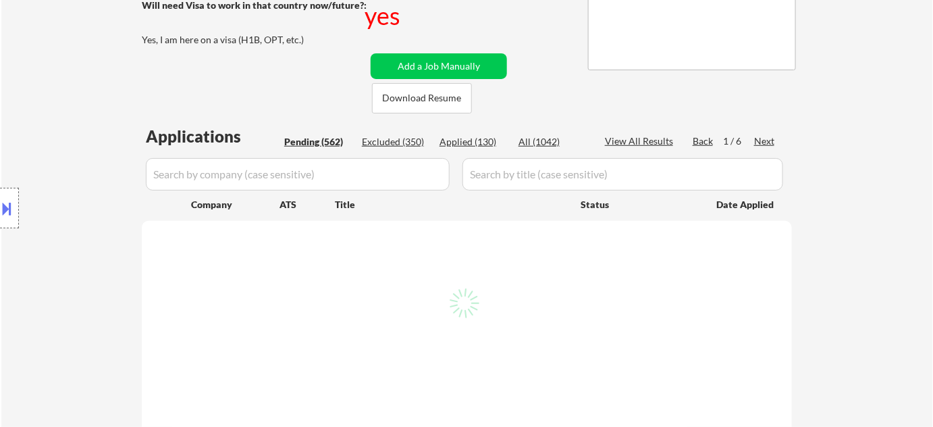
select select ""pending""
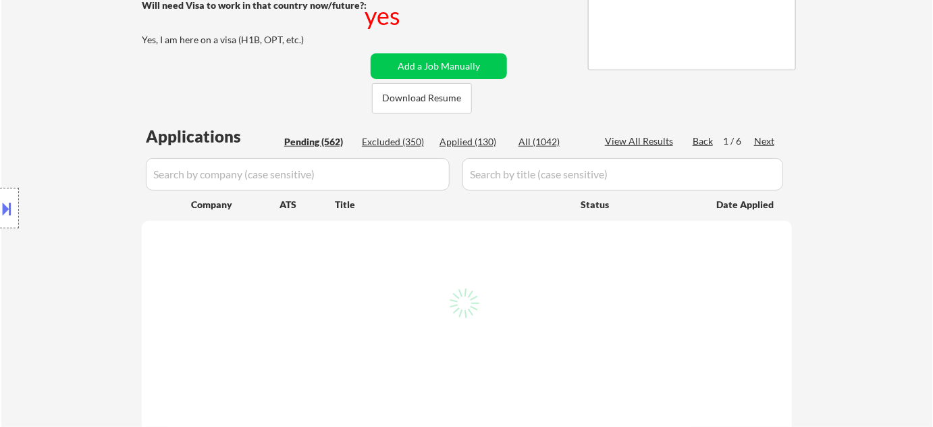
select select ""pending""
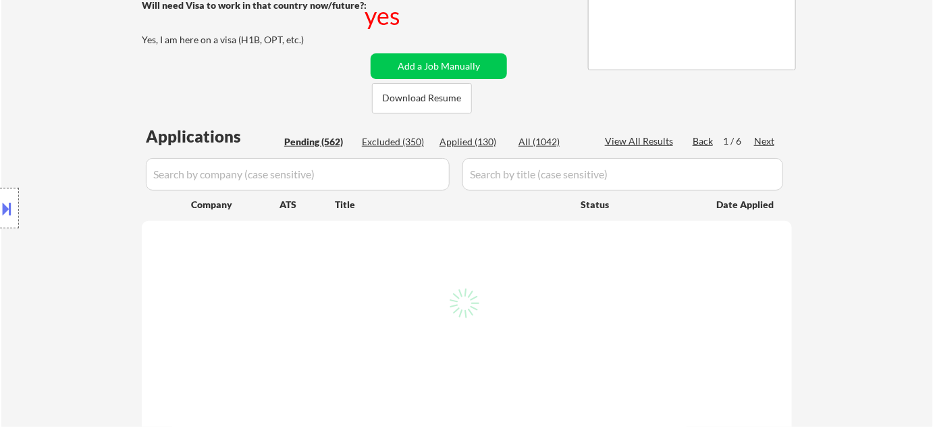
select select ""pending""
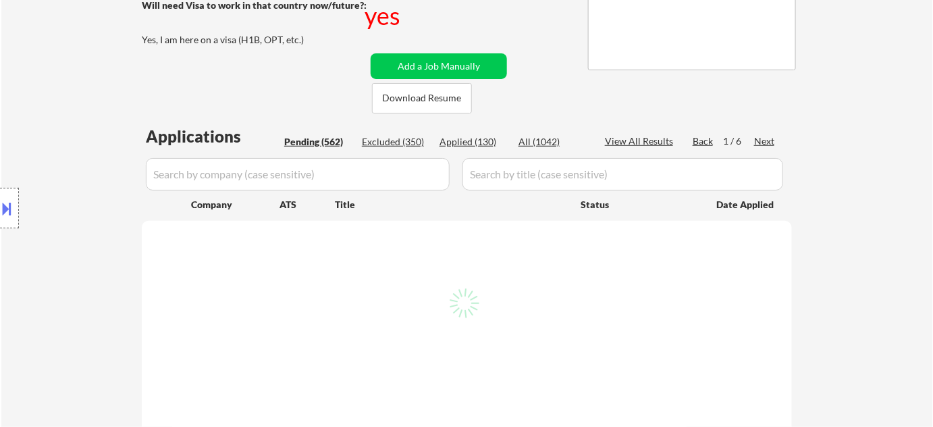
select select ""pending""
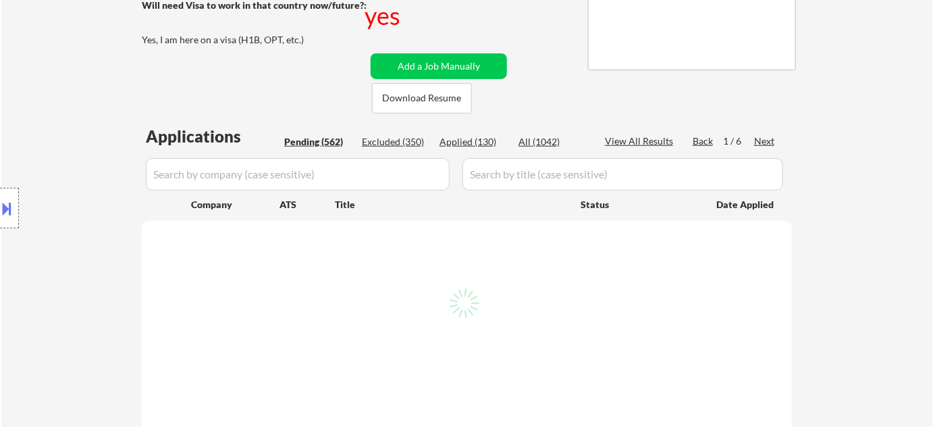
select select ""pending""
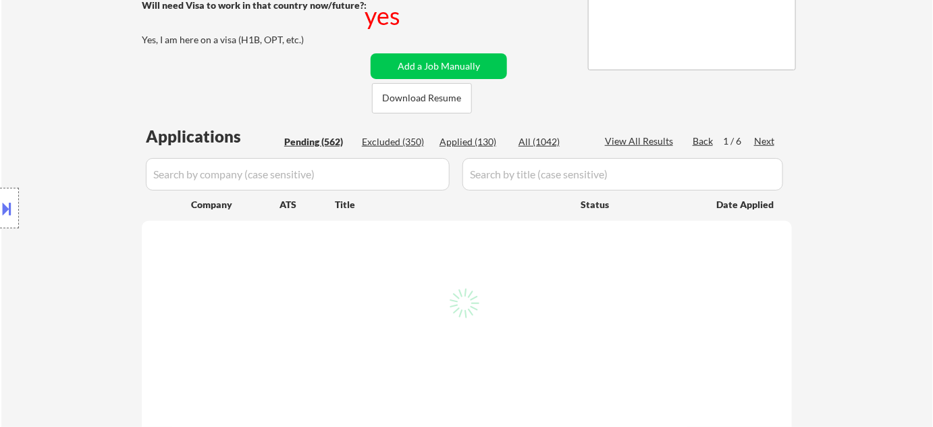
select select ""pending""
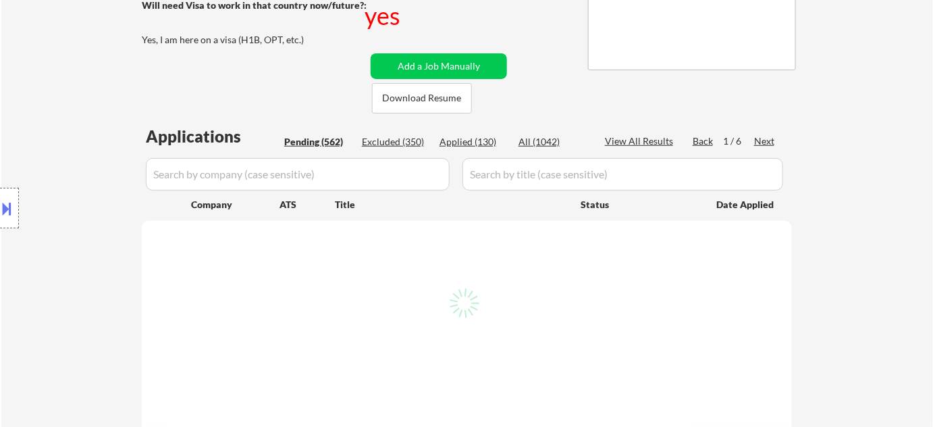
select select ""pending""
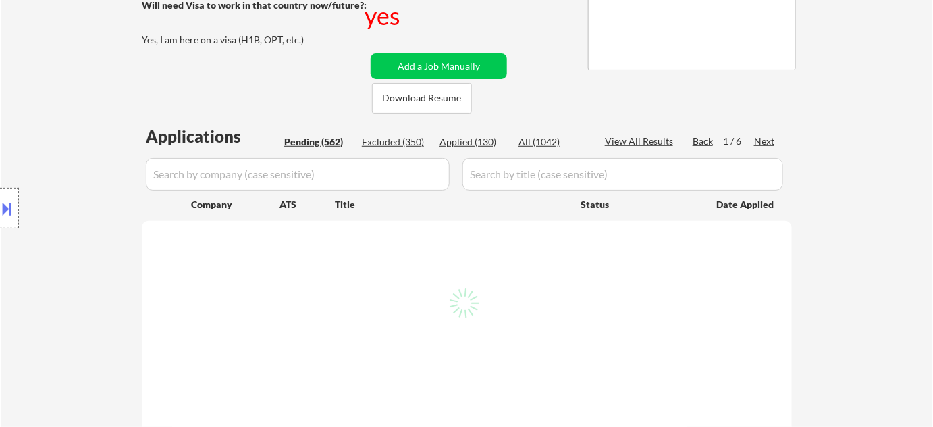
select select ""pending""
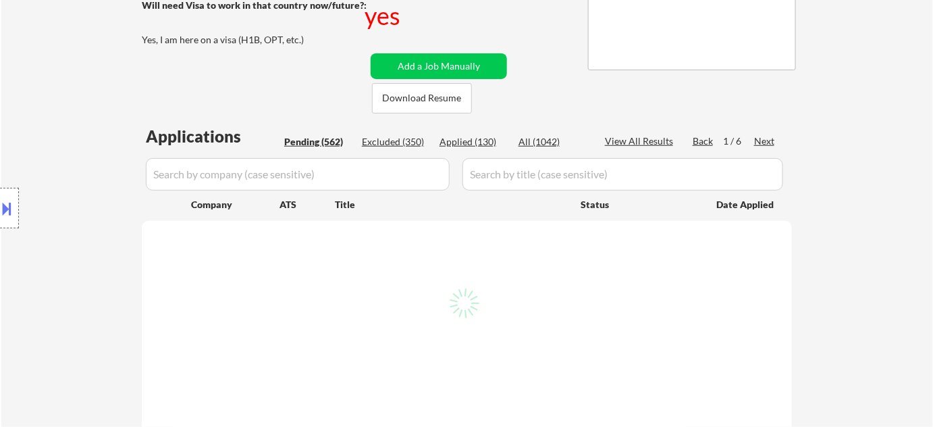
select select ""pending""
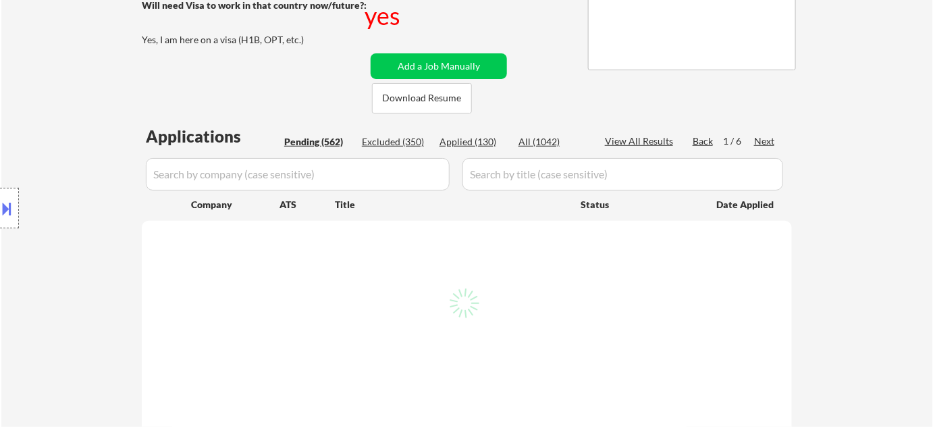
select select ""pending""
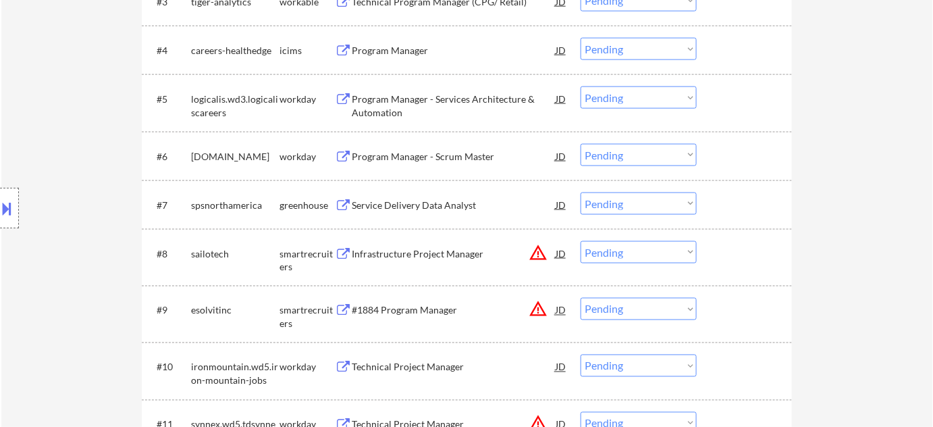
scroll to position [614, 0]
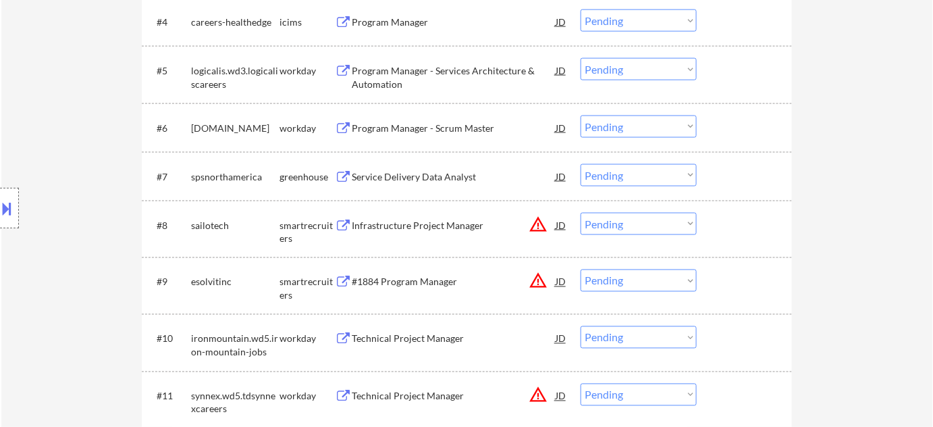
click at [394, 230] on div "Infrastructure Project Manager" at bounding box center [454, 226] width 204 height 14
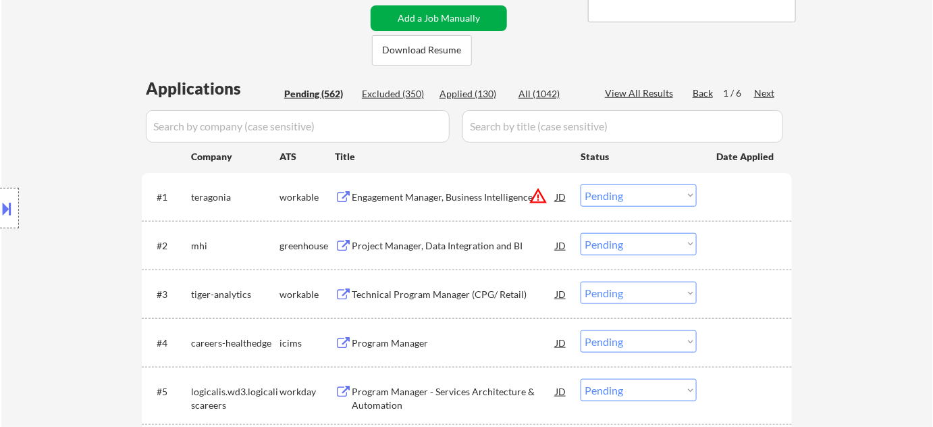
scroll to position [61, 0]
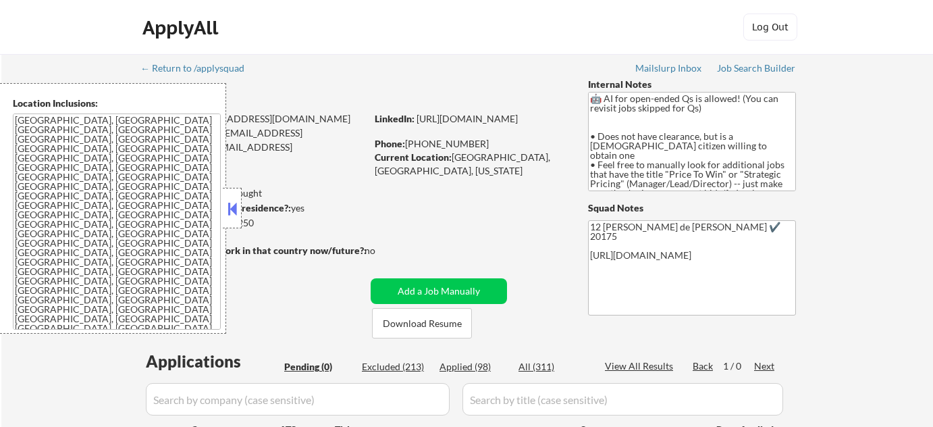
scroll to position [245, 0]
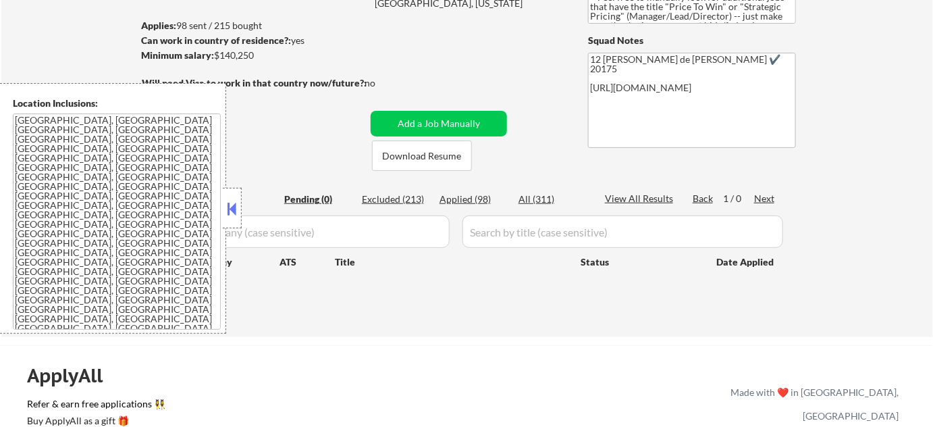
scroll to position [184, 0]
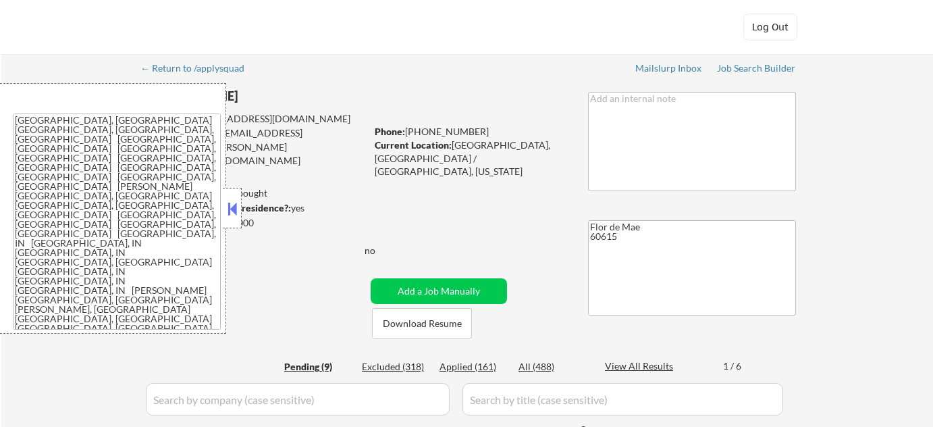
select select ""applied""
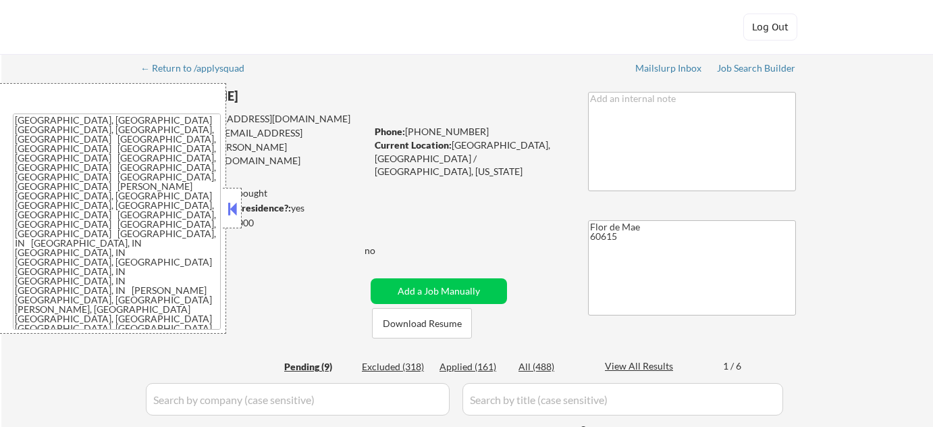
select select ""applied""
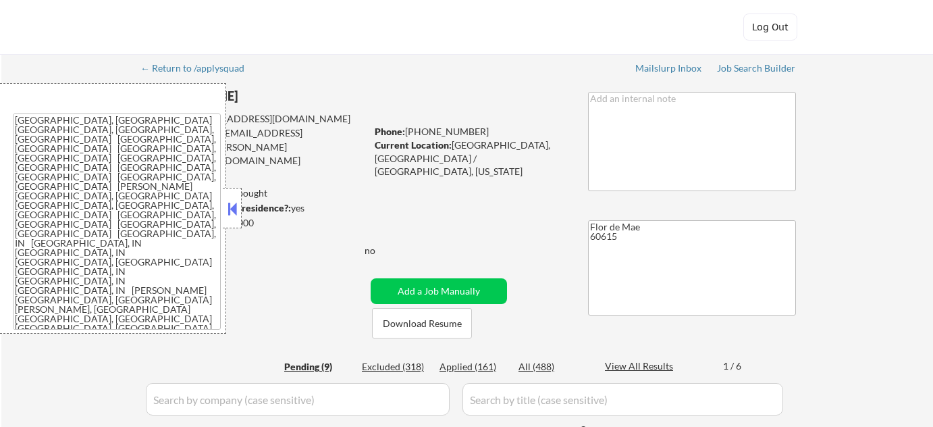
select select ""applied""
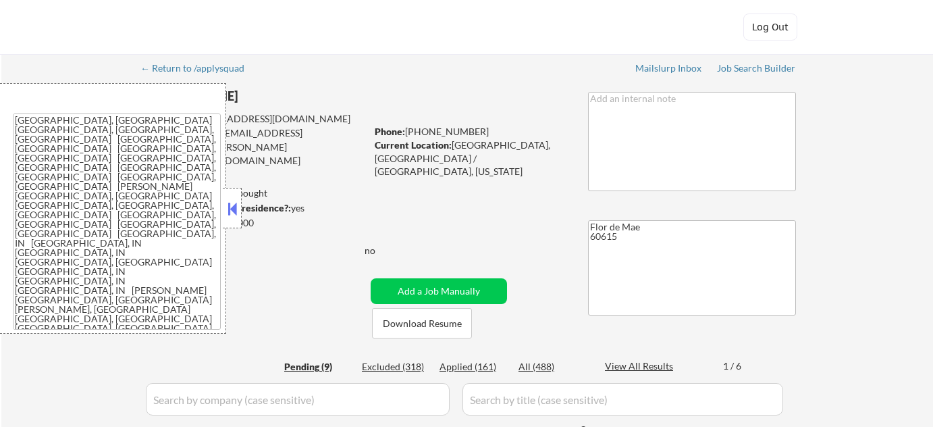
select select ""applied""
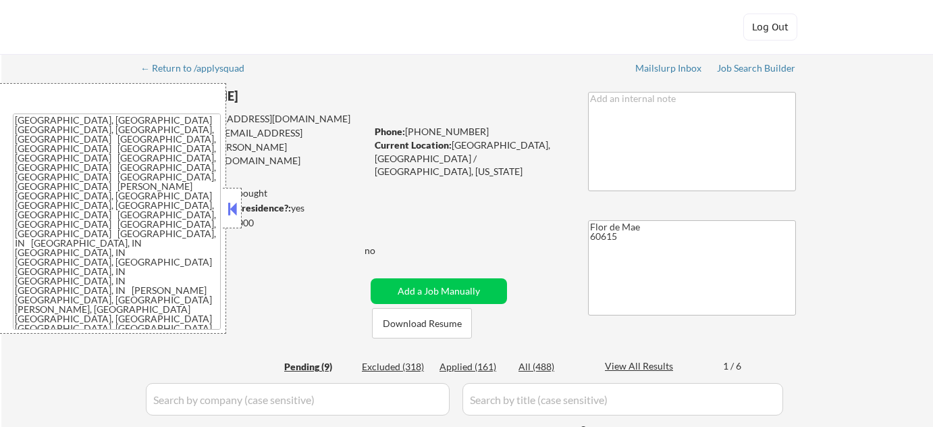
select select ""applied""
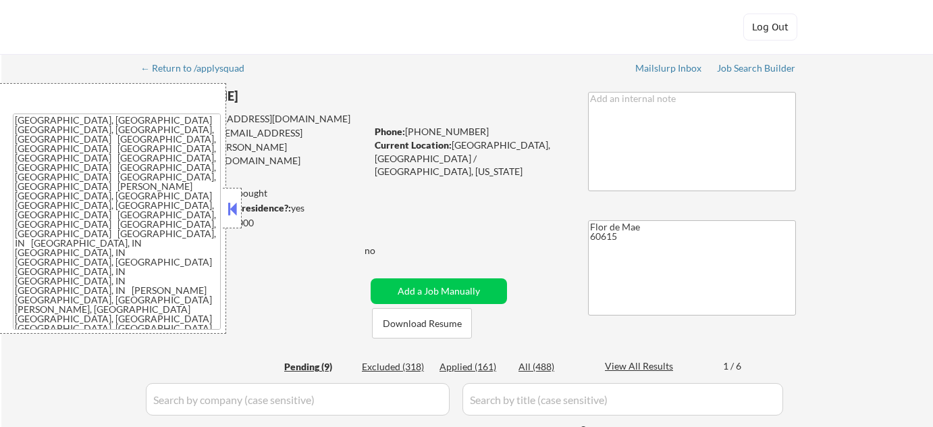
select select ""applied""
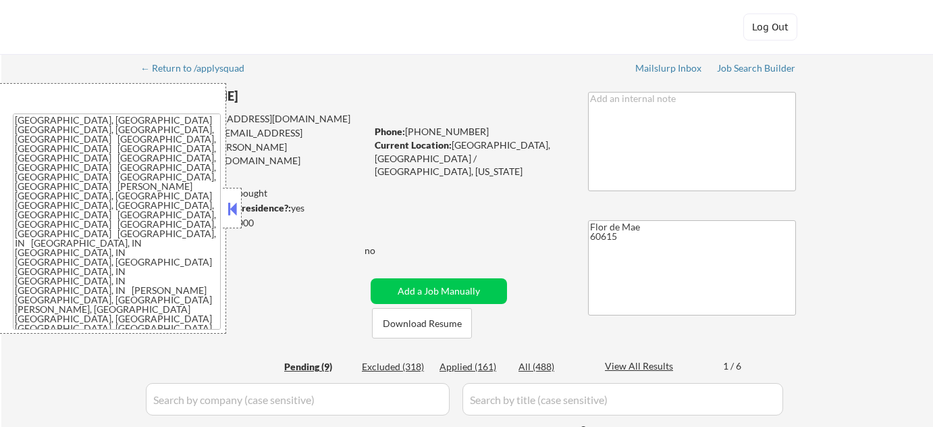
select select ""applied""
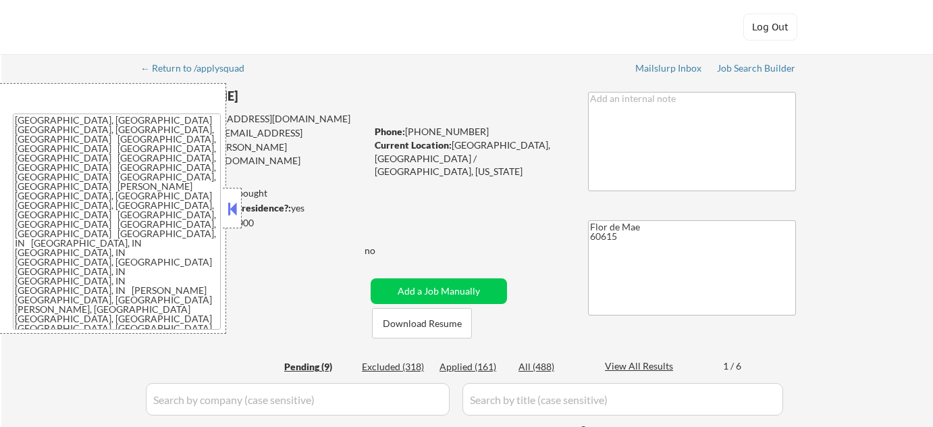
select select ""applied""
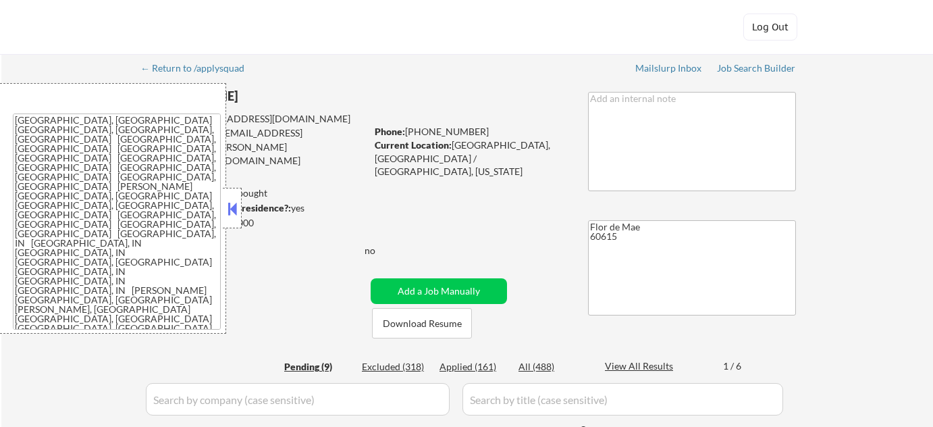
select select ""applied""
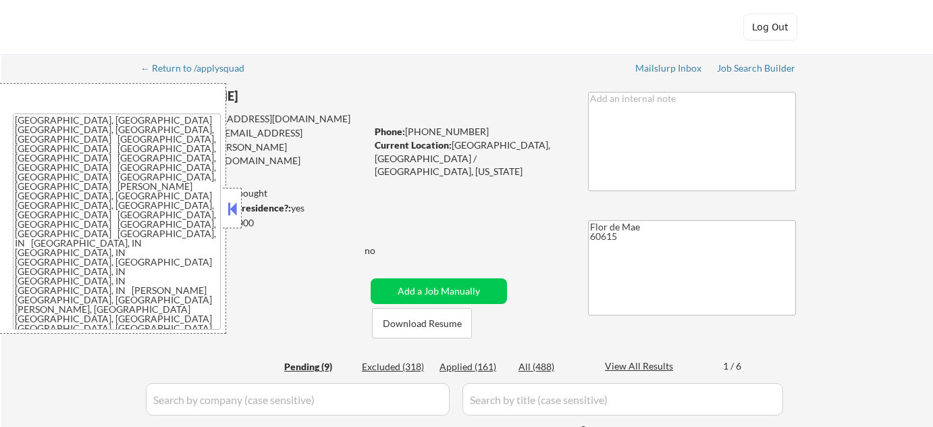
select select ""applied""
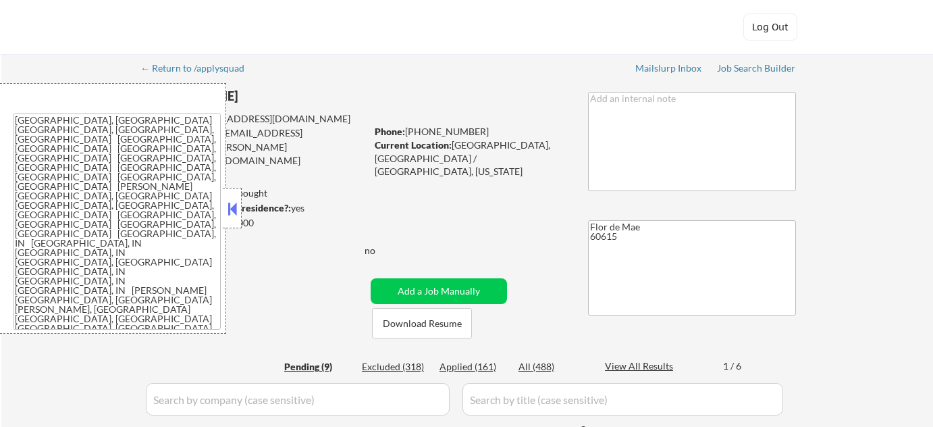
select select ""applied""
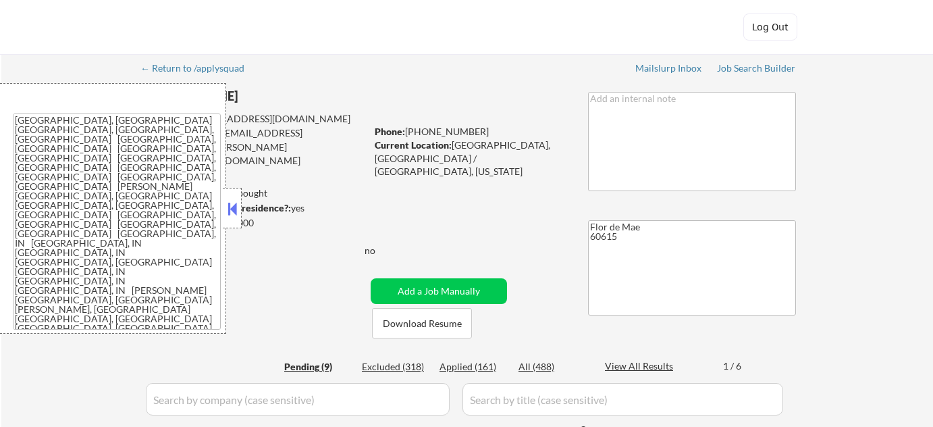
select select ""applied""
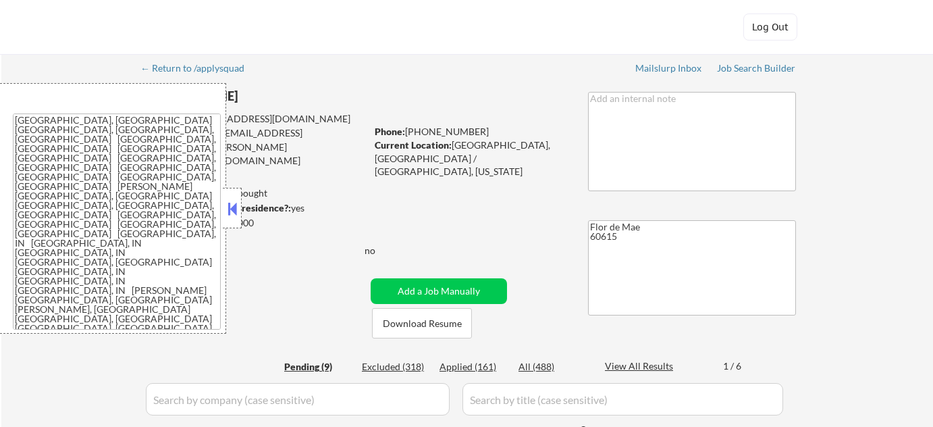
select select ""applied""
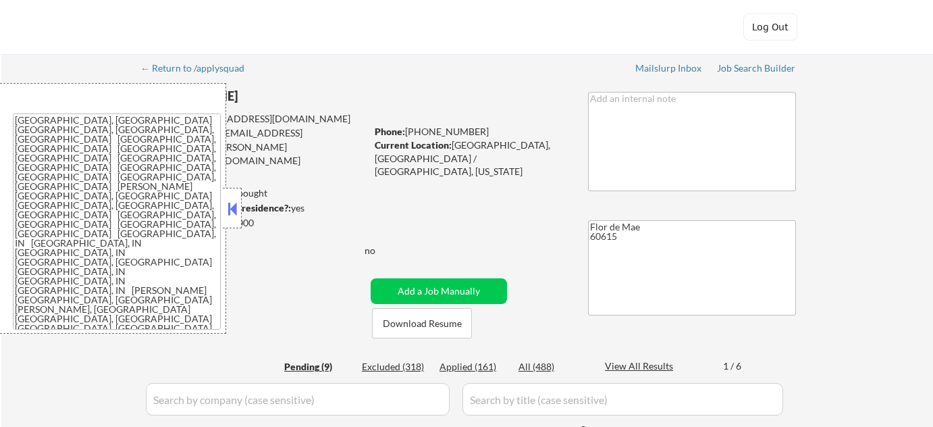
select select ""applied""
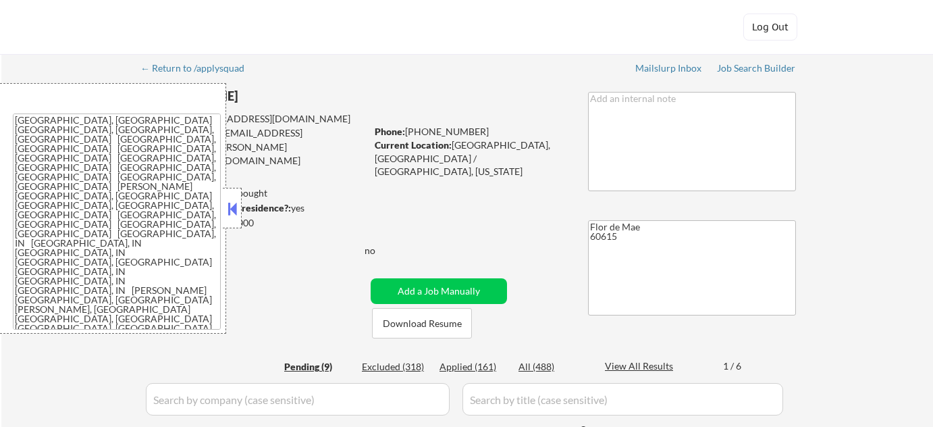
select select ""applied""
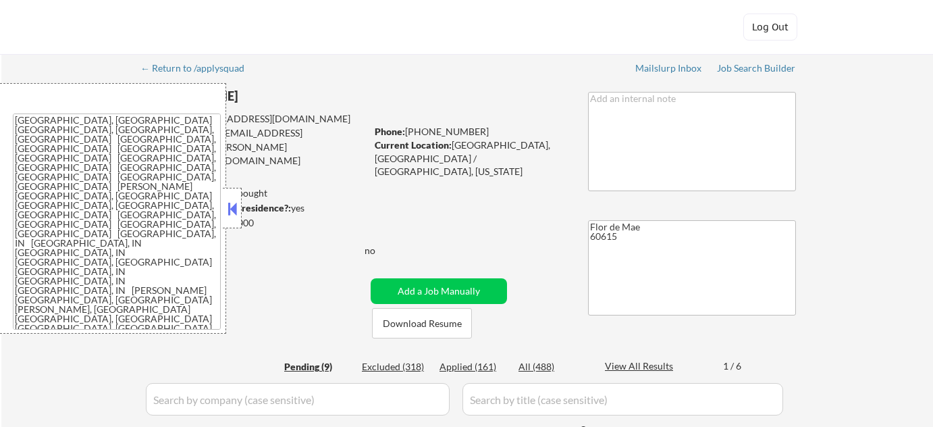
select select ""applied""
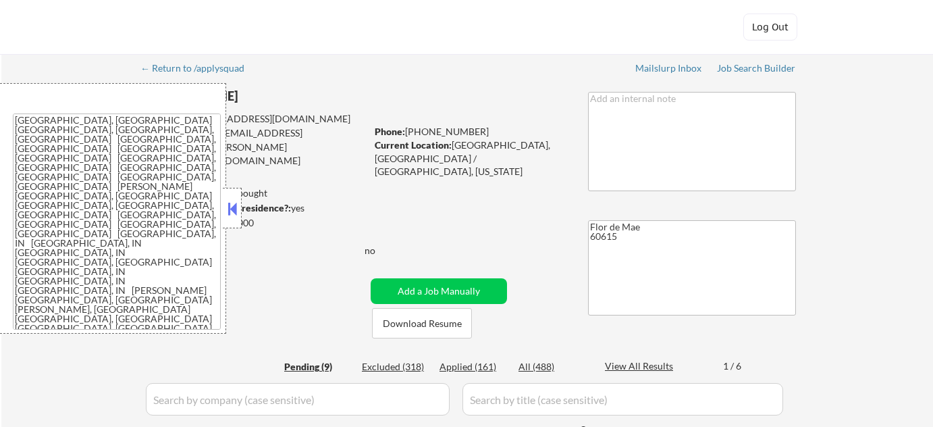
select select ""applied""
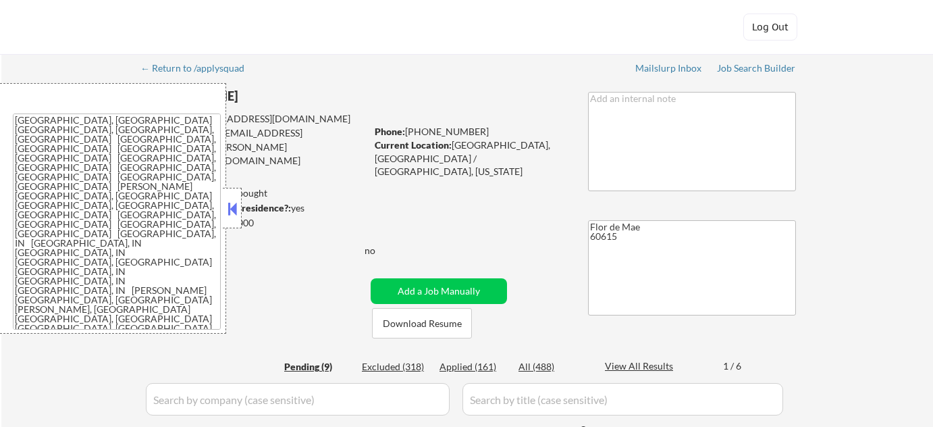
select select ""applied""
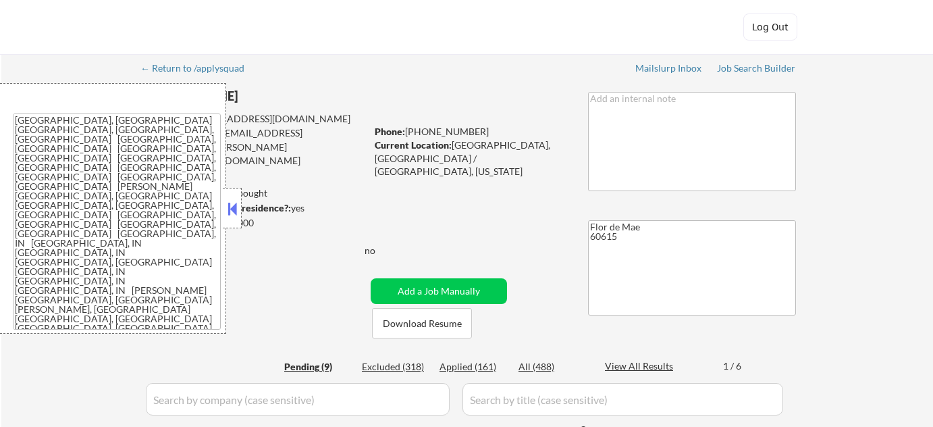
select select ""applied""
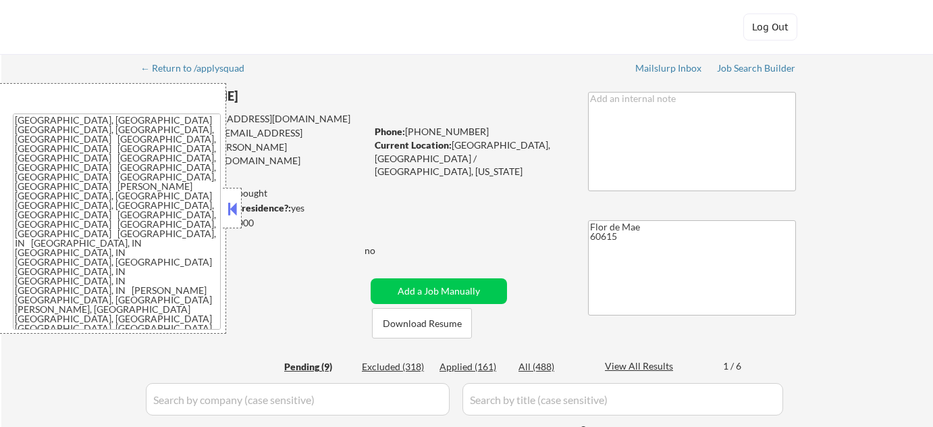
select select ""applied""
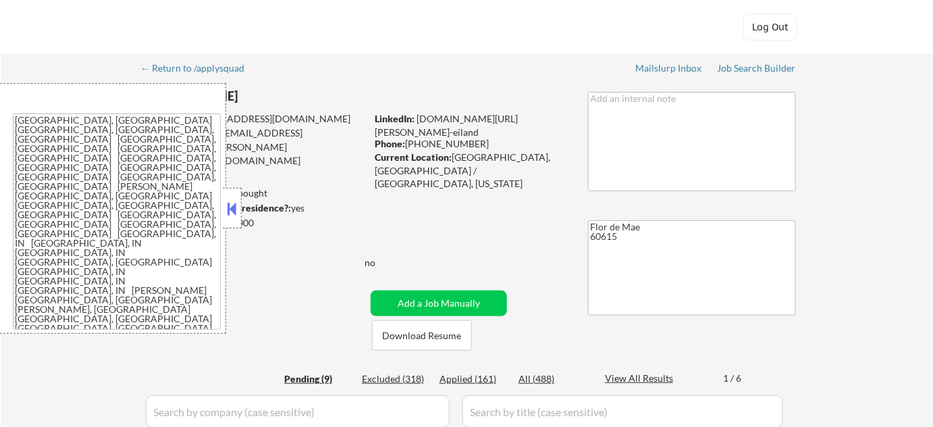
select select ""pending""
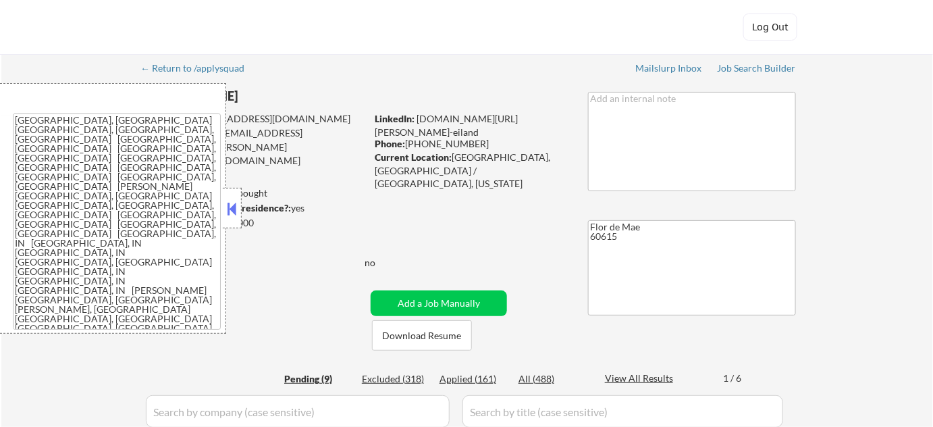
select select ""pending""
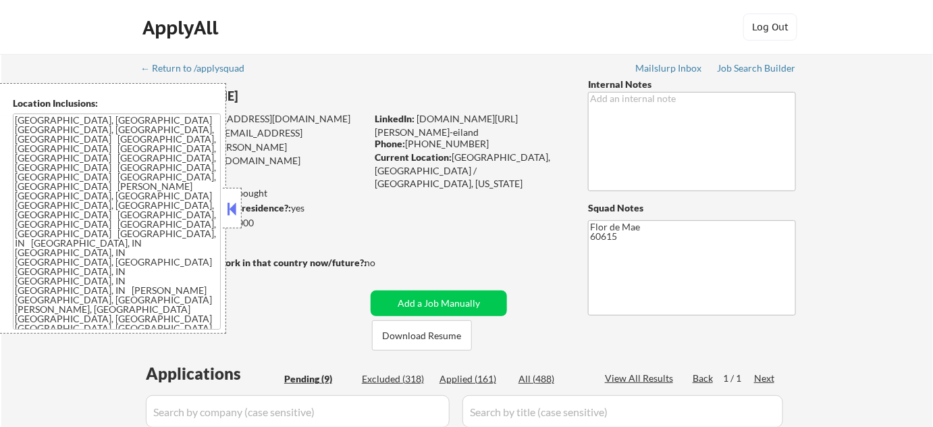
click at [239, 216] on div at bounding box center [232, 208] width 19 height 41
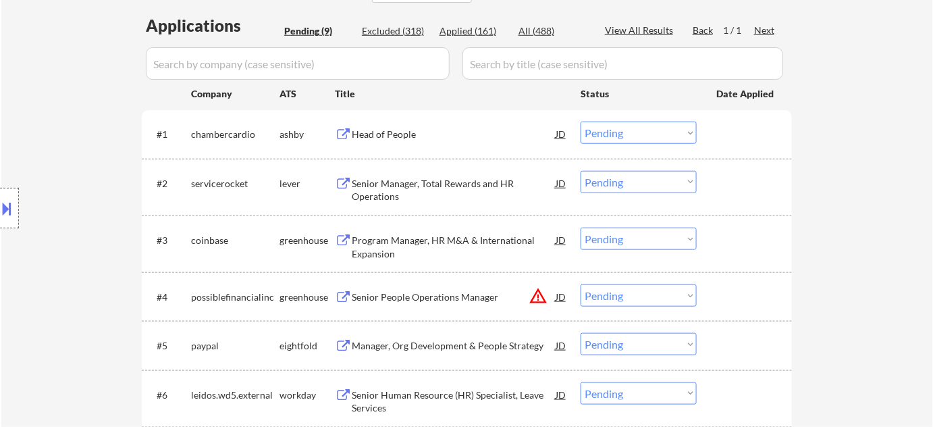
scroll to position [368, 0]
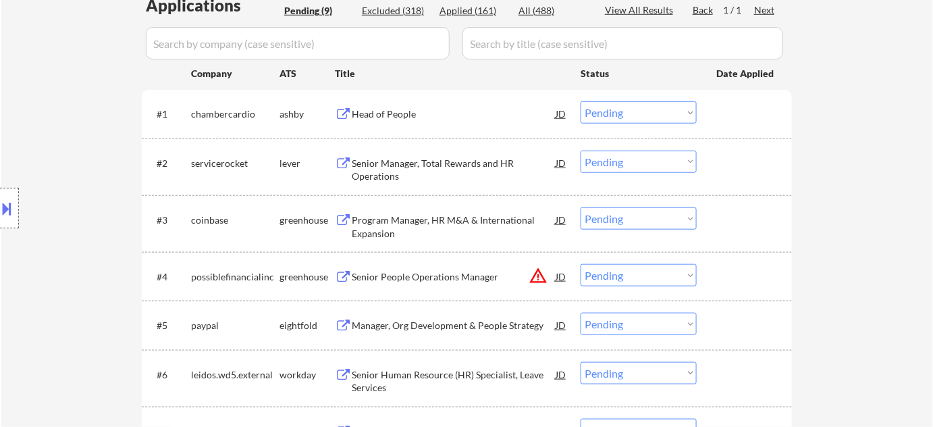
click at [392, 115] on div "Head of People" at bounding box center [454, 114] width 204 height 14
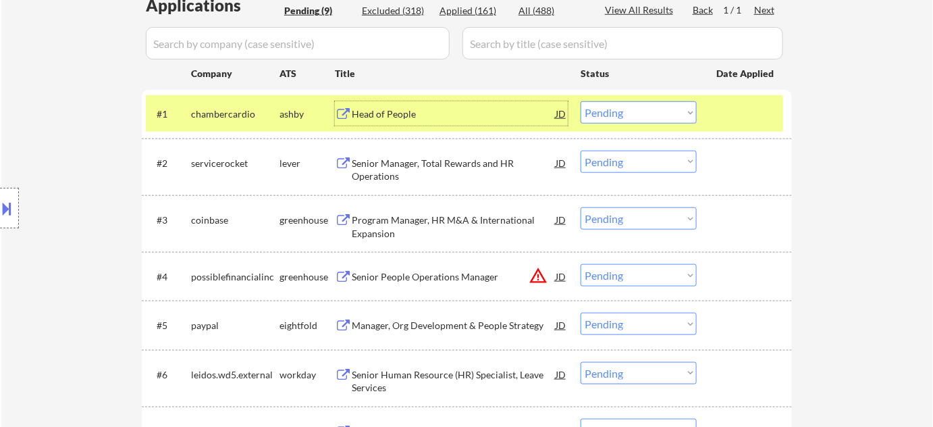
click at [319, 173] on div "lever" at bounding box center [307, 163] width 55 height 24
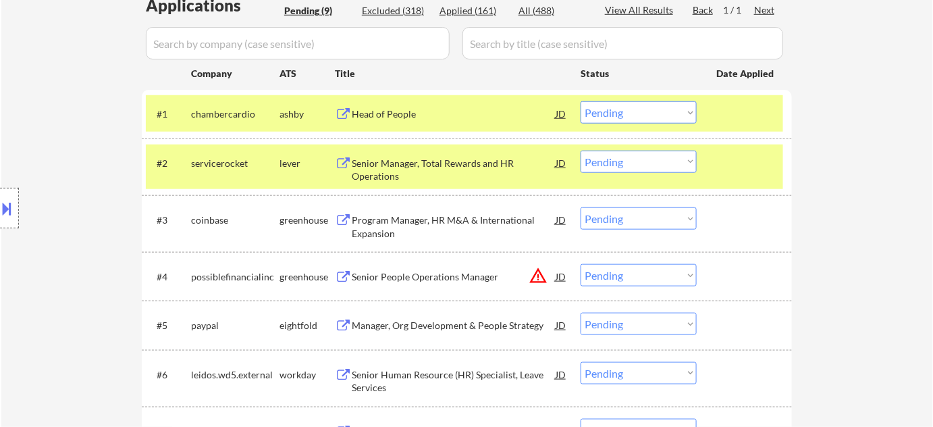
click at [383, 168] on div "Senior Manager, Total Rewards and HR Operations" at bounding box center [454, 170] width 204 height 26
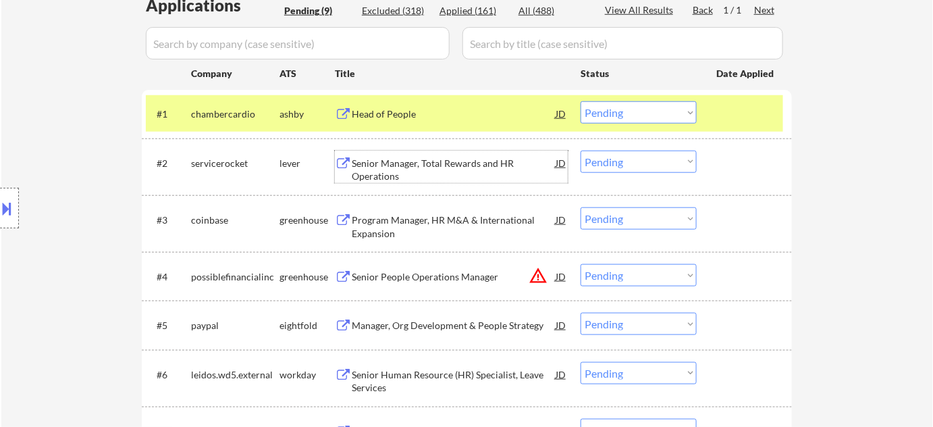
click at [646, 111] on select "Choose an option... Pending Applied Excluded (Questions) Excluded (Expired) Exc…" at bounding box center [639, 112] width 116 height 22
click at [581, 101] on select "Choose an option... Pending Applied Excluded (Questions) Excluded (Expired) Exc…" at bounding box center [639, 112] width 116 height 22
select select ""pending""
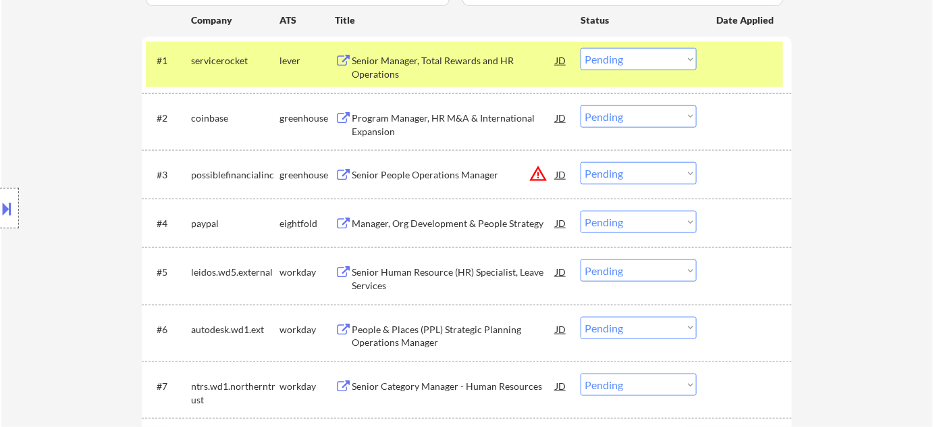
scroll to position [491, 0]
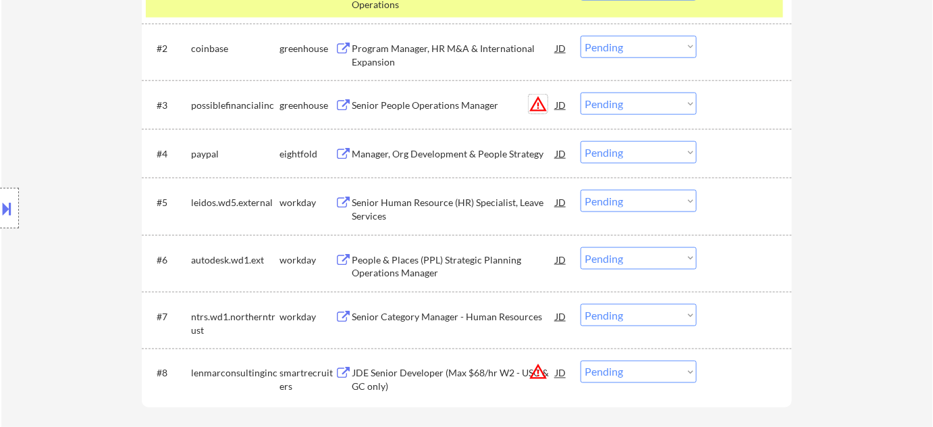
click at [535, 109] on button "warning_amber" at bounding box center [538, 104] width 19 height 19
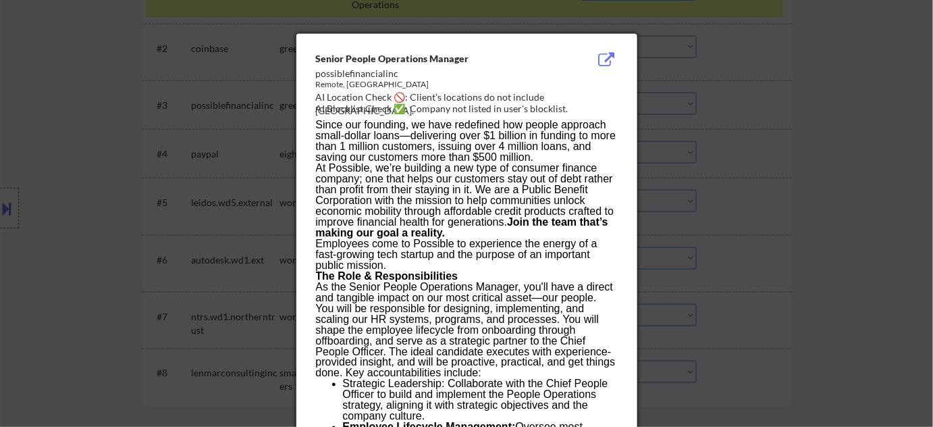
click at [776, 171] on div at bounding box center [466, 213] width 933 height 427
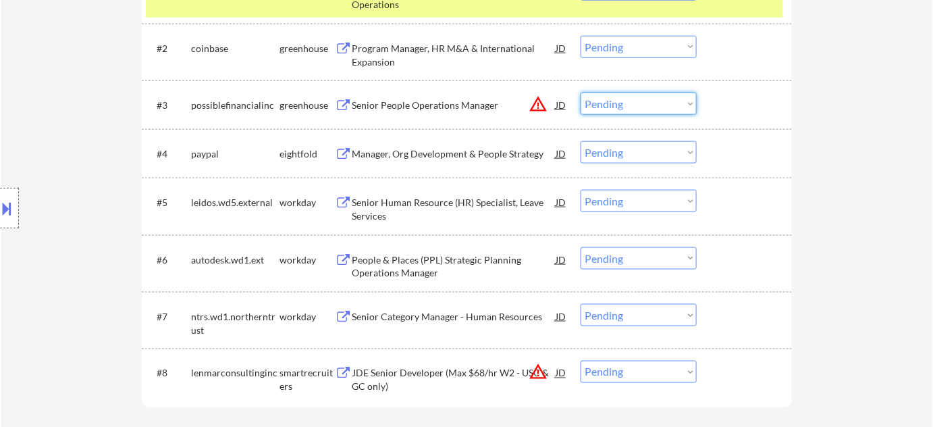
click at [664, 100] on select "Choose an option... Pending Applied Excluded (Questions) Excluded (Expired) Exc…" at bounding box center [639, 103] width 116 height 22
click at [581, 92] on select "Choose an option... Pending Applied Excluded (Questions) Excluded (Expired) Exc…" at bounding box center [639, 103] width 116 height 22
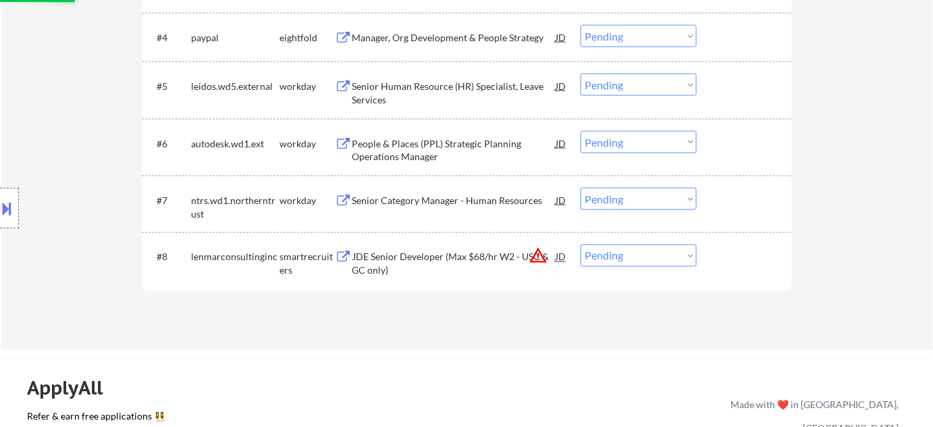
scroll to position [614, 0]
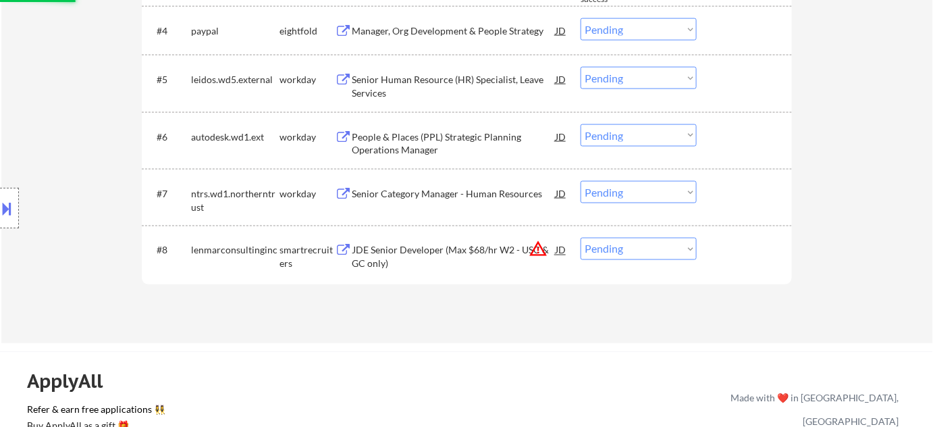
select select ""pending""
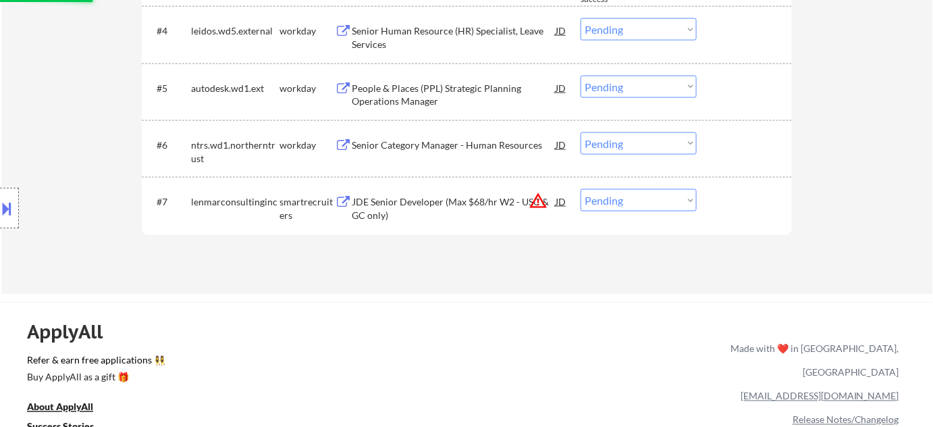
click at [533, 198] on button "warning_amber" at bounding box center [538, 200] width 19 height 19
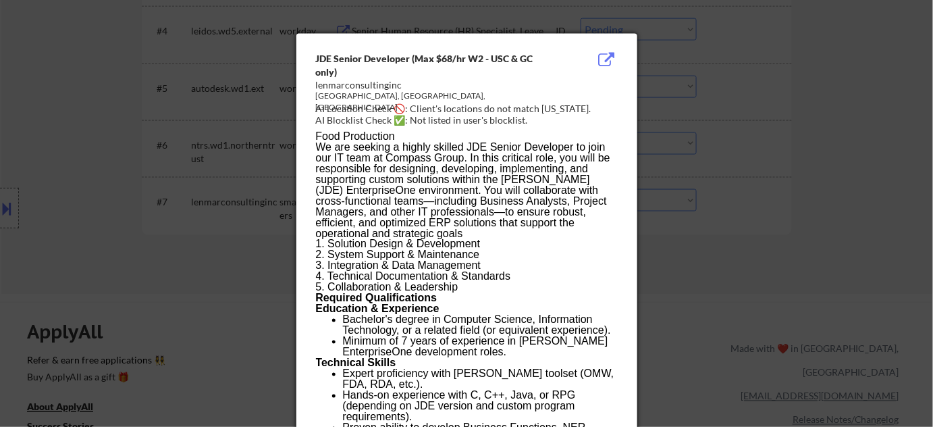
click at [691, 256] on div at bounding box center [466, 213] width 933 height 427
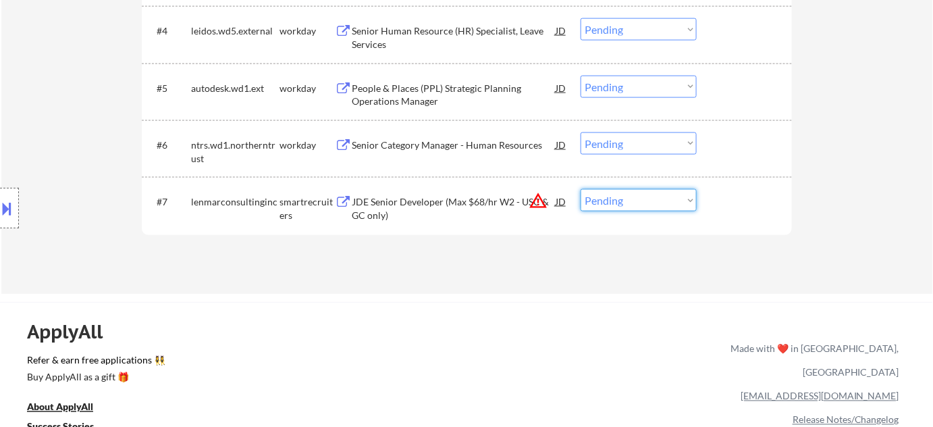
click at [673, 203] on select "Choose an option... Pending Applied Excluded (Questions) Excluded (Expired) Exc…" at bounding box center [639, 200] width 116 height 22
select select ""excluded__location_""
click at [581, 189] on select "Choose an option... Pending Applied Excluded (Questions) Excluded (Expired) Exc…" at bounding box center [639, 200] width 116 height 22
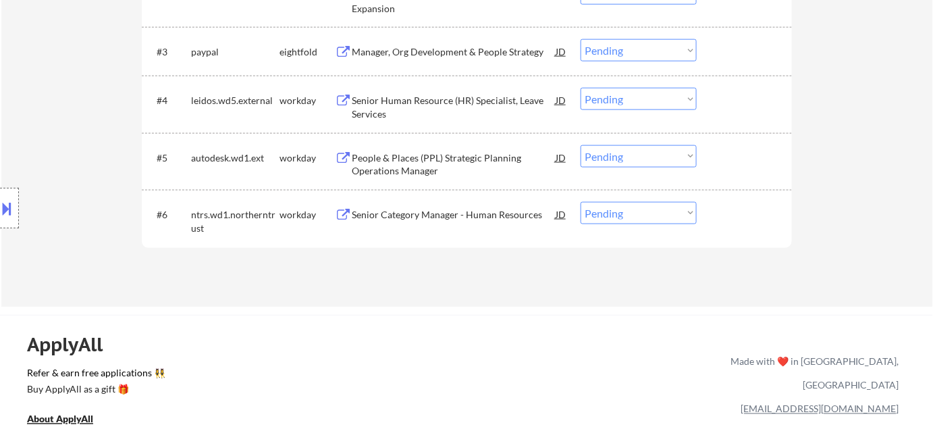
scroll to position [552, 0]
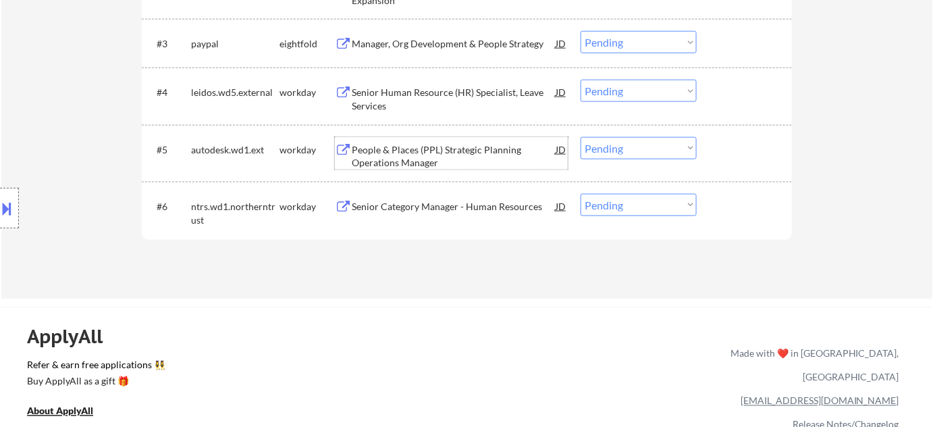
click at [400, 157] on div "People & Places (PPL) Strategic Planning Operations Manager" at bounding box center [454, 156] width 204 height 26
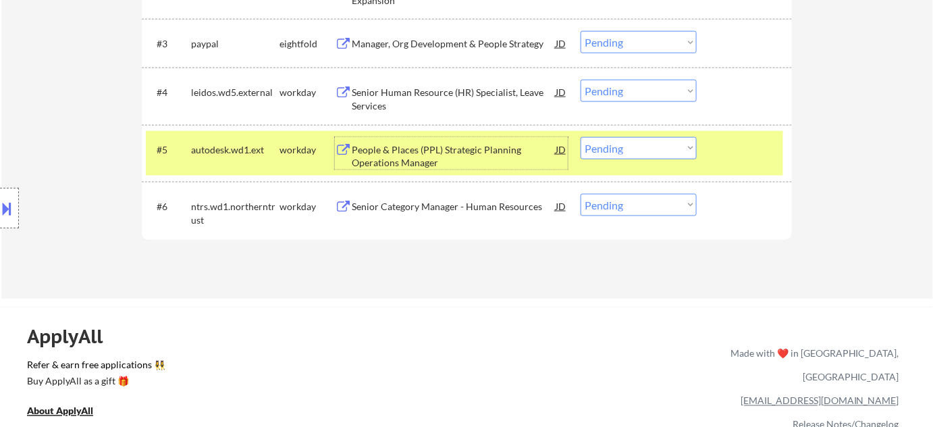
scroll to position [429, 0]
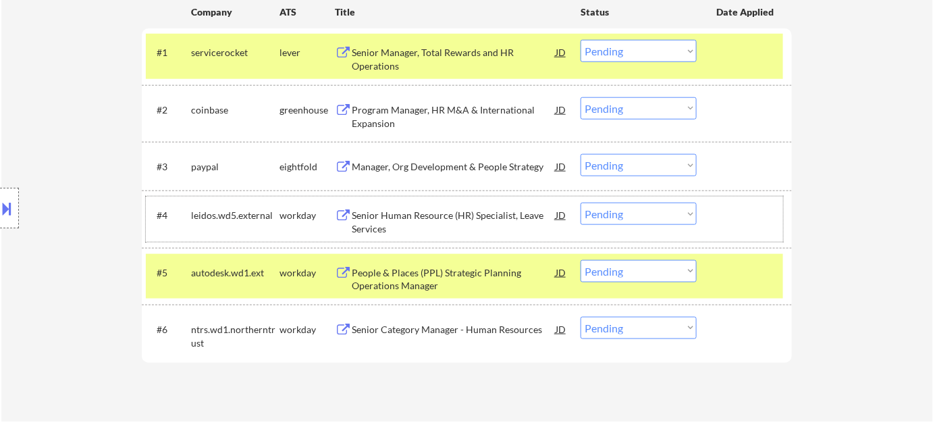
click at [432, 198] on div "#4 leidos.wd5.external workday Senior Human Resource (HR) Specialist, Leave Ser…" at bounding box center [464, 218] width 637 height 45
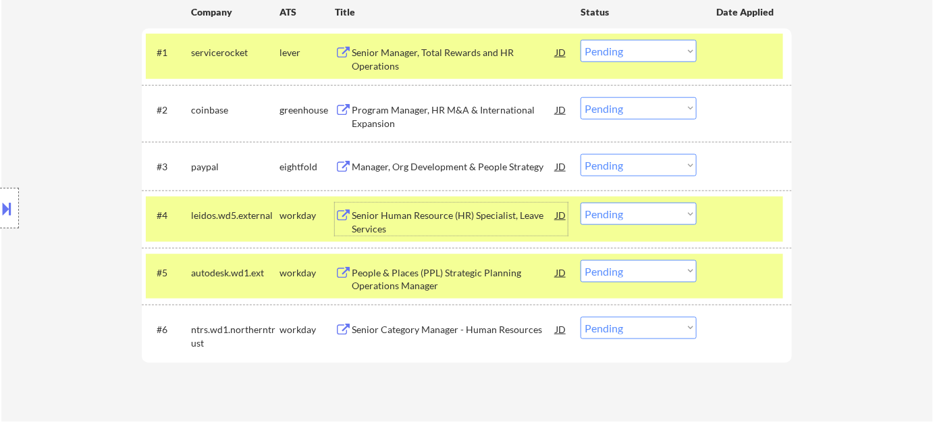
click at [419, 219] on div "Senior Human Resource (HR) Specialist, Leave Services" at bounding box center [454, 222] width 204 height 26
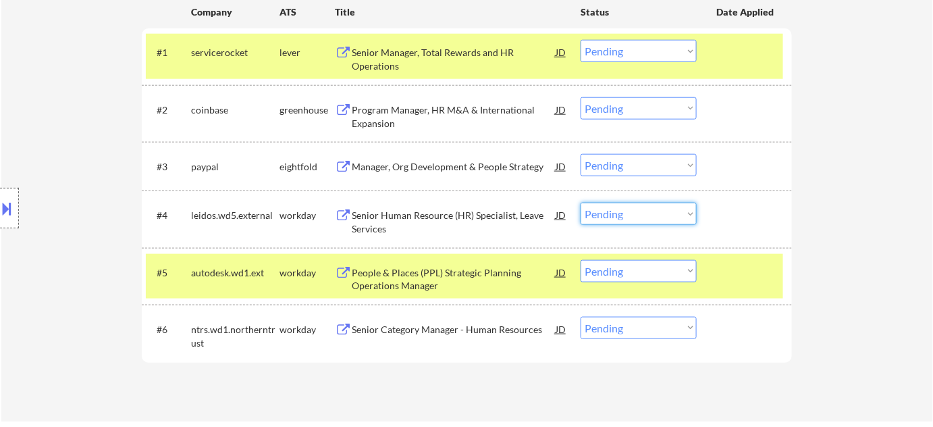
drag, startPoint x: 693, startPoint y: 215, endPoint x: 686, endPoint y: 220, distance: 9.2
click at [693, 215] on select "Choose an option... Pending Applied Excluded (Questions) Excluded (Expired) Exc…" at bounding box center [639, 214] width 116 height 22
click at [581, 203] on select "Choose an option... Pending Applied Excluded (Questions) Excluded (Expired) Exc…" at bounding box center [639, 214] width 116 height 22
select select ""pending""
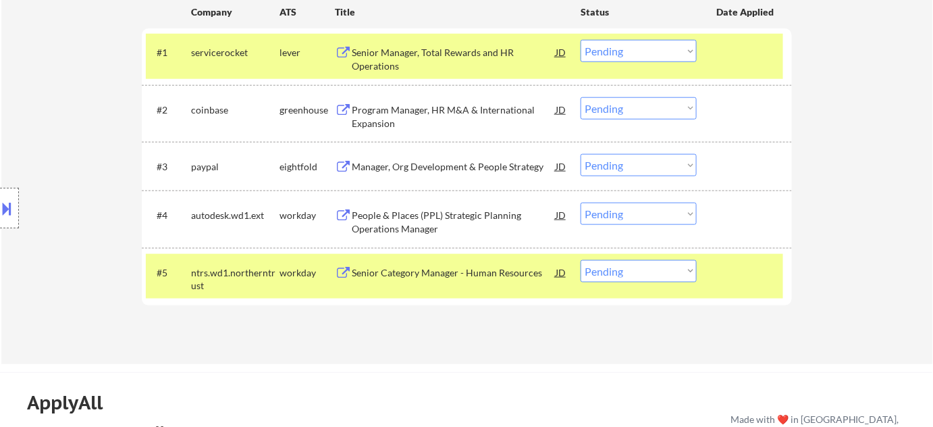
click at [412, 169] on div "Manager, Org Development & People Strategy" at bounding box center [454, 167] width 204 height 14
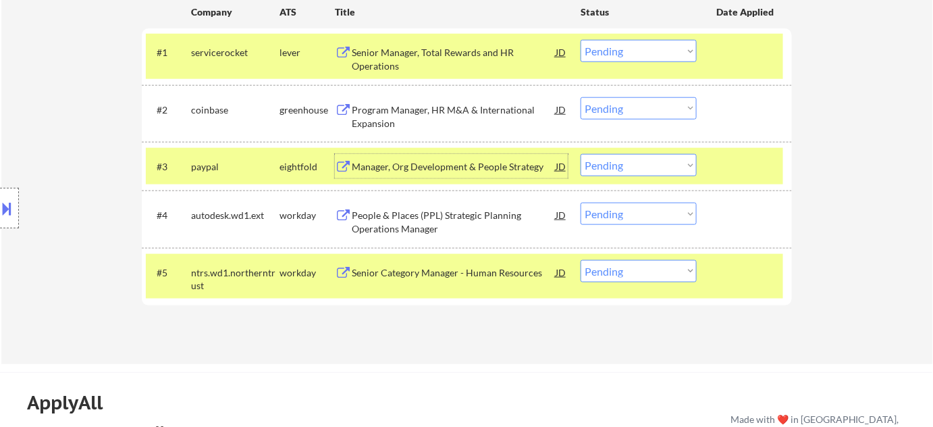
click at [369, 317] on div "Applications Pending (5) Excluded (321) Applied (162) All (488) View All Result…" at bounding box center [467, 135] width 650 height 406
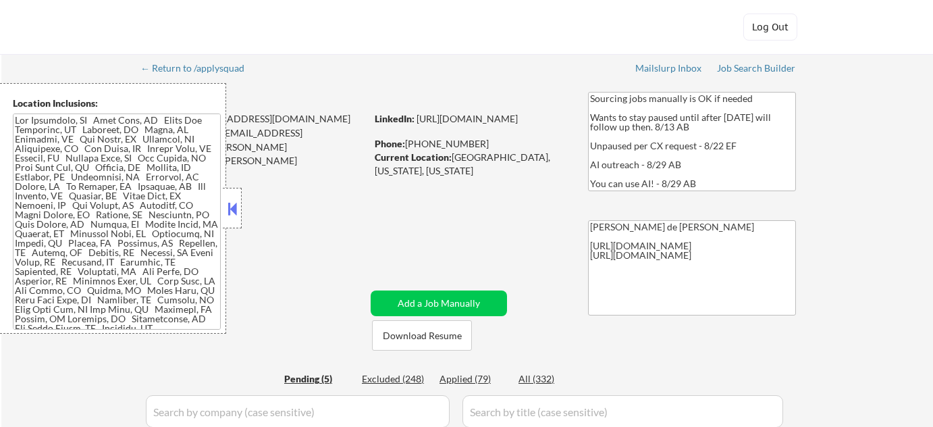
select select ""pending""
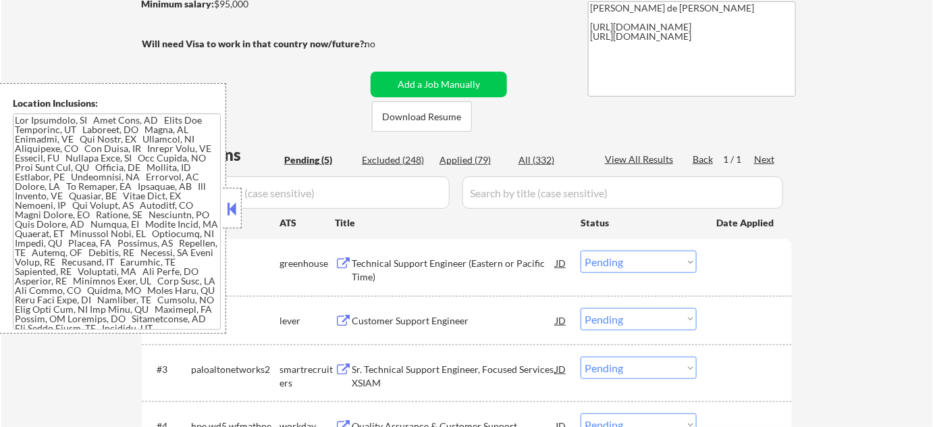
scroll to position [245, 0]
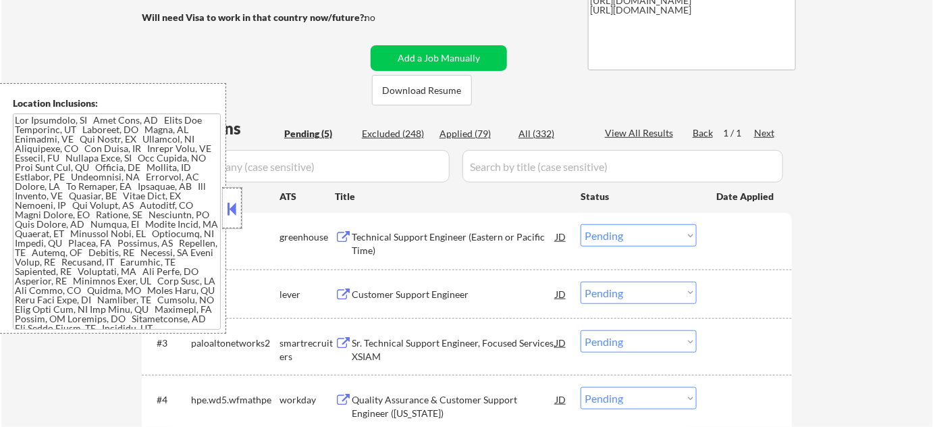
click at [232, 219] on div at bounding box center [232, 208] width 19 height 41
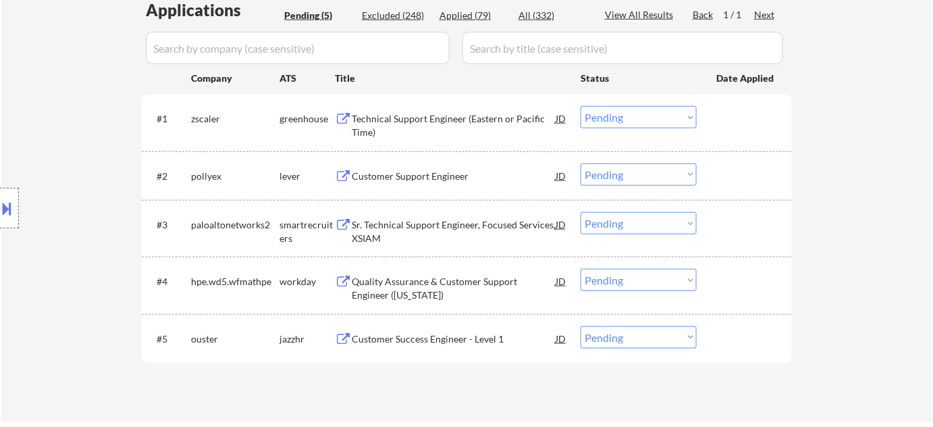
scroll to position [368, 0]
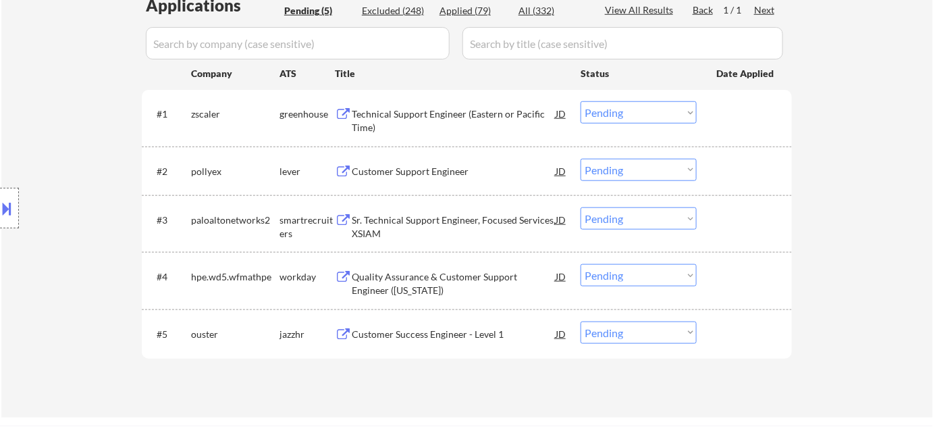
click at [433, 171] on div "Customer Support Engineer" at bounding box center [454, 172] width 204 height 14
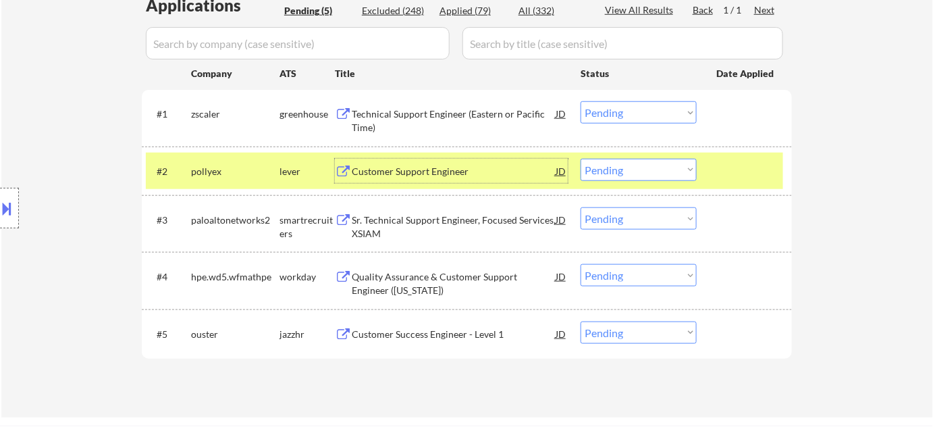
click at [435, 325] on div "Customer Success Engineer - Level 1" at bounding box center [454, 333] width 204 height 24
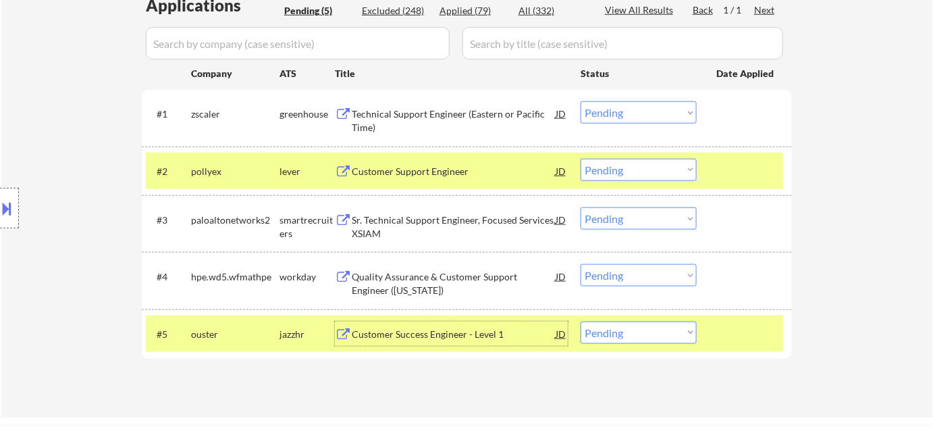
click at [9, 203] on button at bounding box center [7, 208] width 15 height 22
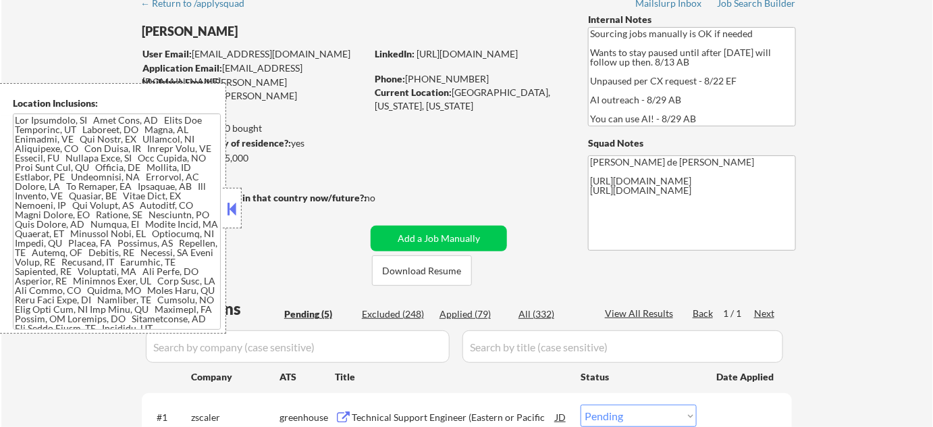
scroll to position [61, 0]
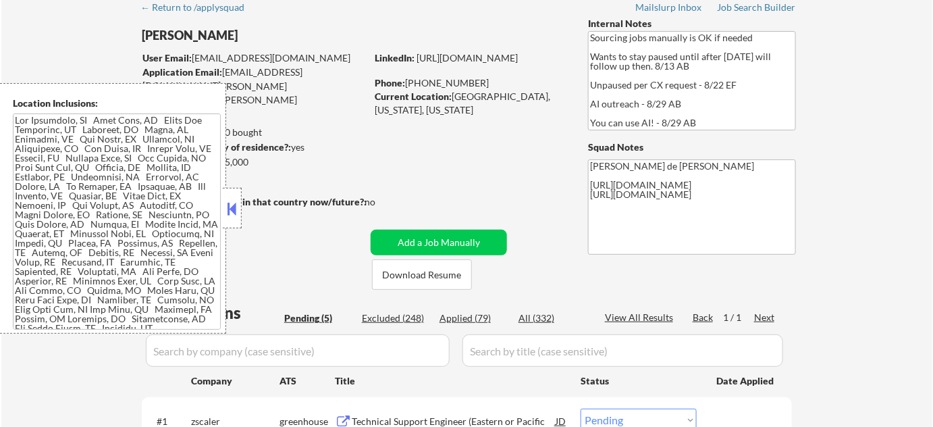
click at [238, 214] on button at bounding box center [232, 208] width 15 height 20
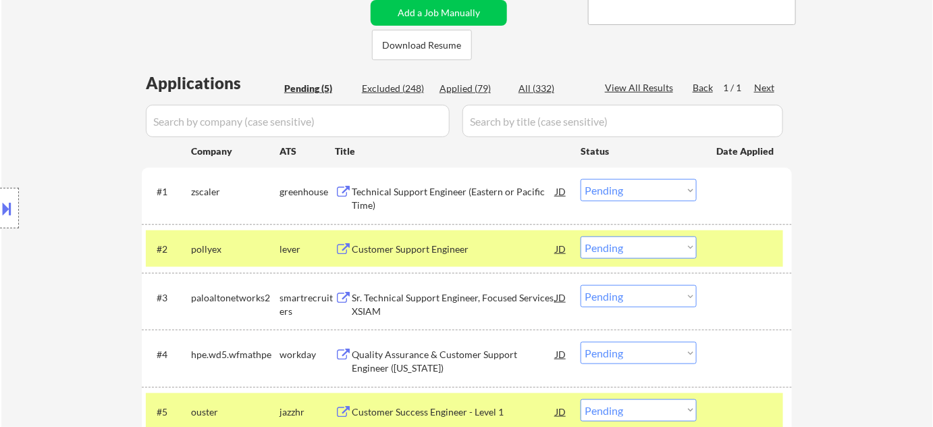
scroll to position [307, 0]
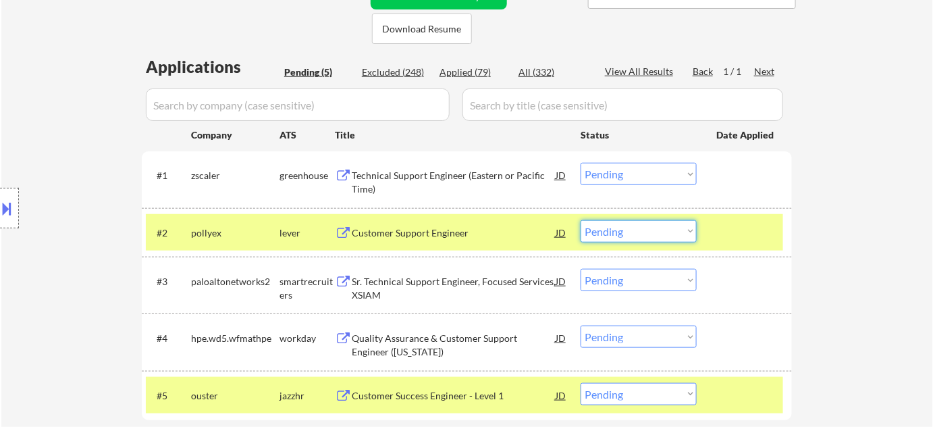
click at [651, 232] on select "Choose an option... Pending Applied Excluded (Questions) Excluded (Expired) Exc…" at bounding box center [639, 231] width 116 height 22
click at [581, 220] on select "Choose an option... Pending Applied Excluded (Questions) Excluded (Expired) Exc…" at bounding box center [639, 231] width 116 height 22
select select ""pending""
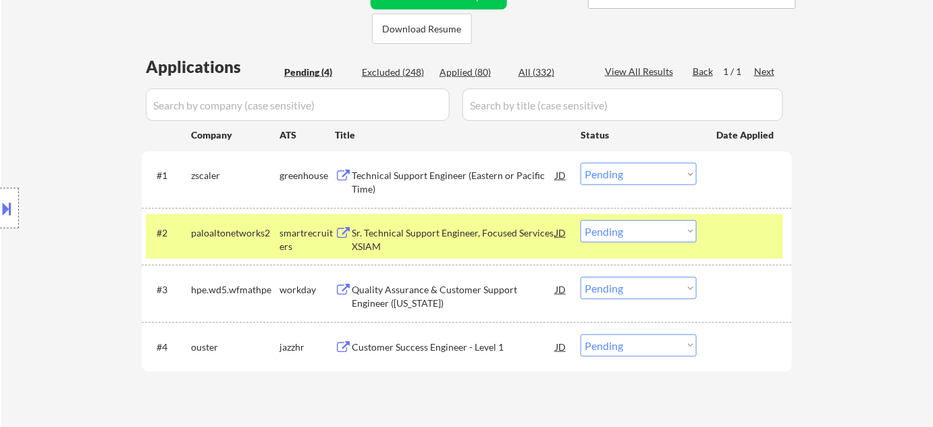
click at [627, 346] on select "Choose an option... Pending Applied Excluded (Questions) Excluded (Expired) Exc…" at bounding box center [639, 345] width 116 height 22
select select ""applied""
click at [581, 334] on select "Choose an option... Pending Applied Excluded (Questions) Excluded (Expired) Exc…" at bounding box center [639, 345] width 116 height 22
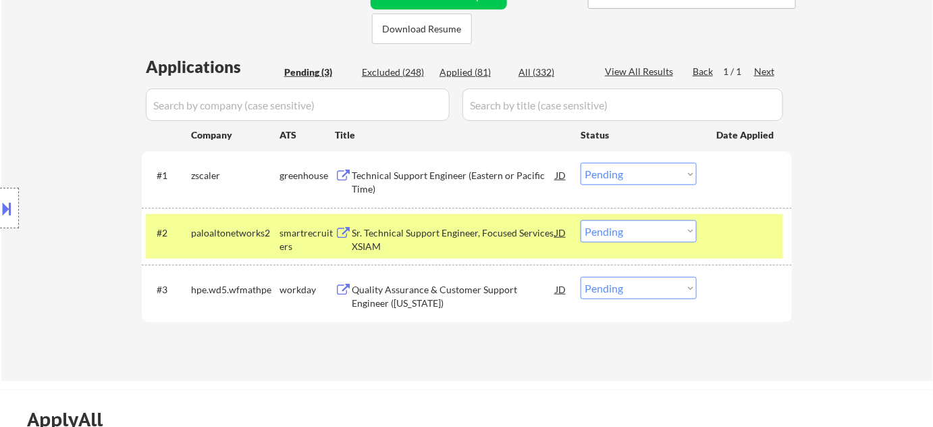
click at [401, 191] on div "Technical Support Engineer (Eastern or Pacific Time)" at bounding box center [454, 182] width 204 height 26
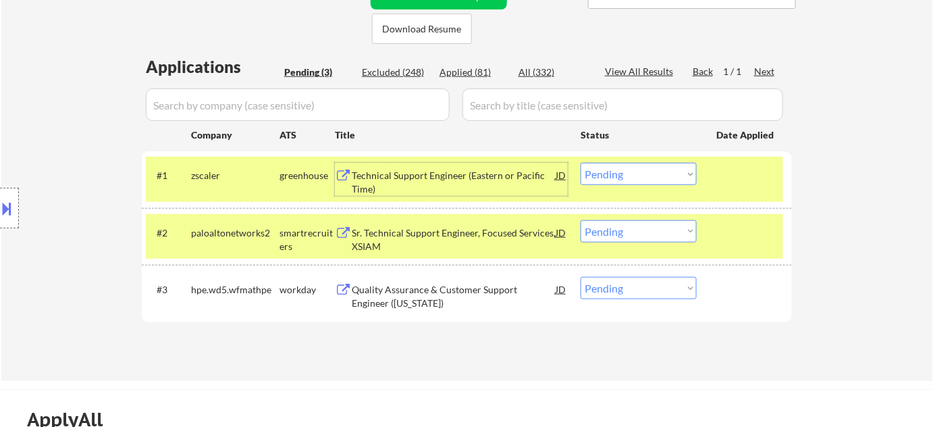
drag, startPoint x: 642, startPoint y: 171, endPoint x: 644, endPoint y: 181, distance: 9.7
click at [642, 171] on select "Choose an option... Pending Applied Excluded (Questions) Excluded (Expired) Exc…" at bounding box center [639, 174] width 116 height 22
click at [581, 163] on select "Choose an option... Pending Applied Excluded (Questions) Excluded (Expired) Exc…" at bounding box center [639, 174] width 116 height 22
select select ""pending""
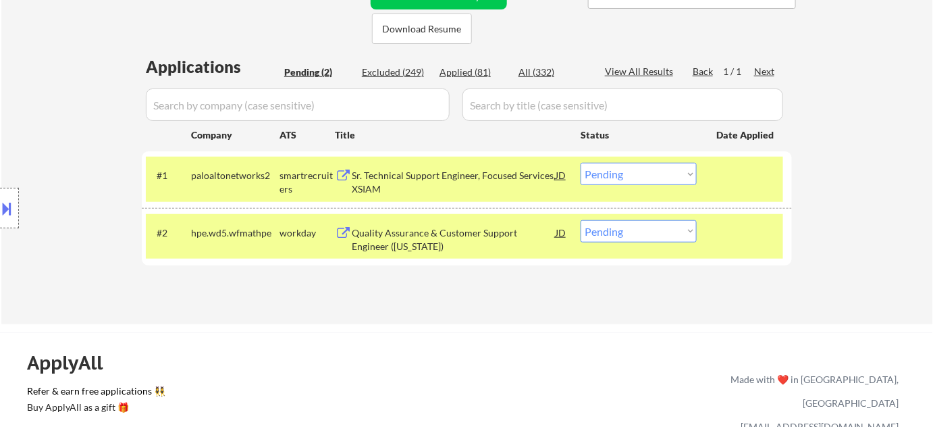
click at [381, 170] on div "Sr. Technical Support Engineer, Focused Services, XSIAM" at bounding box center [454, 182] width 204 height 26
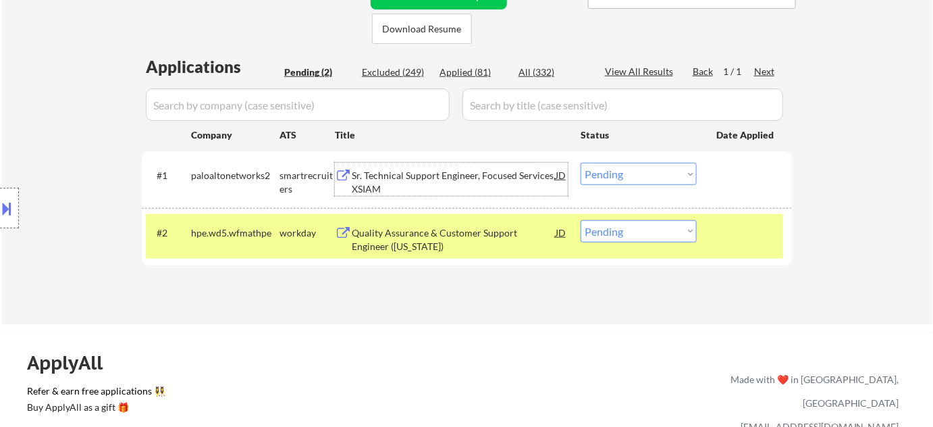
click at [419, 165] on div "Sr. Technical Support Engineer, Focused Services, XSIAM" at bounding box center [454, 179] width 204 height 32
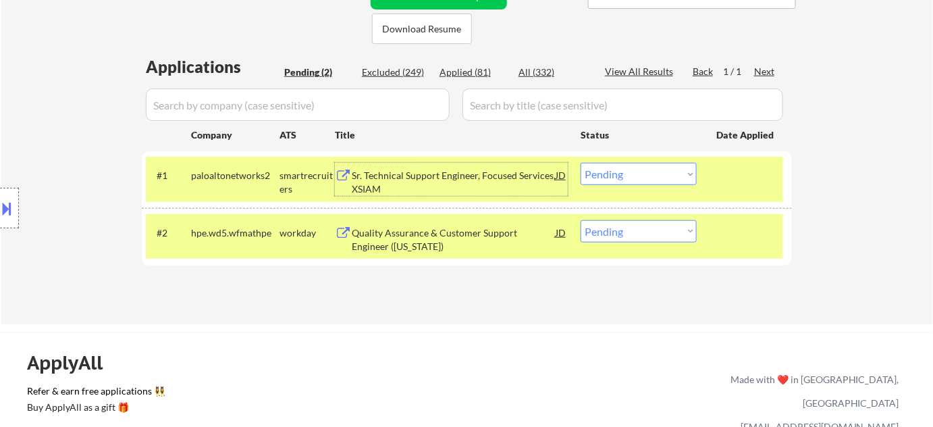
click at [11, 210] on button at bounding box center [7, 208] width 15 height 22
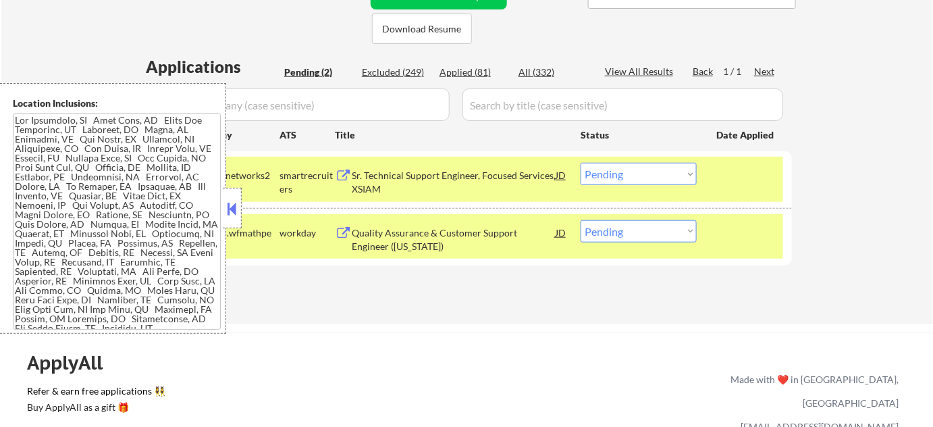
scroll to position [0, 0]
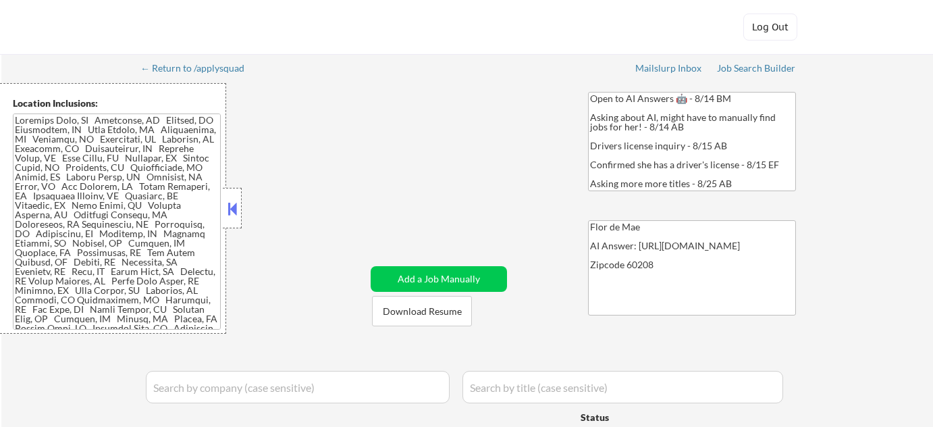
select select ""pending""
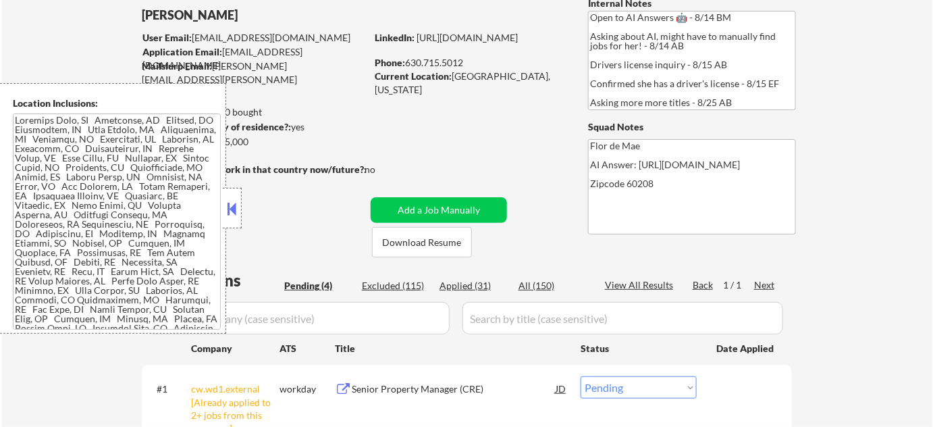
scroll to position [184, 0]
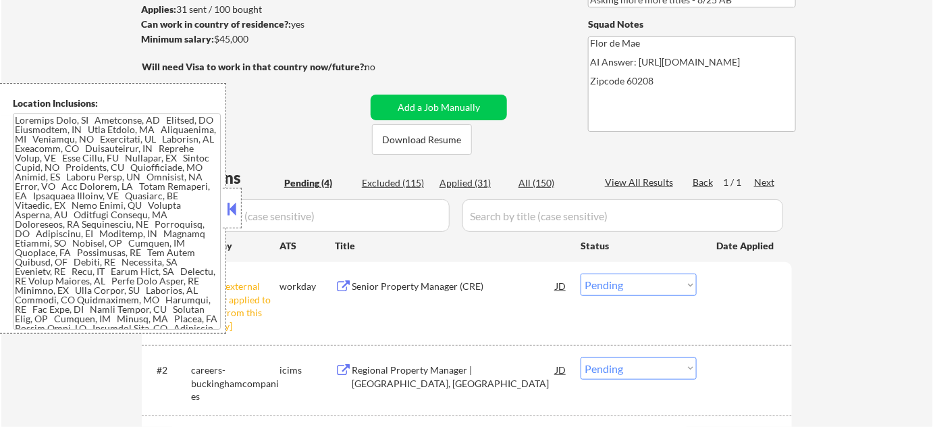
click at [238, 205] on button at bounding box center [232, 208] width 15 height 20
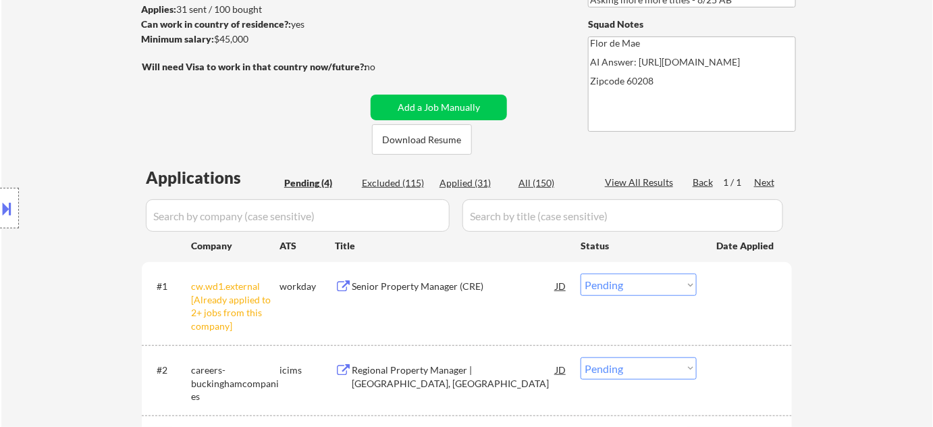
click at [616, 287] on select "Choose an option... Pending Applied Excluded (Questions) Excluded (Expired) Exc…" at bounding box center [639, 284] width 116 height 22
click at [581, 273] on select "Choose an option... Pending Applied Excluded (Questions) Excluded (Expired) Exc…" at bounding box center [639, 284] width 116 height 22
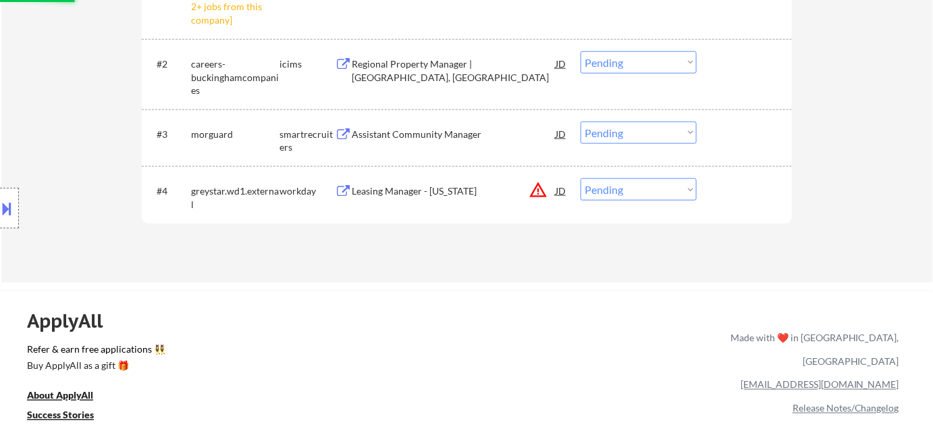
scroll to position [491, 0]
select select ""pending""
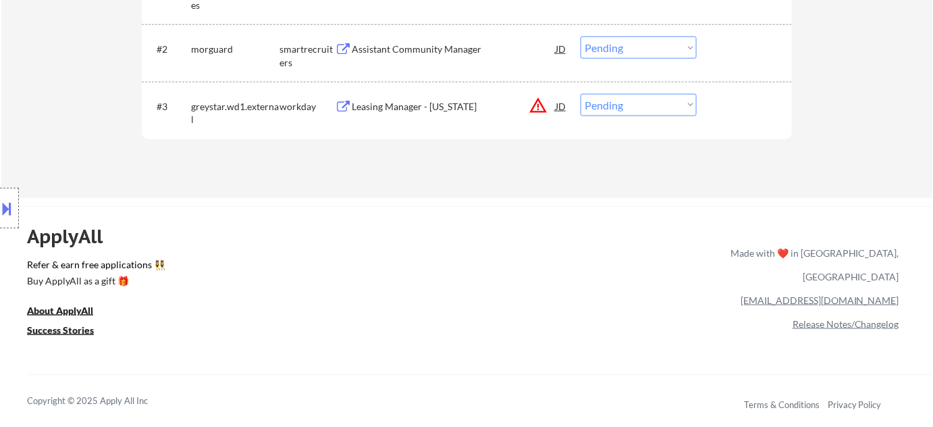
click at [620, 107] on select "Choose an option... Pending Applied Excluded (Questions) Excluded (Expired) Exc…" at bounding box center [639, 105] width 116 height 22
select select ""excluded__location_""
click at [581, 94] on select "Choose an option... Pending Applied Excluded (Questions) Excluded (Expired) Exc…" at bounding box center [639, 105] width 116 height 22
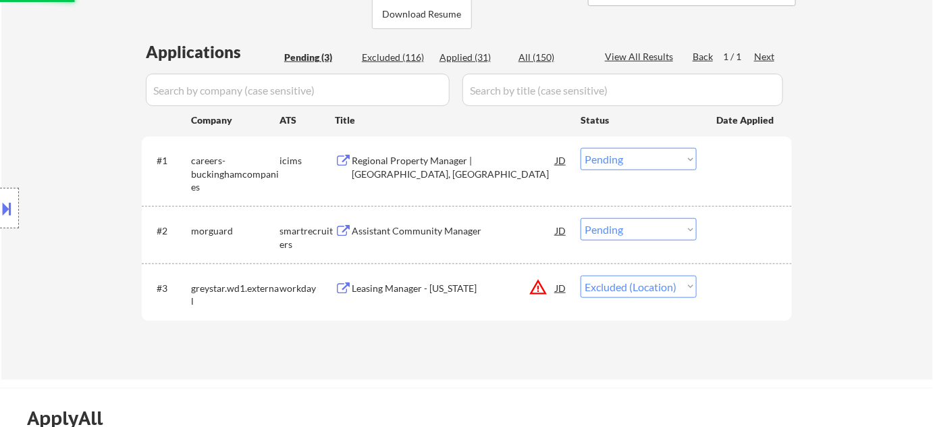
scroll to position [307, 0]
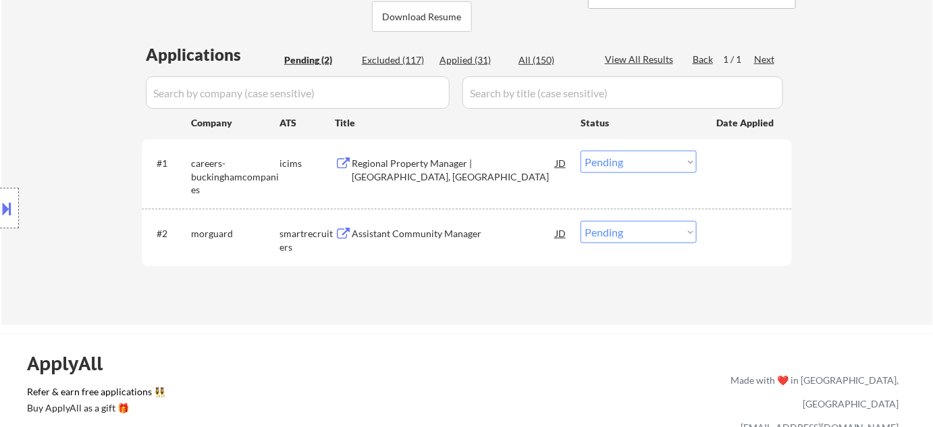
click at [3, 200] on button at bounding box center [7, 208] width 15 height 22
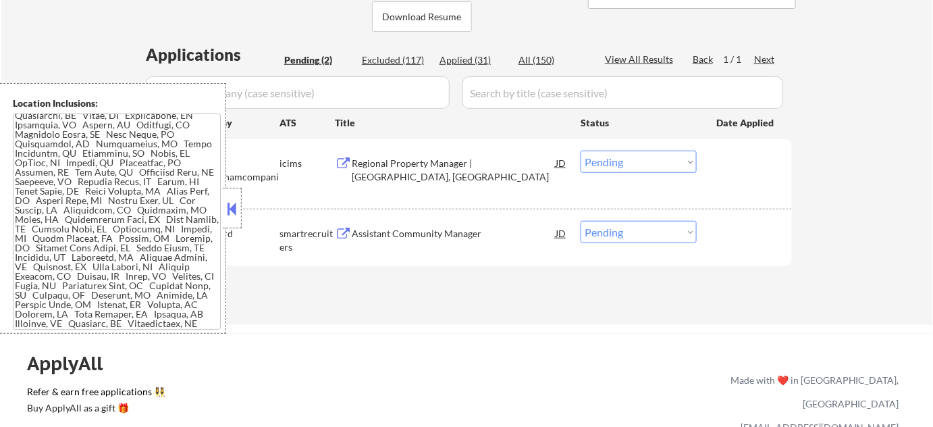
scroll to position [368, 0]
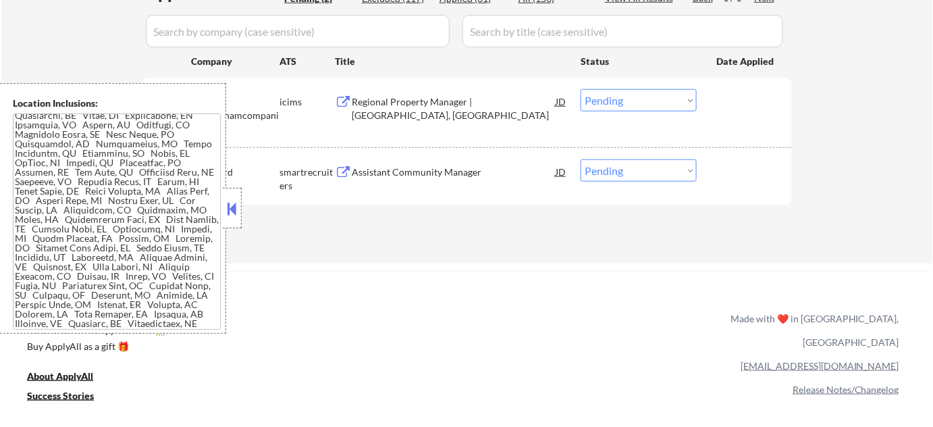
click at [237, 208] on button at bounding box center [232, 208] width 15 height 20
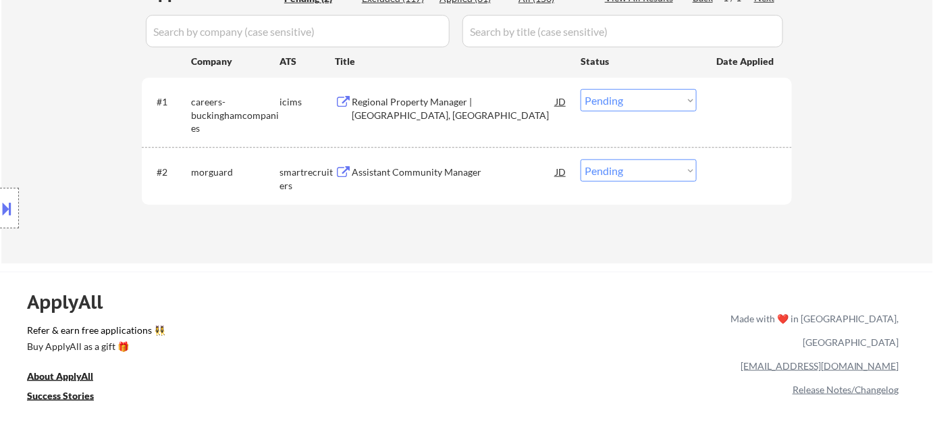
click at [1, 210] on button at bounding box center [7, 208] width 15 height 22
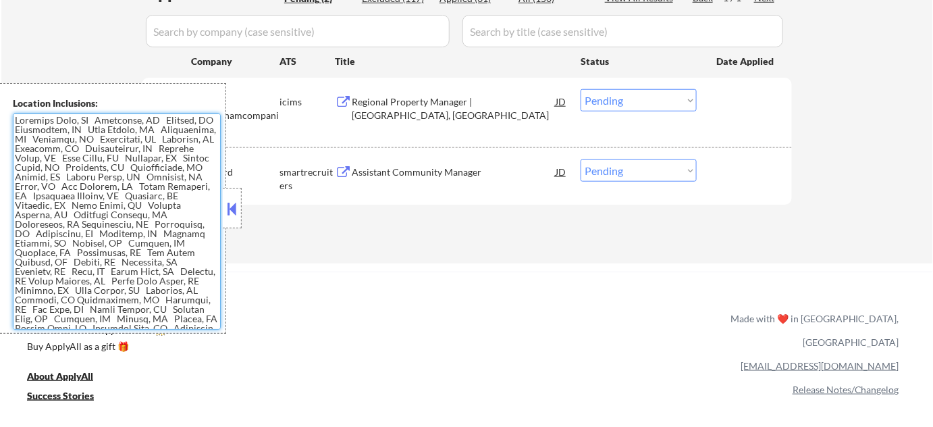
scroll to position [298, 0]
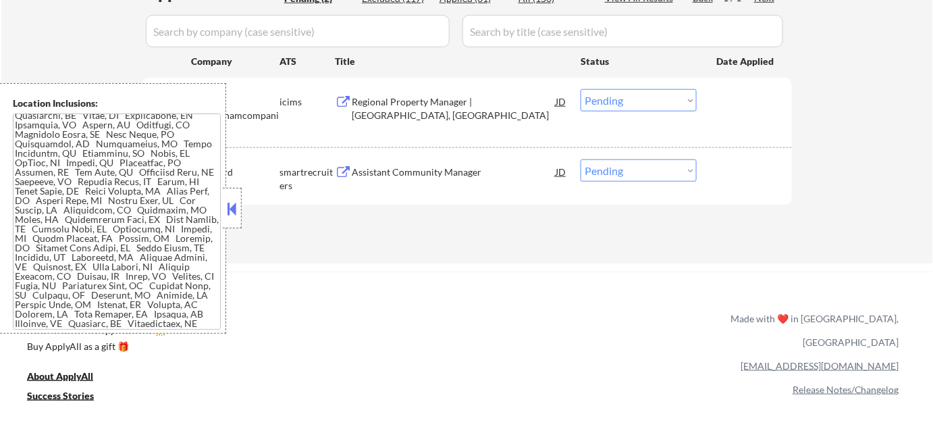
click at [235, 215] on button at bounding box center [232, 208] width 15 height 20
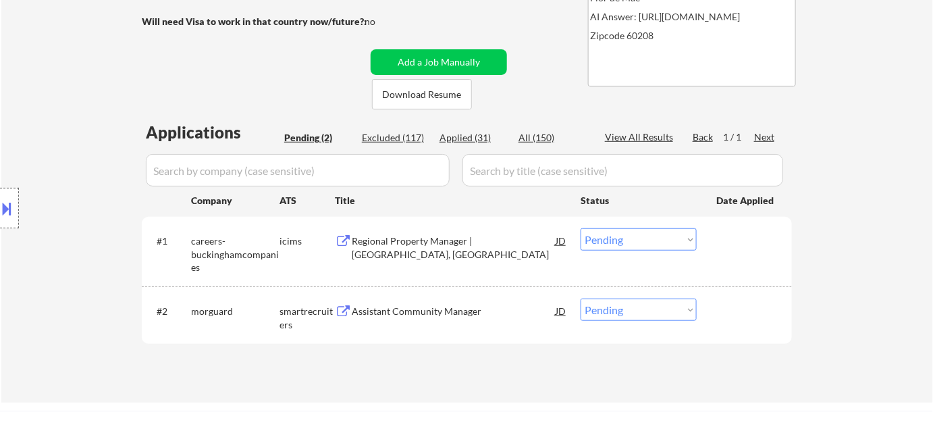
scroll to position [99, 0]
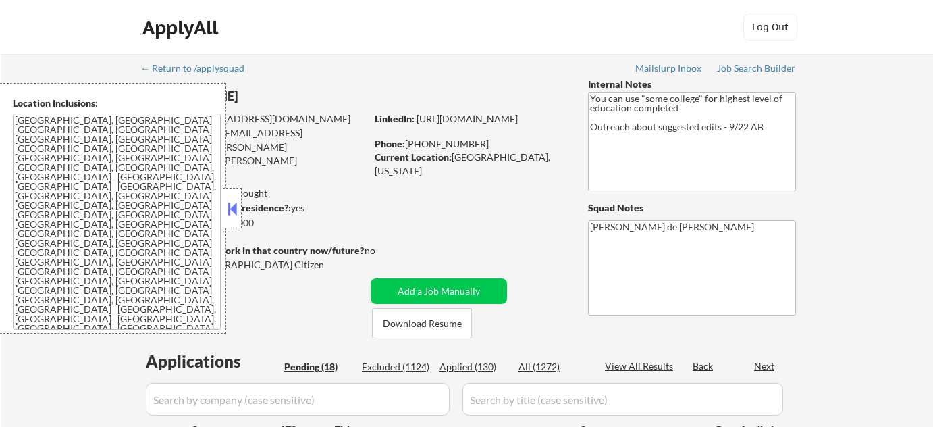
select select ""pending""
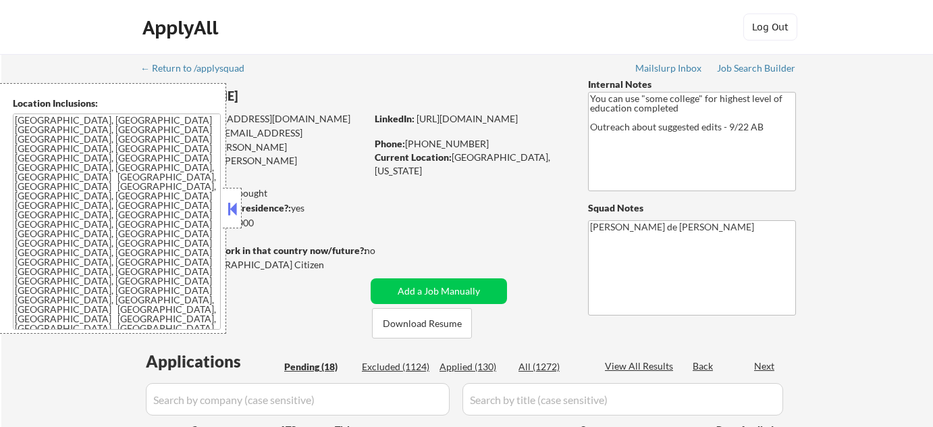
select select ""pending""
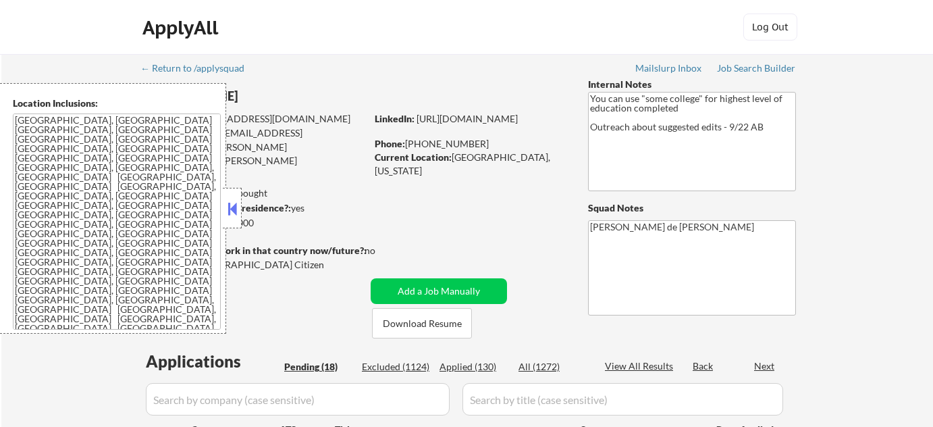
select select ""pending""
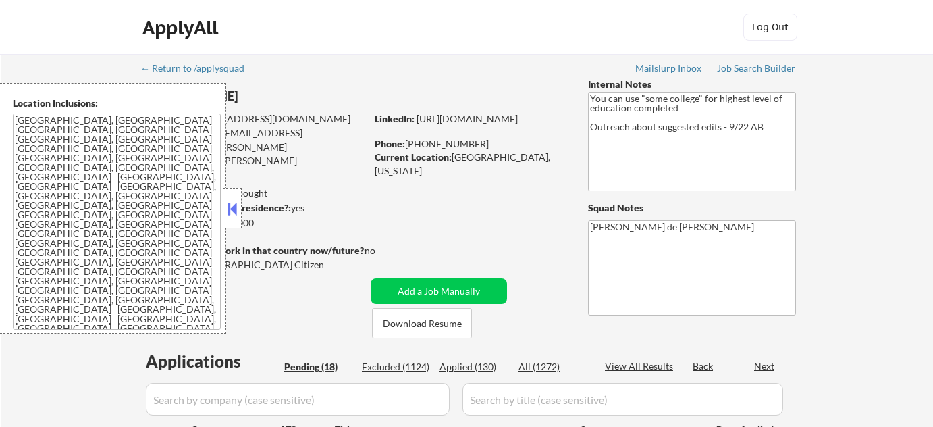
select select ""pending""
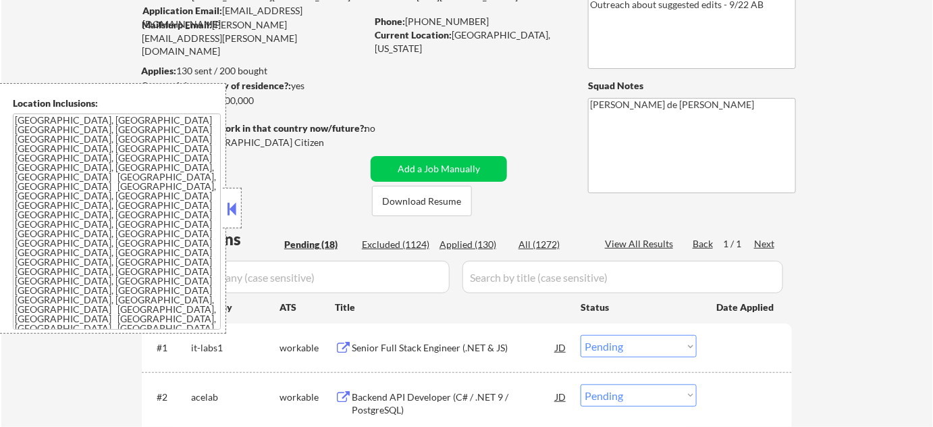
click at [234, 210] on button at bounding box center [232, 208] width 15 height 20
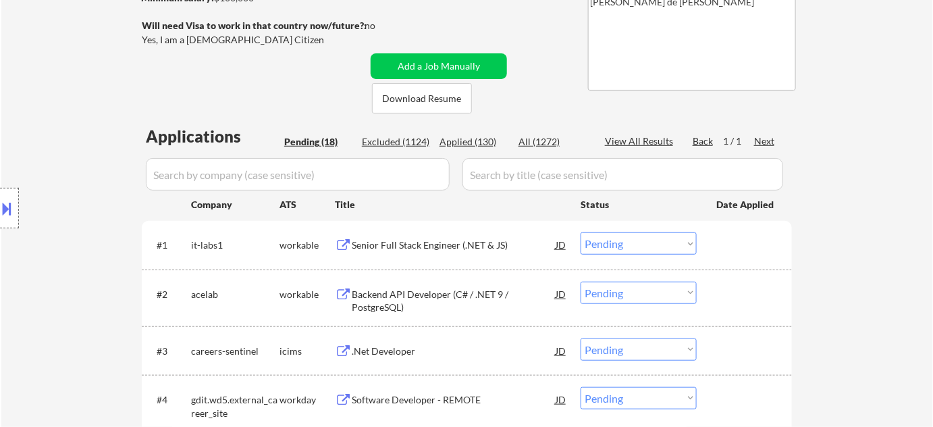
scroll to position [307, 0]
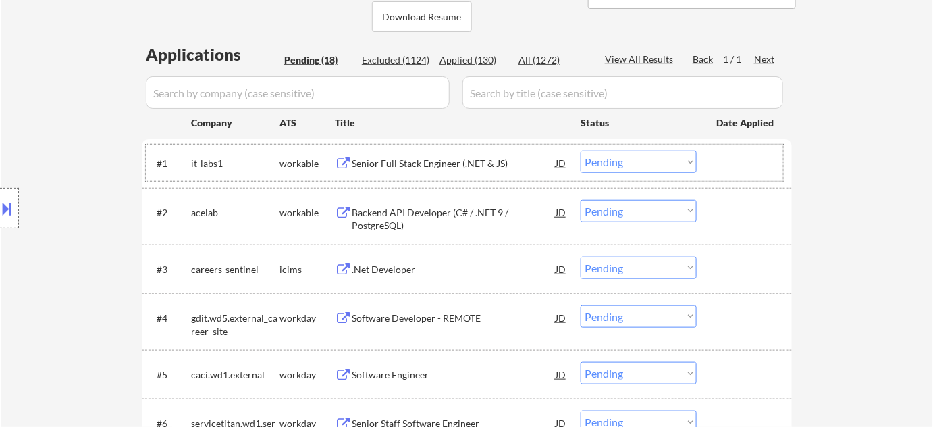
click at [741, 170] on div at bounding box center [745, 163] width 59 height 24
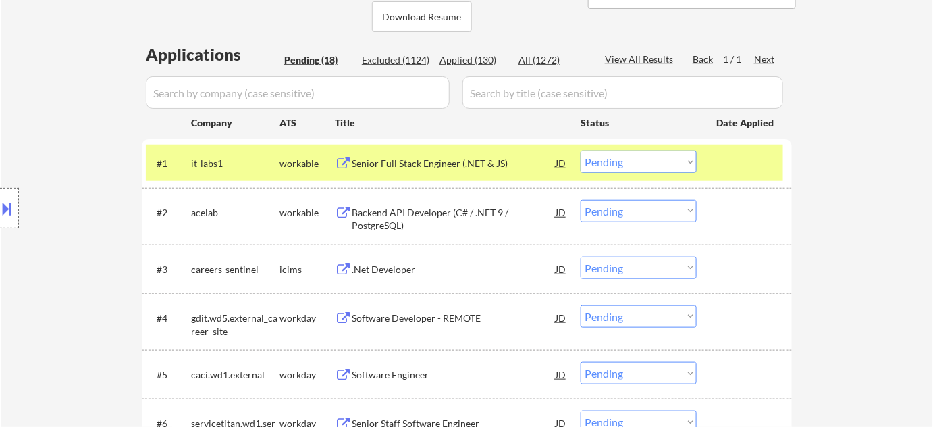
click at [743, 208] on div at bounding box center [745, 212] width 59 height 24
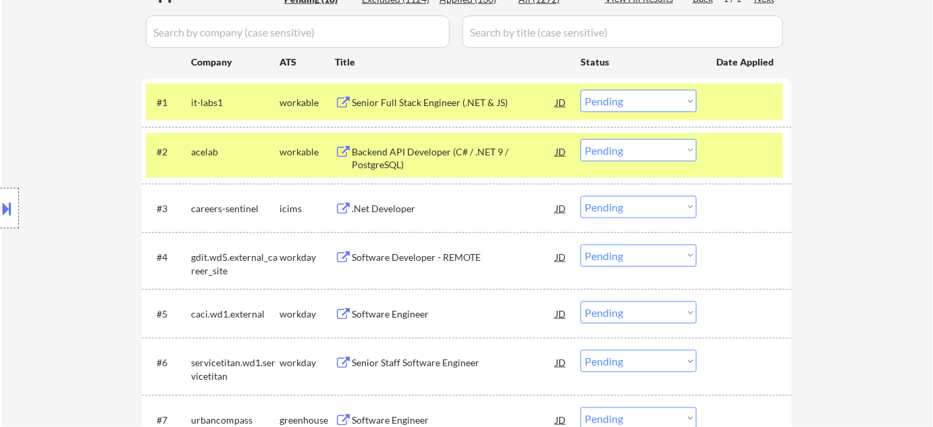
scroll to position [368, 0]
click at [749, 210] on div at bounding box center [745, 207] width 59 height 24
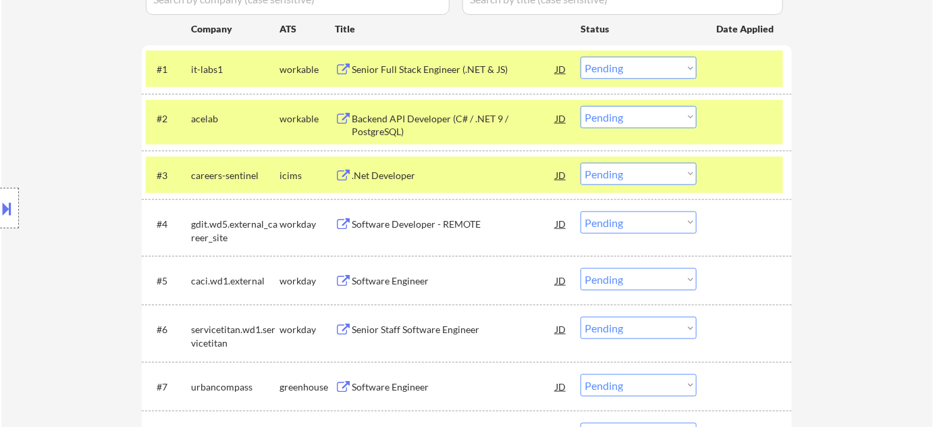
scroll to position [429, 0]
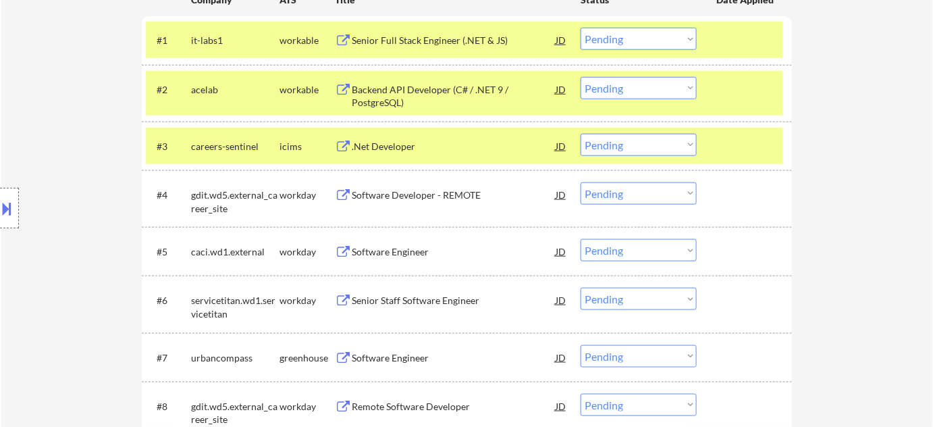
click at [749, 210] on div "#4 gdit.wd5.external_career_site workday Software Developer - REMOTE JD Choose …" at bounding box center [464, 198] width 637 height 45
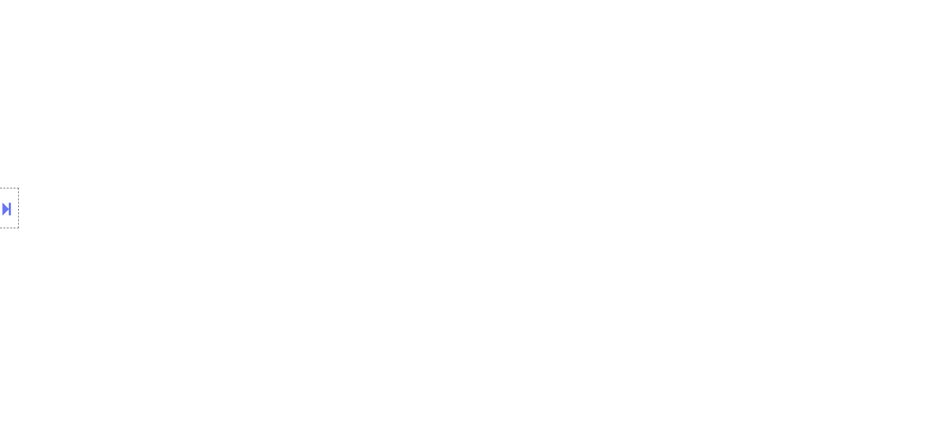
scroll to position [1714, 0]
